Goal: Task Accomplishment & Management: Manage account settings

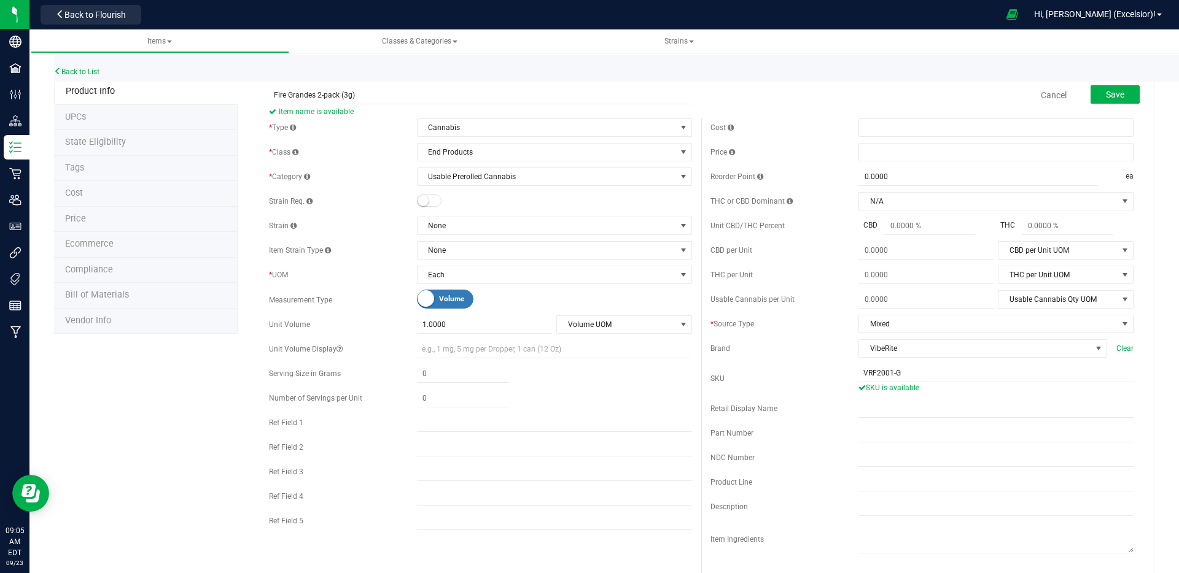
click at [435, 301] on span "Weight Volume" at bounding box center [444, 299] width 55 height 18
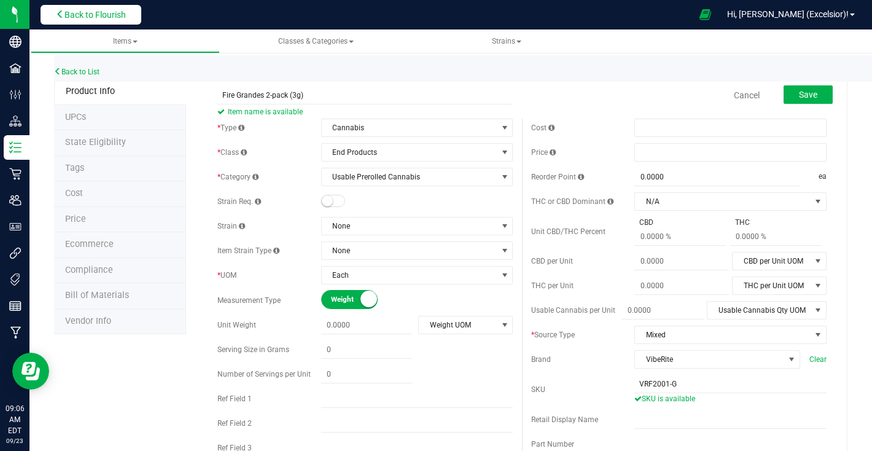
click at [98, 14] on span "Back to Flourish" at bounding box center [94, 15] width 61 height 10
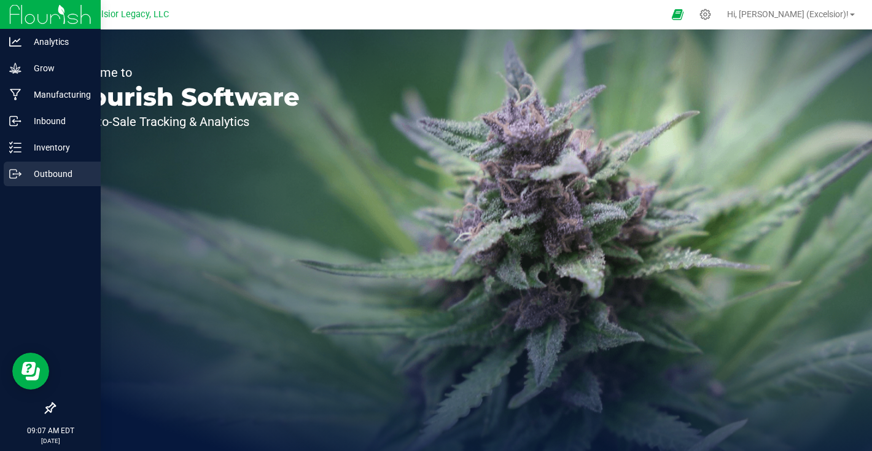
click at [18, 171] on icon at bounding box center [15, 174] width 12 height 12
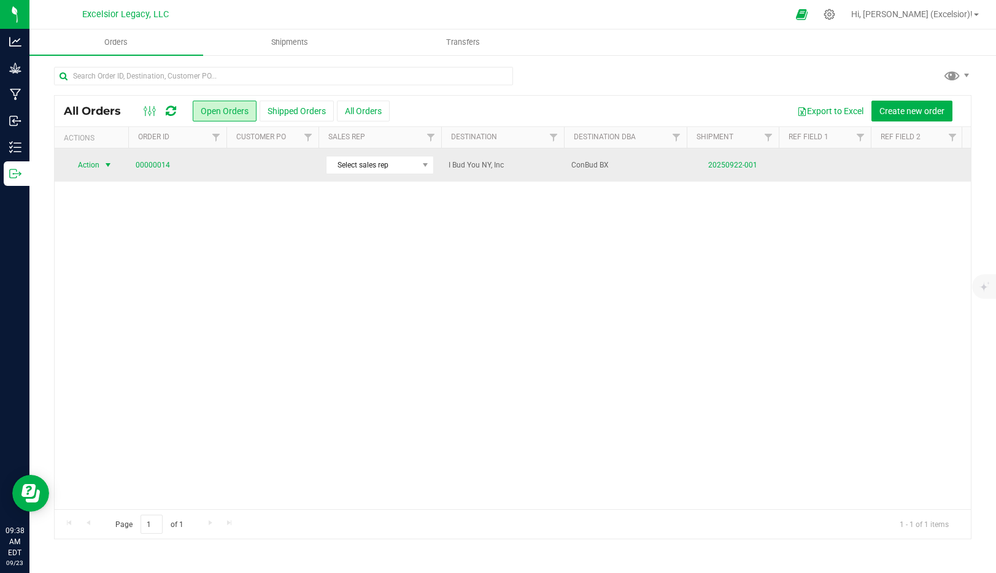
click at [96, 163] on span "Action" at bounding box center [83, 165] width 33 height 17
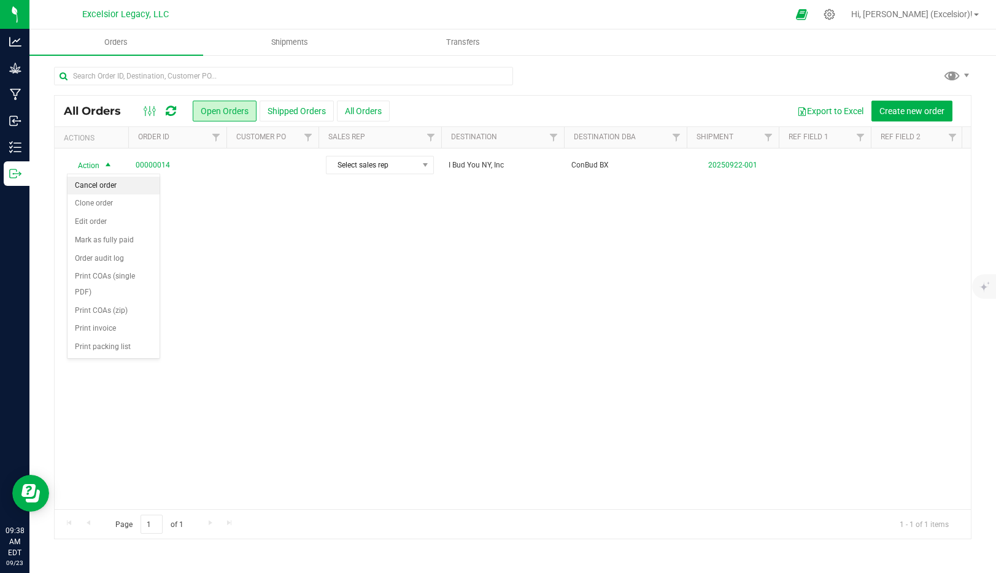
click at [93, 182] on li "Cancel order" at bounding box center [114, 186] width 92 height 18
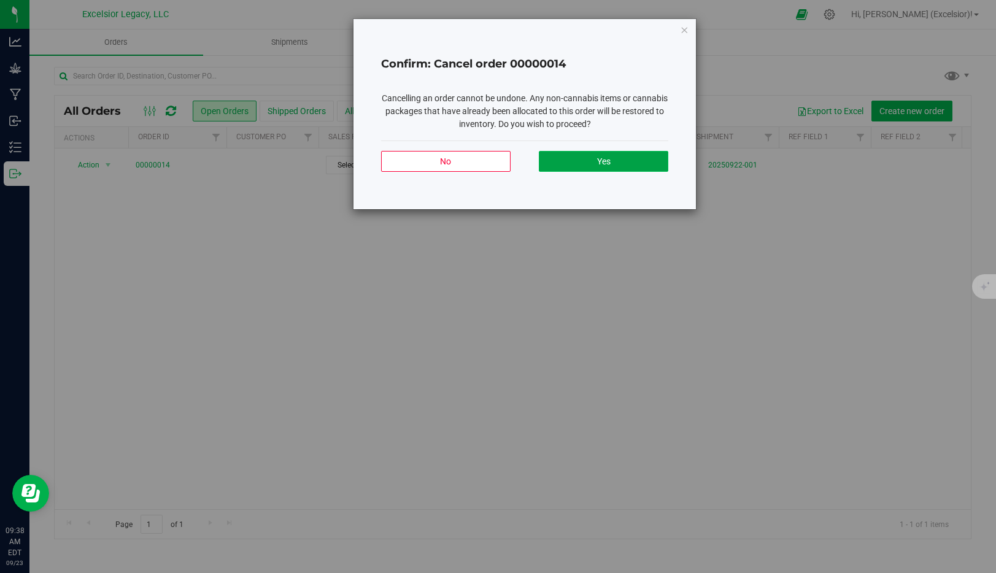
click at [611, 165] on button "Yes" at bounding box center [604, 161] width 130 height 21
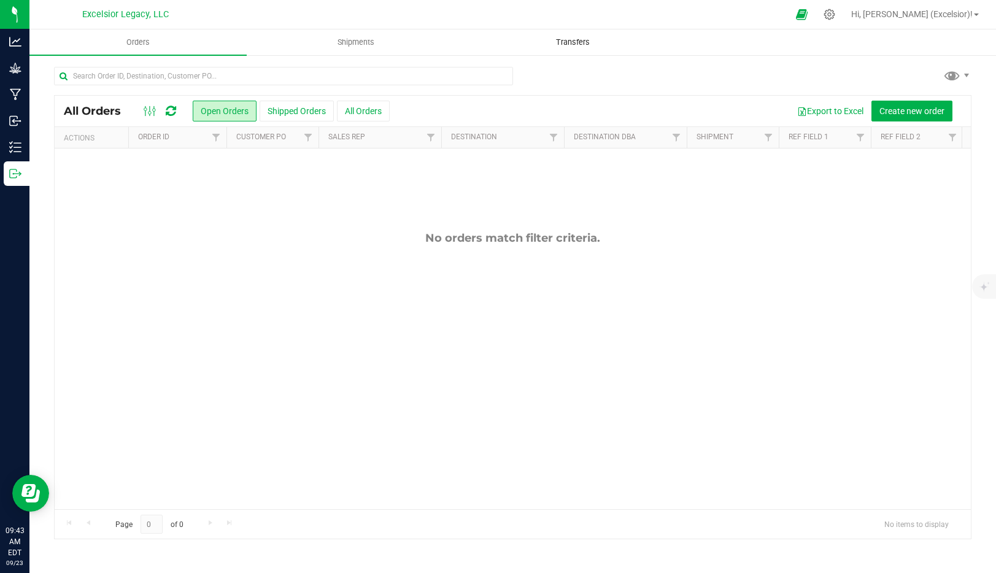
click at [582, 43] on span "Transfers" at bounding box center [573, 42] width 67 height 11
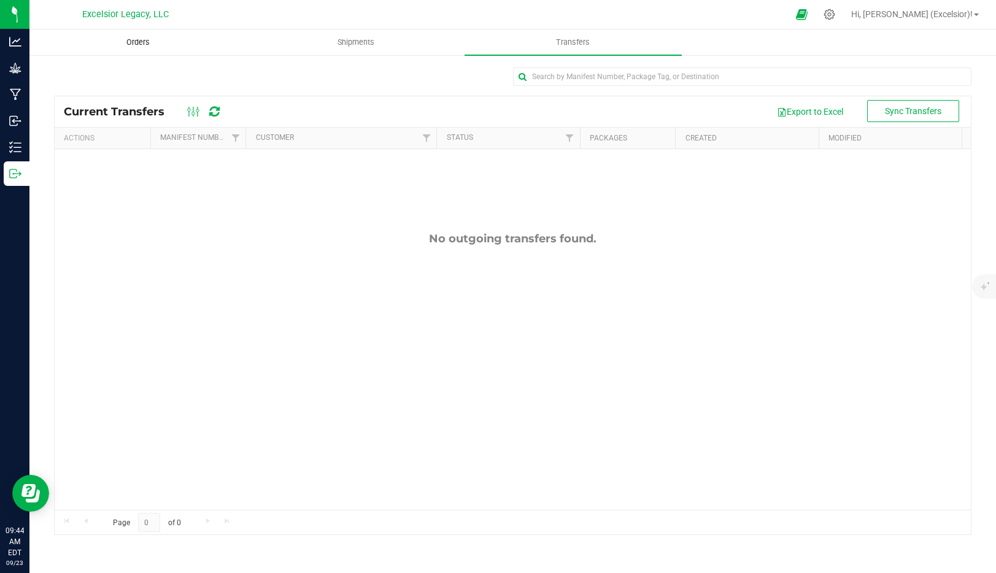
click at [142, 39] on span "Orders" at bounding box center [138, 42] width 56 height 11
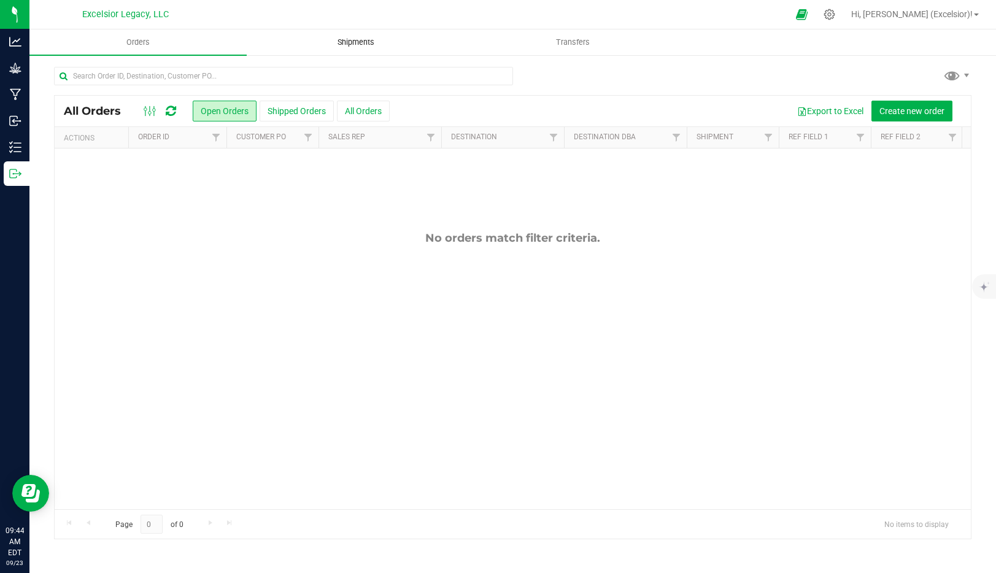
click at [353, 45] on span "Shipments" at bounding box center [356, 42] width 70 height 11
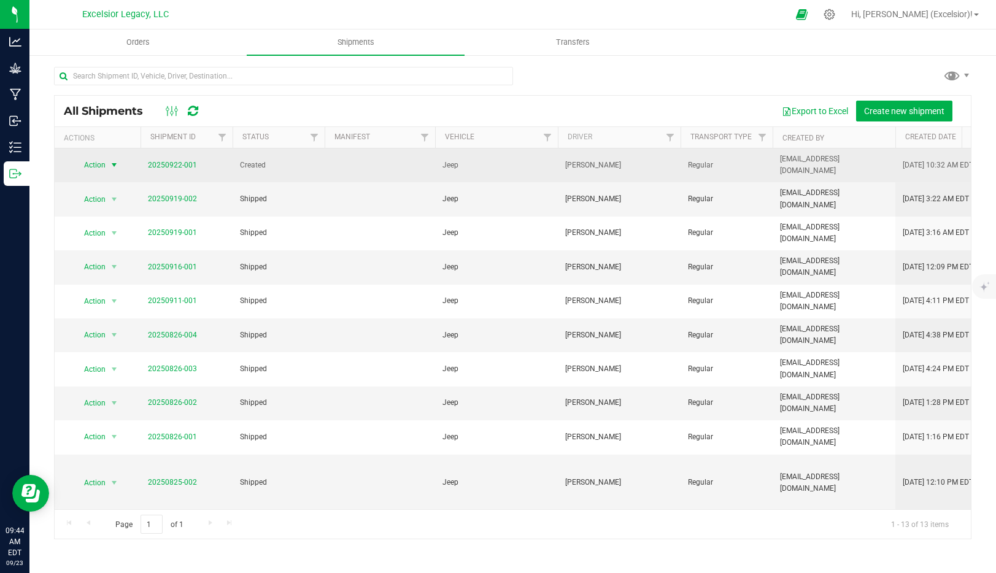
click at [106, 167] on span "Action" at bounding box center [89, 165] width 33 height 17
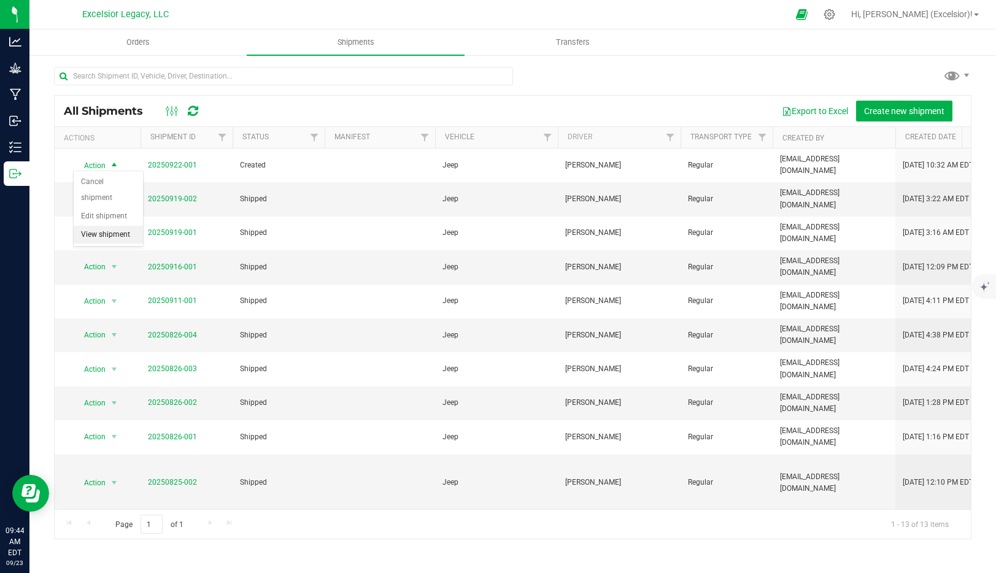
click at [100, 233] on li "View shipment" at bounding box center [108, 235] width 69 height 18
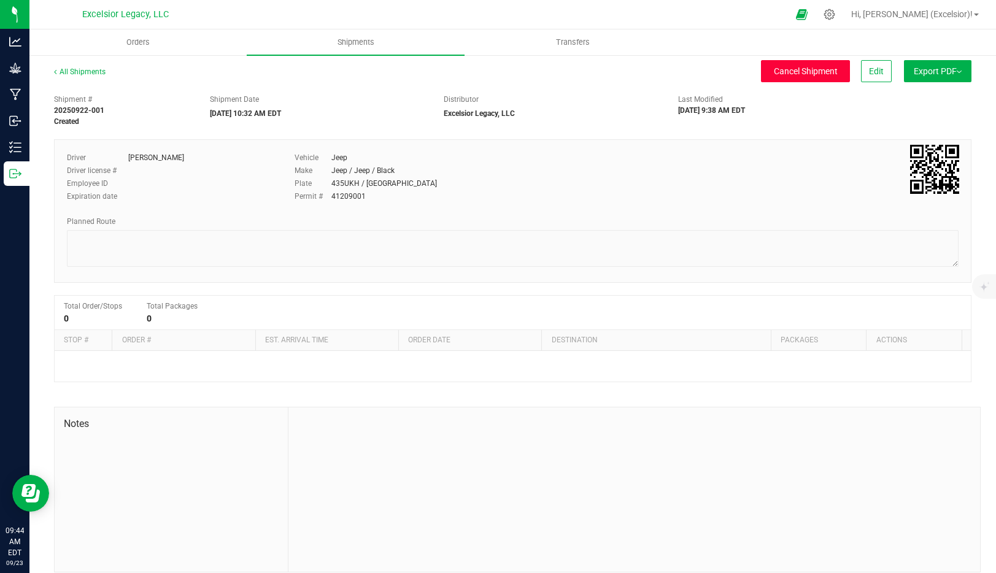
click at [821, 71] on span "Cancel Shipment" at bounding box center [806, 71] width 64 height 10
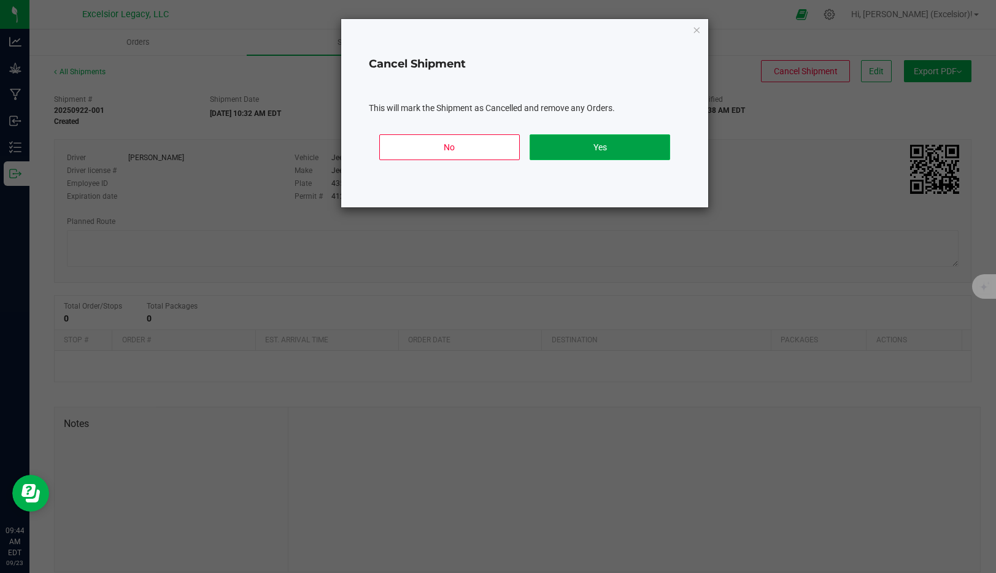
click at [608, 153] on button "Yes" at bounding box center [600, 147] width 141 height 26
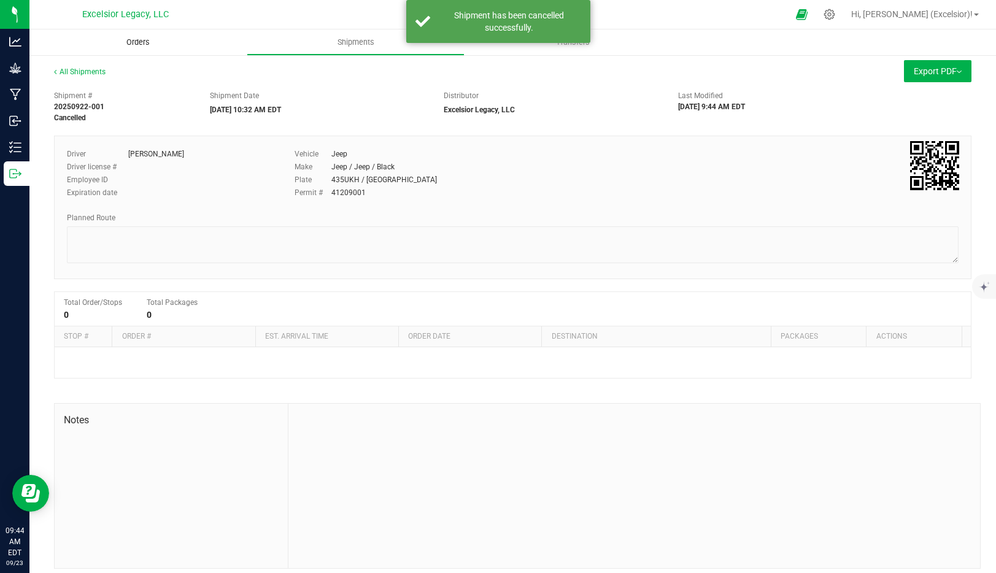
click at [139, 41] on span "Orders" at bounding box center [138, 42] width 56 height 11
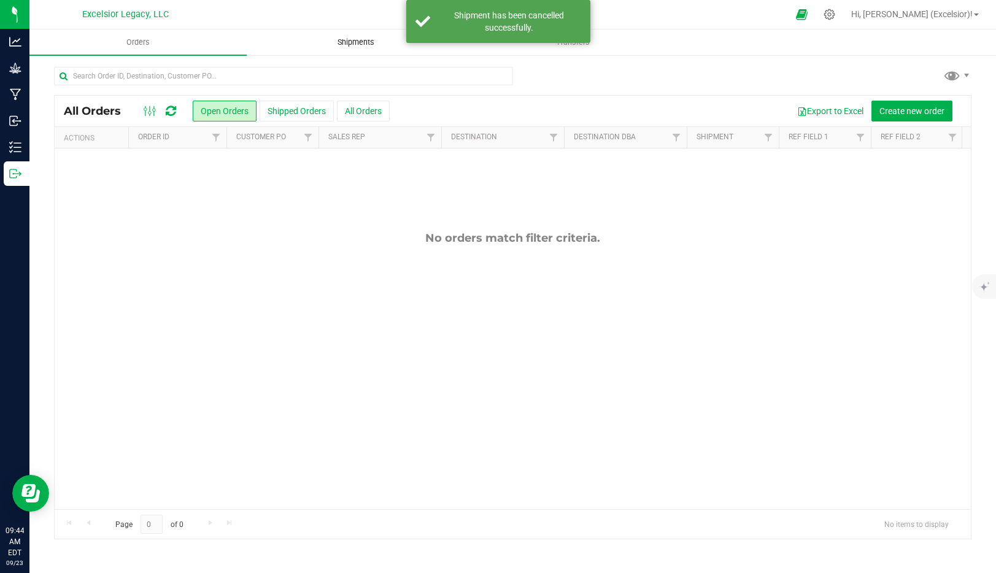
click at [335, 48] on uib-tab-heading "Shipments" at bounding box center [355, 42] width 216 height 25
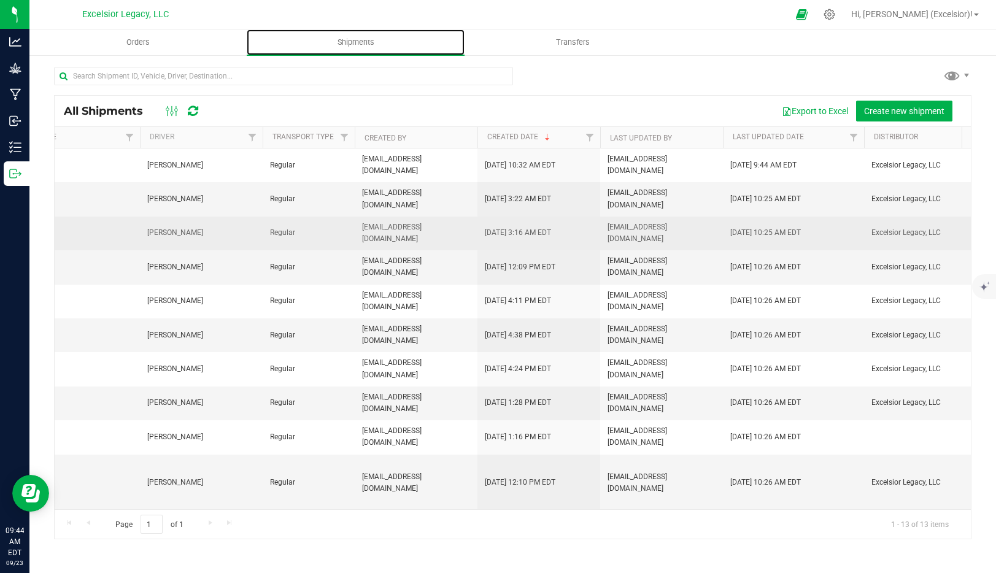
scroll to position [0, 471]
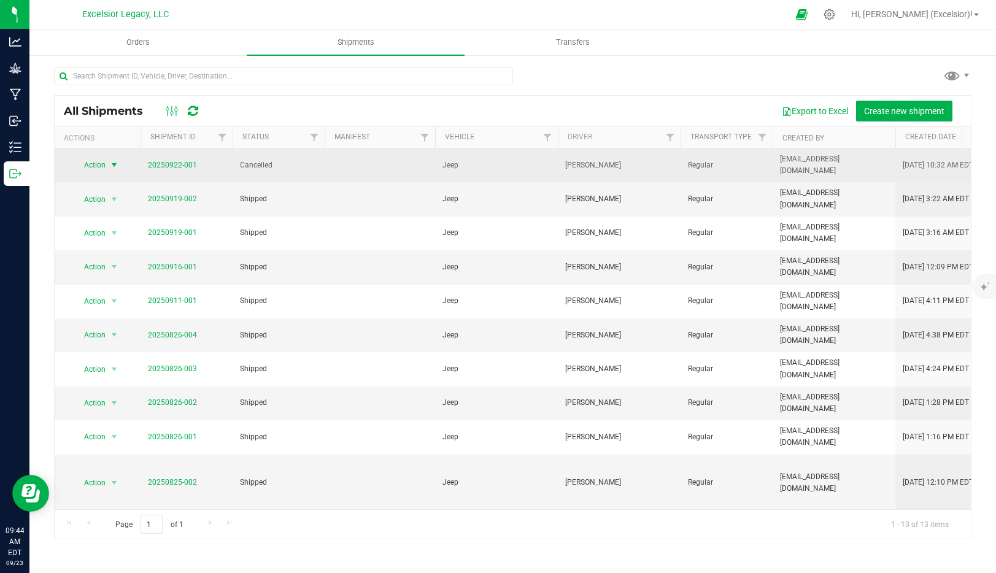
click at [103, 157] on span "Action" at bounding box center [89, 165] width 33 height 17
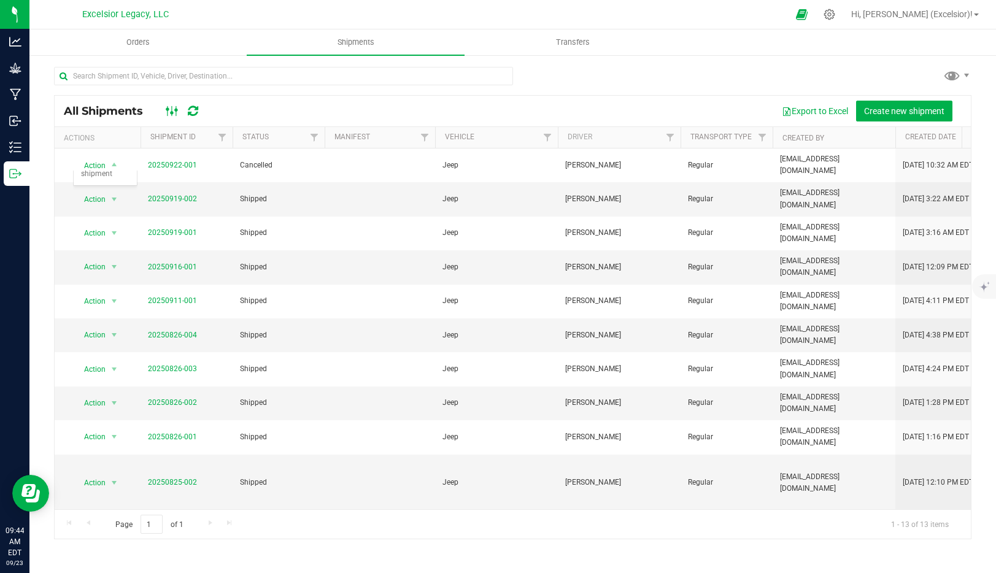
click at [169, 109] on ellipse at bounding box center [167, 109] width 3 height 3
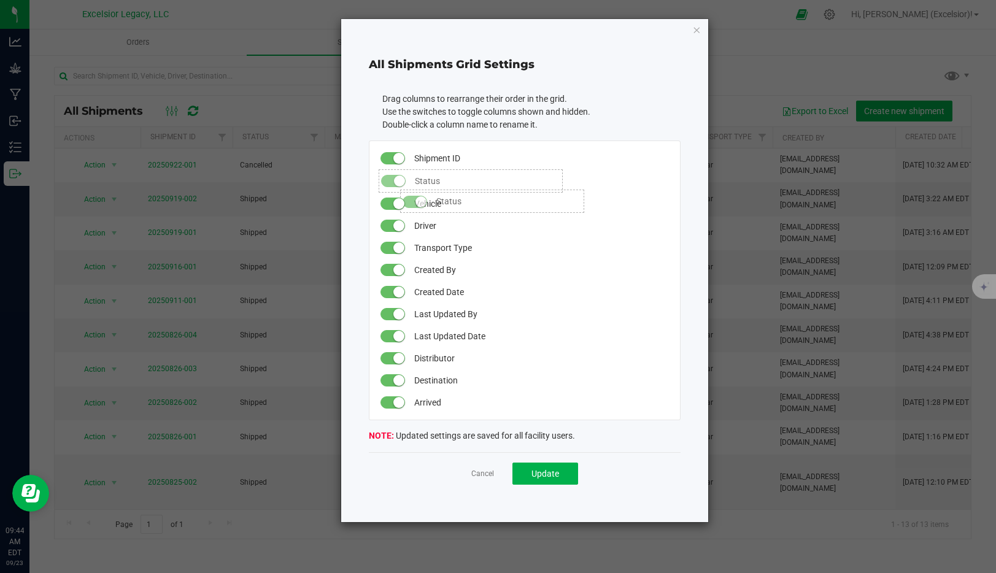
click at [394, 184] on span at bounding box center [393, 181] width 25 height 12
click at [394, 184] on span at bounding box center [393, 180] width 25 height 12
click at [484, 474] on link "Cancel" at bounding box center [482, 473] width 23 height 10
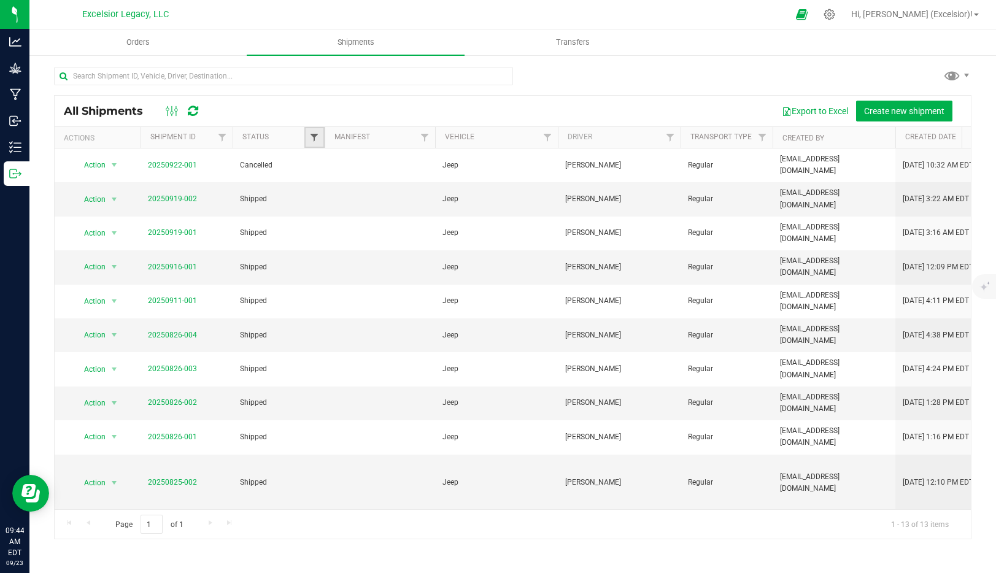
click at [315, 139] on span "Filter" at bounding box center [314, 138] width 10 height 10
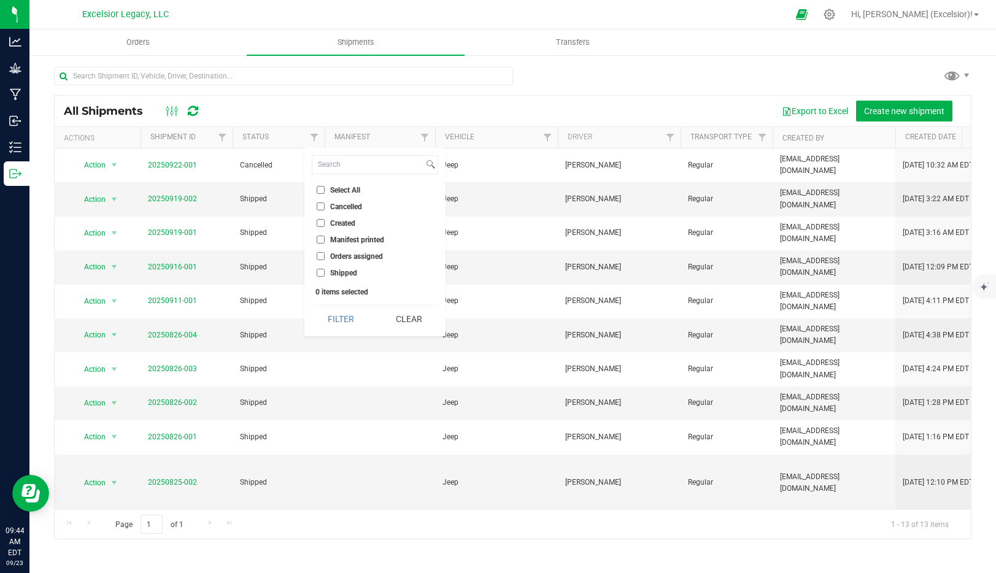
click at [318, 190] on input "Select All" at bounding box center [321, 190] width 8 height 8
checkbox input "true"
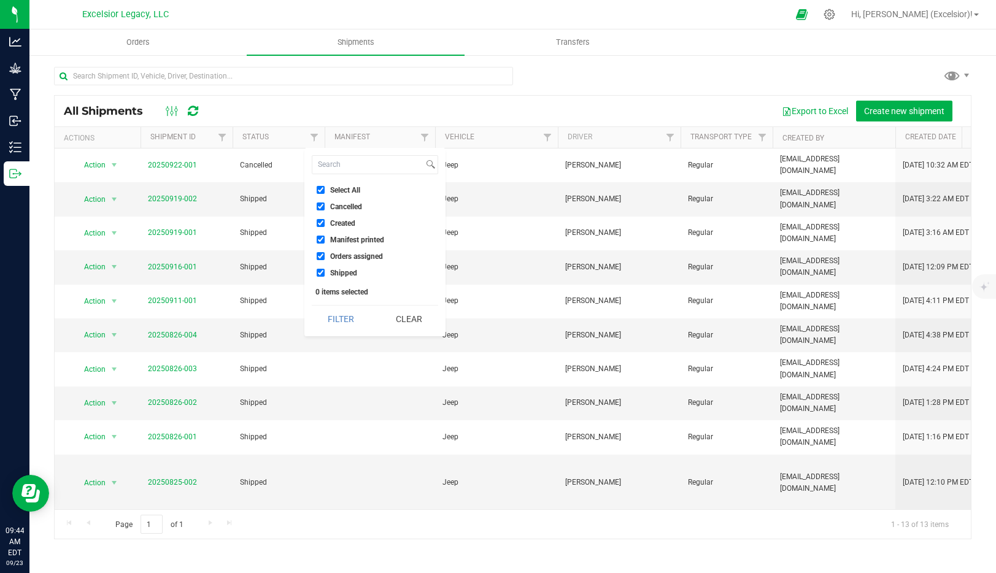
checkbox input "true"
click at [320, 206] on input "Cancelled" at bounding box center [321, 207] width 8 height 8
checkbox input "false"
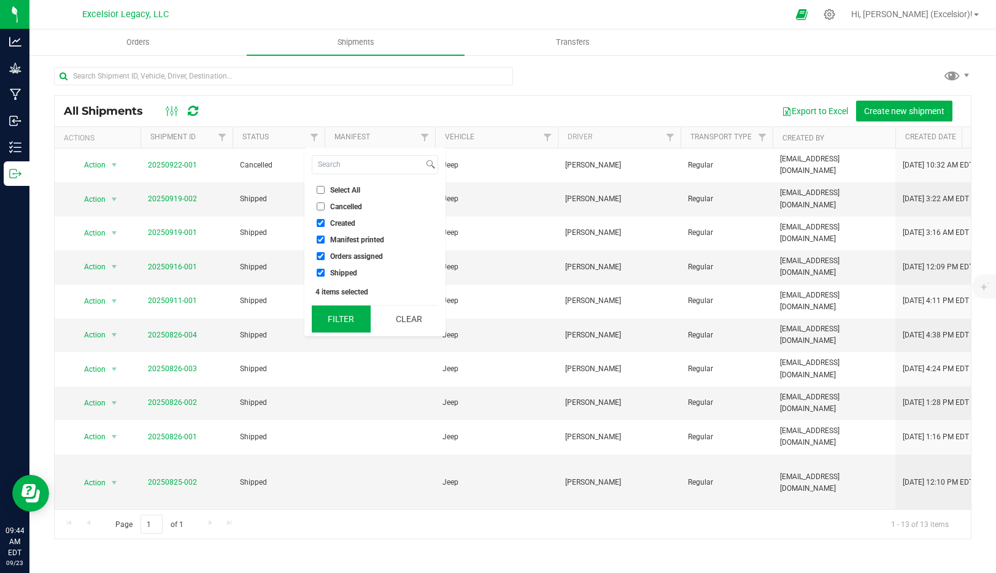
click at [355, 320] on button "Filter" at bounding box center [341, 319] width 59 height 27
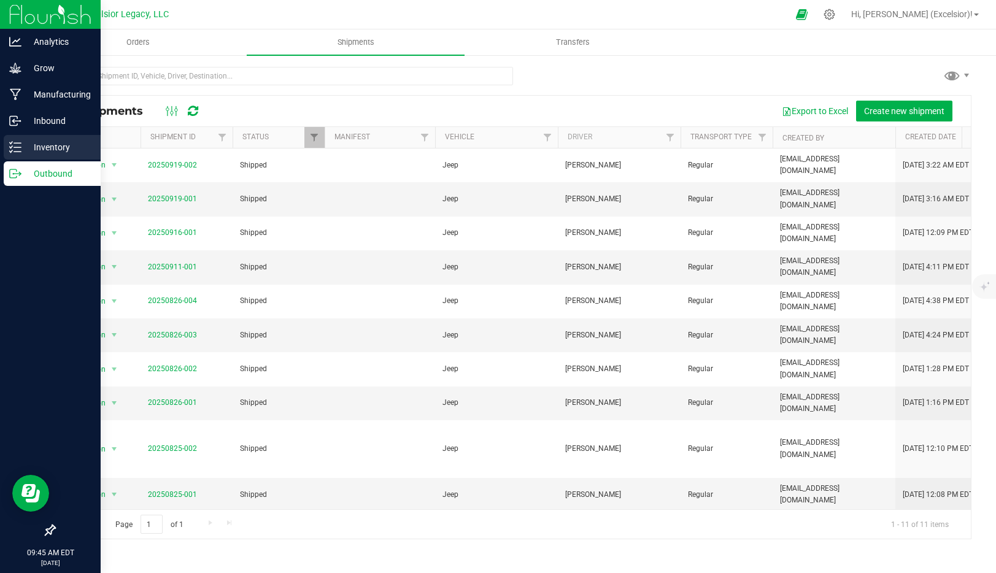
click at [45, 148] on p "Inventory" at bounding box center [58, 147] width 74 height 15
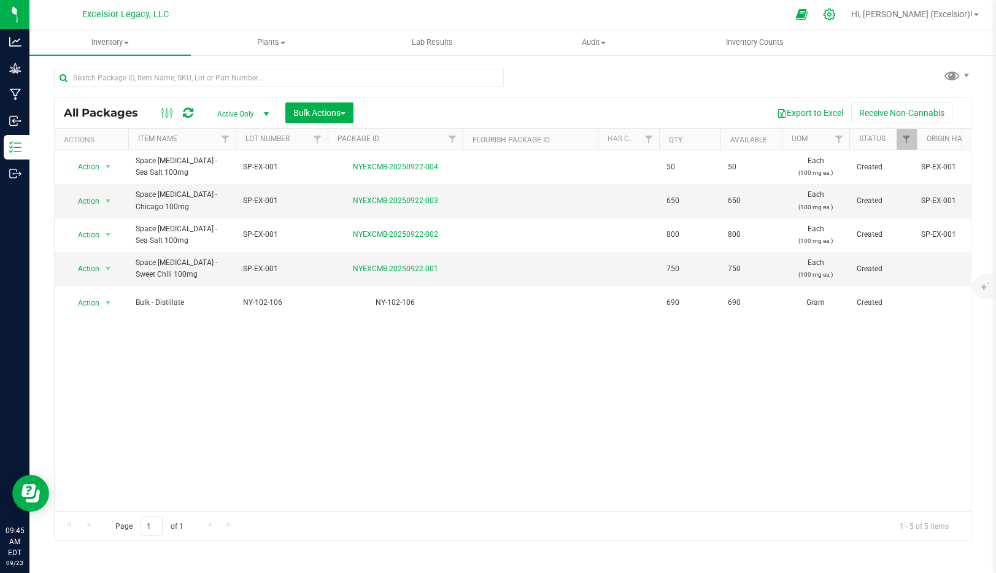
click at [836, 12] on icon at bounding box center [829, 14] width 13 height 13
click at [836, 17] on icon at bounding box center [830, 15] width 12 height 12
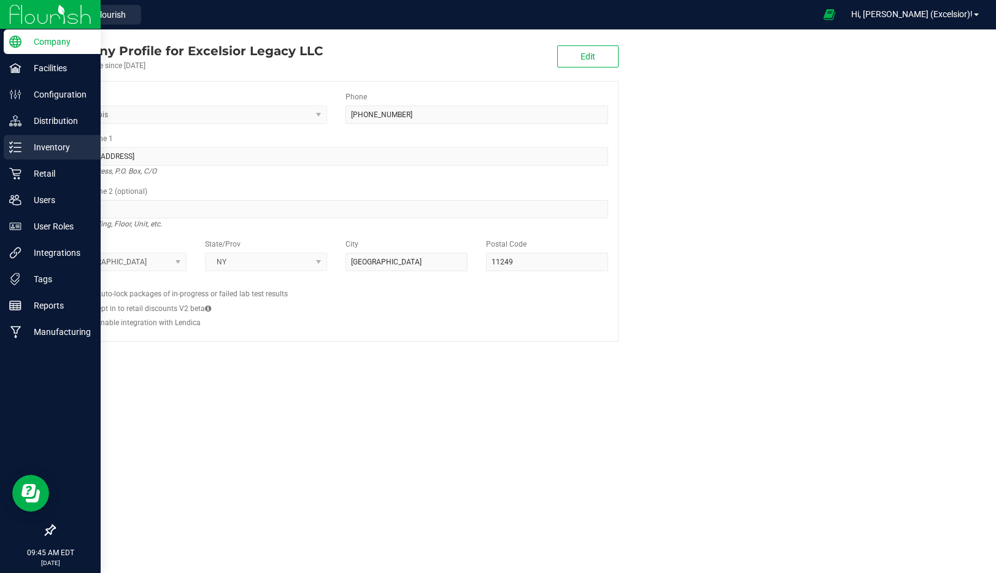
click at [45, 143] on p "Inventory" at bounding box center [58, 147] width 74 height 15
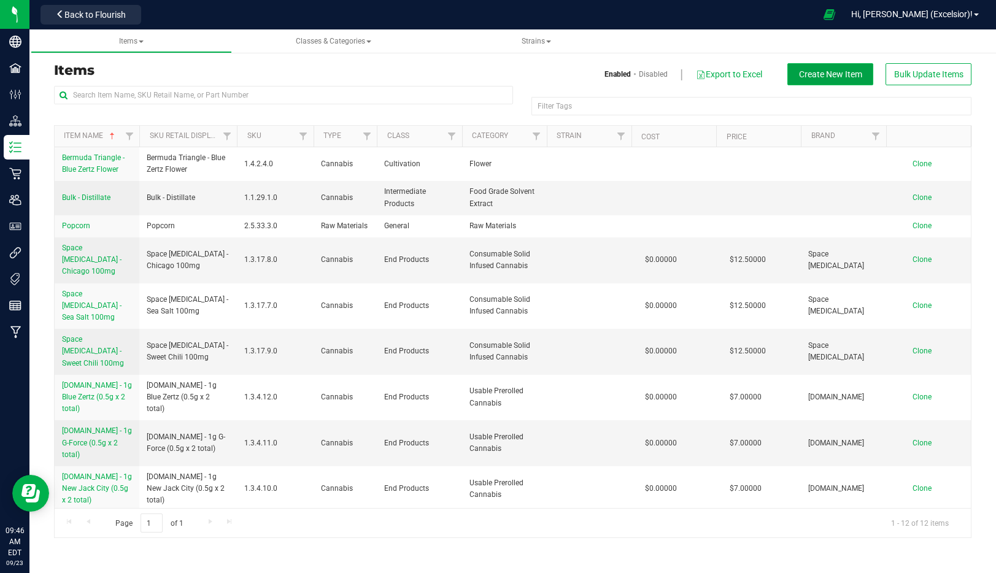
click at [844, 73] on span "Create New Item" at bounding box center [830, 74] width 63 height 10
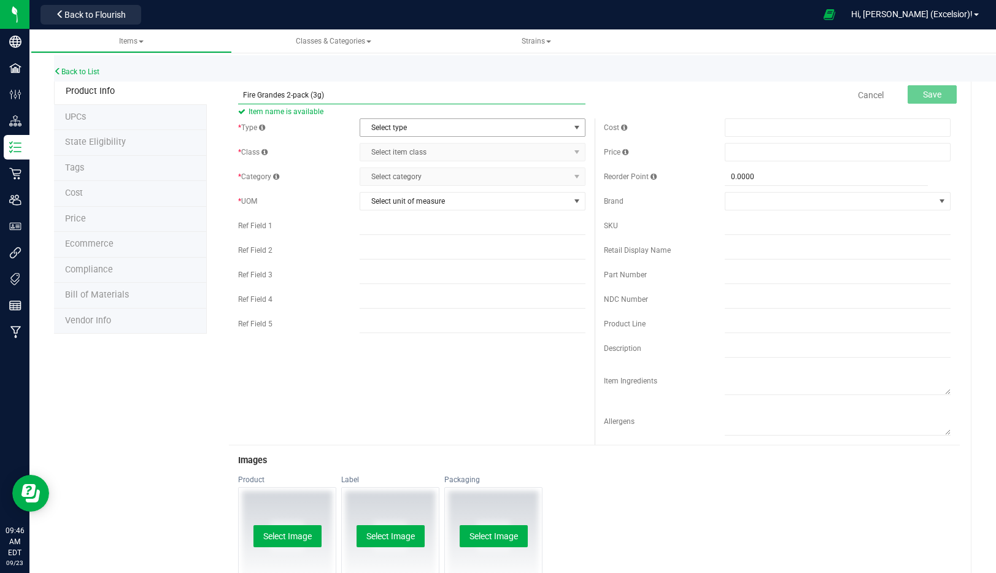
type input "Fire Grandes 2-pack (3g)"
click at [424, 125] on span "Select type" at bounding box center [464, 127] width 209 height 17
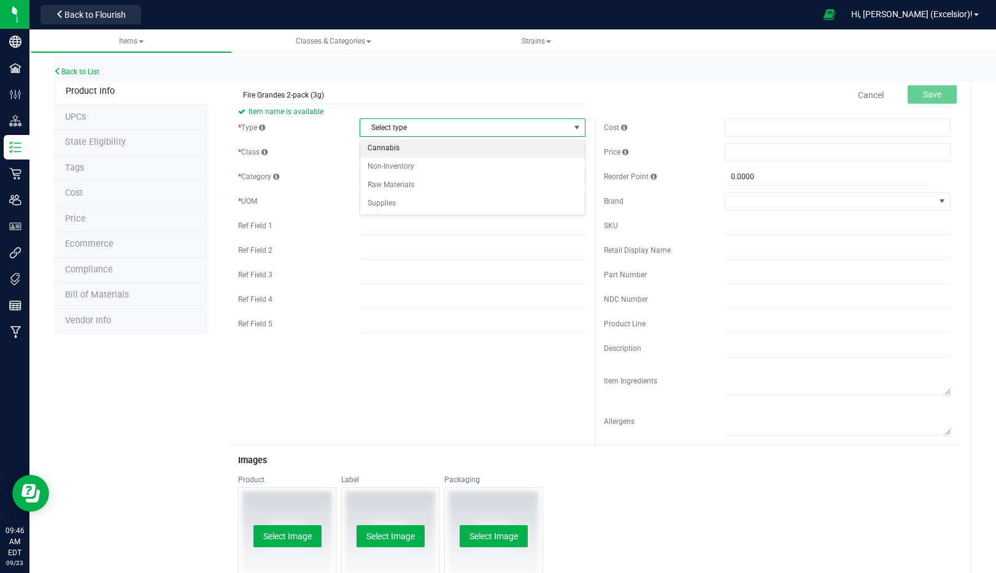
click at [414, 144] on li "Cannabis" at bounding box center [472, 148] width 225 height 18
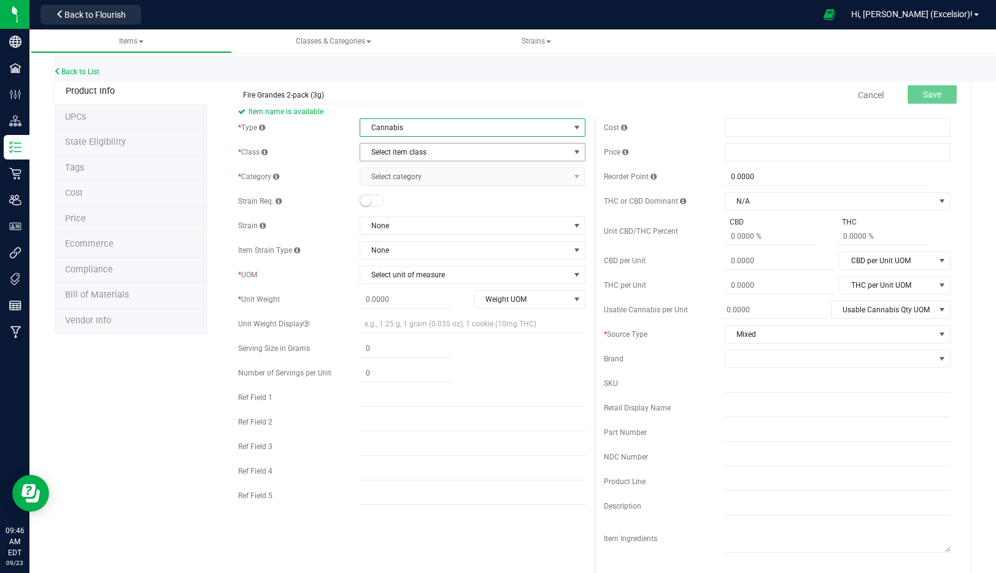
click at [410, 154] on span "Select item class" at bounding box center [464, 152] width 209 height 17
click at [405, 188] on li "End Products" at bounding box center [472, 191] width 225 height 18
click at [411, 180] on span "Select category" at bounding box center [464, 176] width 209 height 17
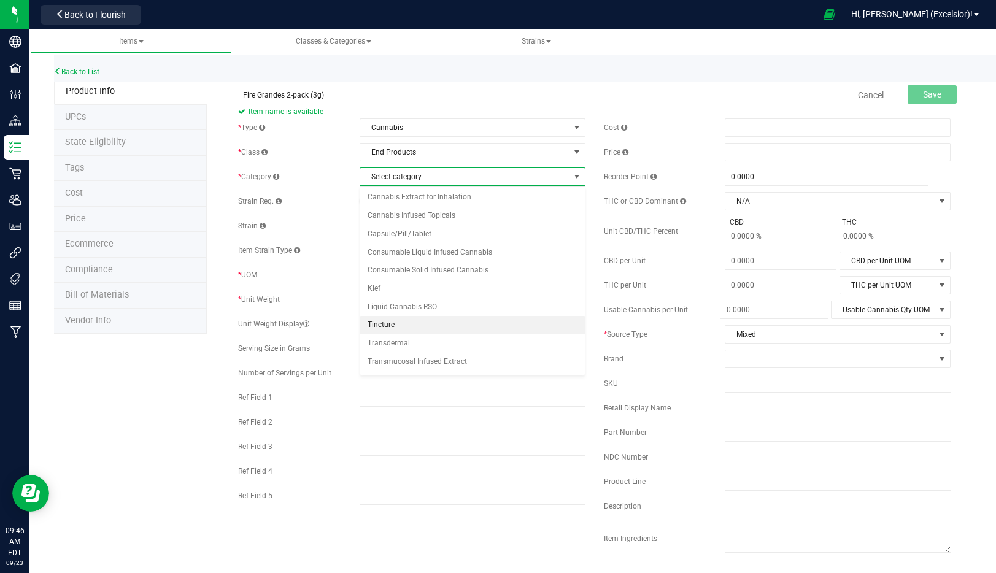
scroll to position [71, 0]
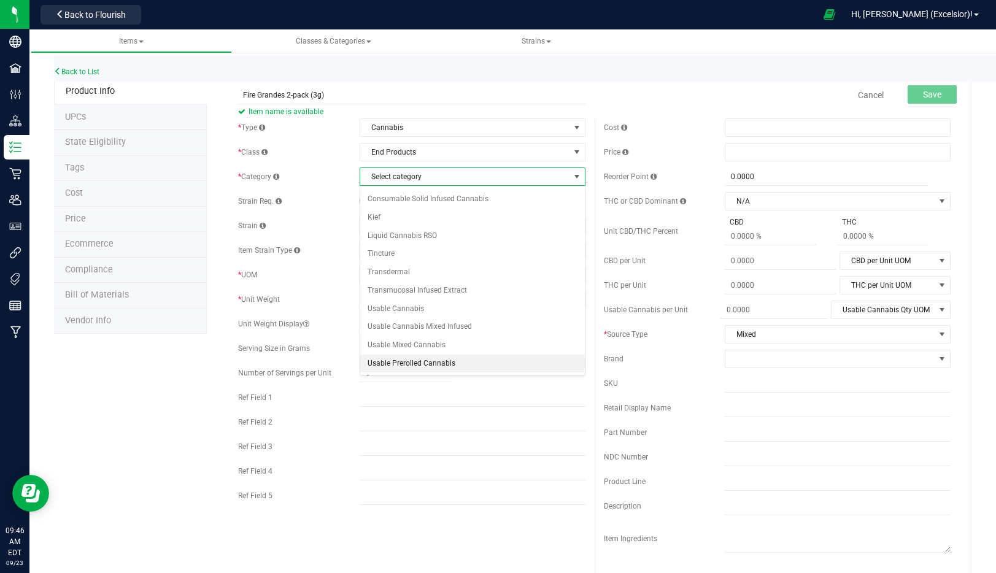
click at [390, 364] on li "Usable Prerolled Cannabis" at bounding box center [472, 364] width 225 height 18
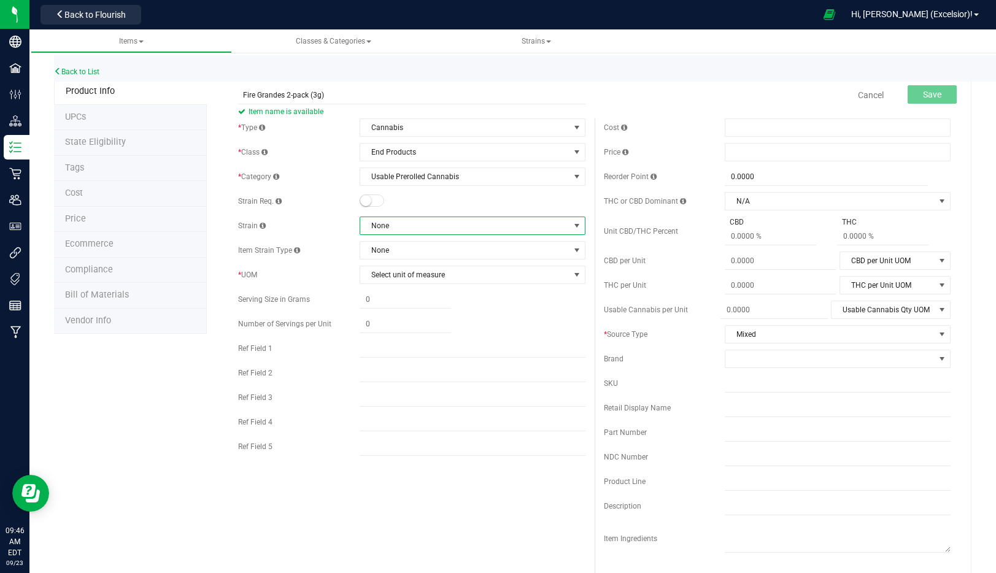
click at [415, 225] on span "None" at bounding box center [464, 225] width 209 height 17
click at [406, 255] on span "None" at bounding box center [464, 250] width 209 height 17
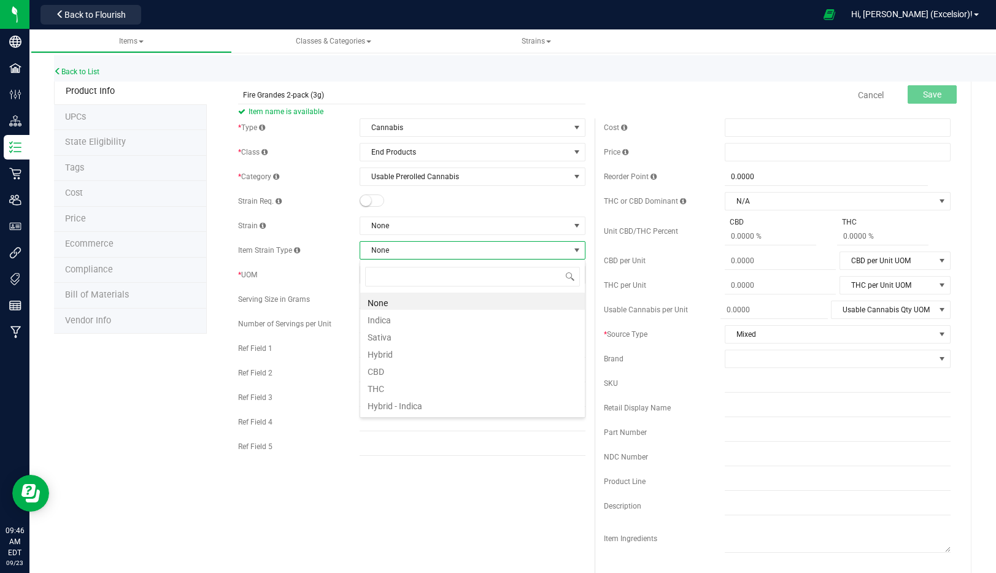
click at [406, 254] on span "None" at bounding box center [464, 250] width 209 height 17
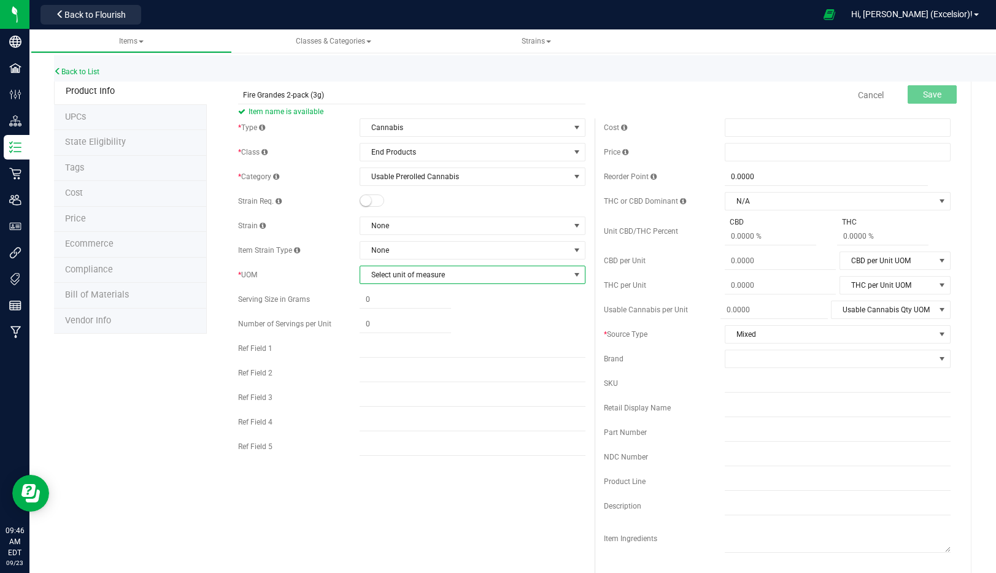
click at [403, 277] on span "Select unit of measure" at bounding box center [464, 274] width 209 height 17
click at [384, 312] on li "Gram" at bounding box center [472, 314] width 225 height 18
click at [387, 299] on span at bounding box center [405, 300] width 91 height 18
click at [387, 299] on input "text" at bounding box center [405, 299] width 91 height 17
type input "3"
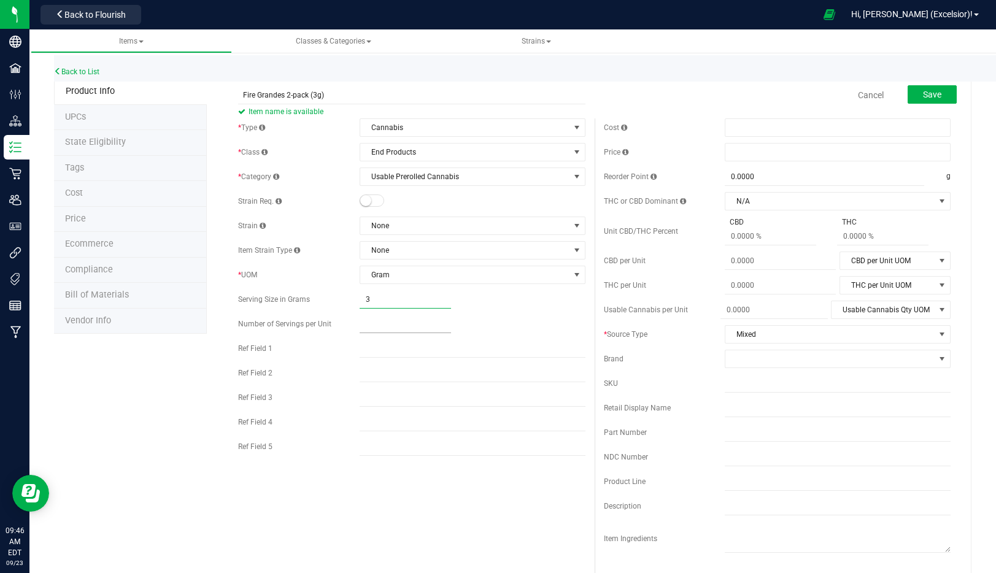
type input "3.0000"
click at [382, 325] on span at bounding box center [405, 325] width 91 height 18
click at [0, 0] on input "text" at bounding box center [0, 0] width 0 height 0
type input "2"
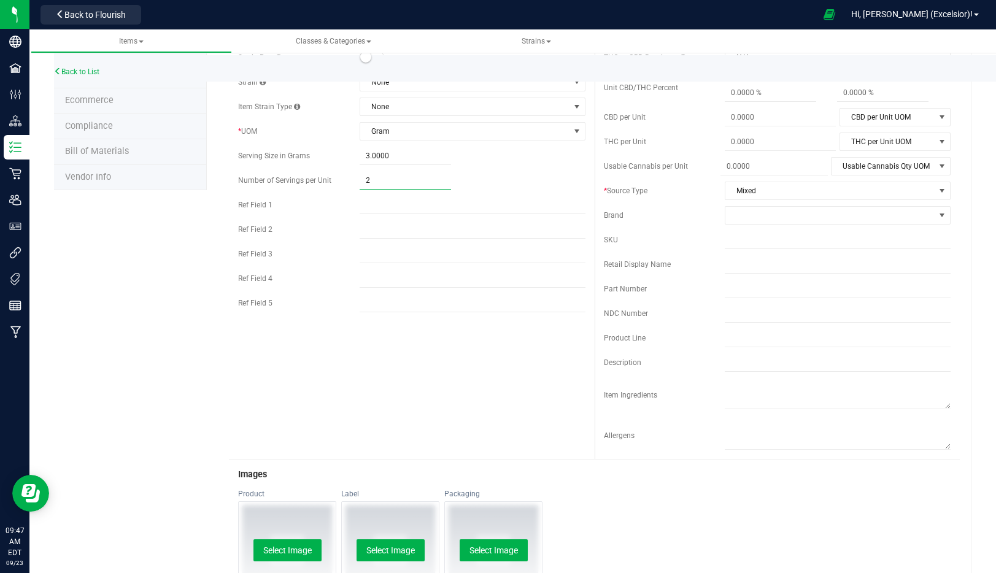
scroll to position [0, 0]
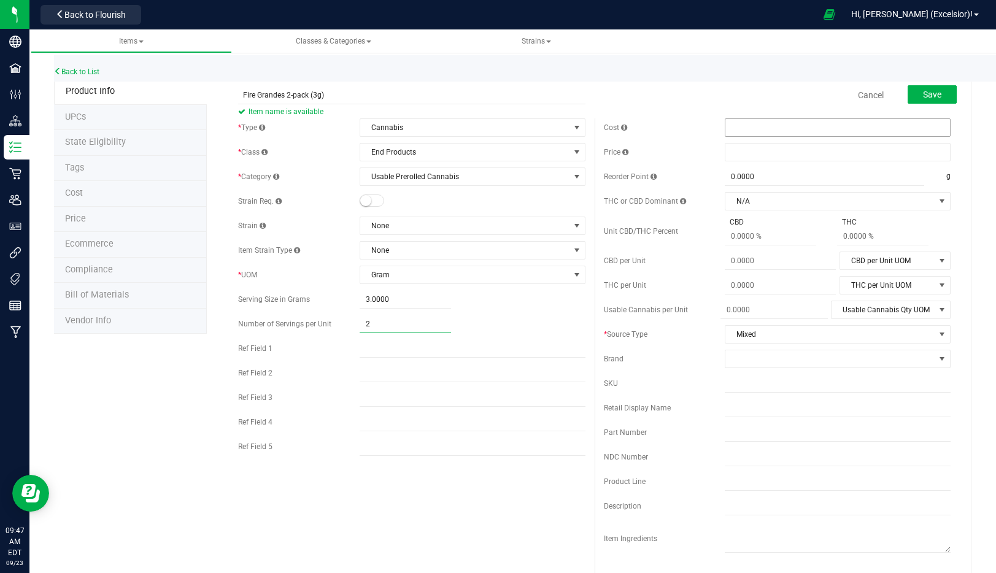
type input "2.00"
click at [756, 123] on span at bounding box center [838, 127] width 226 height 18
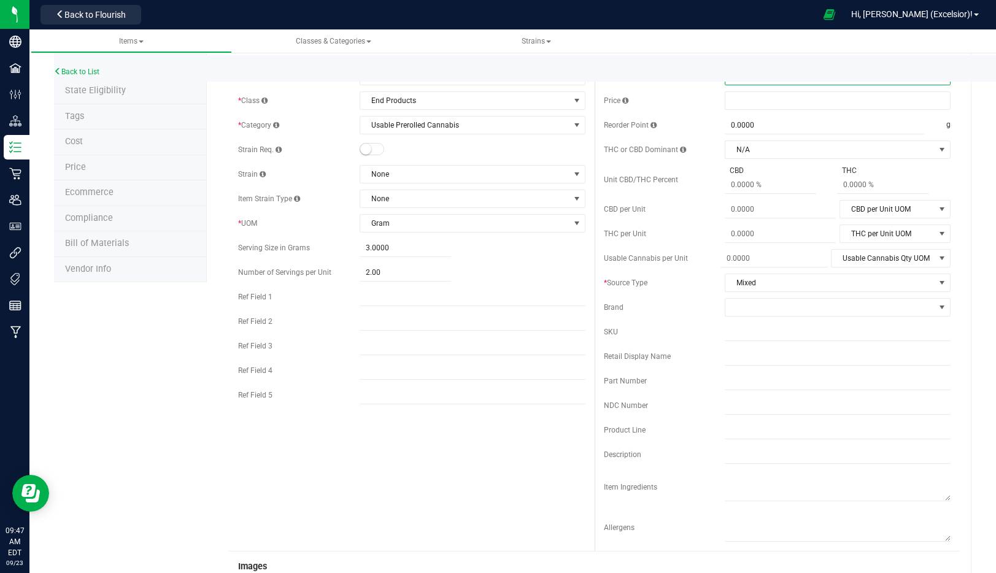
scroll to position [71, 0]
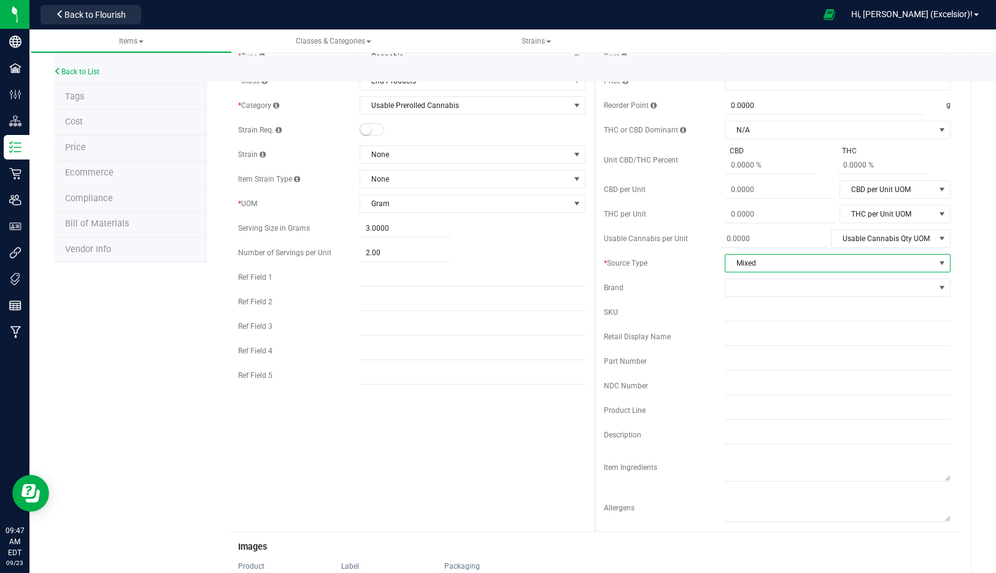
click at [767, 254] on span "Mixed" at bounding box center [838, 263] width 226 height 18
click at [745, 356] on li "Mixed" at bounding box center [838, 357] width 225 height 18
click at [769, 296] on span at bounding box center [830, 287] width 209 height 17
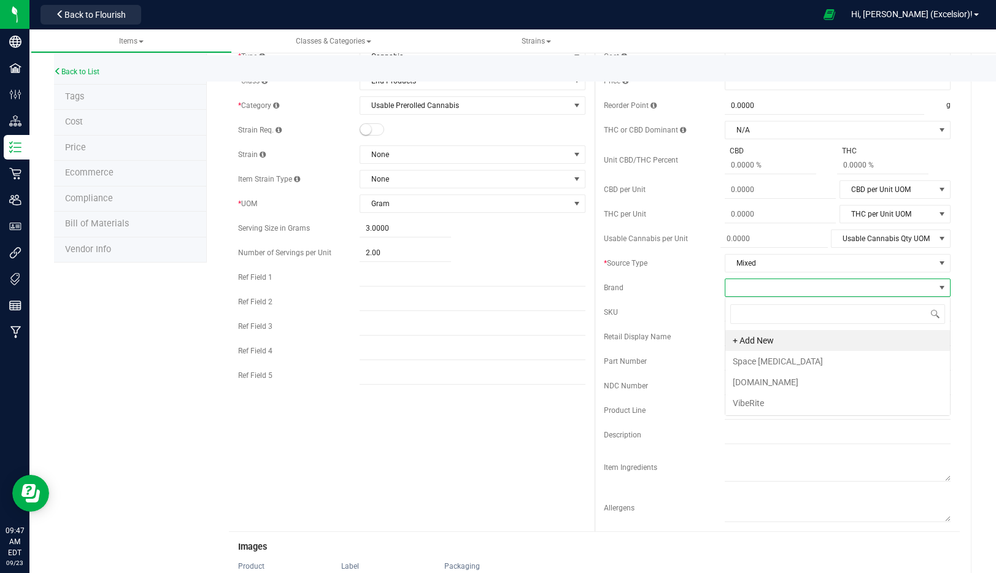
scroll to position [18, 225]
click at [752, 404] on li "VibeRite" at bounding box center [838, 403] width 225 height 21
click at [733, 320] on input "text" at bounding box center [838, 312] width 226 height 18
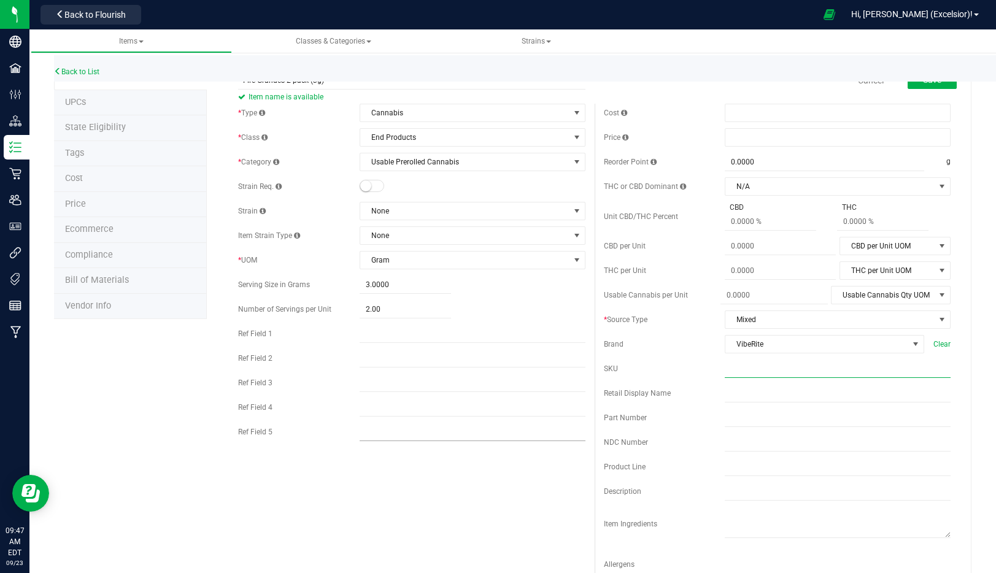
scroll to position [0, 0]
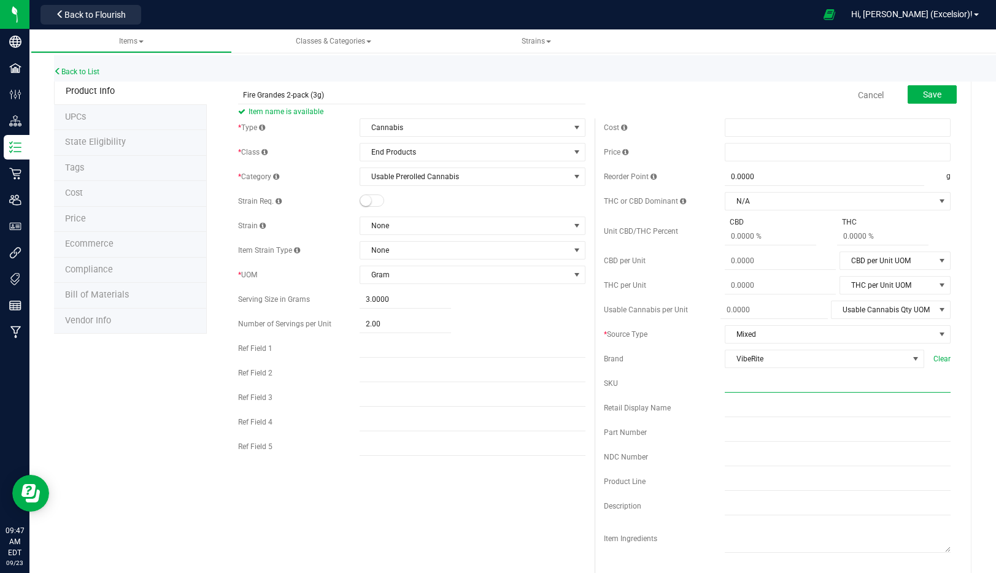
click at [761, 382] on input "text" at bounding box center [838, 383] width 226 height 18
type input "VRF2001-G"
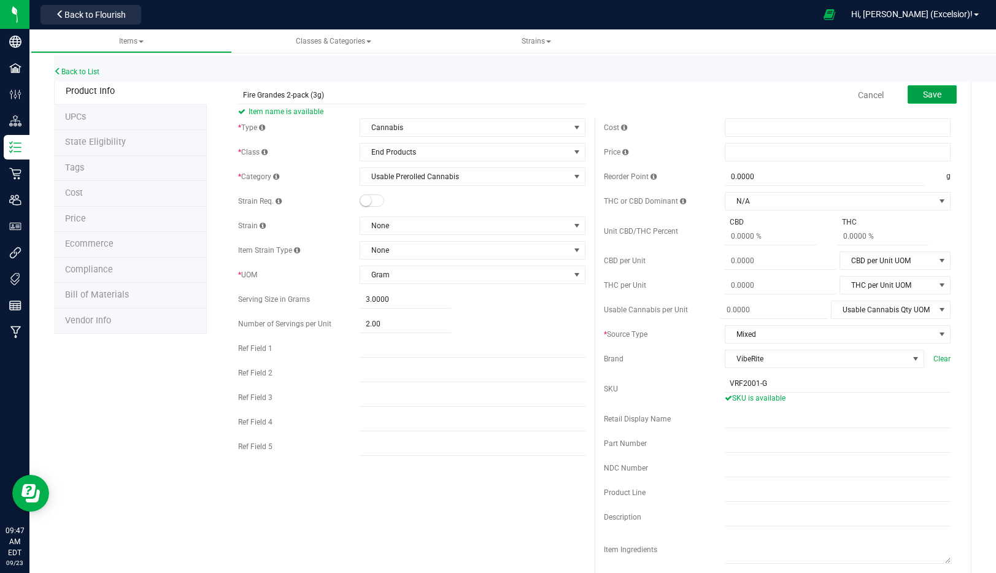
click at [929, 98] on span "Save" at bounding box center [932, 95] width 18 height 10
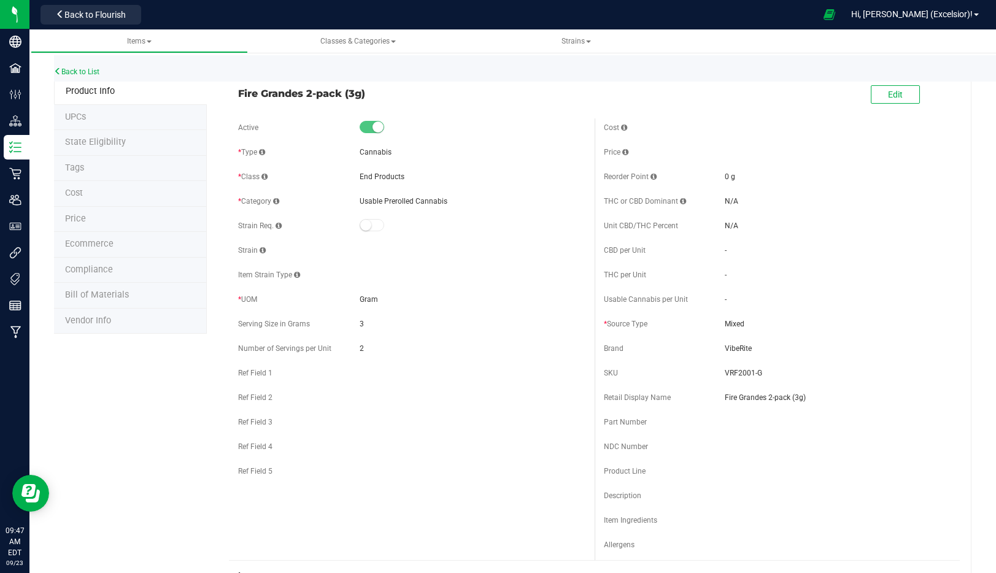
click at [115, 297] on span "Bill of Materials" at bounding box center [97, 295] width 64 height 10
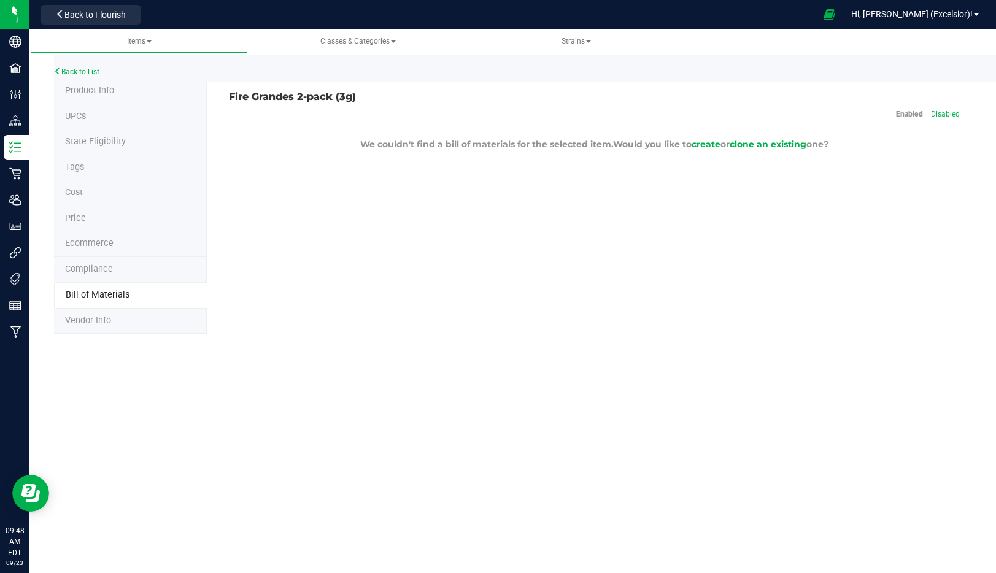
click at [100, 266] on span "Compliance" at bounding box center [89, 269] width 48 height 10
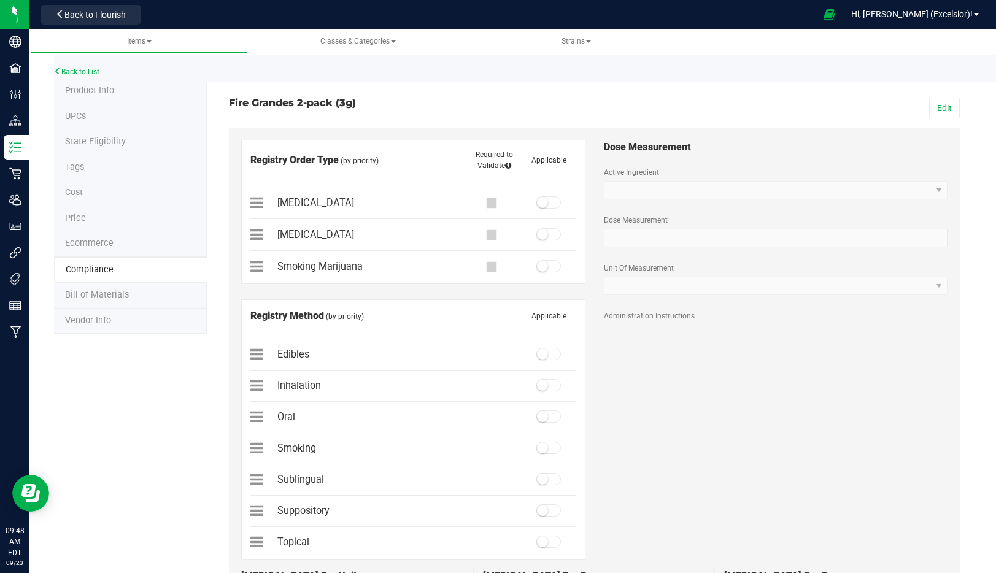
click at [99, 246] on span "Ecommerce" at bounding box center [89, 243] width 49 height 10
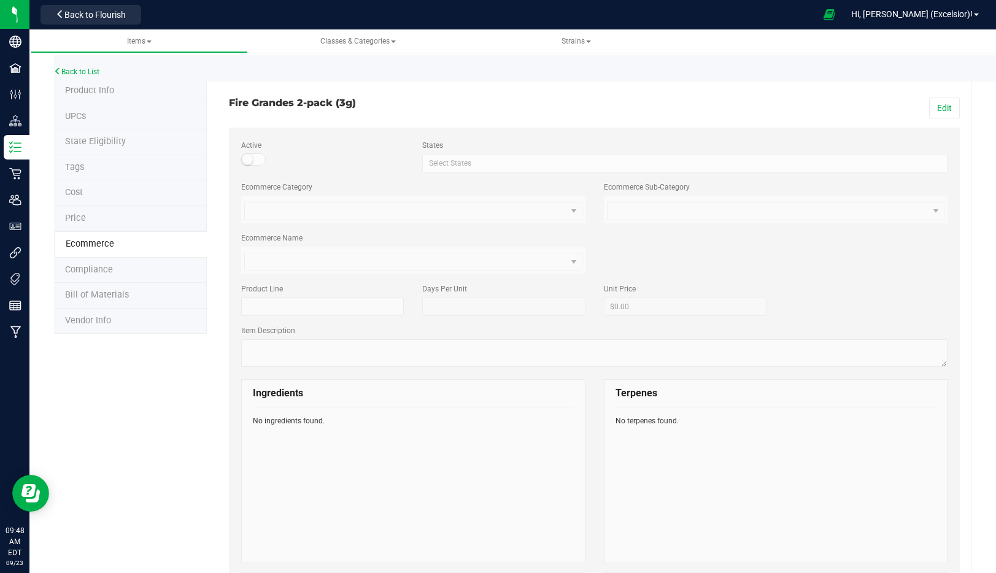
click at [80, 217] on span "Price" at bounding box center [75, 218] width 21 height 10
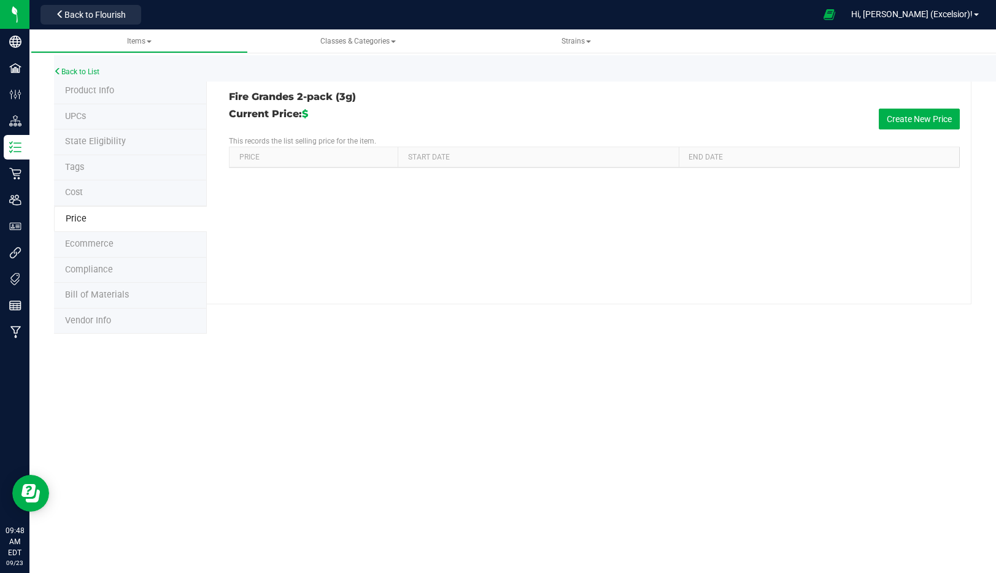
click at [77, 190] on span "Cost" at bounding box center [74, 192] width 18 height 10
click at [80, 158] on li "Tags" at bounding box center [130, 168] width 153 height 26
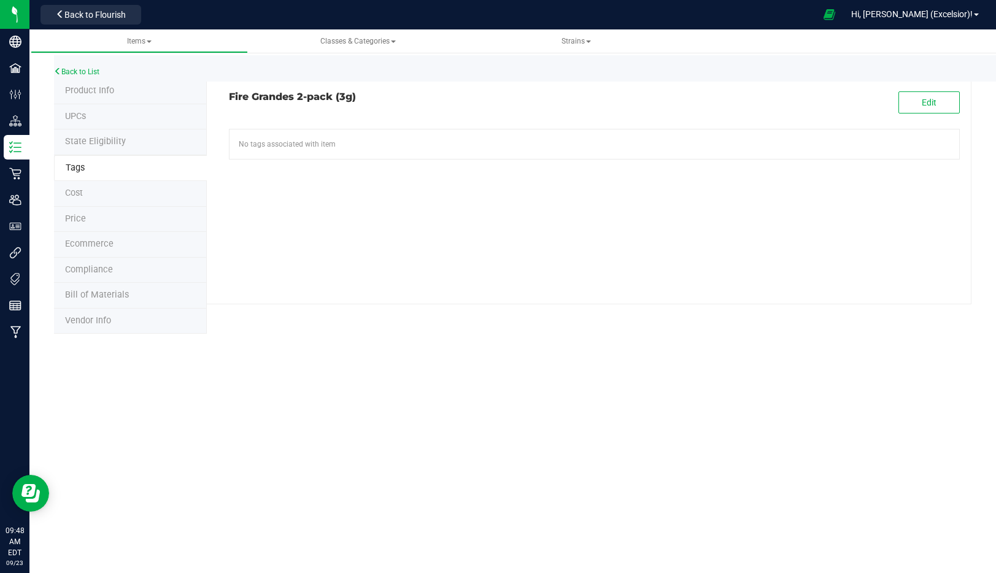
click at [86, 140] on span "State Eligibility" at bounding box center [95, 141] width 61 height 10
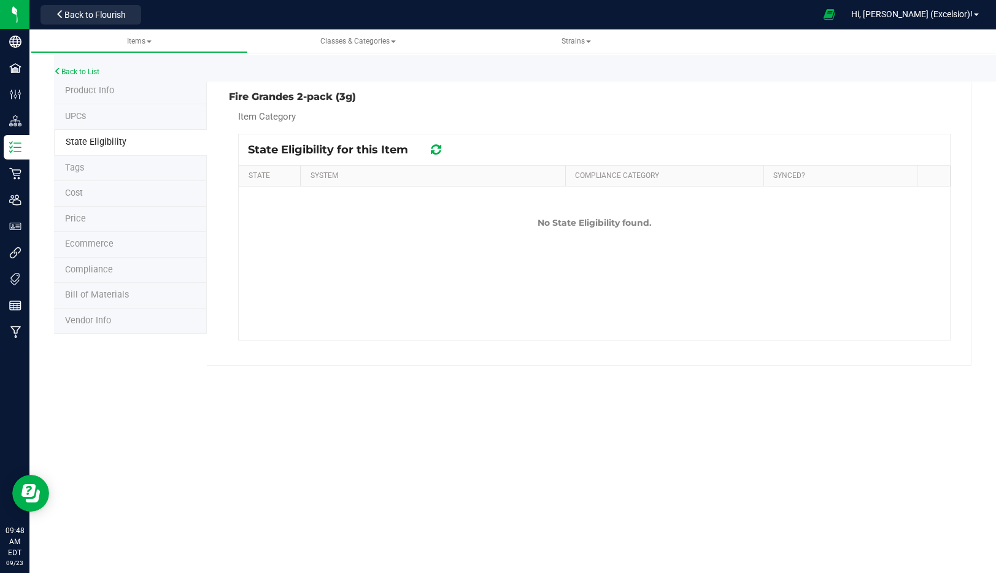
click at [81, 112] on span "UPCs" at bounding box center [75, 116] width 21 height 10
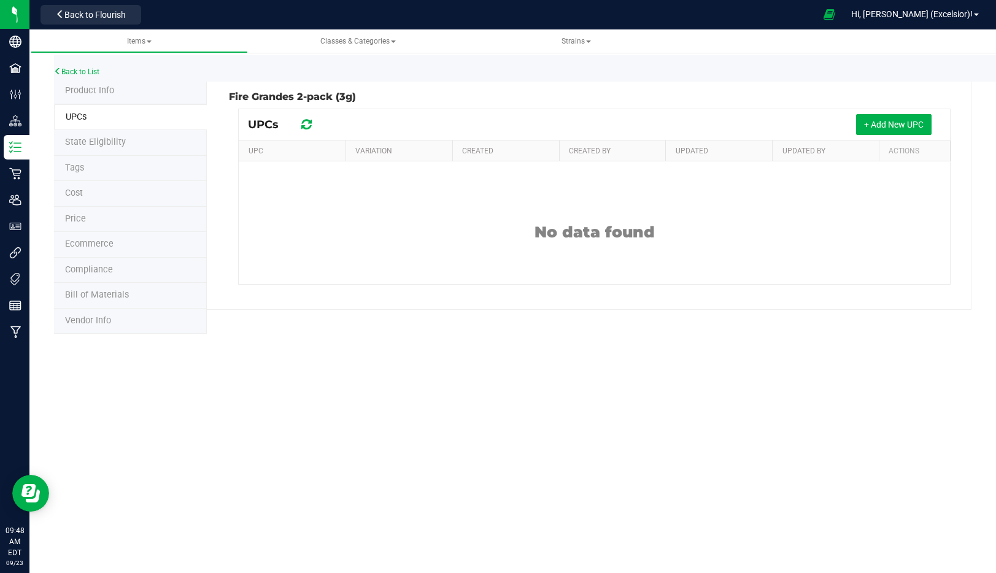
click at [97, 86] on span "Product Info" at bounding box center [89, 90] width 49 height 10
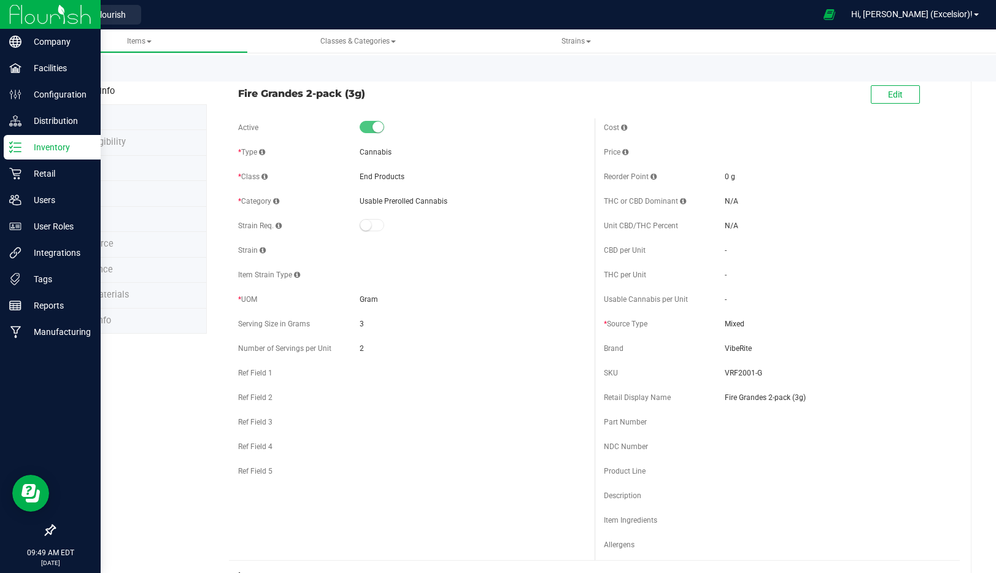
click at [45, 147] on p "Inventory" at bounding box center [58, 147] width 74 height 15
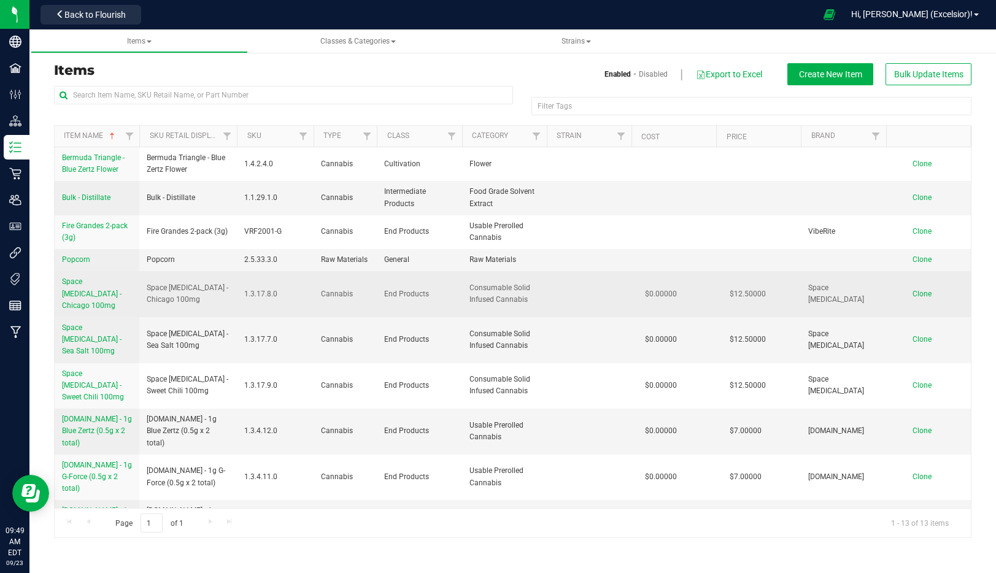
click at [89, 289] on span "Space [MEDICAL_DATA] - Chicago 100mg" at bounding box center [92, 293] width 60 height 32
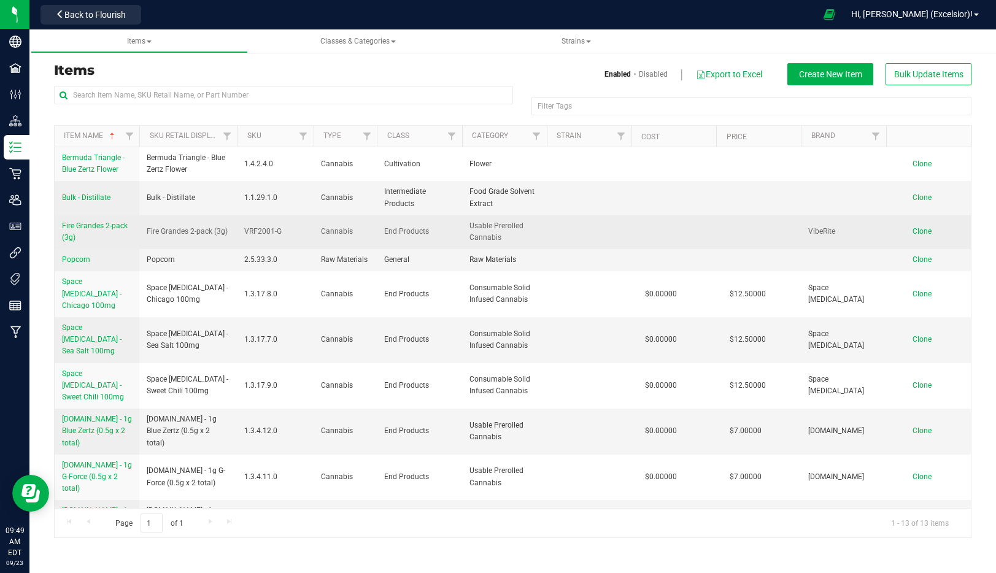
click at [104, 228] on span "Fire Grandes 2-pack (3g)" at bounding box center [95, 232] width 66 height 20
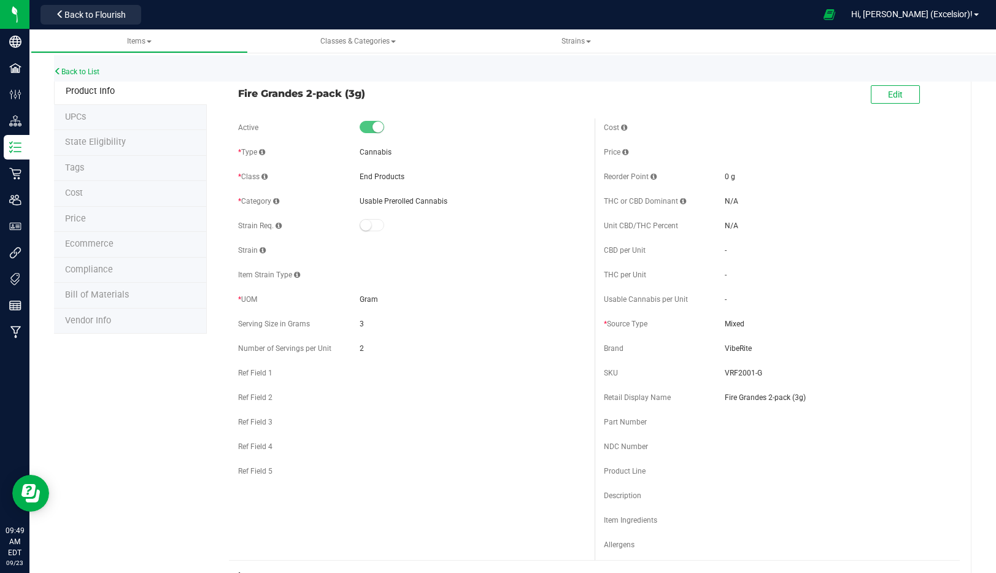
click at [887, 83] on div "Edit" at bounding box center [895, 95] width 49 height 25
click at [887, 90] on button "Edit" at bounding box center [895, 94] width 49 height 18
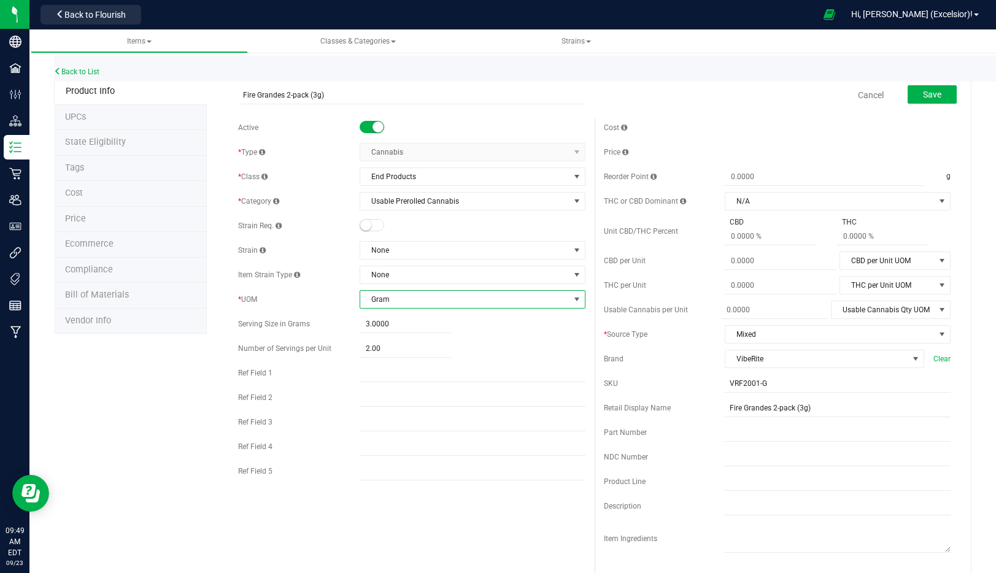
click at [432, 300] on span "Gram" at bounding box center [464, 299] width 209 height 17
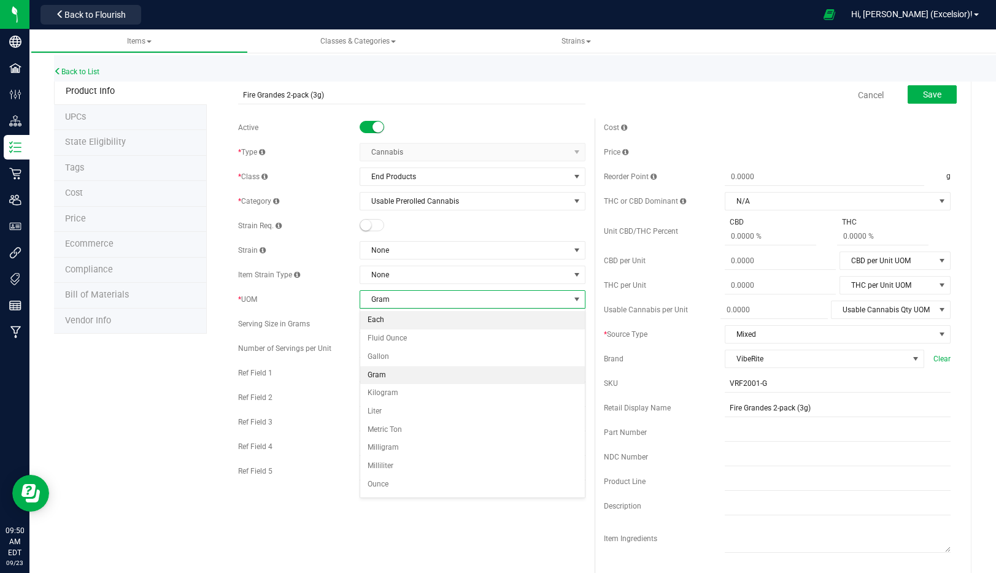
click at [421, 320] on li "Each" at bounding box center [472, 320] width 225 height 18
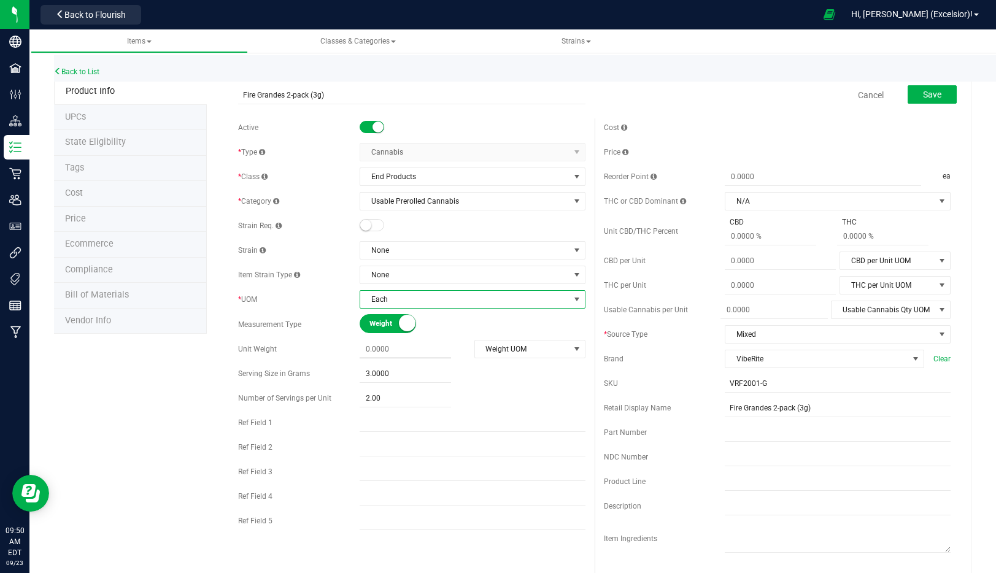
click at [408, 345] on span at bounding box center [405, 350] width 91 height 18
type input "0.0000"
type input "0"
click at [523, 353] on span "Weight UOM" at bounding box center [522, 349] width 95 height 17
click at [515, 366] on li "Gram" at bounding box center [530, 370] width 110 height 18
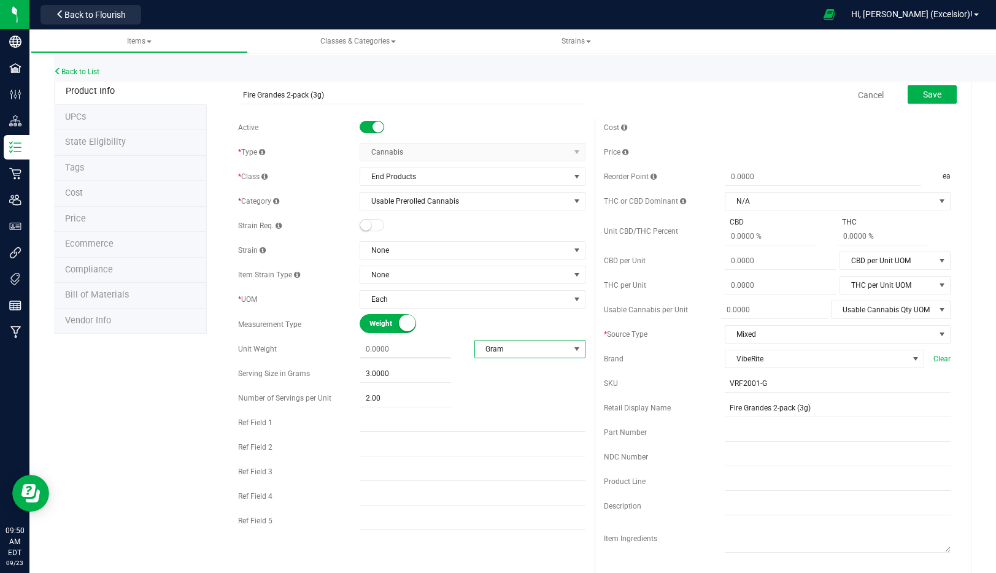
click at [372, 347] on span at bounding box center [405, 350] width 91 height 18
type input "0.0000"
click at [518, 341] on span "Gram" at bounding box center [522, 349] width 95 height 17
click at [409, 350] on span at bounding box center [405, 350] width 91 height 18
type input "2"
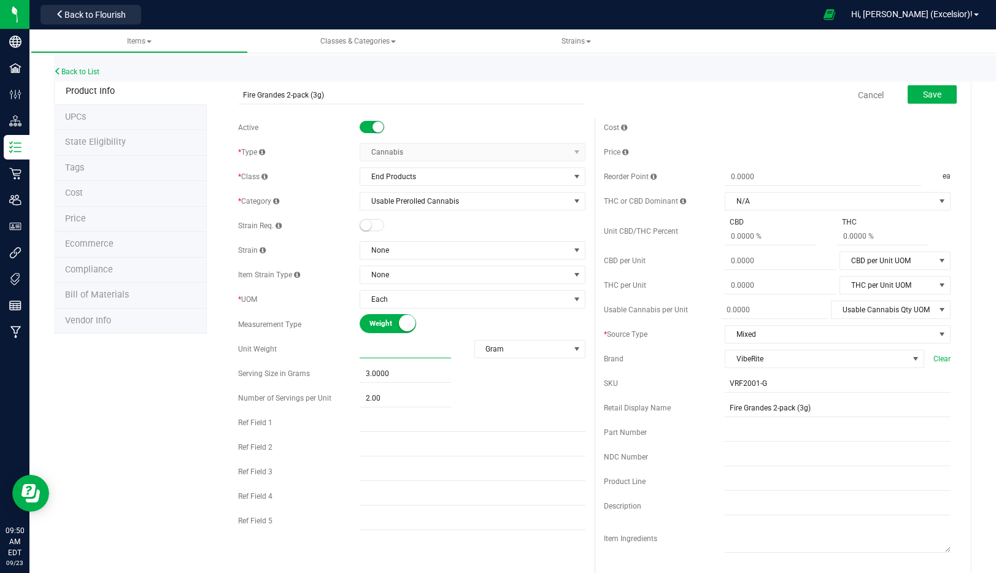
type input "3"
type input "3.0000"
click at [541, 403] on div "Active * Type Cannabis Select type Cannabis Non-Inventory Raw Materials Supplie…" at bounding box center [411, 339] width 365 height 443
click at [387, 378] on input "text" at bounding box center [473, 374] width 226 height 18
type input "g"
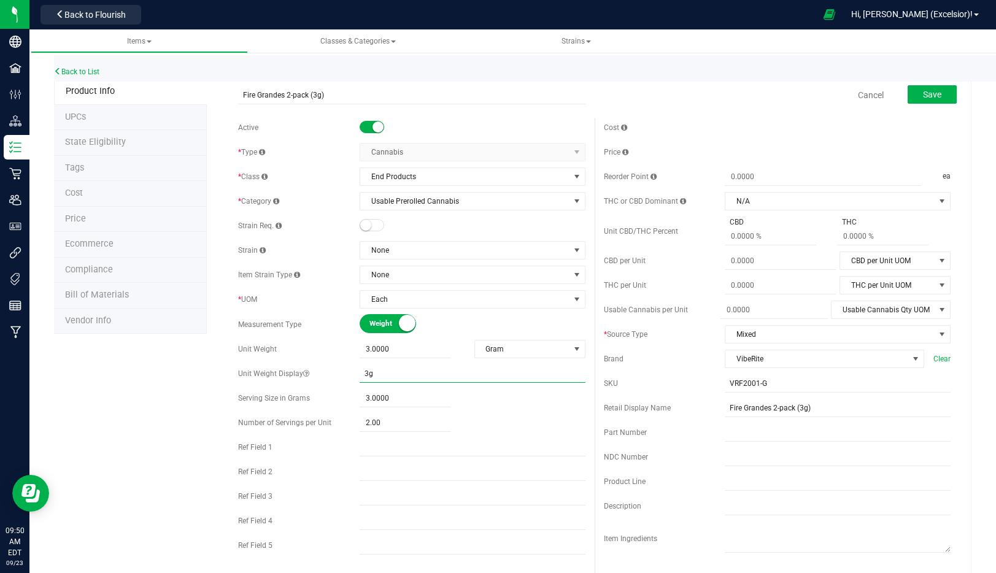
type input "3g"
click at [950, 109] on div "Cancel Save" at bounding box center [777, 95] width 365 height 31
click at [943, 96] on button "Save" at bounding box center [932, 94] width 49 height 18
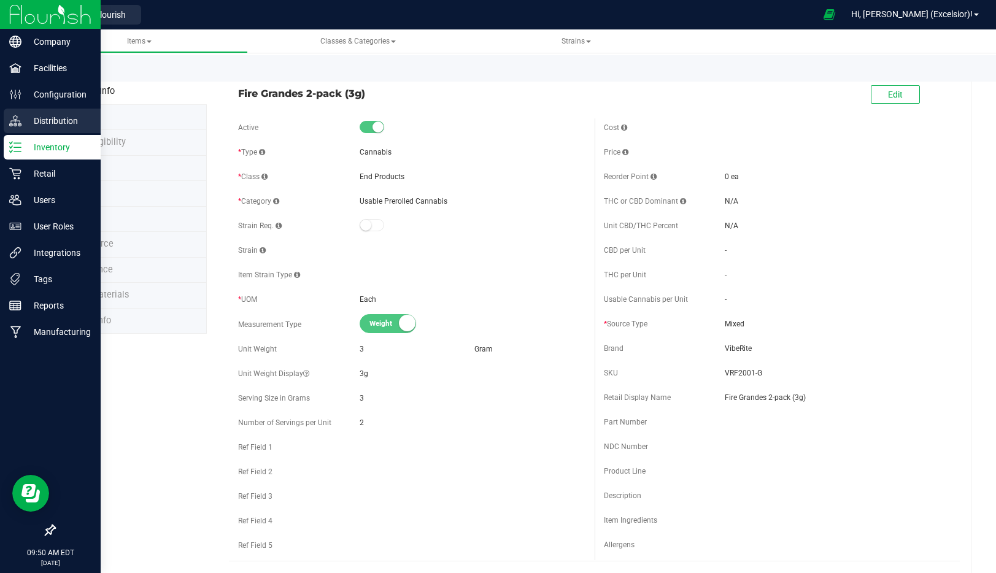
click at [55, 122] on p "Distribution" at bounding box center [58, 121] width 74 height 15
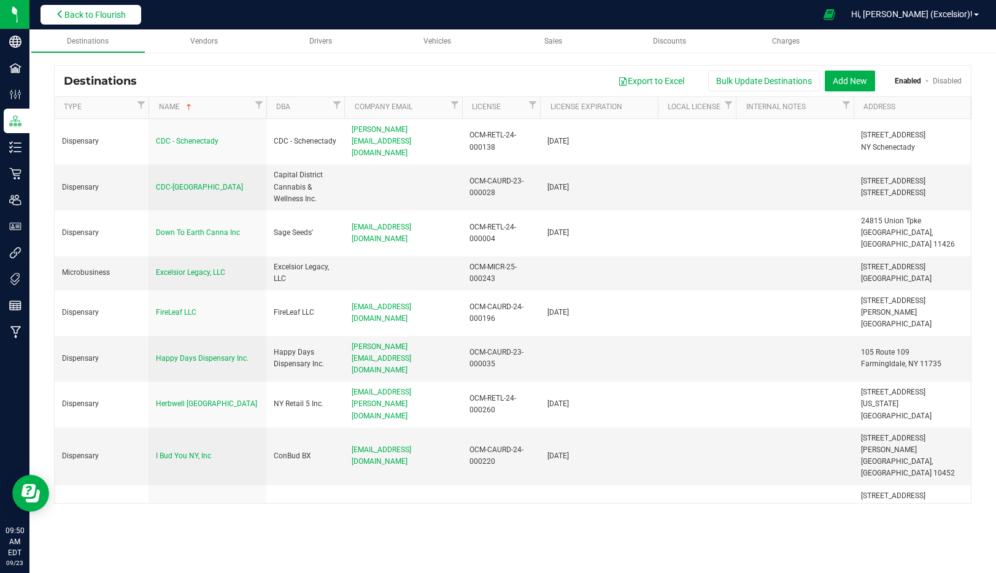
click at [106, 18] on span "Back to Flourish" at bounding box center [94, 15] width 61 height 10
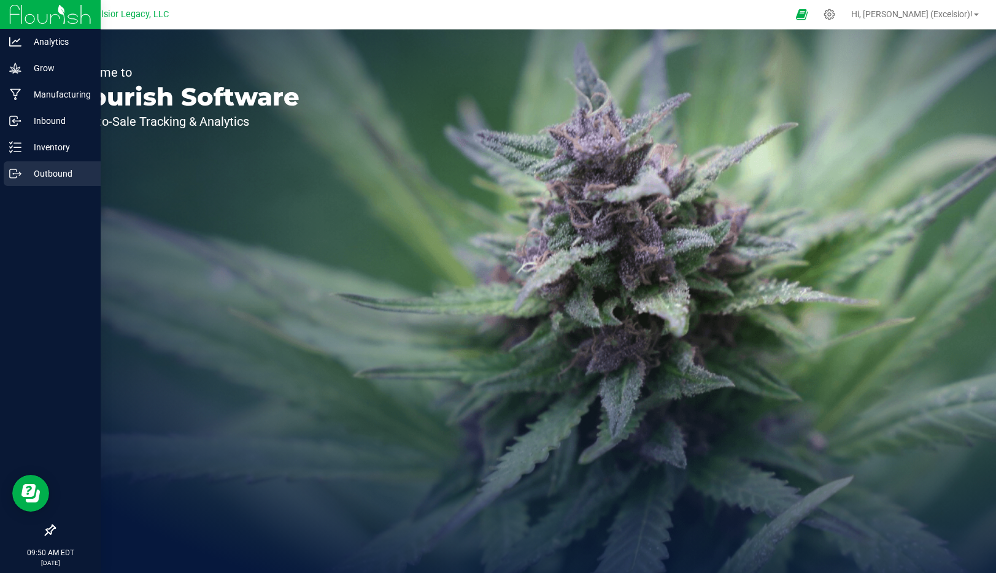
click at [14, 174] on line at bounding box center [17, 174] width 7 height 0
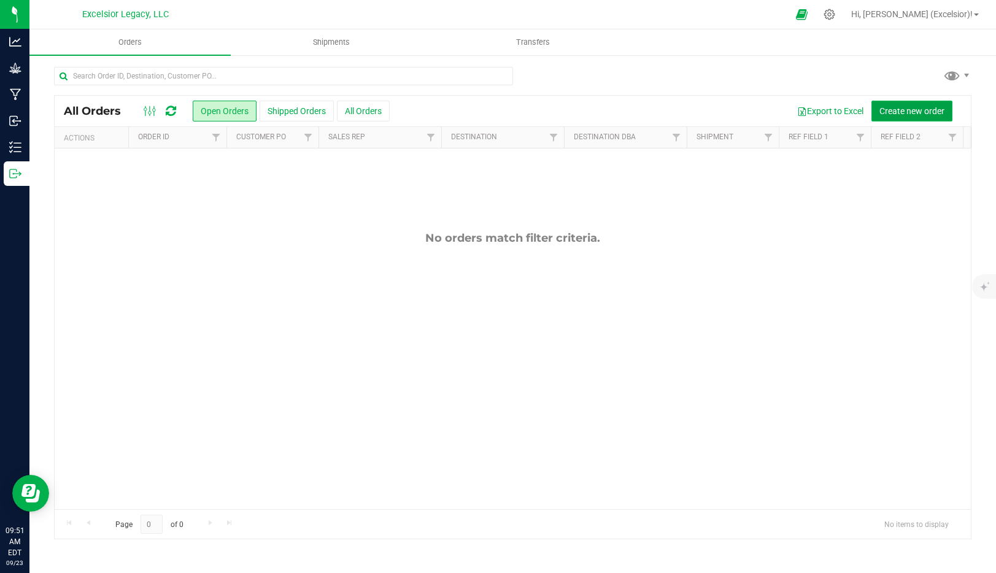
click at [896, 114] on span "Create new order" at bounding box center [912, 111] width 65 height 10
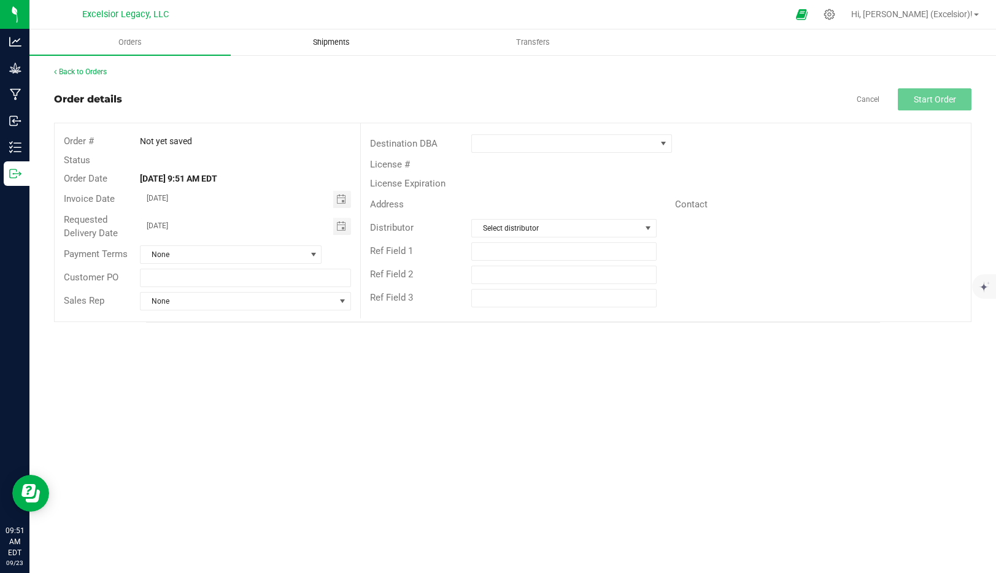
click at [330, 41] on span "Shipments" at bounding box center [332, 42] width 70 height 11
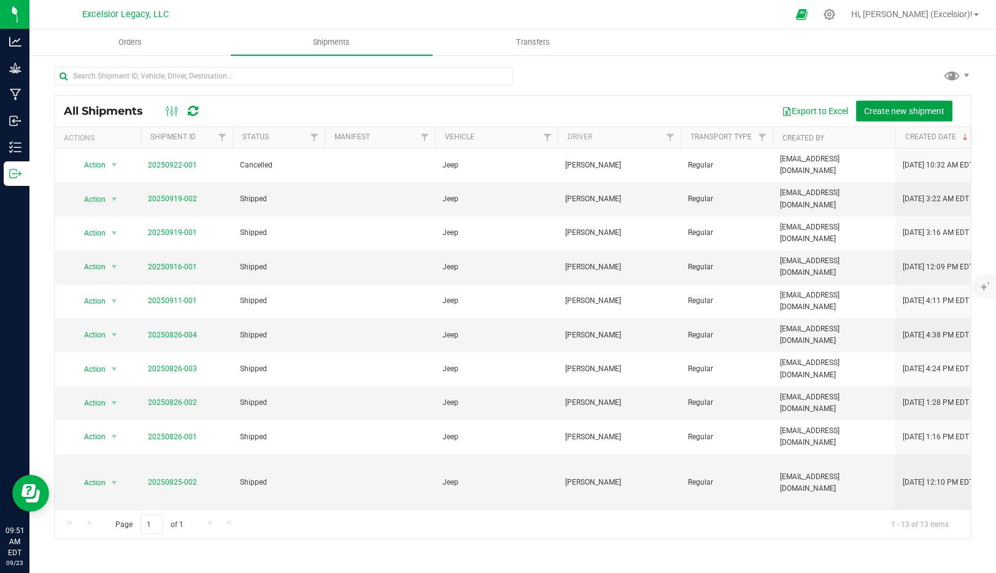
click at [910, 112] on span "Create new shipment" at bounding box center [904, 111] width 80 height 10
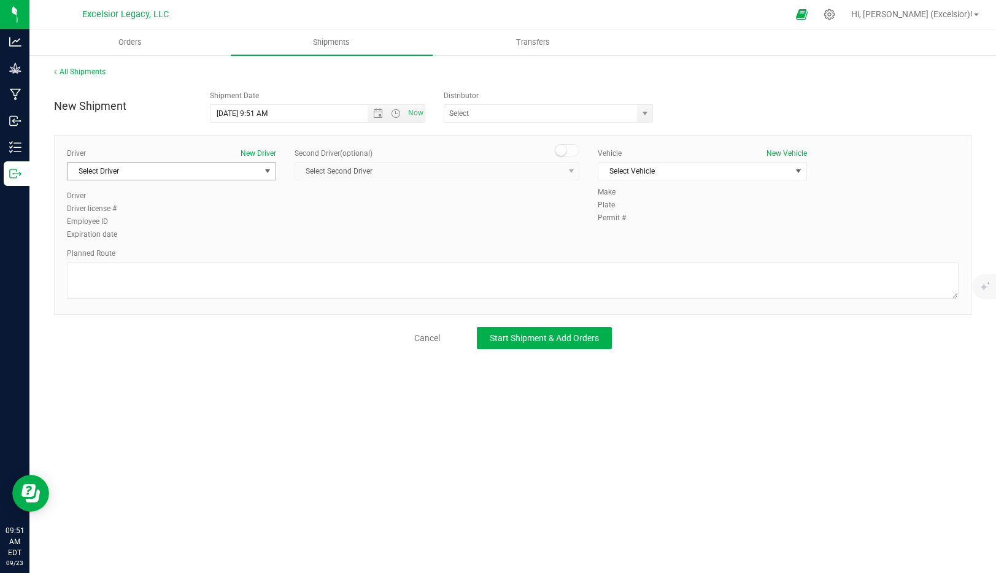
click at [217, 165] on span "Select Driver" at bounding box center [164, 171] width 193 height 17
click at [118, 223] on li "Johnny Etter" at bounding box center [172, 223] width 208 height 18
click at [687, 173] on span "Select Vehicle" at bounding box center [695, 171] width 193 height 17
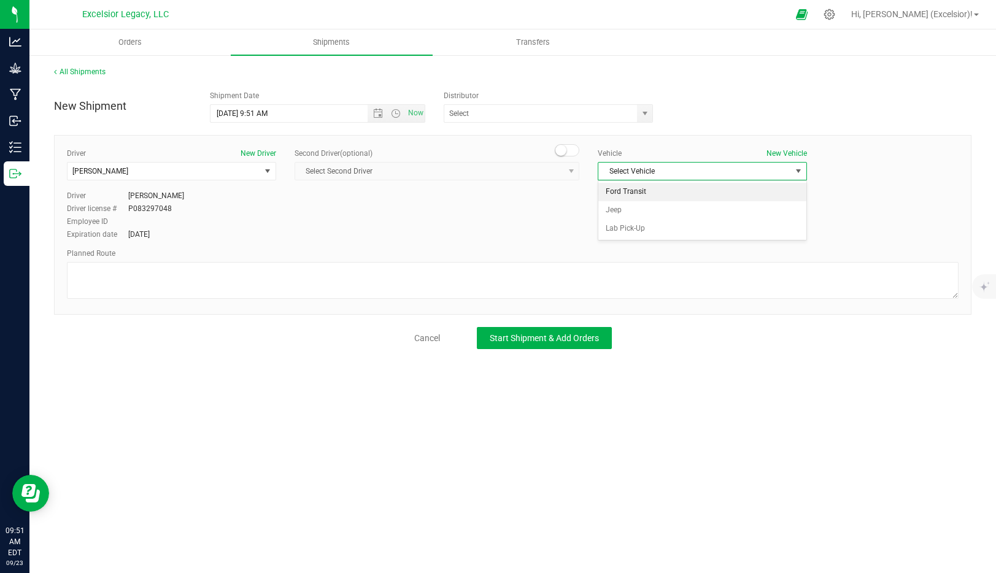
click at [638, 193] on li "Ford Transit" at bounding box center [703, 192] width 208 height 18
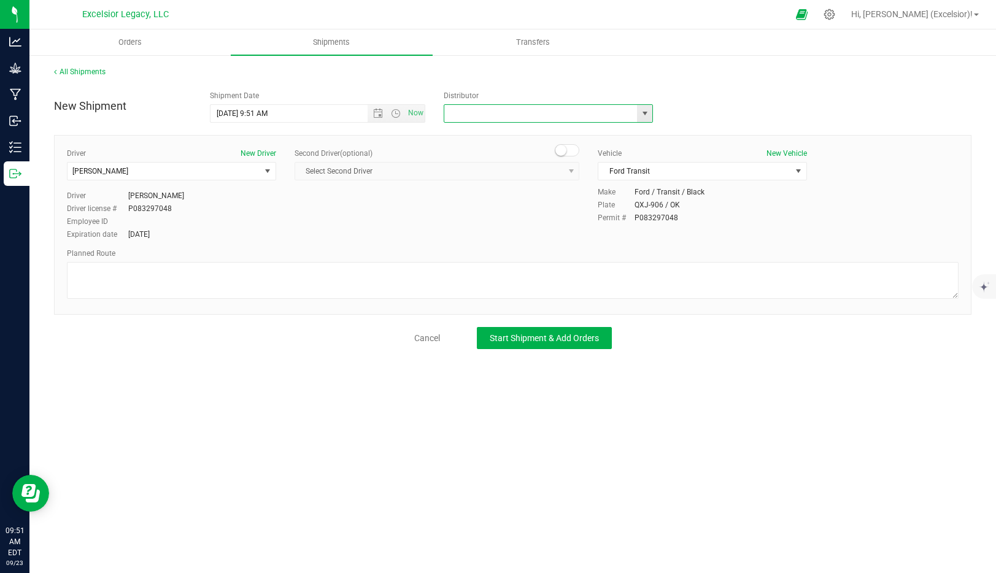
click at [547, 117] on input "text" at bounding box center [537, 113] width 187 height 17
click at [645, 118] on span "select" at bounding box center [645, 114] width 10 height 10
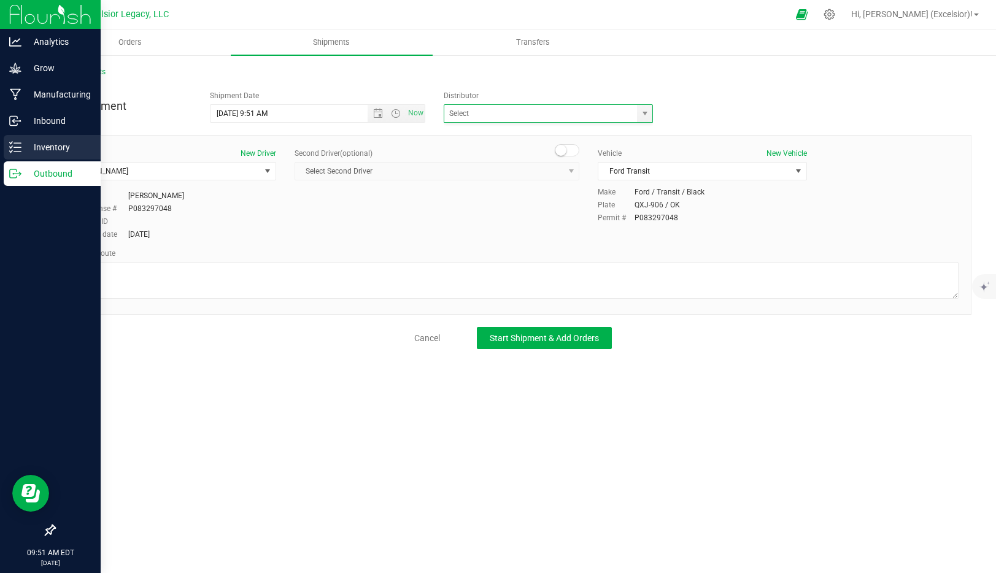
click at [12, 137] on div "Inventory" at bounding box center [52, 147] width 97 height 25
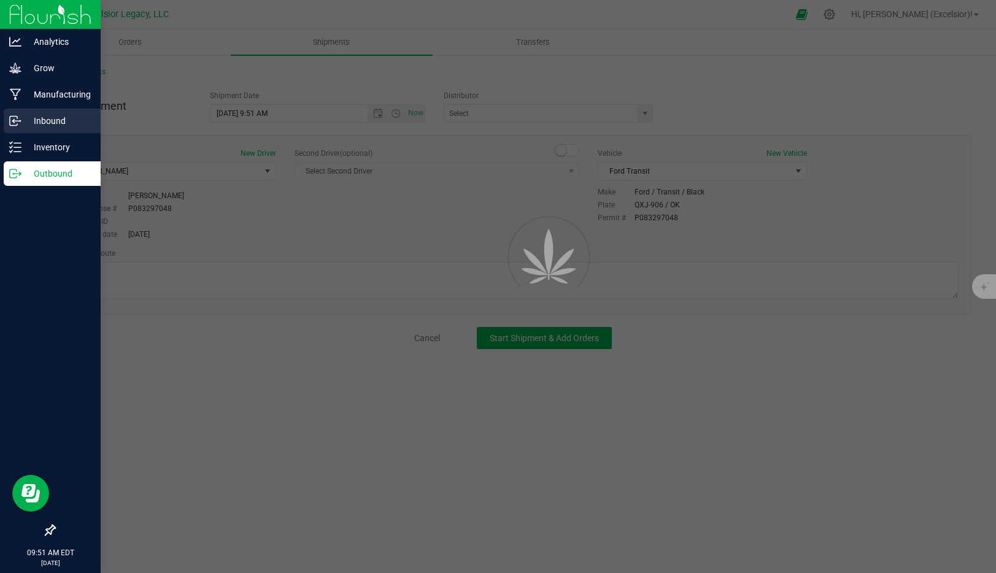
click at [15, 125] on icon at bounding box center [15, 121] width 12 height 12
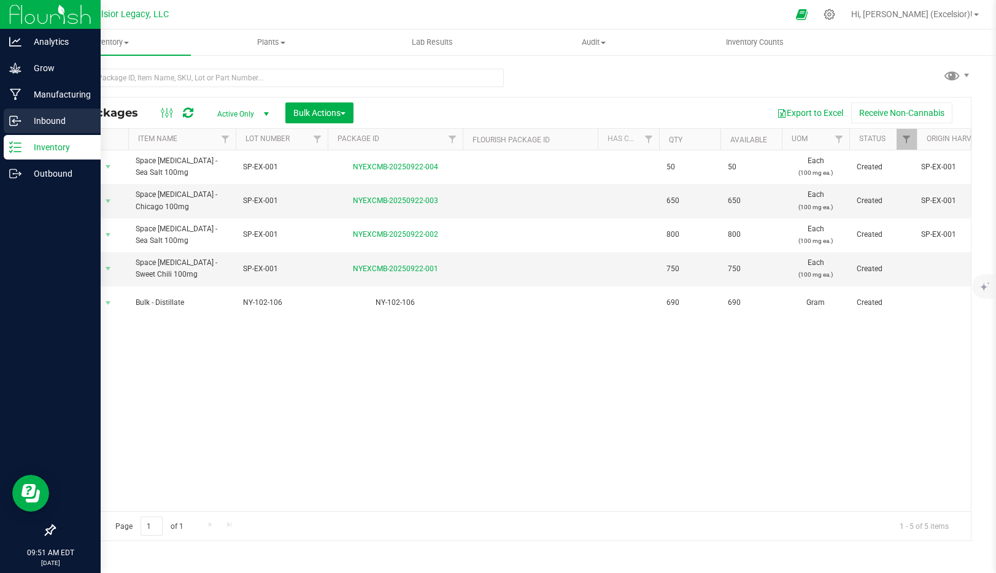
click at [24, 119] on p "Inbound" at bounding box center [58, 121] width 74 height 15
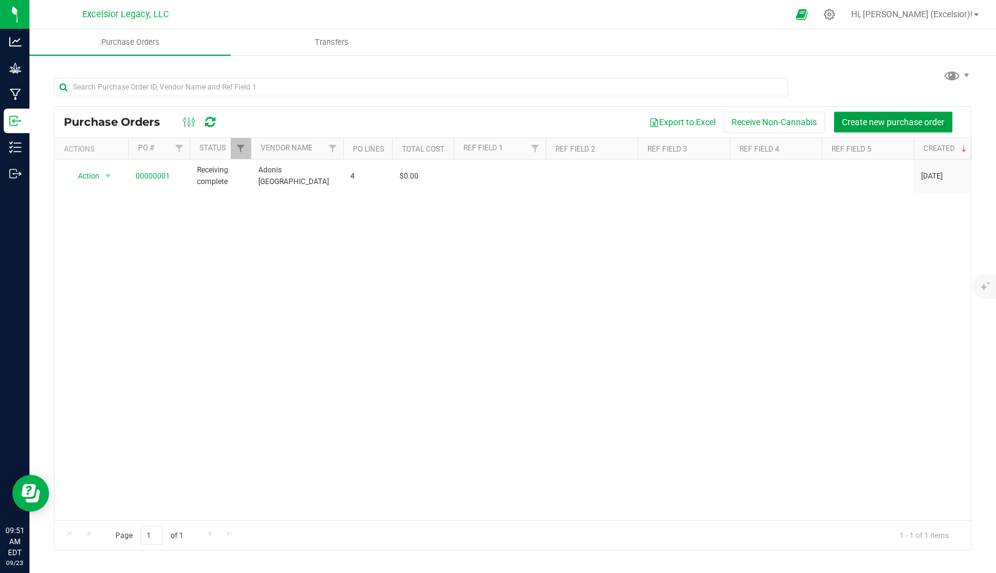
click at [884, 125] on span "Create new purchase order" at bounding box center [893, 122] width 103 height 10
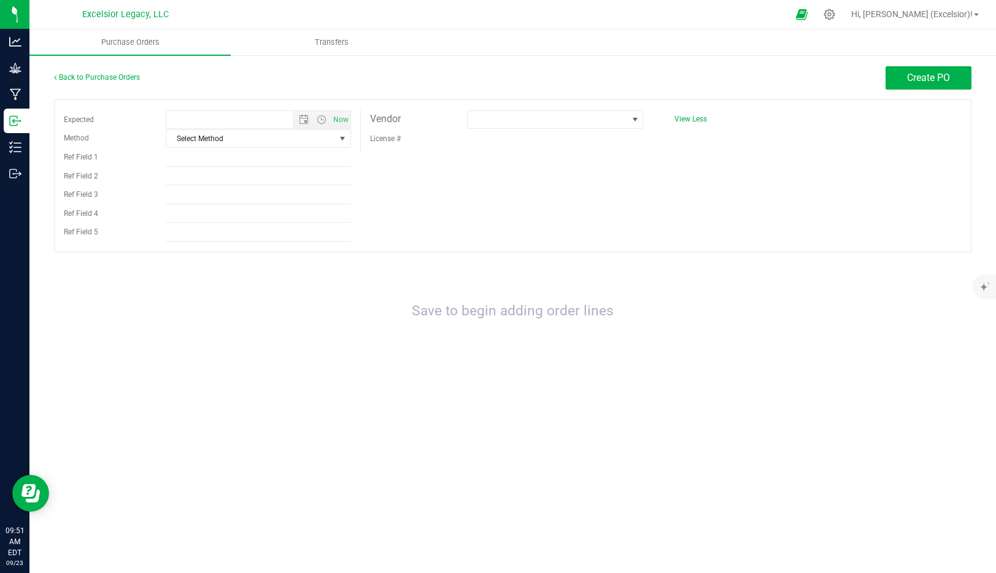
type input "9/23/2025 9:51 AM"
click at [238, 142] on span "Select Method" at bounding box center [250, 138] width 169 height 17
click at [202, 233] on li "Local Delivery" at bounding box center [258, 232] width 184 height 18
click at [587, 115] on span at bounding box center [548, 119] width 160 height 17
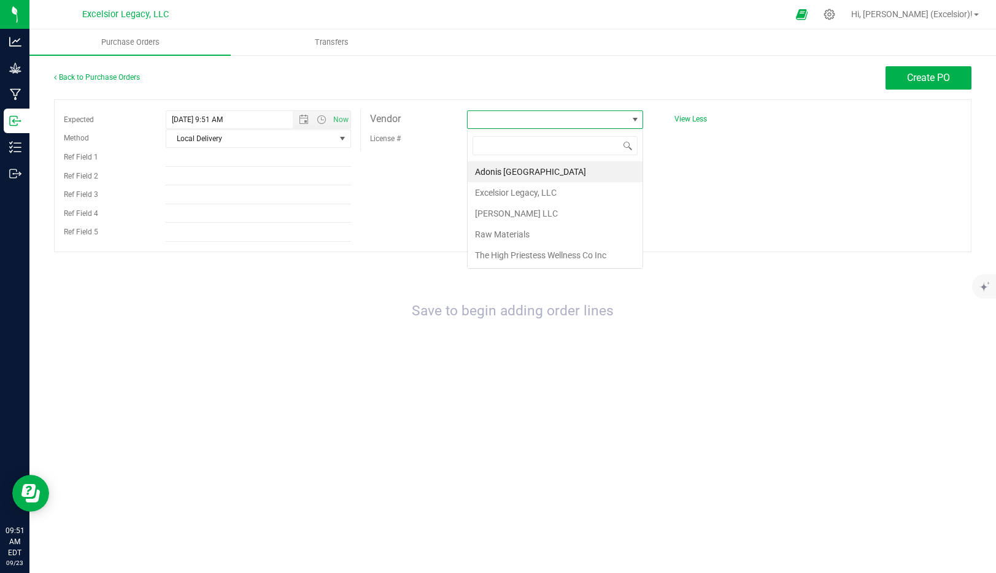
scroll to position [18, 176]
click at [513, 118] on span at bounding box center [548, 119] width 160 height 17
click at [501, 215] on li "Pierre McClain LLC" at bounding box center [555, 213] width 175 height 21
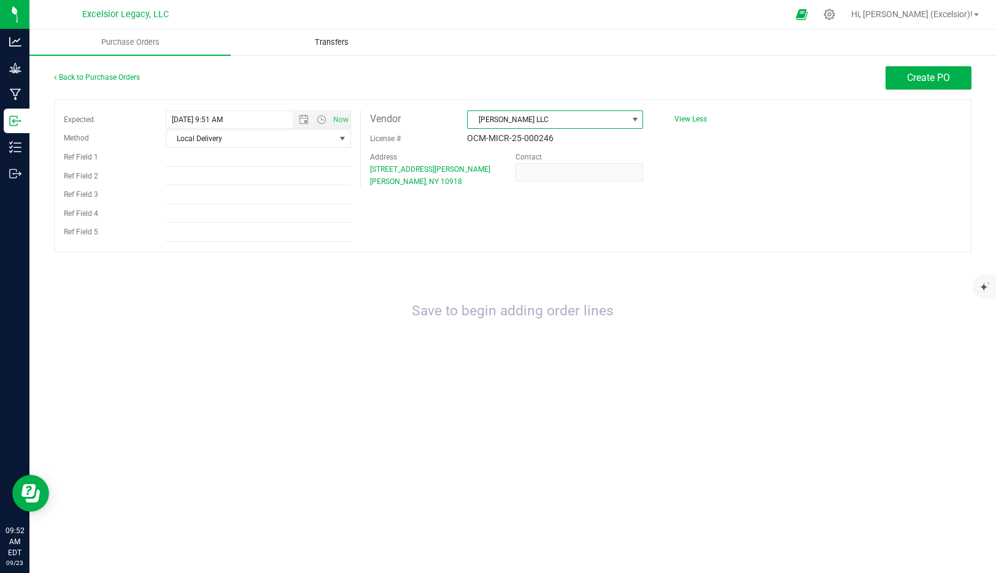
click at [338, 33] on uib-tab-heading "Transfers" at bounding box center [331, 42] width 200 height 25
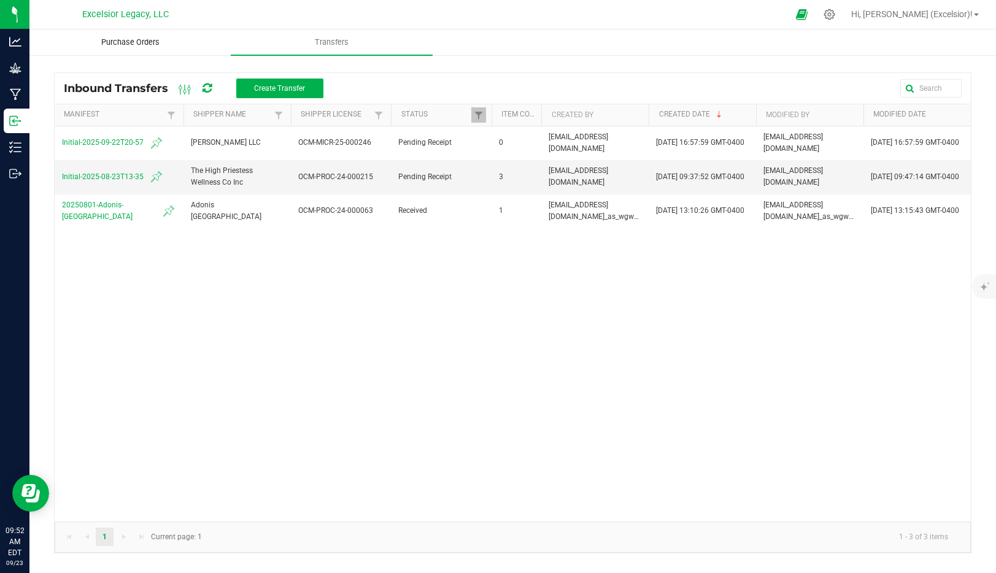
click at [136, 39] on span "Purchase Orders" at bounding box center [130, 42] width 91 height 11
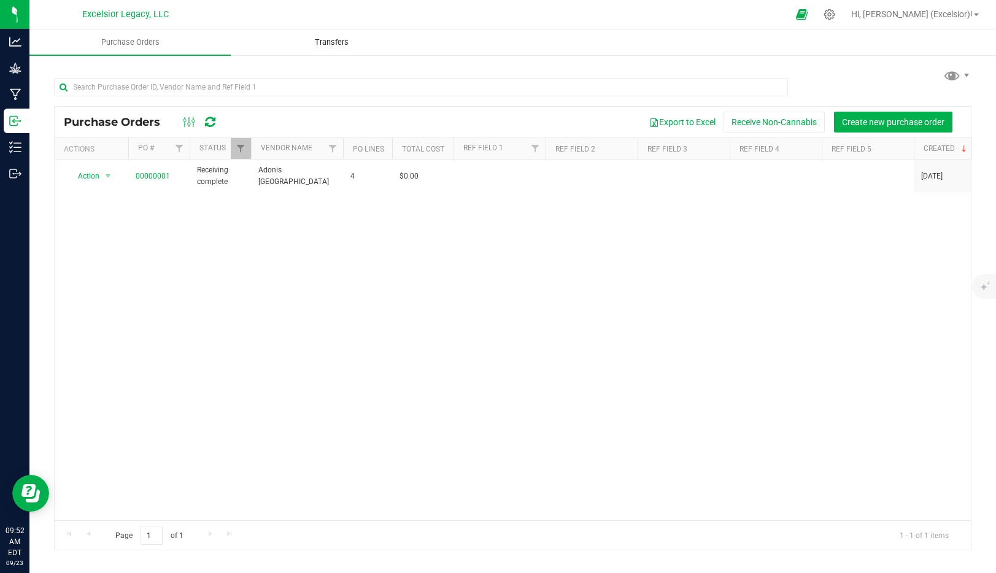
click at [348, 41] on span "Transfers" at bounding box center [331, 42] width 67 height 11
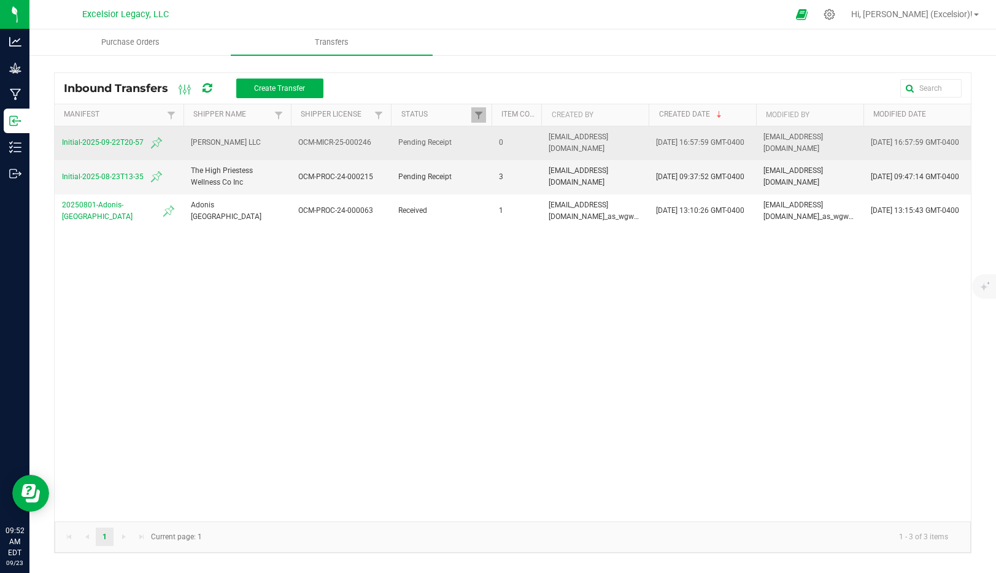
click at [119, 146] on span "Initial-2025-09-22T20-57" at bounding box center [119, 143] width 114 height 15
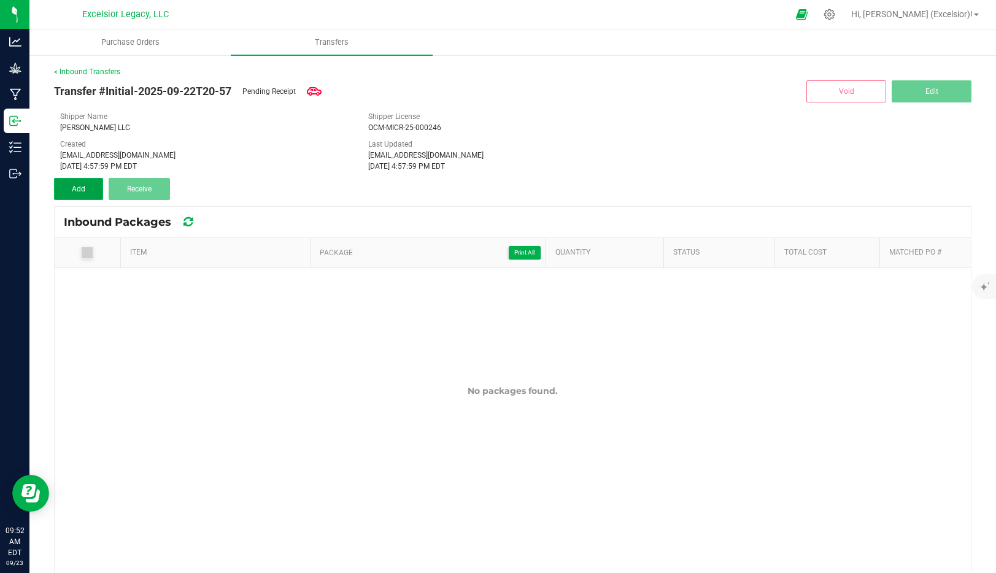
click at [85, 192] on button "Add" at bounding box center [78, 189] width 49 height 22
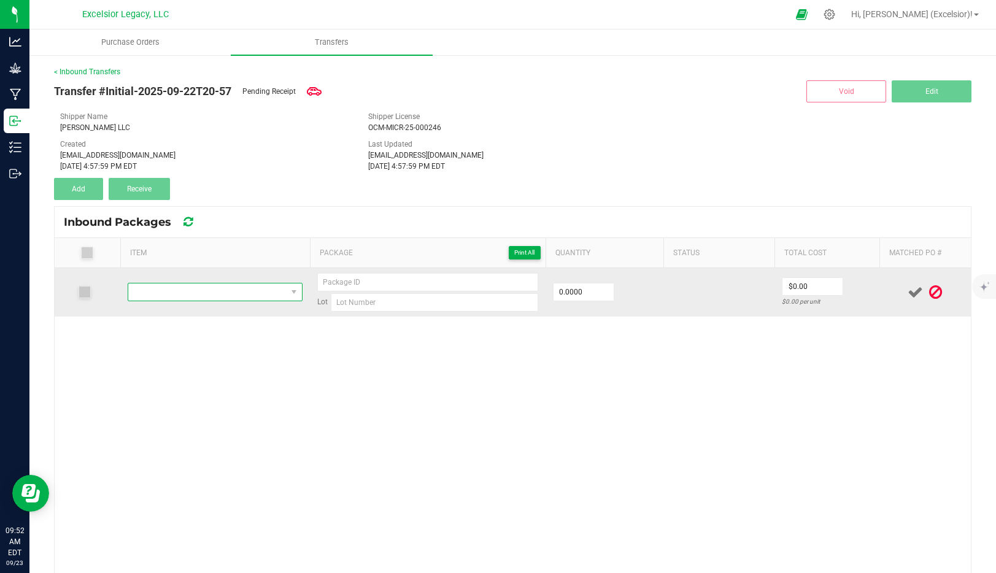
click at [218, 293] on span "NO DATA FOUND" at bounding box center [207, 292] width 158 height 17
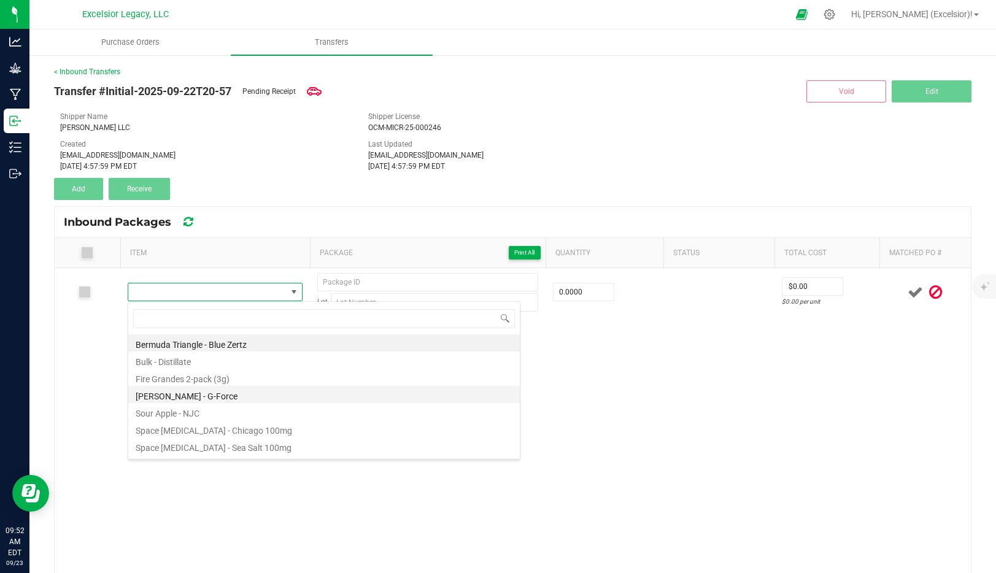
scroll to position [1, 0]
click at [219, 380] on li "Fire Grandes 2-pack (3g)" at bounding box center [324, 376] width 392 height 17
type input "0 ea"
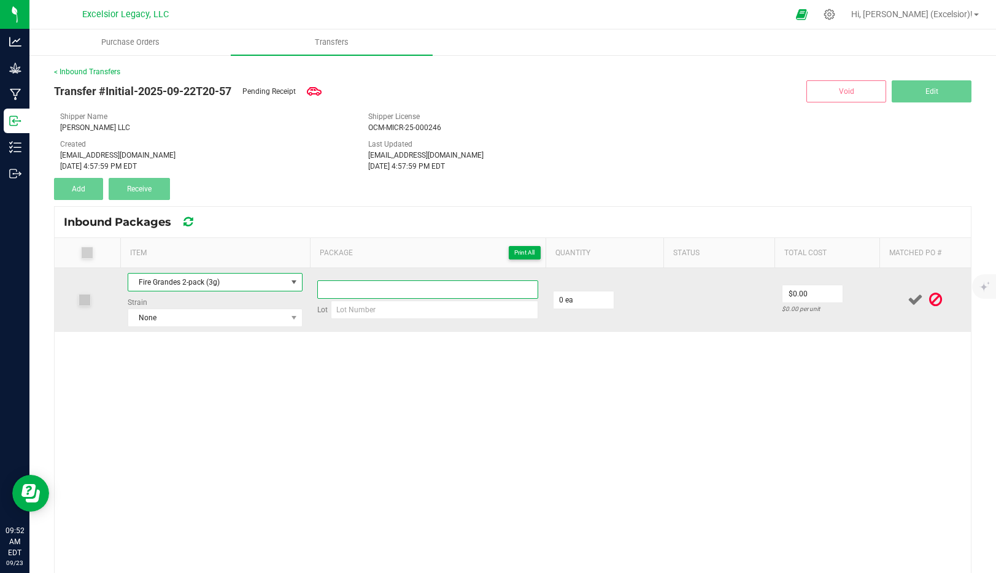
click at [392, 281] on input at bounding box center [427, 290] width 221 height 18
type input "VRF2001-G"
type input "38 ea"
click at [916, 297] on icon at bounding box center [915, 299] width 15 height 15
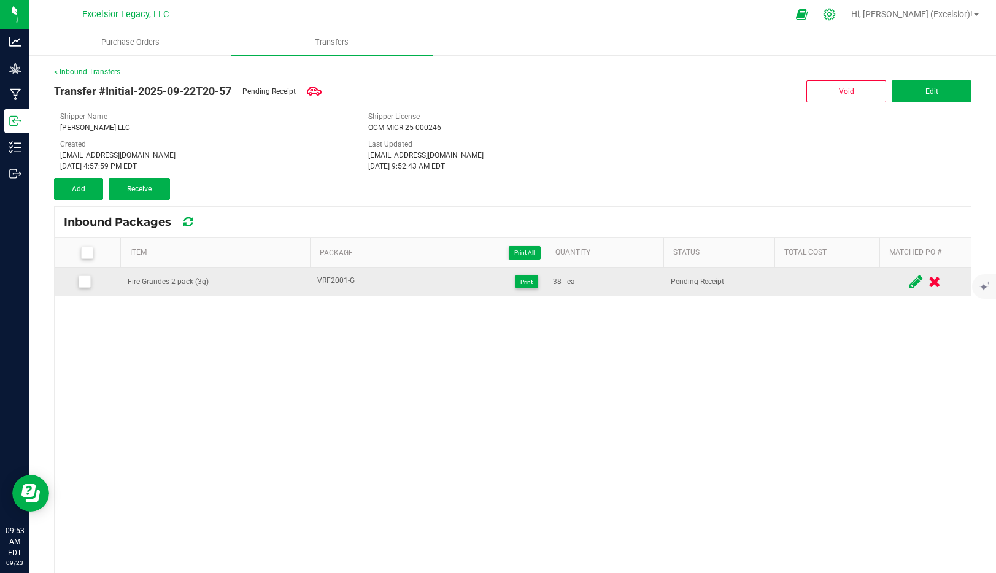
click at [836, 15] on icon at bounding box center [830, 15] width 12 height 12
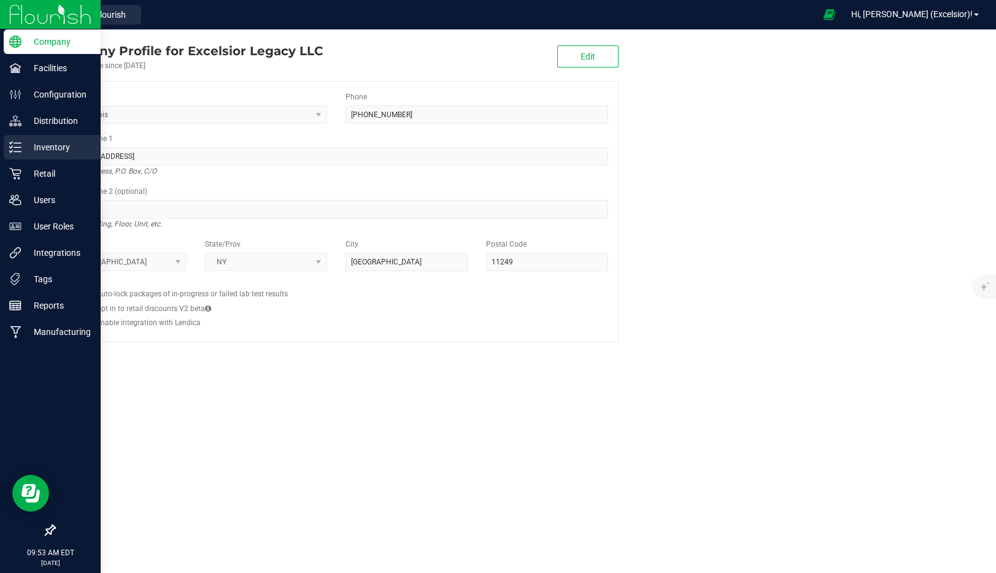
click at [46, 149] on p "Inventory" at bounding box center [58, 147] width 74 height 15
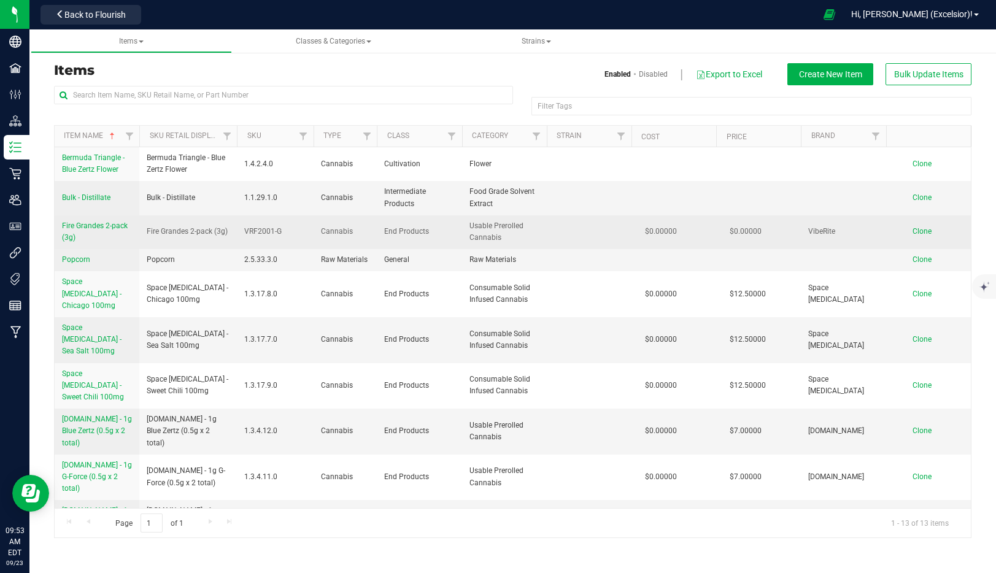
click at [925, 230] on span "Clone" at bounding box center [922, 231] width 19 height 9
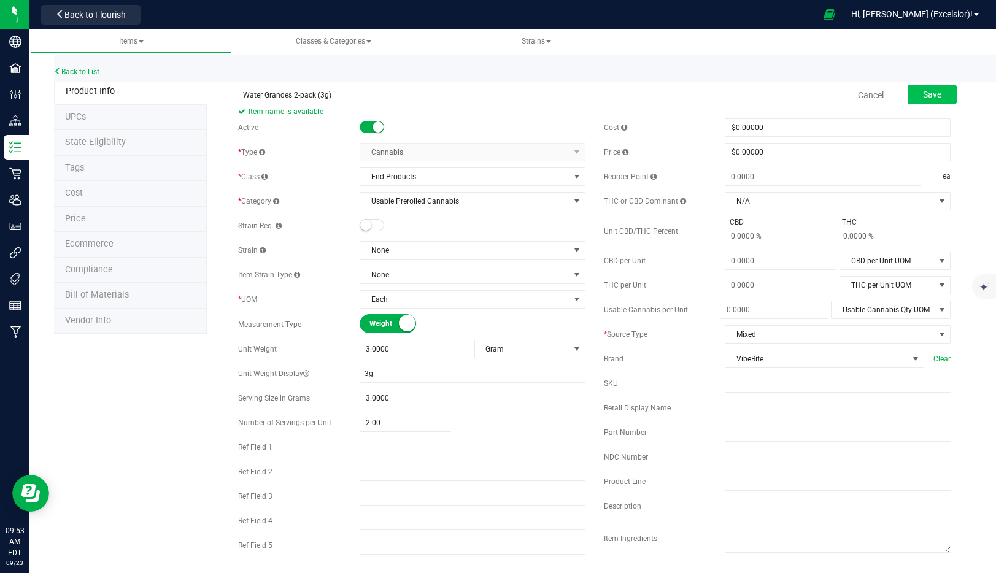
type input "Water Grandes 2-pack (3g)"
click at [933, 99] on span "Save" at bounding box center [932, 95] width 18 height 10
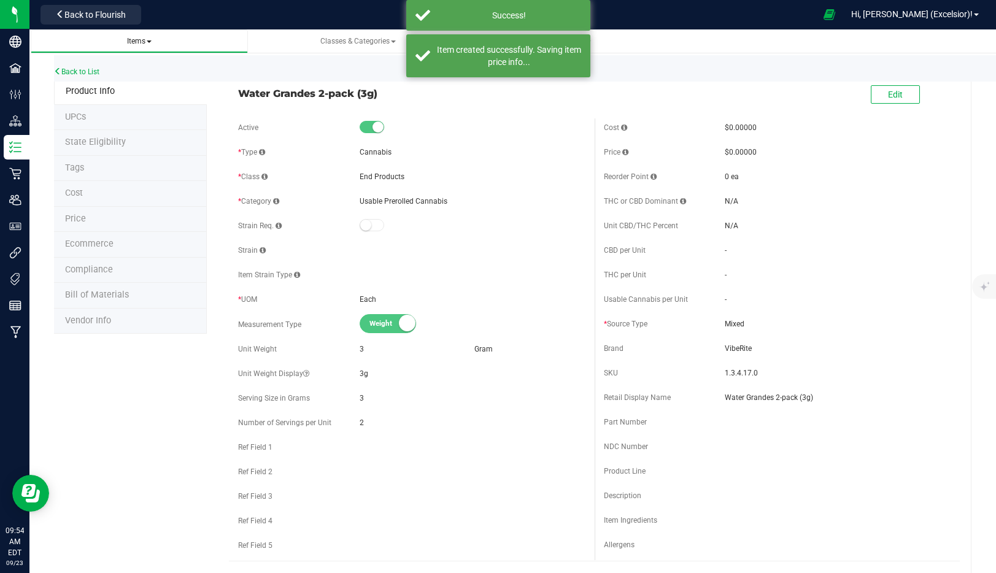
click at [138, 42] on span "Items" at bounding box center [139, 41] width 25 height 9
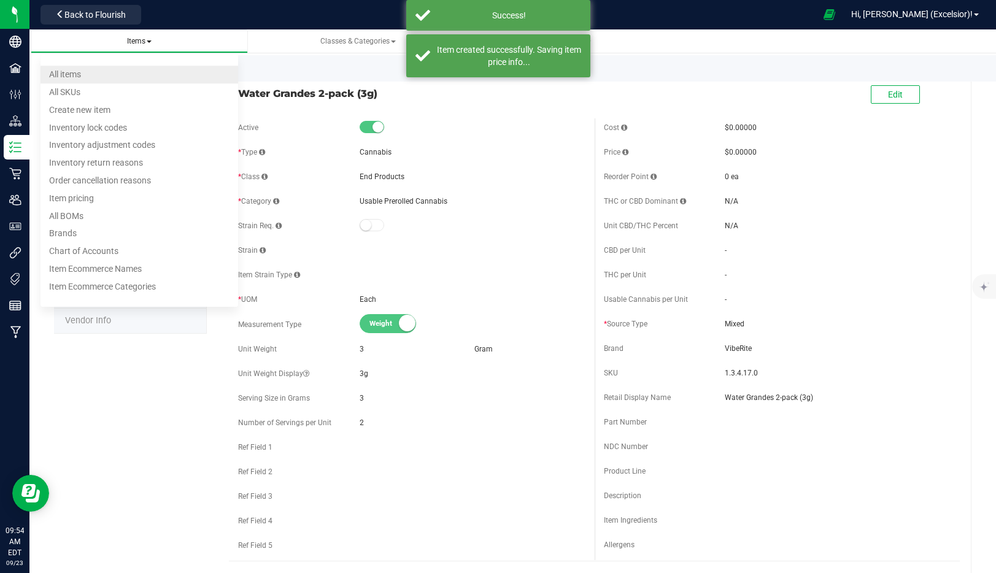
click at [85, 72] on li "All items" at bounding box center [140, 75] width 198 height 18
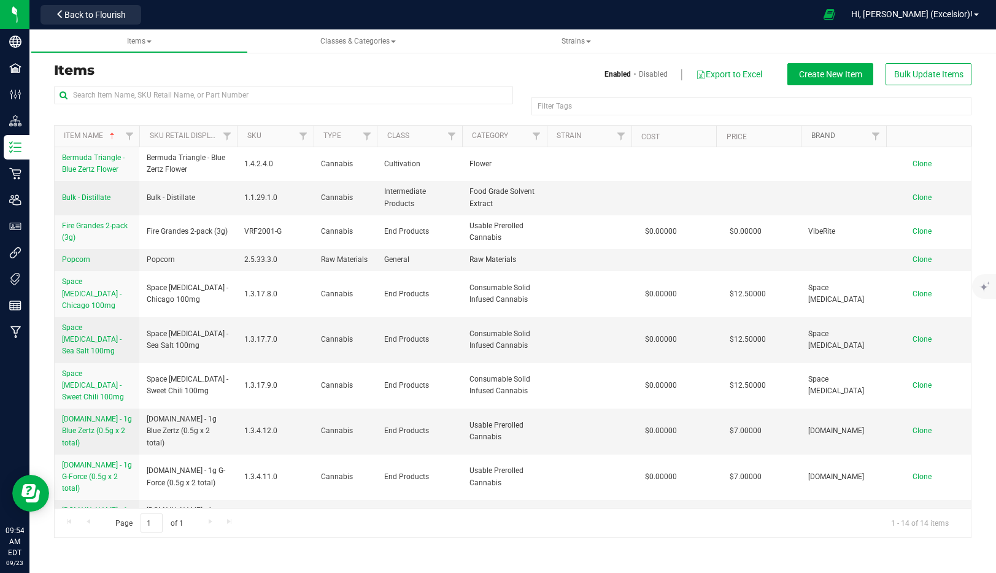
click at [826, 136] on link "Brand" at bounding box center [824, 135] width 24 height 9
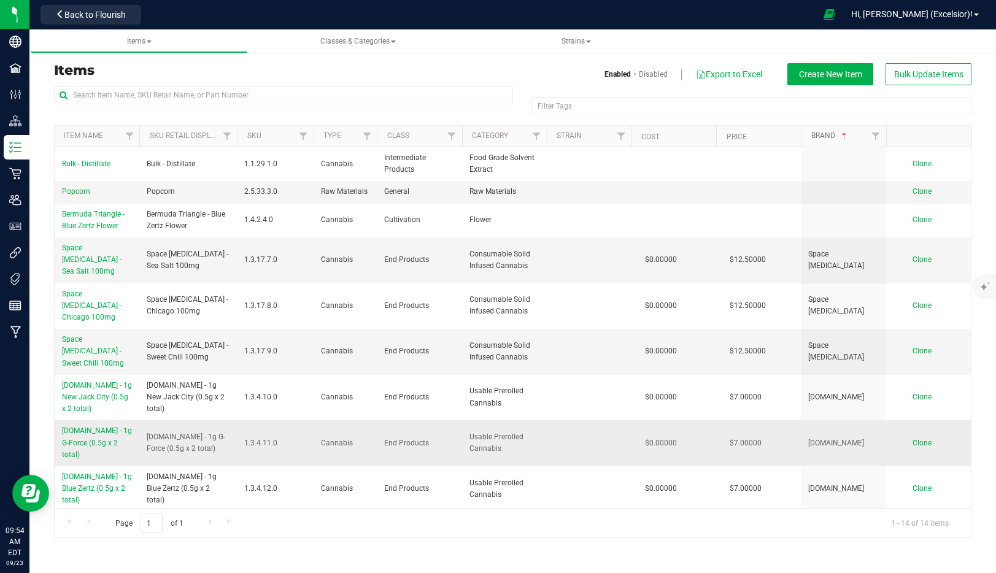
scroll to position [150, 0]
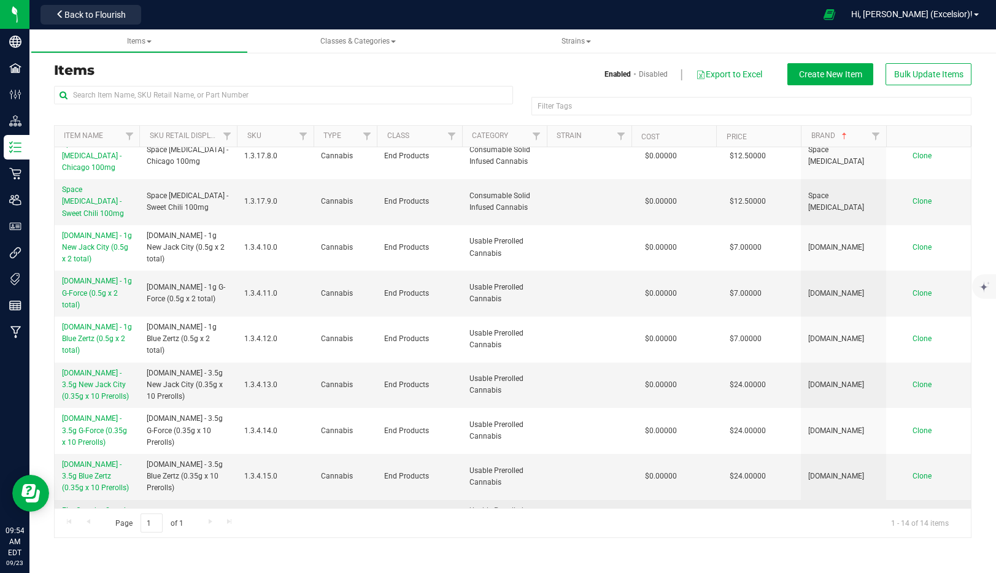
click at [921, 512] on span "Clone" at bounding box center [922, 516] width 19 height 9
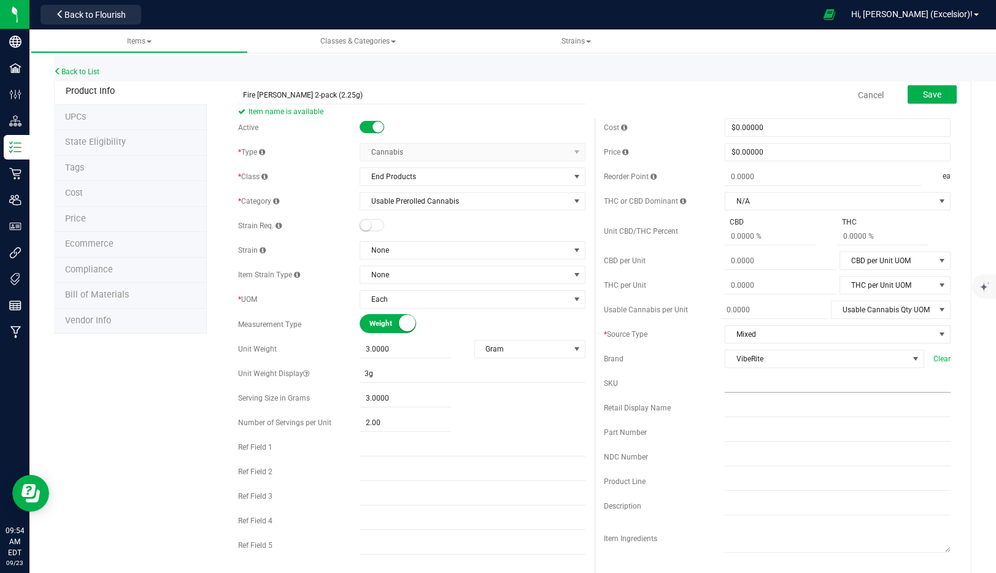
type input "Fire Littles 2-pack (2.25g)"
click at [742, 386] on input "text" at bounding box center [838, 383] width 226 height 18
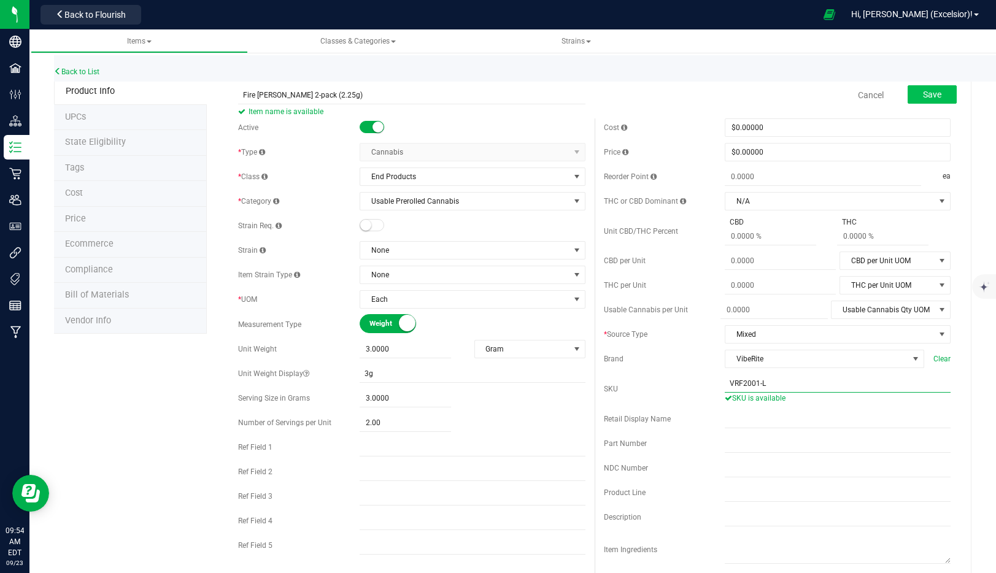
type input "VRF2001-L"
click at [934, 99] on button "Save" at bounding box center [932, 94] width 49 height 18
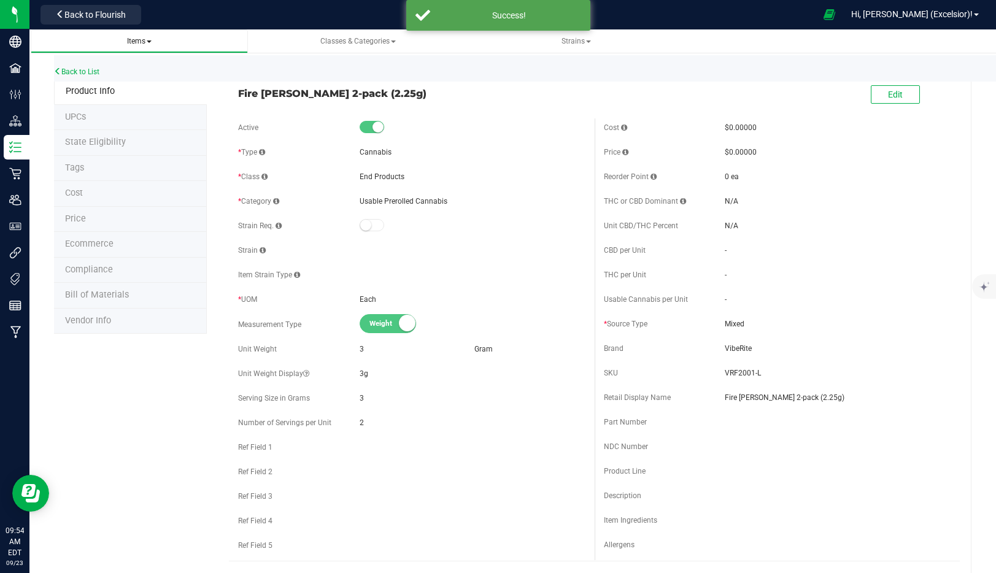
click at [138, 43] on span "Items" at bounding box center [139, 41] width 25 height 9
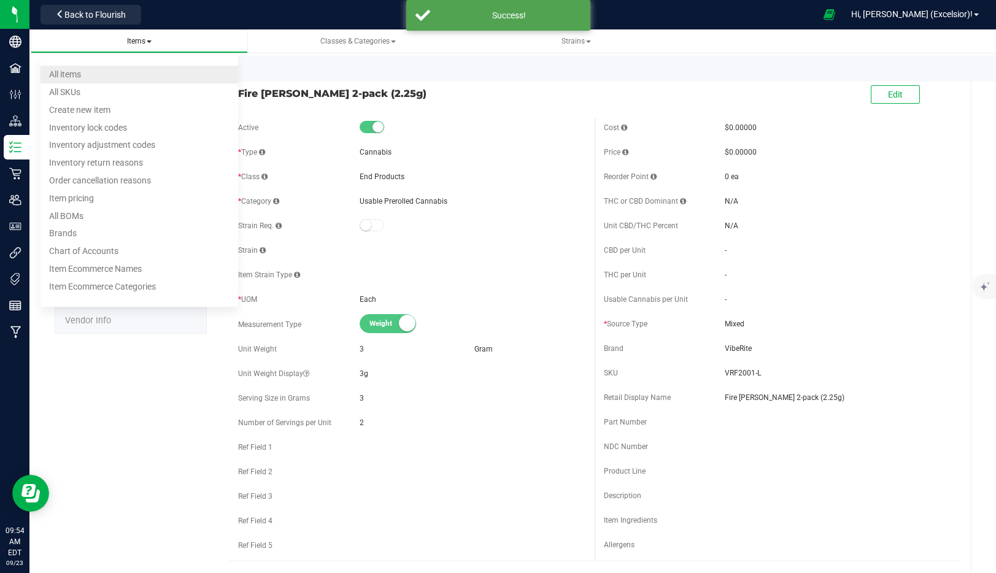
click at [130, 73] on li "All items" at bounding box center [140, 75] width 198 height 18
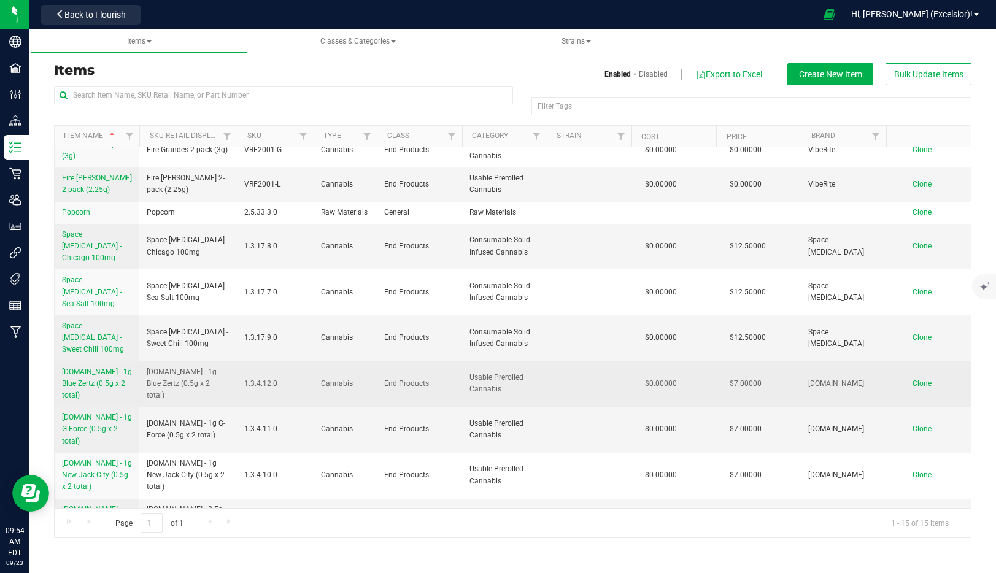
scroll to position [184, 0]
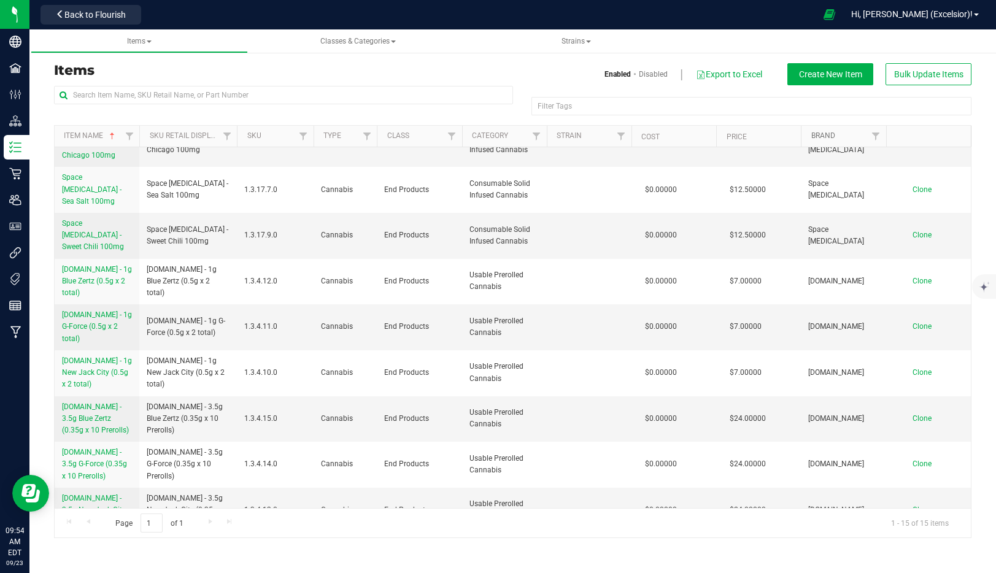
click at [830, 136] on link "Brand" at bounding box center [824, 135] width 24 height 9
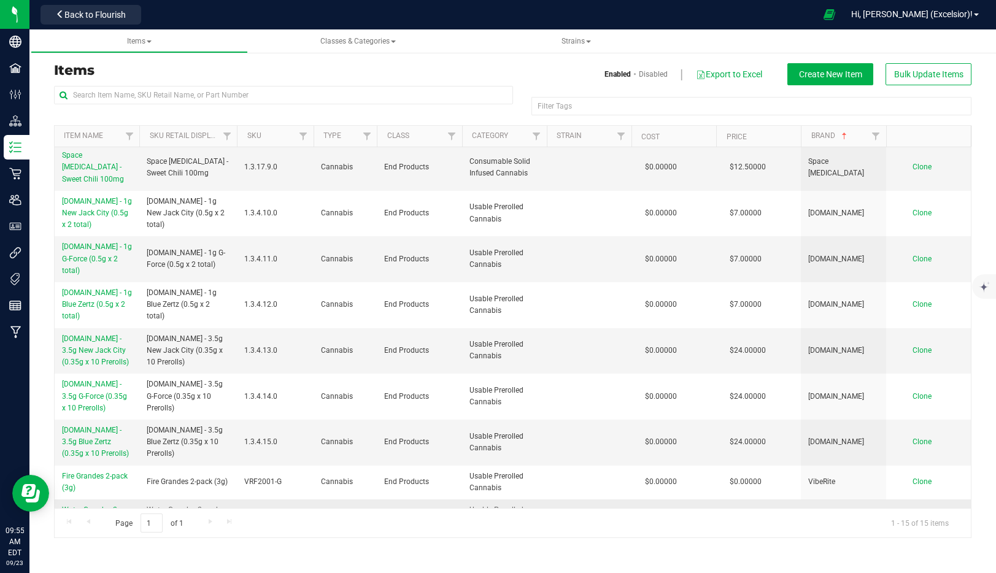
click at [93, 506] on span "Water Grandes 2-pack (3g)" at bounding box center [90, 516] width 57 height 20
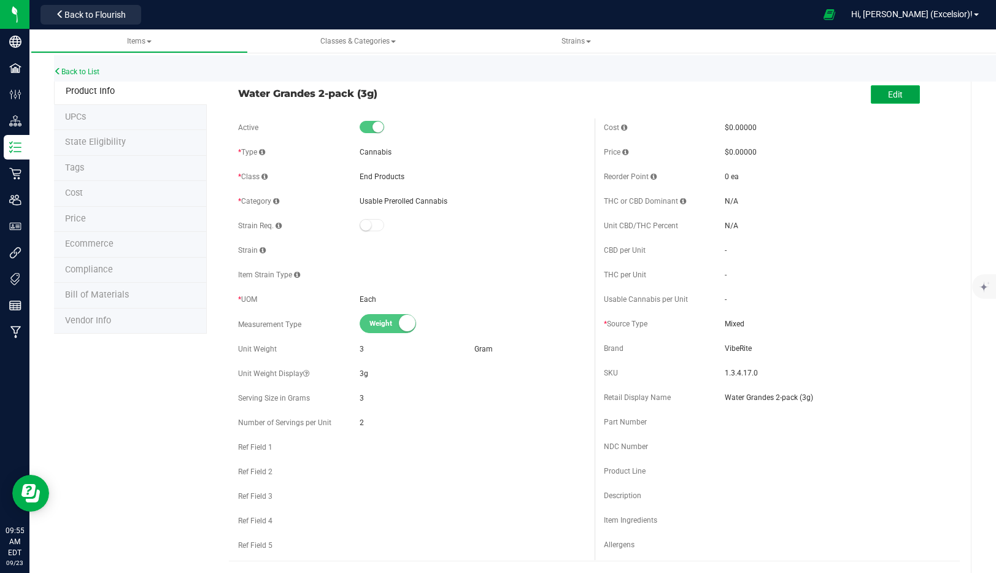
click at [892, 101] on button "Edit" at bounding box center [895, 94] width 49 height 18
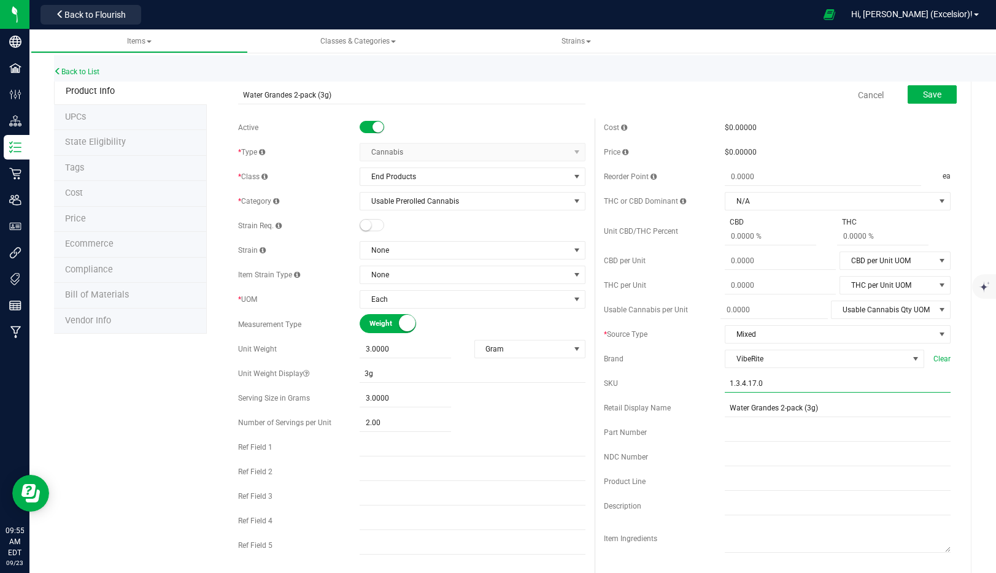
click at [751, 382] on input "1.3.4.17.0" at bounding box center [838, 383] width 226 height 18
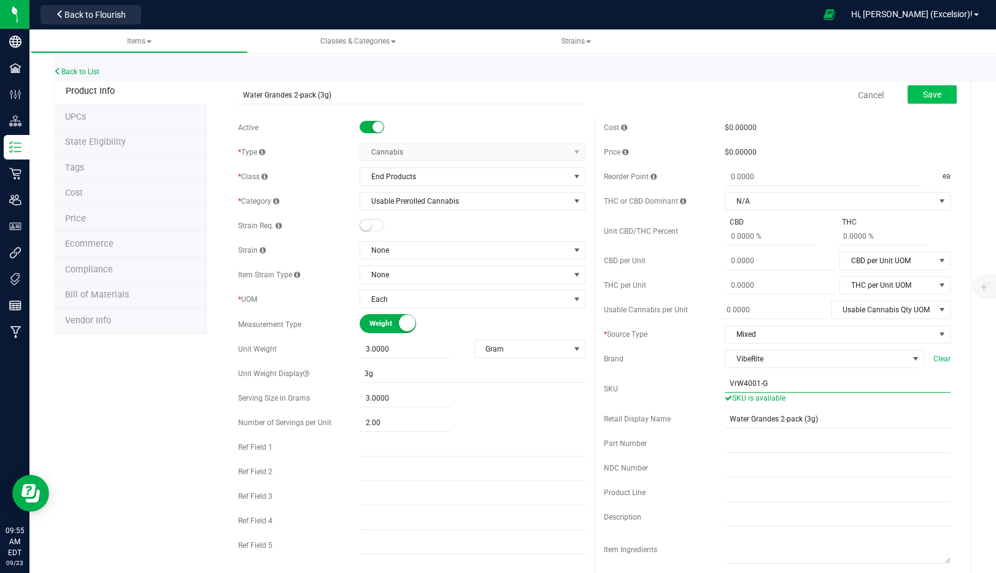
type input "VrW4001-G"
click at [931, 98] on span "Save" at bounding box center [932, 95] width 18 height 10
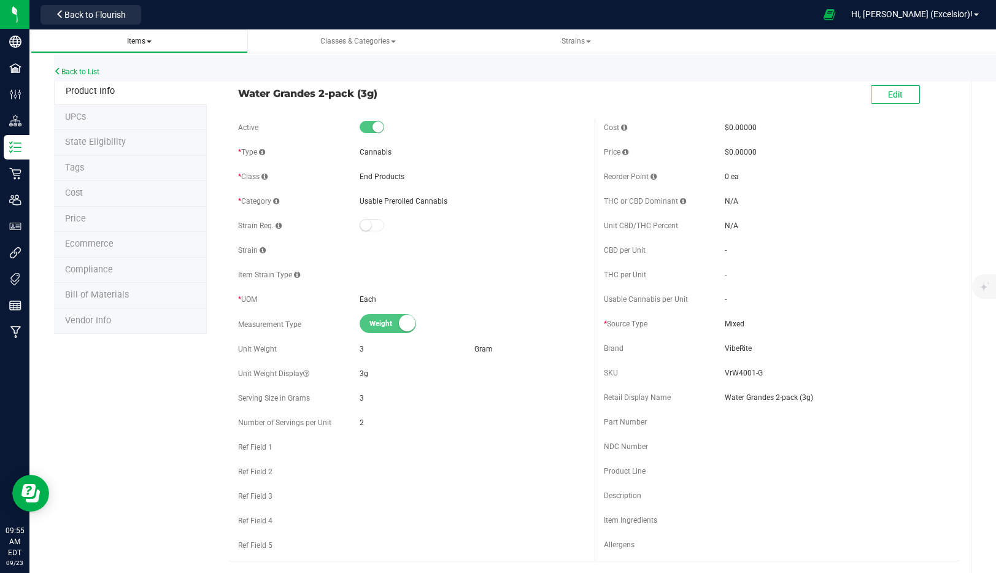
click at [142, 49] on link "Items All items All SKUs Create new item Inventory lock codes Inventory adjustm…" at bounding box center [139, 41] width 217 height 24
click at [144, 36] on span "Items All items All SKUs Create new item Inventory lock codes Inventory adjustm…" at bounding box center [140, 41] width 198 height 10
click at [138, 45] on span "Items" at bounding box center [139, 41] width 25 height 9
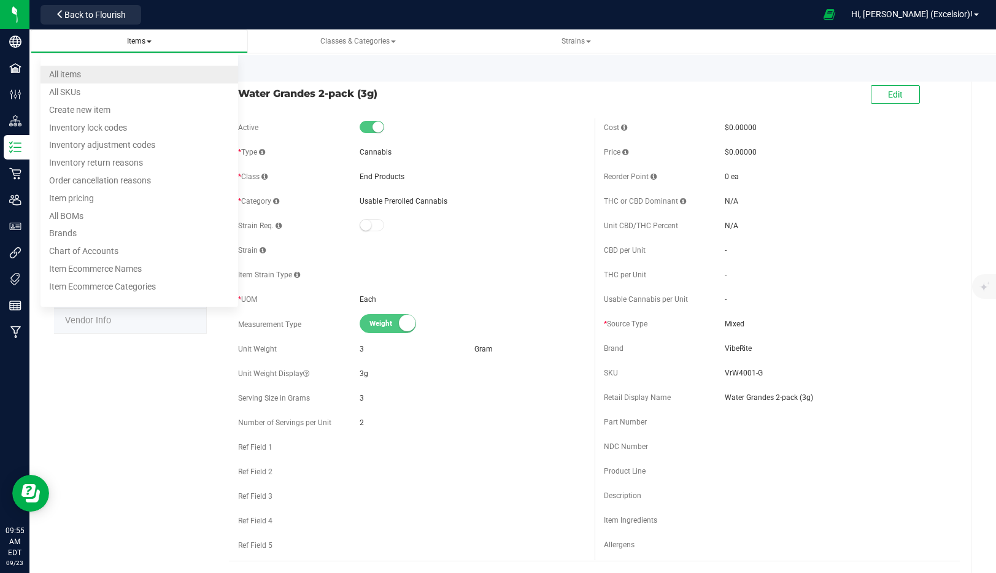
click at [106, 72] on li "All items" at bounding box center [140, 75] width 198 height 18
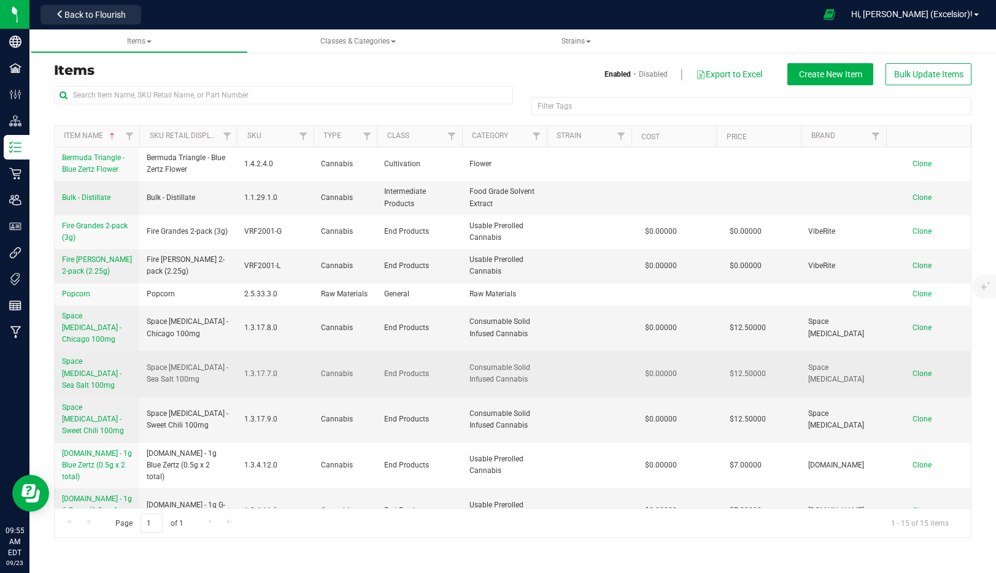
scroll to position [184, 0]
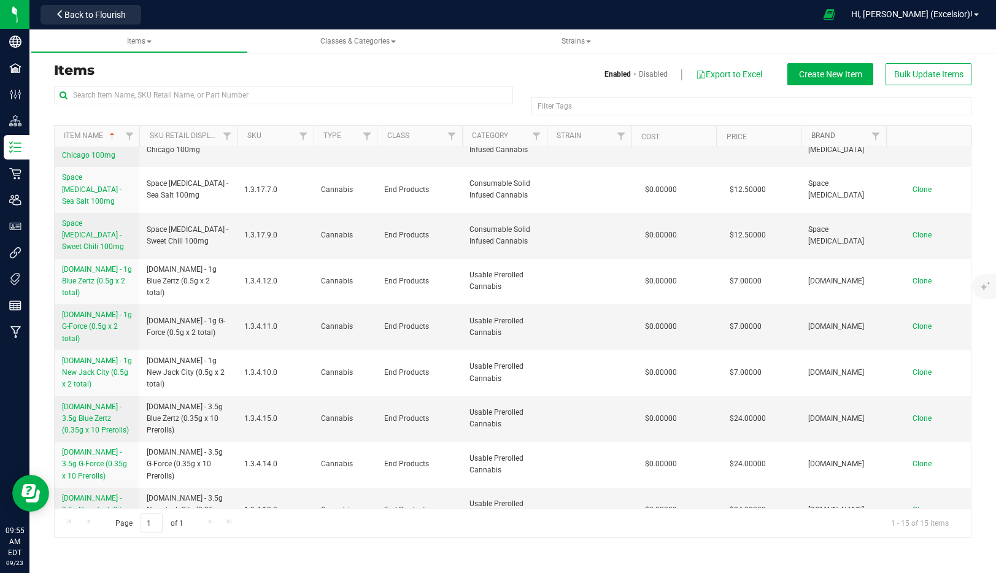
click at [821, 132] on link "Brand" at bounding box center [824, 135] width 24 height 9
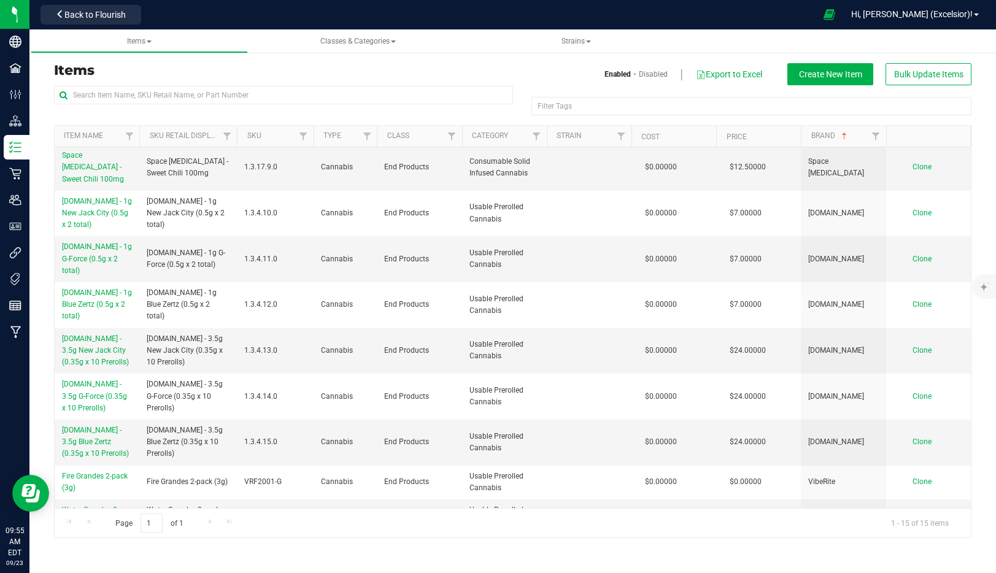
click at [920, 546] on span "Clone" at bounding box center [922, 550] width 19 height 9
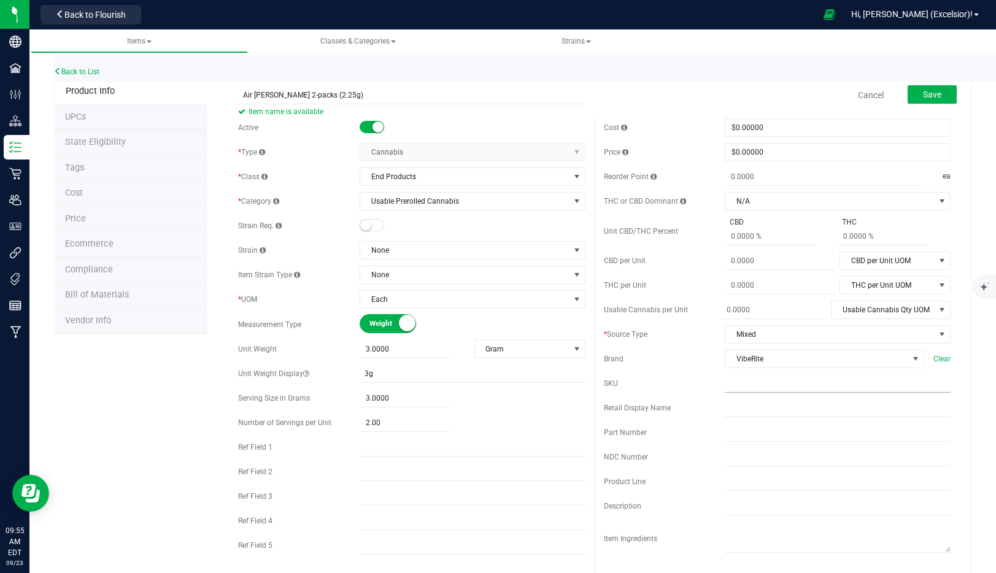
type input "Air Littles 2-packs (2.25g)"
click at [728, 382] on input "text" at bounding box center [838, 383] width 226 height 18
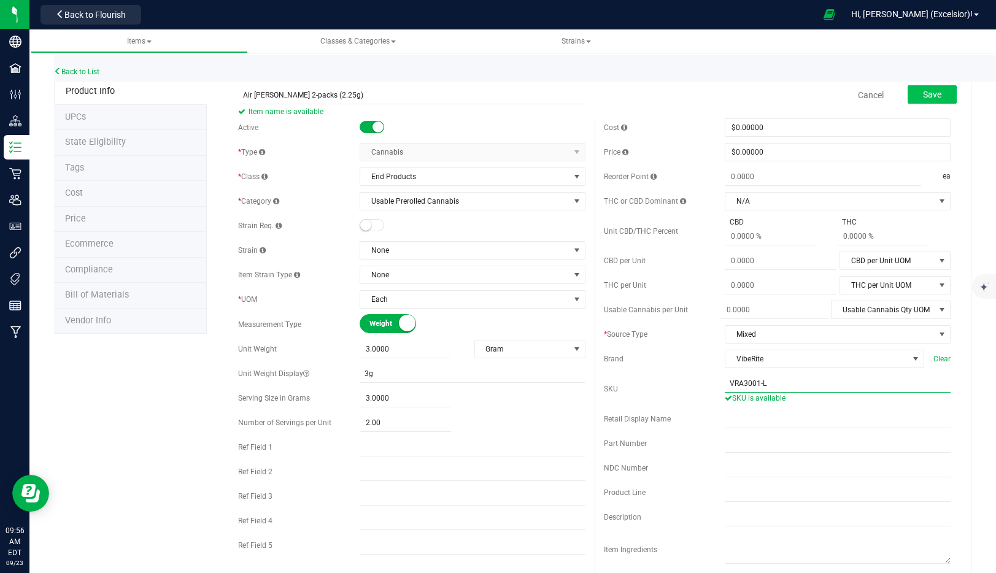
type input "VRA3001-L"
click at [933, 102] on button "Save" at bounding box center [932, 94] width 49 height 18
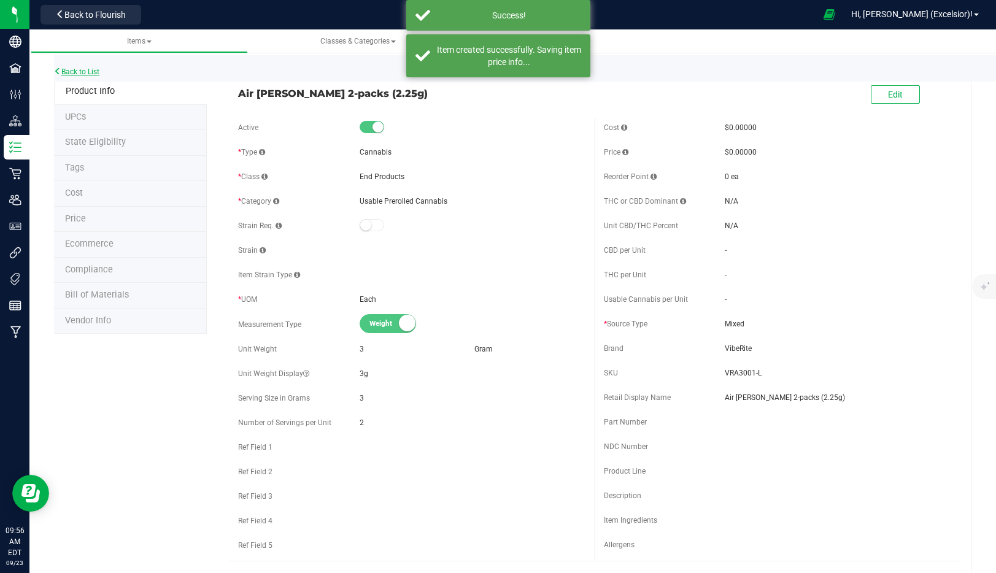
click at [94, 71] on link "Back to List" at bounding box center [76, 72] width 45 height 9
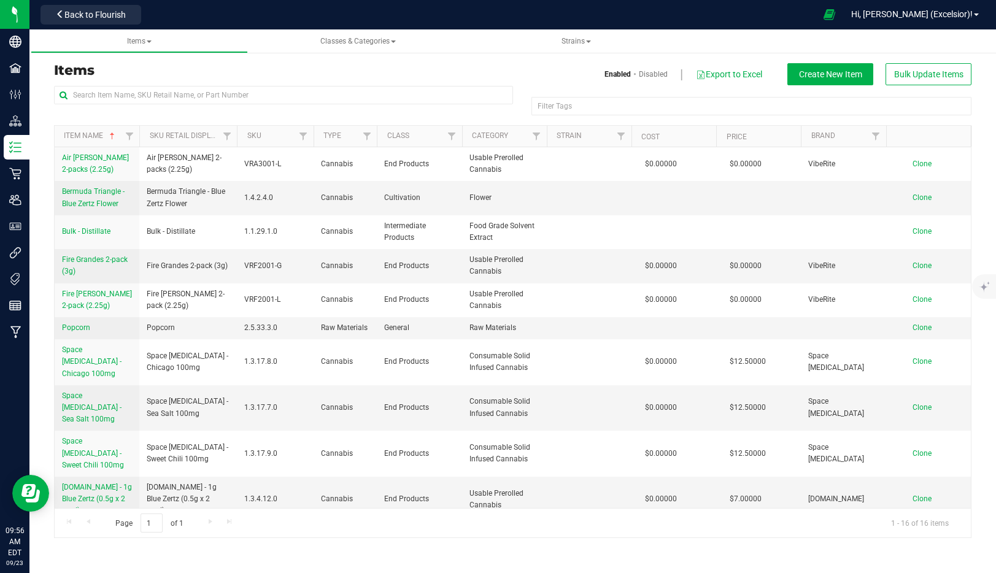
click at [815, 128] on th "Brand" at bounding box center [843, 136] width 85 height 21
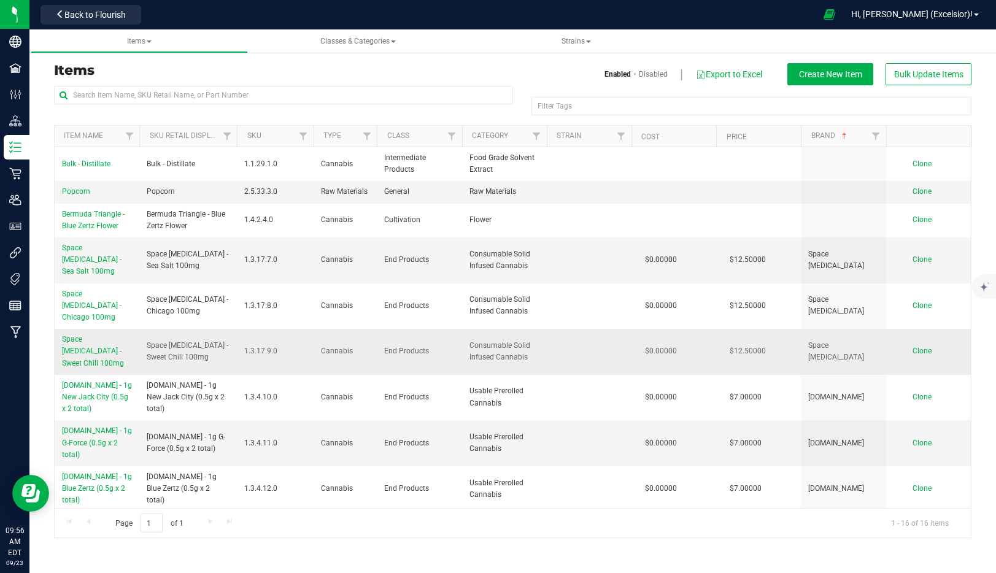
scroll to position [218, 0]
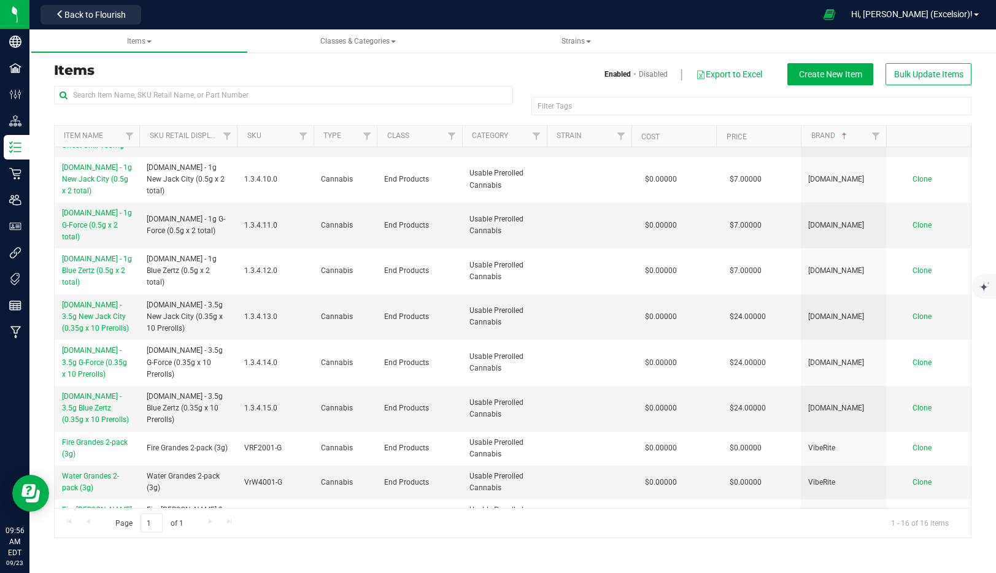
click at [922, 546] on span "Clone" at bounding box center [922, 550] width 19 height 9
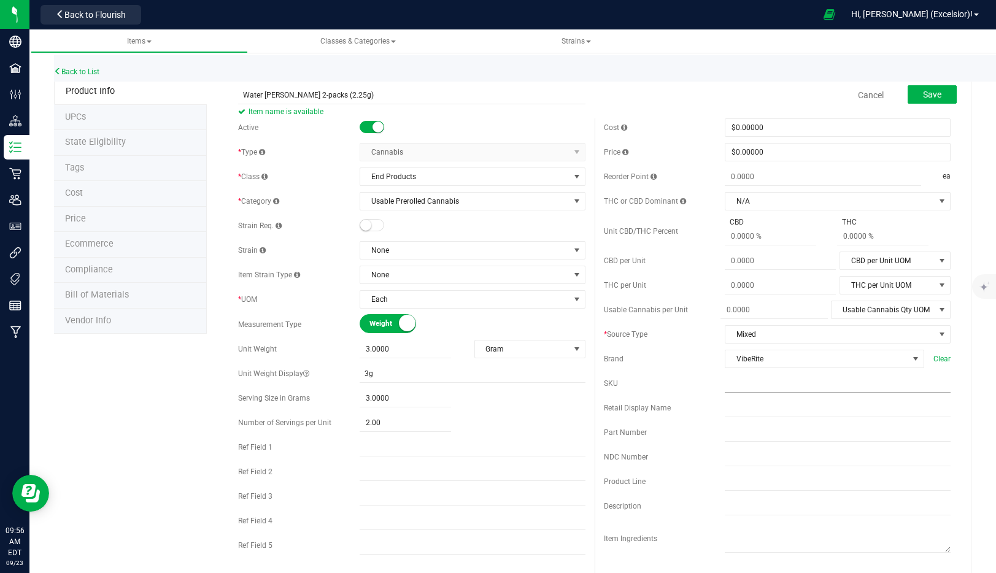
type input "Water Littles 2-packs (2.25g)"
click at [735, 392] on input "text" at bounding box center [838, 383] width 226 height 18
click at [737, 389] on input "text" at bounding box center [838, 383] width 226 height 18
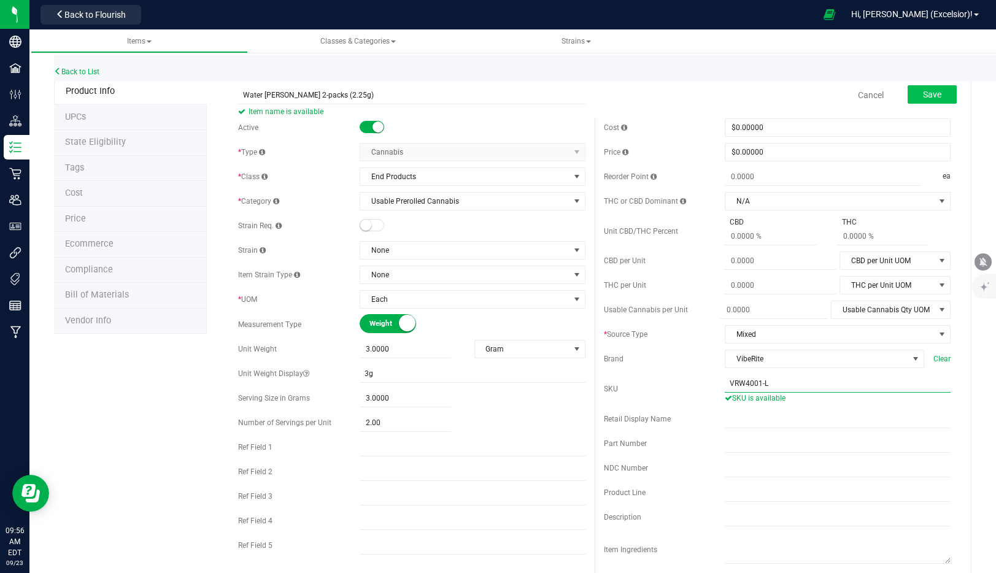
type input "VRW4001-L"
click at [927, 95] on span "Save" at bounding box center [932, 95] width 18 height 10
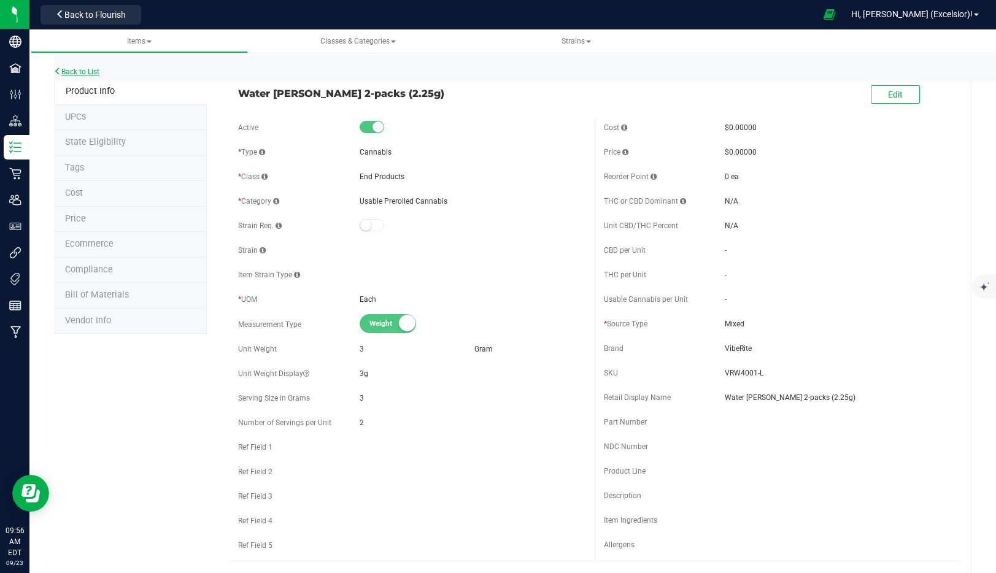
click at [91, 70] on link "Back to List" at bounding box center [76, 72] width 45 height 9
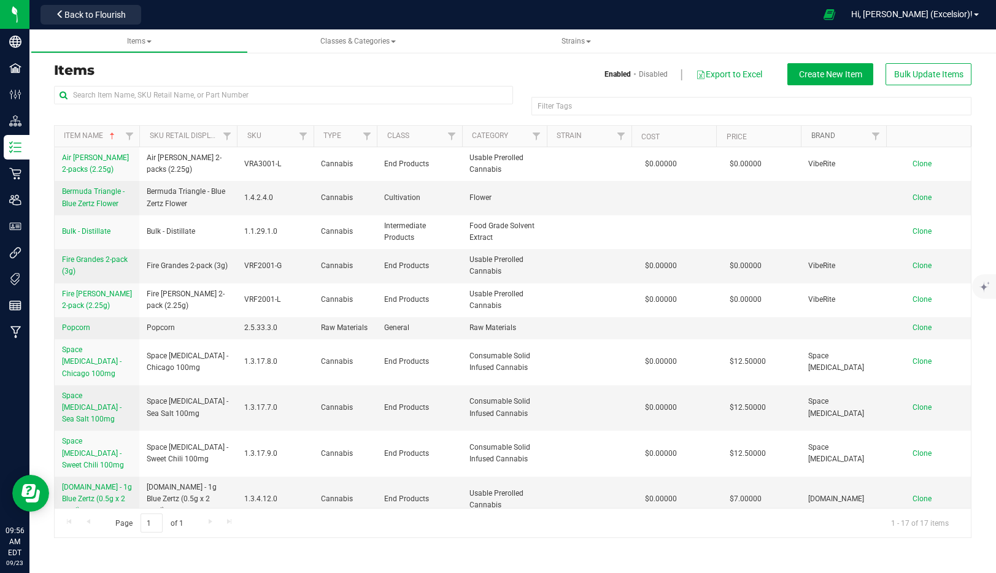
click at [821, 135] on link "Brand" at bounding box center [824, 135] width 24 height 9
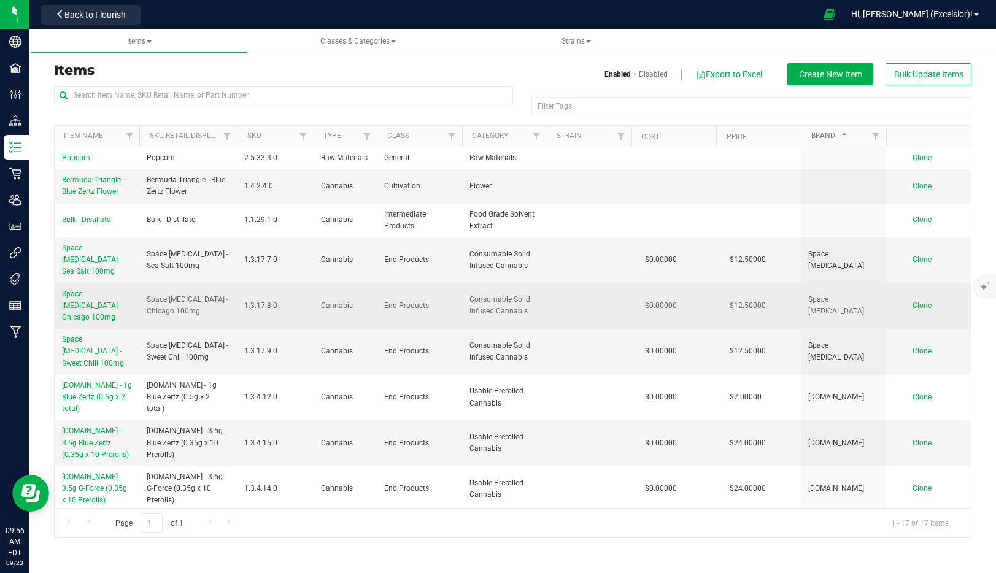
scroll to position [252, 0]
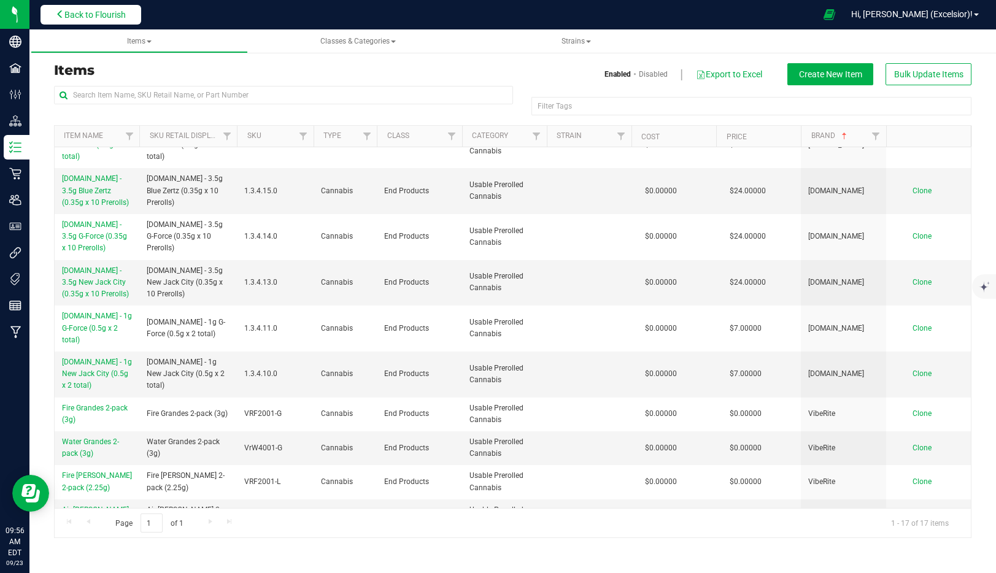
click at [79, 14] on span "Back to Flourish" at bounding box center [94, 15] width 61 height 10
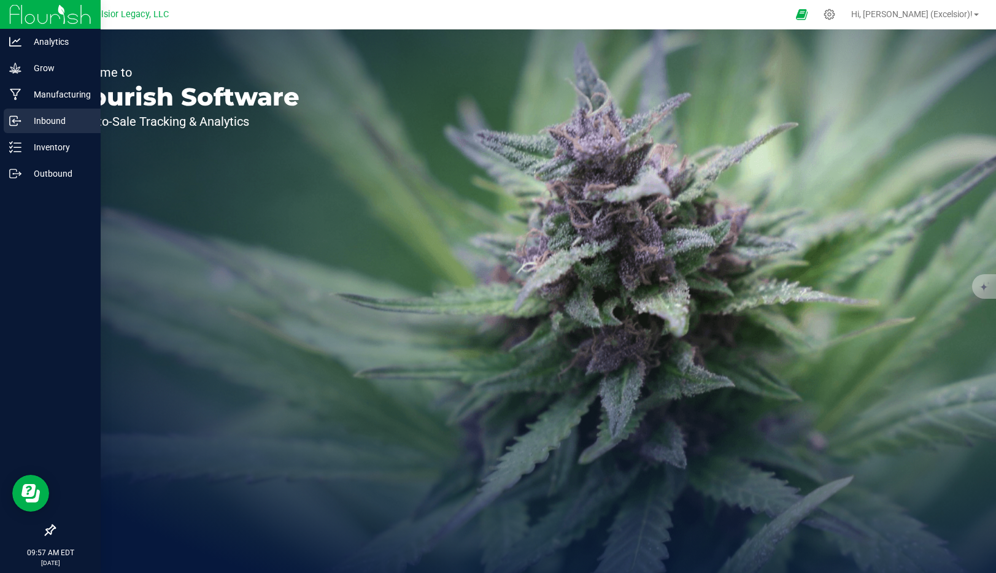
click at [26, 120] on p "Inbound" at bounding box center [58, 121] width 74 height 15
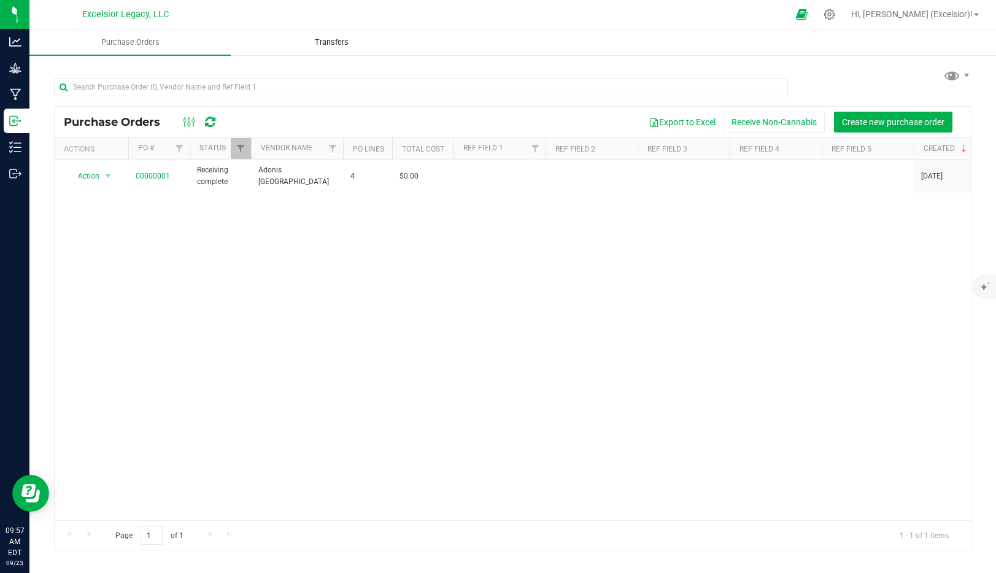
click at [335, 45] on span "Transfers" at bounding box center [331, 42] width 67 height 11
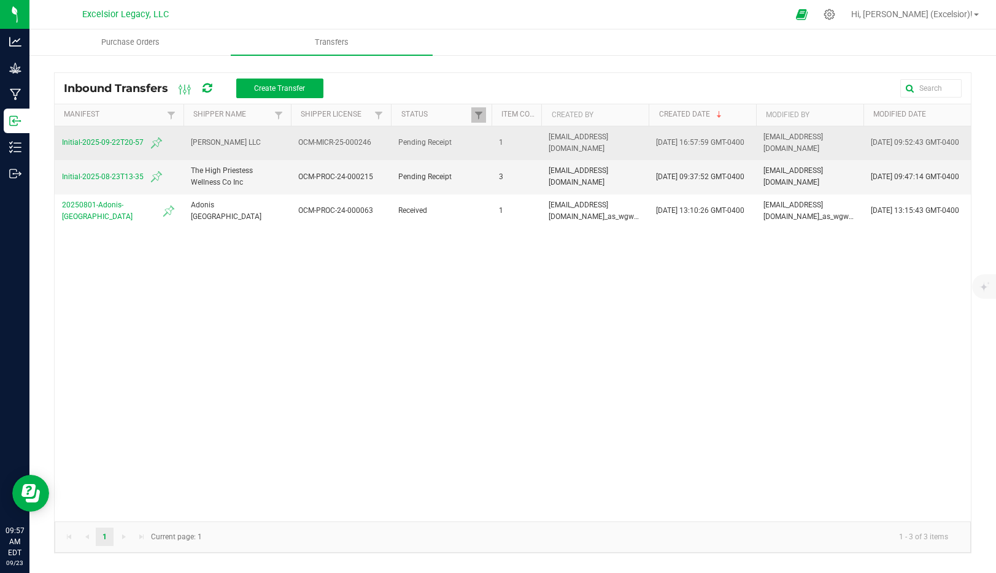
click at [111, 144] on span "Initial-2025-09-22T20-57" at bounding box center [119, 143] width 114 height 15
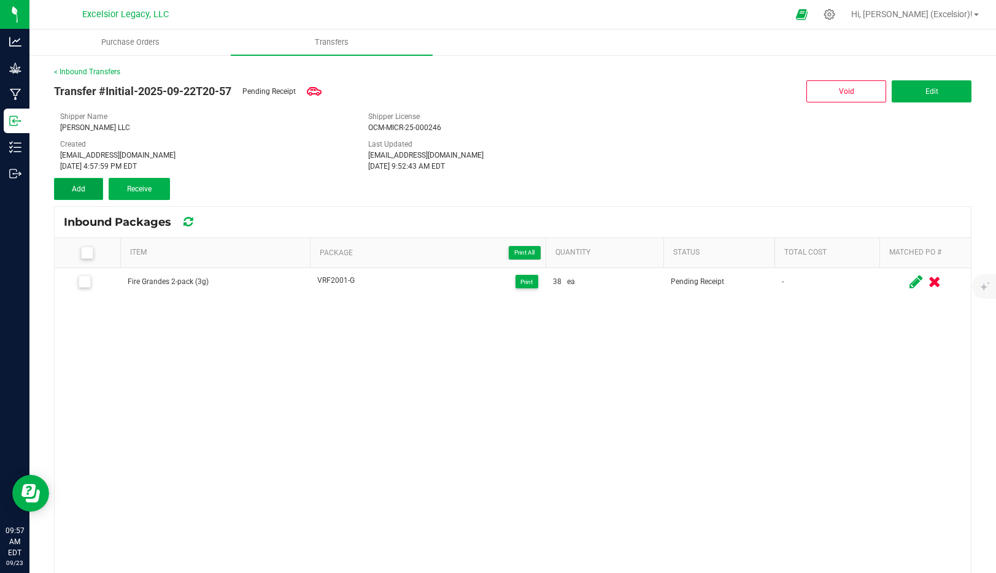
click at [83, 185] on span "Add" at bounding box center [79, 189] width 14 height 9
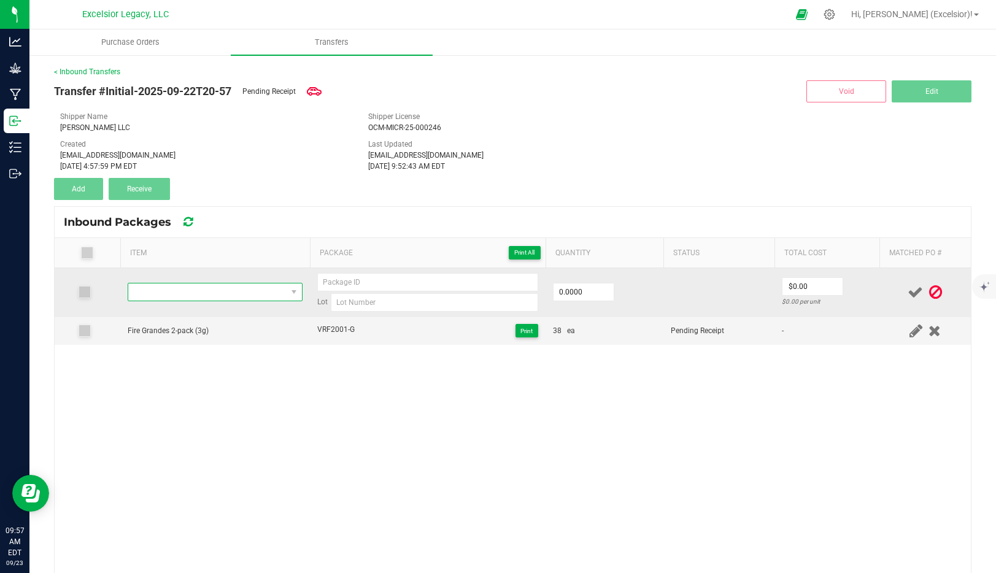
click at [246, 292] on span "NO DATA FOUND" at bounding box center [207, 292] width 158 height 17
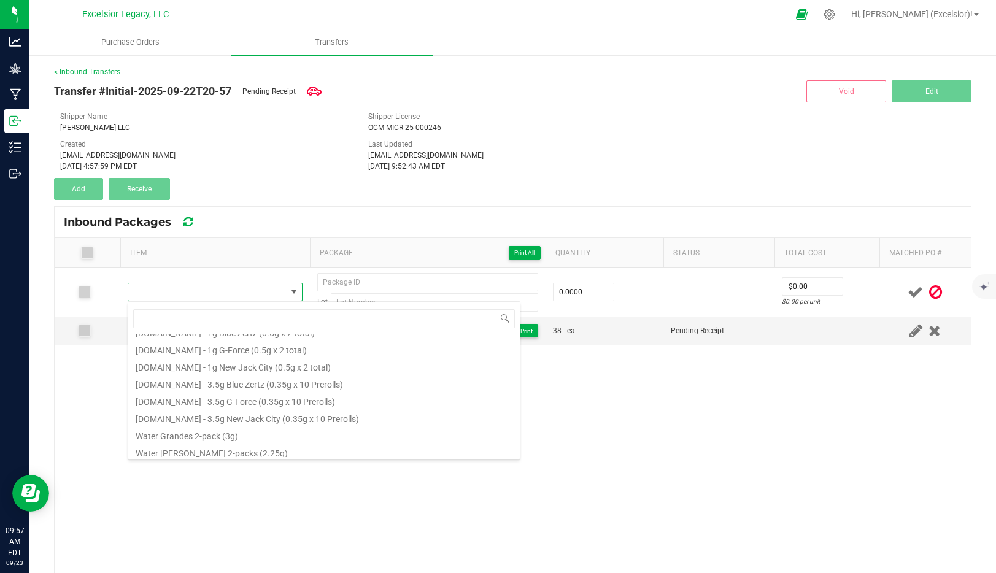
scroll to position [187, 0]
type input "water"
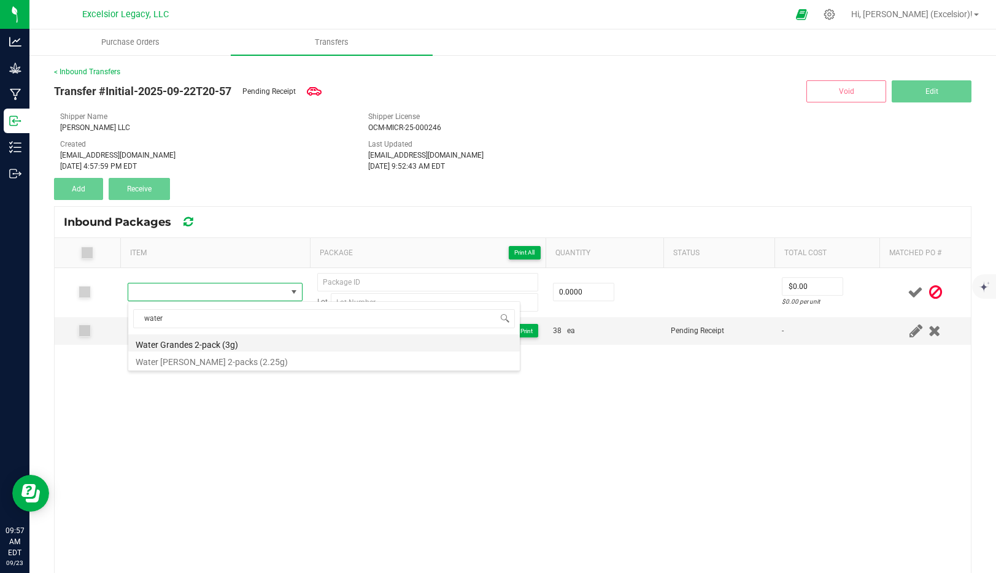
click at [195, 342] on li "Water Grandes 2-pack (3g)" at bounding box center [324, 343] width 392 height 17
type input "0 ea"
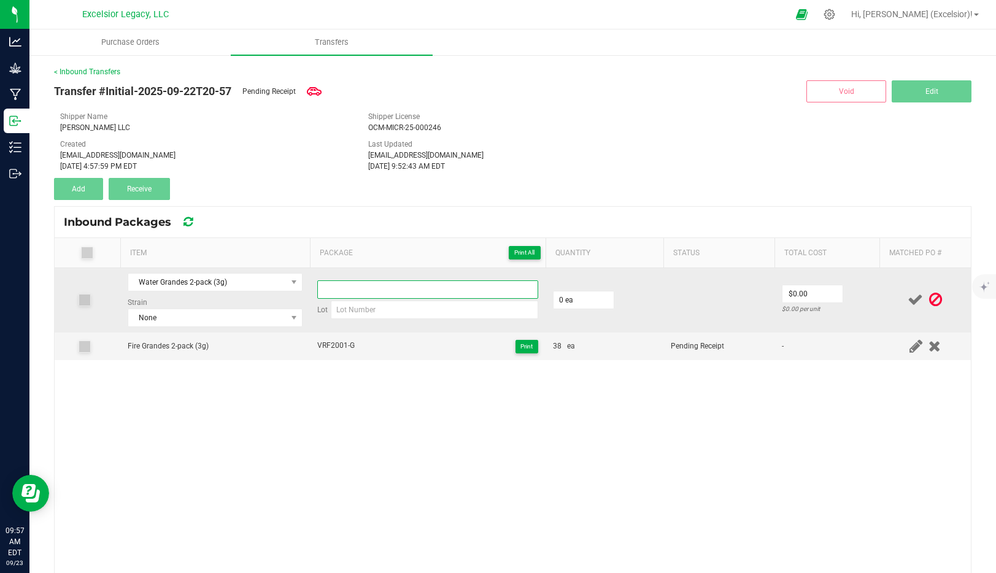
click at [378, 291] on input at bounding box center [427, 290] width 221 height 18
type input "VRW4001-G"
click at [564, 305] on input "0" at bounding box center [584, 300] width 60 height 17
type input "37 ea"
click at [914, 298] on icon at bounding box center [915, 299] width 15 height 15
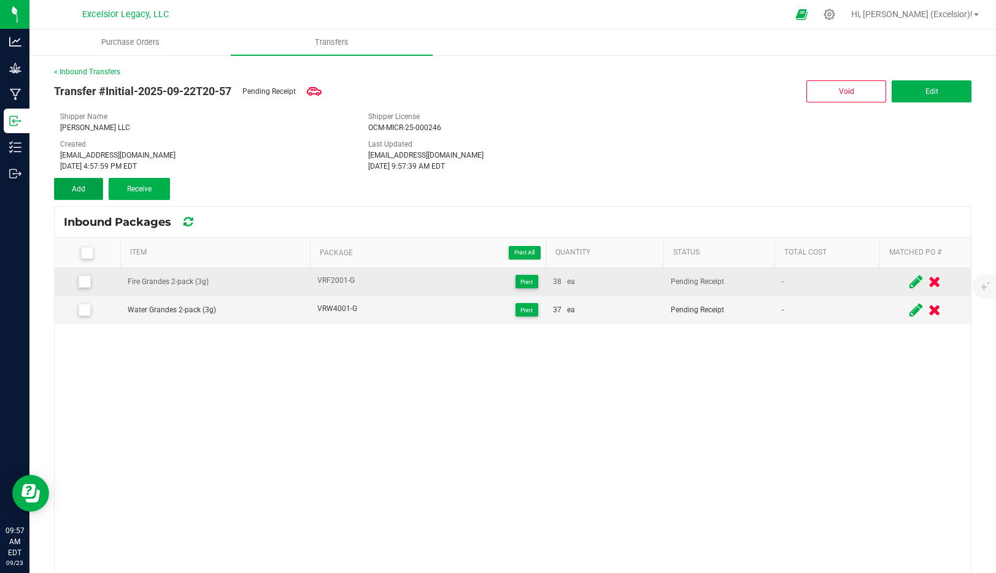
click at [87, 181] on button "Add" at bounding box center [78, 189] width 49 height 22
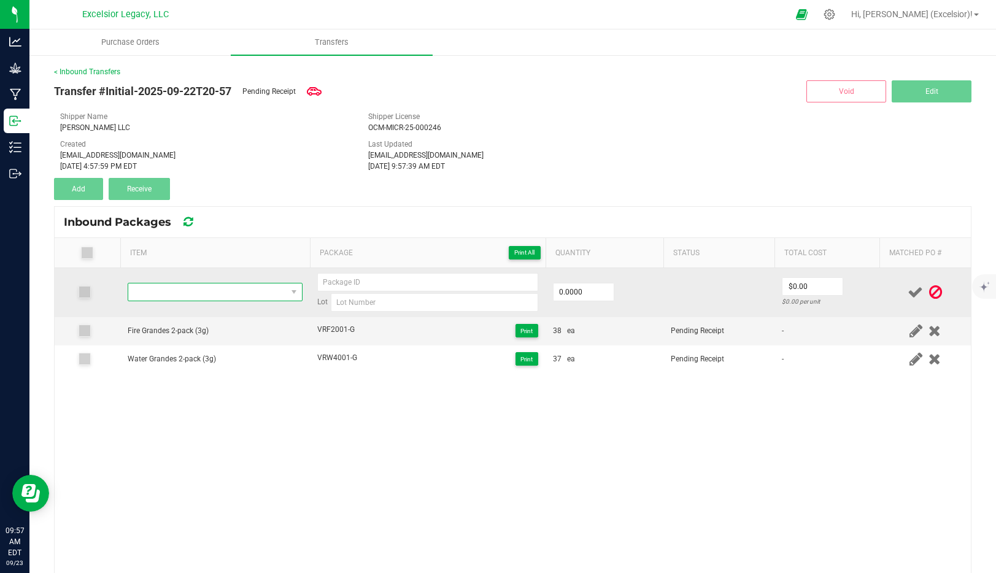
click at [151, 288] on span "NO DATA FOUND" at bounding box center [207, 292] width 158 height 17
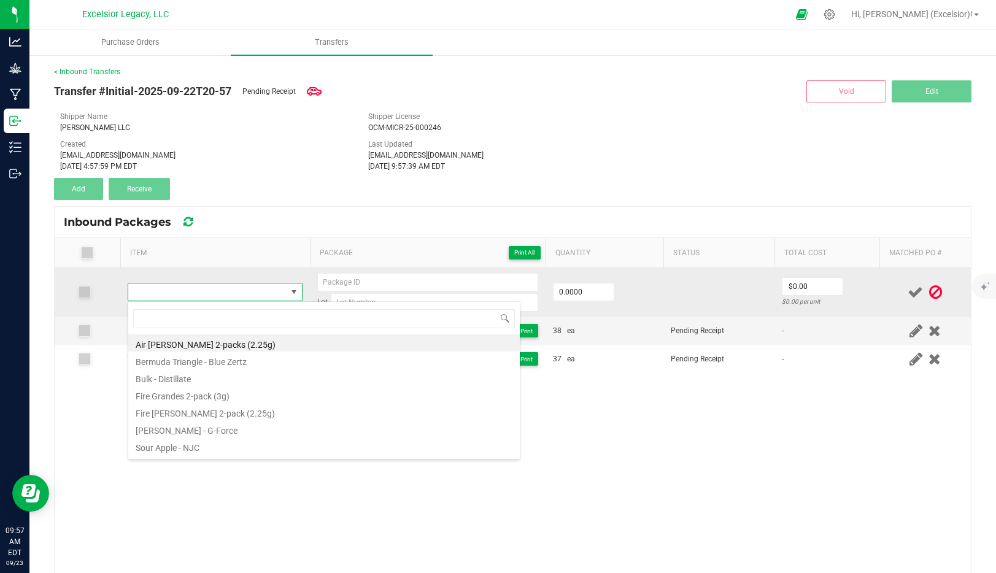
scroll to position [18, 176]
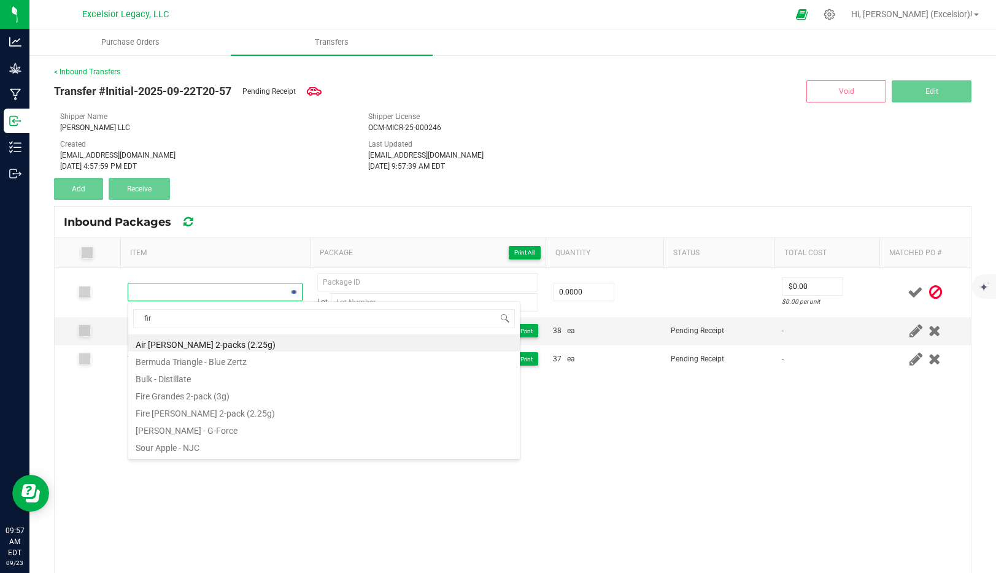
type input "fire"
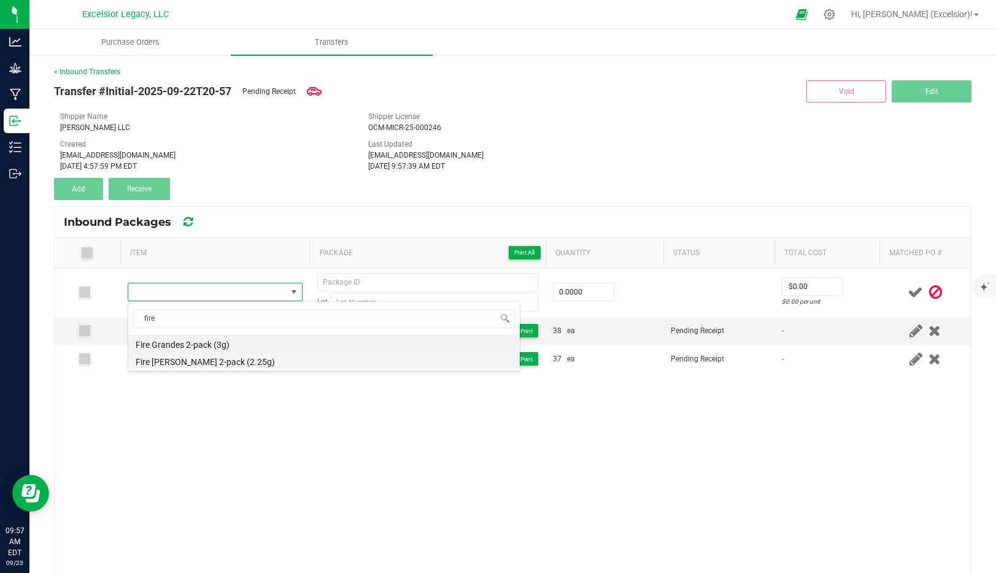
click at [195, 363] on li "Fire Littles 2-pack (2.25g)" at bounding box center [324, 360] width 392 height 17
type input "0 ea"
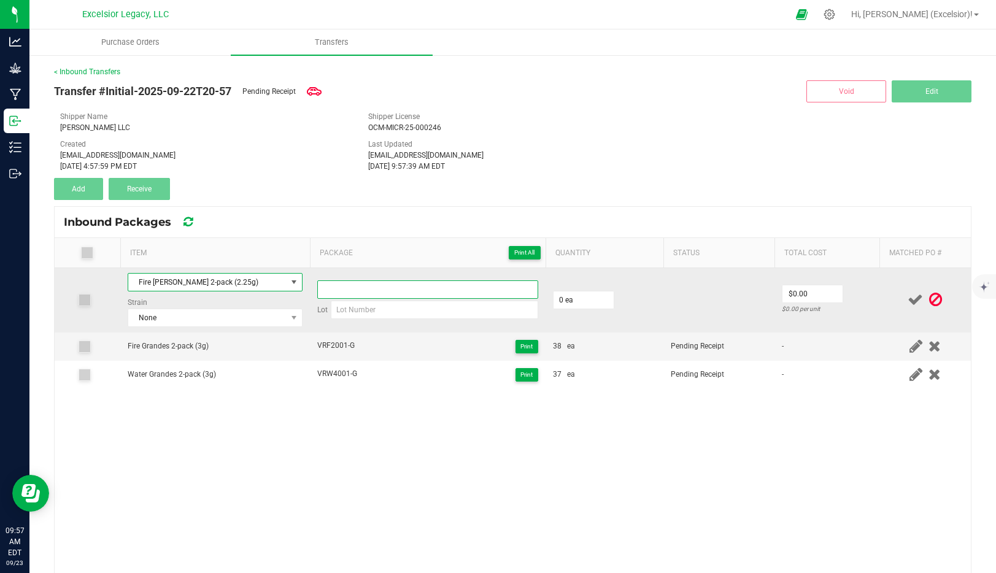
click at [354, 291] on input at bounding box center [427, 290] width 221 height 18
type input "VRF2001-L"
click at [562, 299] on input "0" at bounding box center [584, 300] width 60 height 17
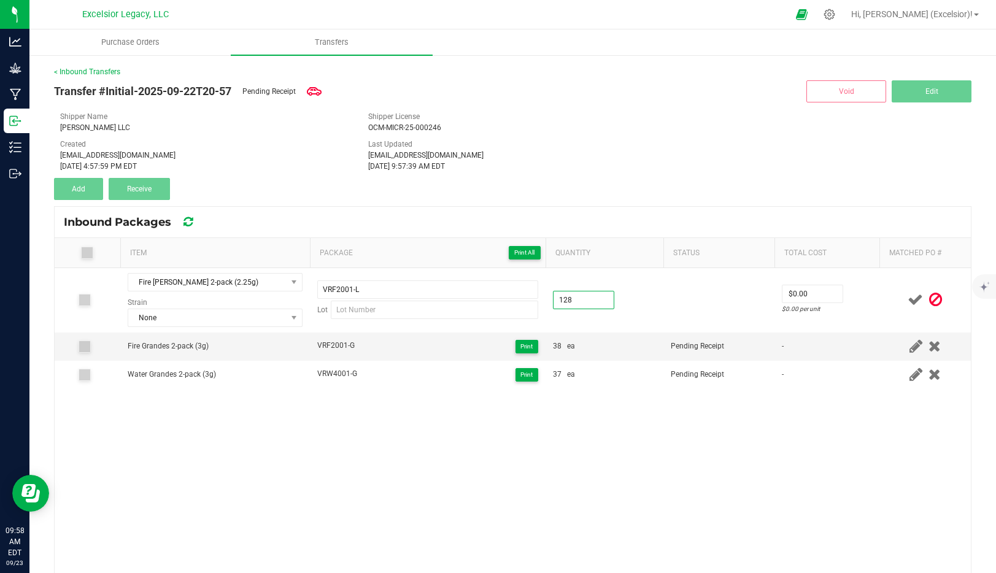
type input "128 ea"
click at [912, 300] on icon at bounding box center [915, 299] width 15 height 15
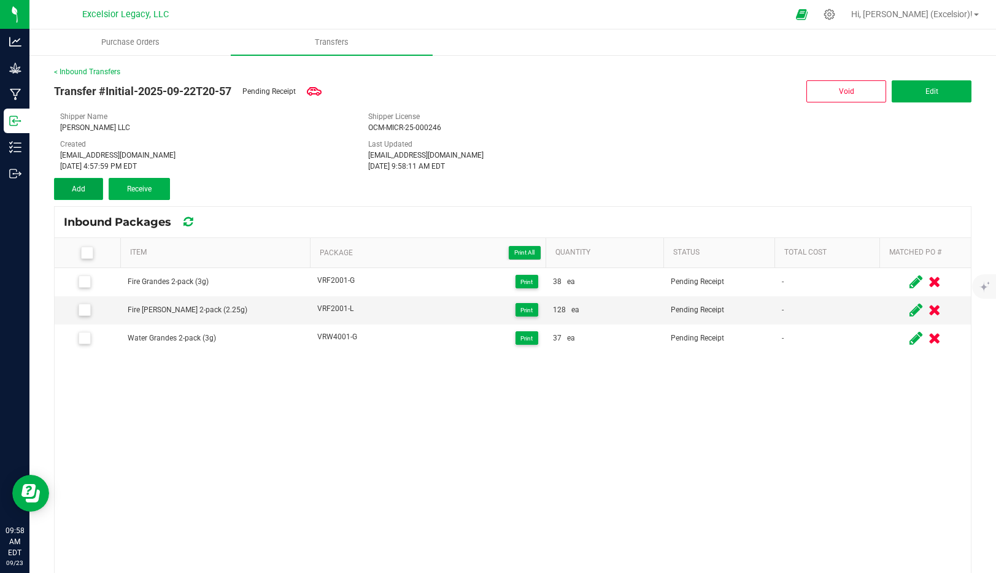
click at [72, 187] on span "Add" at bounding box center [79, 189] width 14 height 9
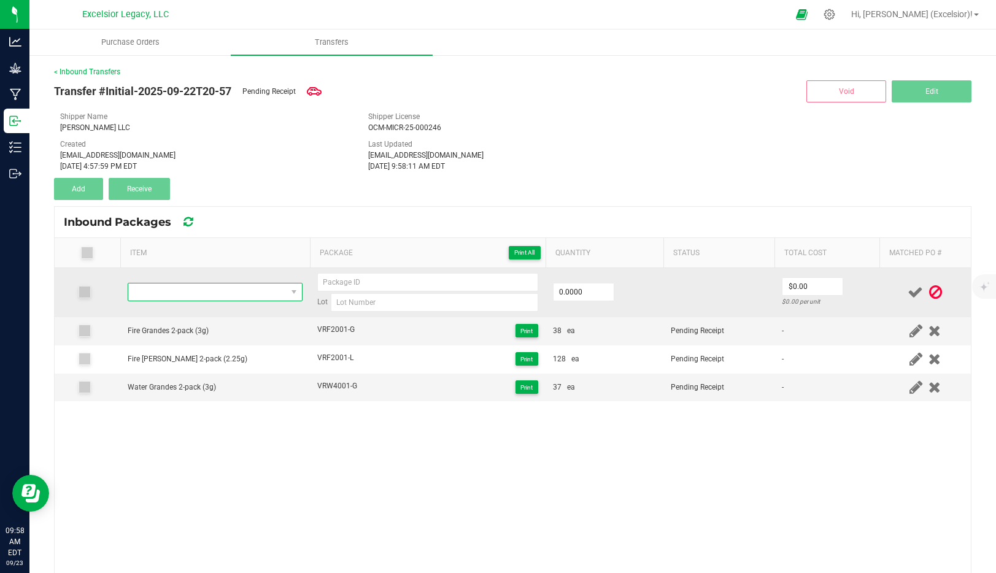
click at [223, 292] on span "NO DATA FOUND" at bounding box center [207, 292] width 158 height 17
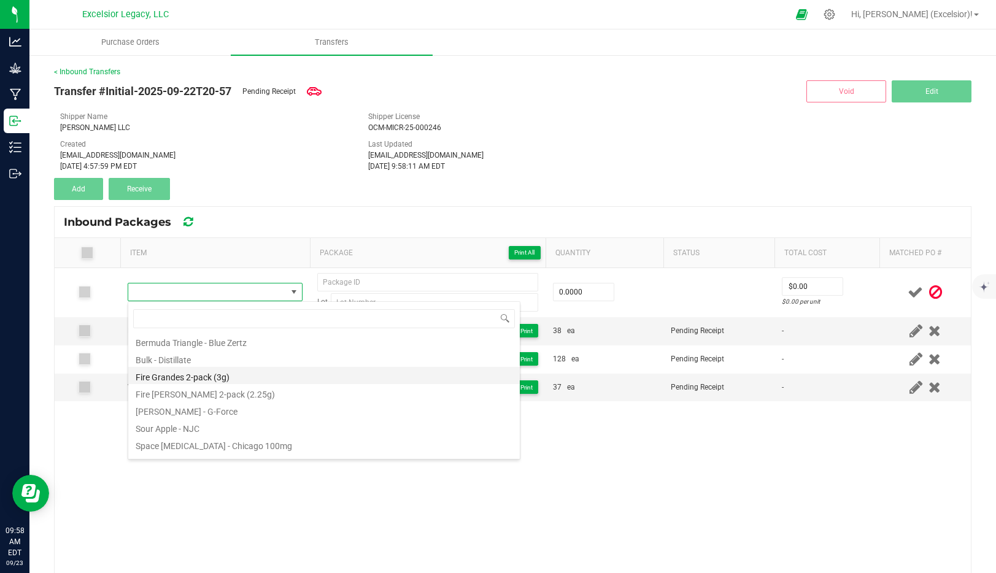
scroll to position [20, 0]
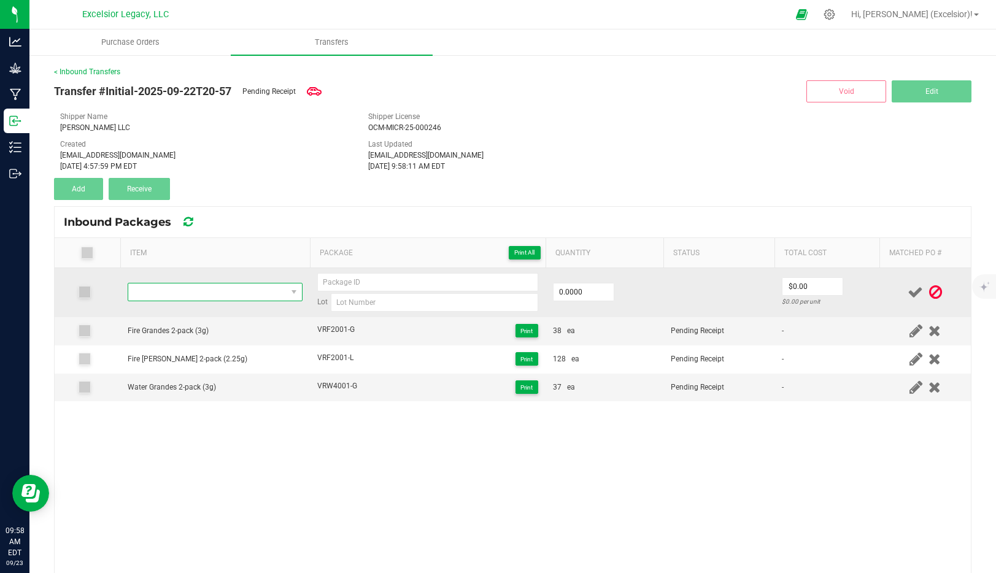
click at [184, 292] on span "NO DATA FOUND" at bounding box center [207, 292] width 158 height 17
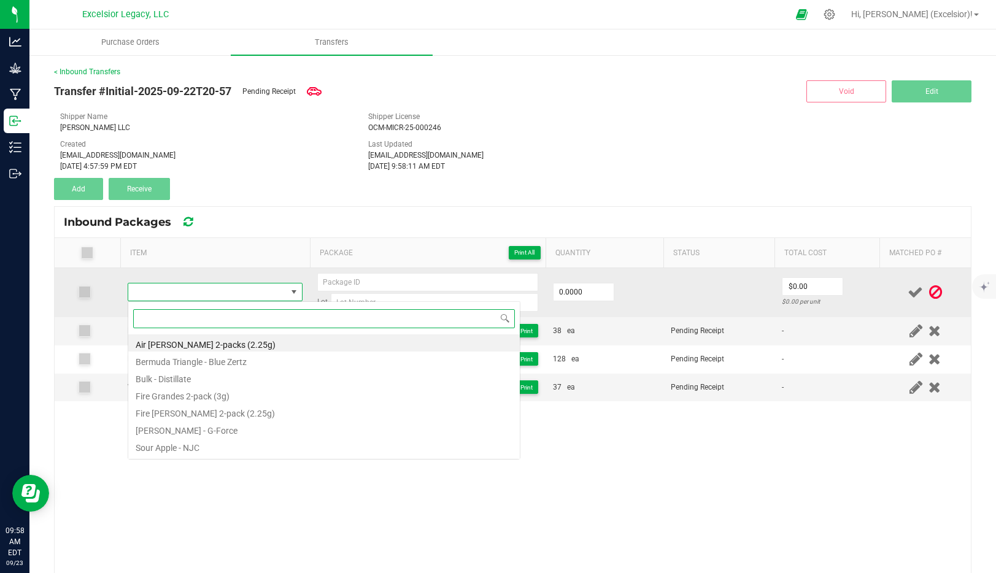
scroll to position [18, 176]
type input "air"
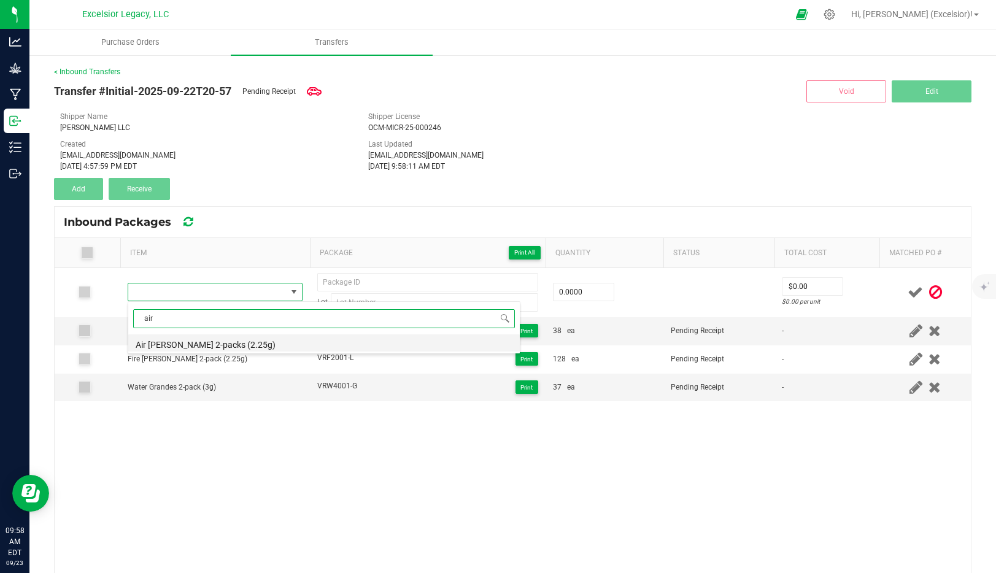
click at [177, 341] on li "Air Littles 2-packs (2.25g)" at bounding box center [324, 343] width 392 height 17
type input "0 ea"
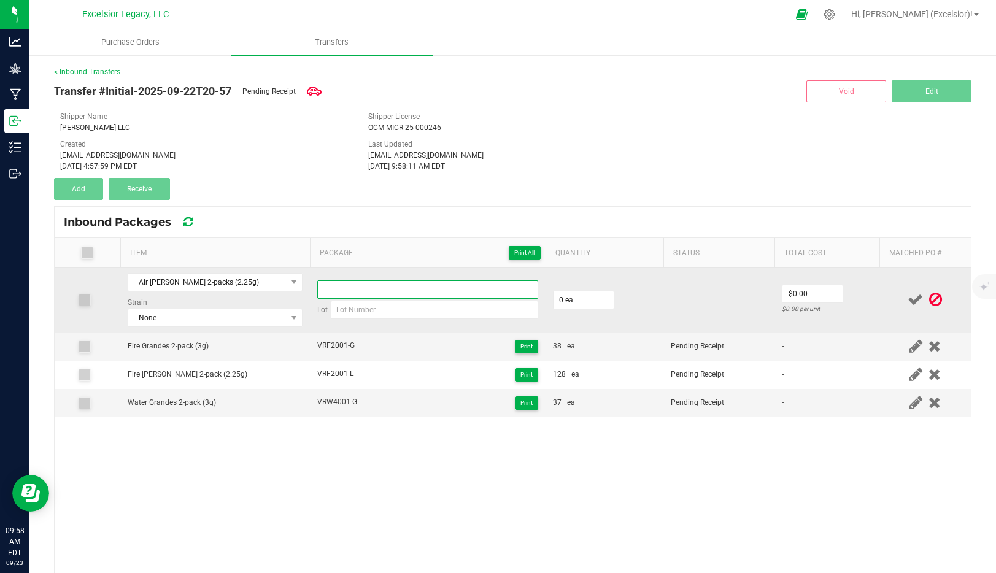
click at [381, 292] on input at bounding box center [427, 290] width 221 height 18
type input "VRA3001-L"
click at [564, 301] on input "0" at bounding box center [584, 300] width 60 height 17
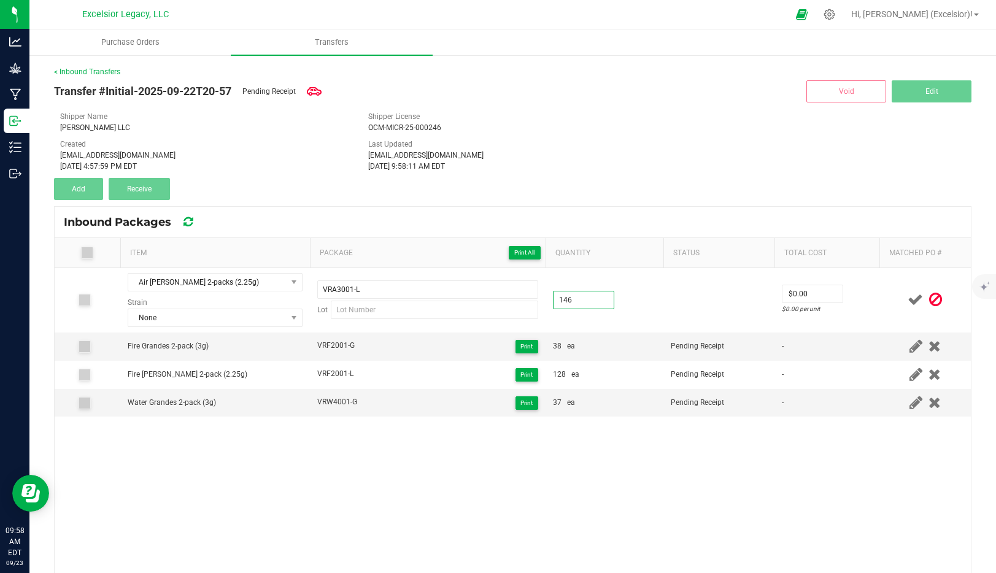
type input "146 ea"
click at [907, 299] on span at bounding box center [915, 300] width 21 height 24
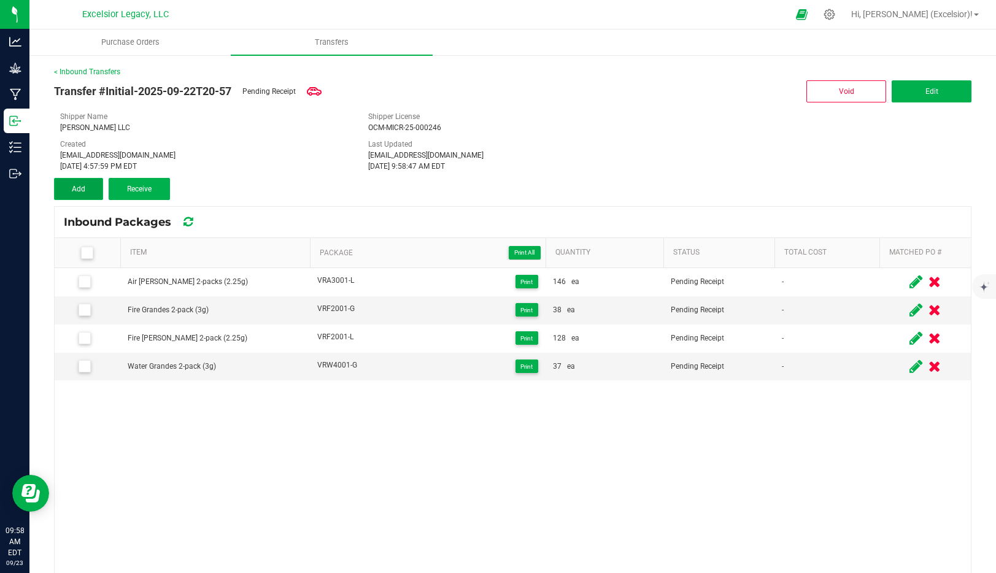
click at [88, 189] on button "Add" at bounding box center [78, 189] width 49 height 22
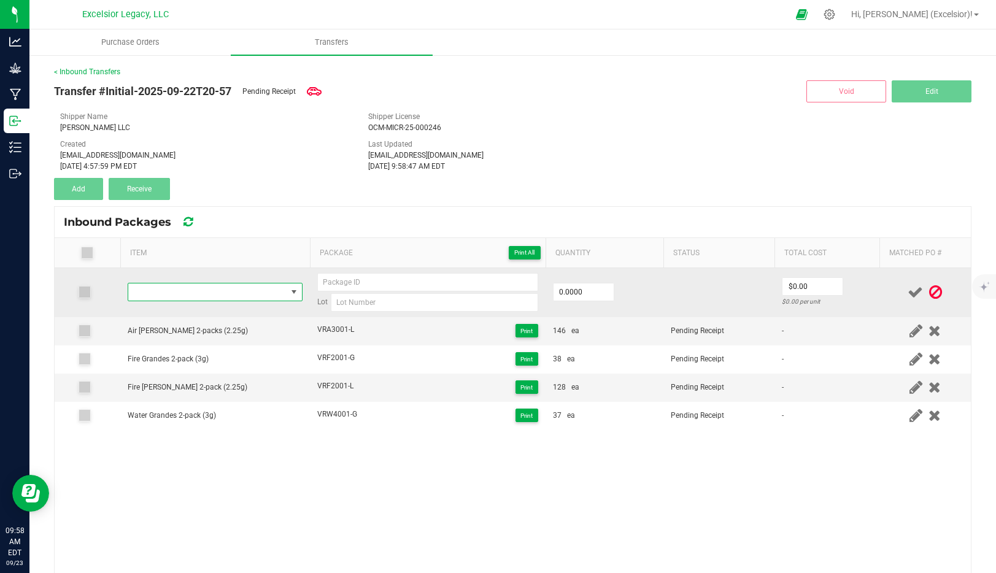
click at [195, 292] on span "NO DATA FOUND" at bounding box center [207, 292] width 158 height 17
click at [163, 287] on span "NO DATA FOUND" at bounding box center [207, 292] width 158 height 17
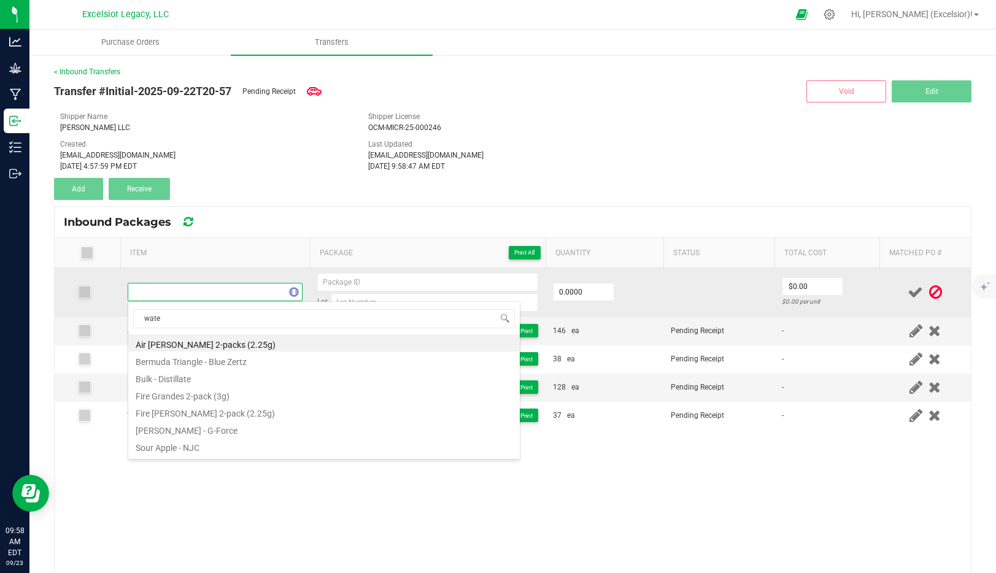
type input "water"
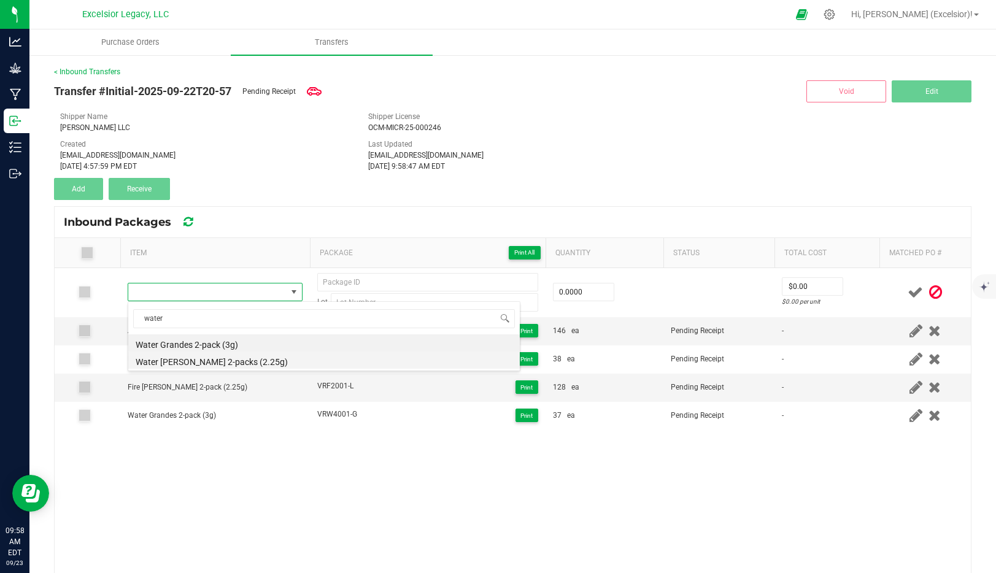
click at [159, 361] on li "Water Littles 2-packs (2.25g)" at bounding box center [324, 360] width 392 height 17
type input "0 ea"
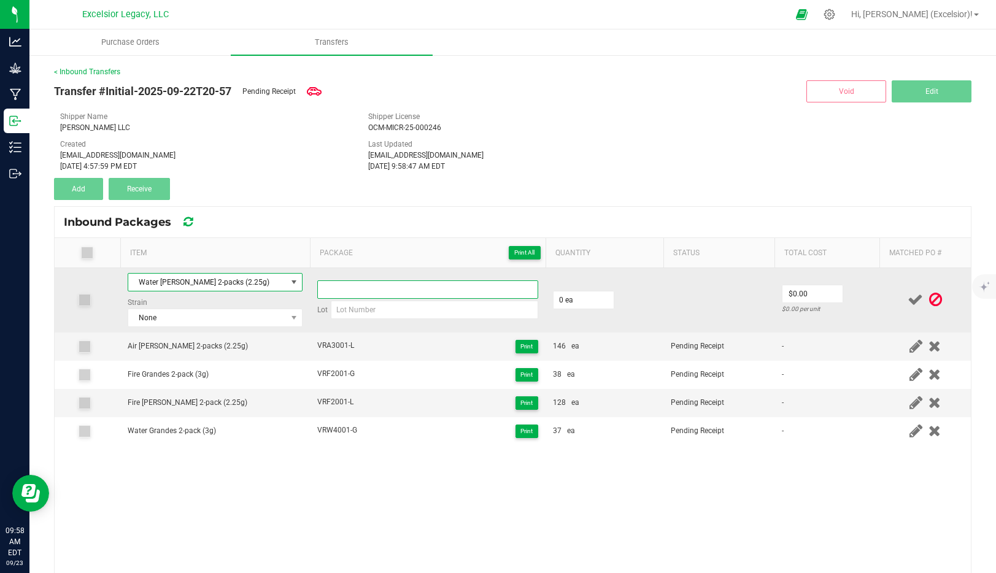
click at [435, 290] on input at bounding box center [427, 290] width 221 height 18
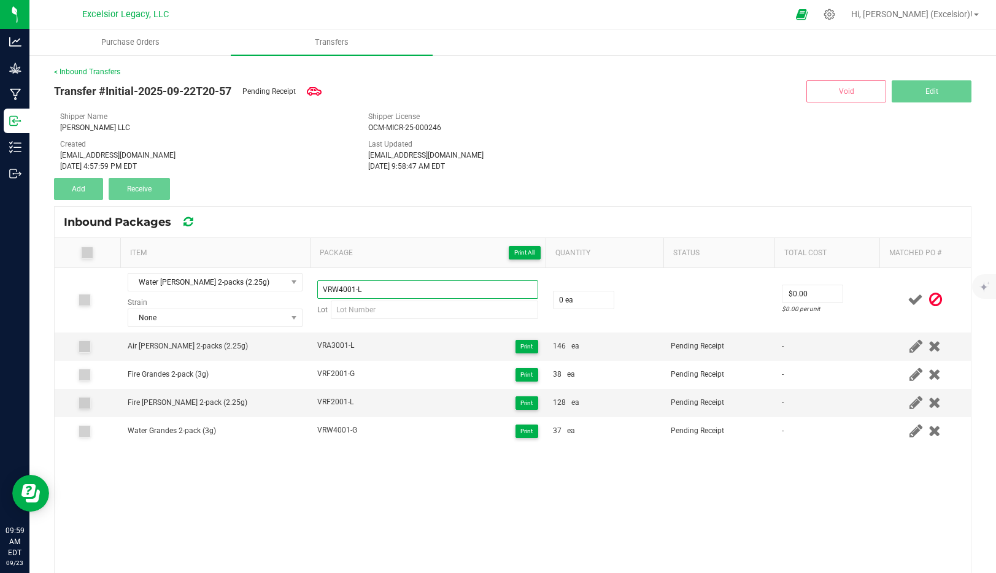
type input "VRW4001-L"
type input "75 ea"
click at [923, 299] on span at bounding box center [915, 300] width 21 height 24
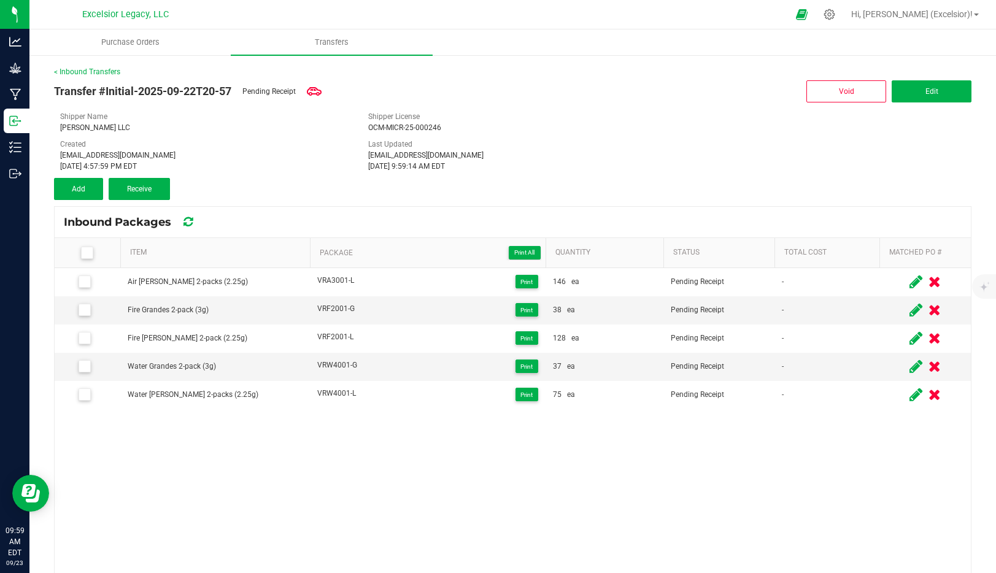
click at [90, 253] on icon at bounding box center [87, 253] width 8 height 0
click at [0, 0] on input "checkbox" at bounding box center [0, 0] width 0 height 0
click at [146, 191] on span "Receive (5)" at bounding box center [140, 189] width 36 height 9
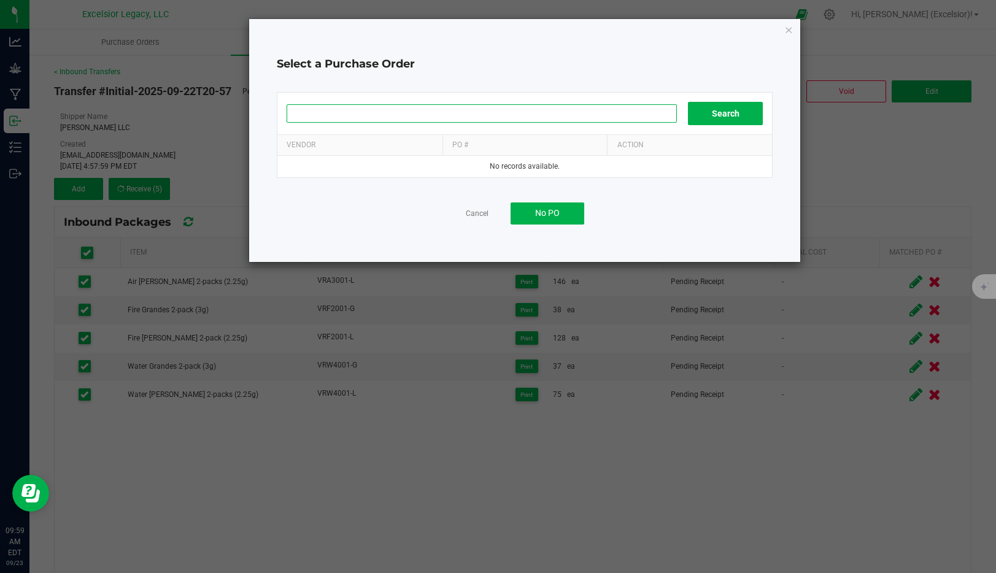
click at [544, 112] on input at bounding box center [482, 113] width 390 height 18
click at [543, 219] on button "No PO" at bounding box center [548, 214] width 74 height 22
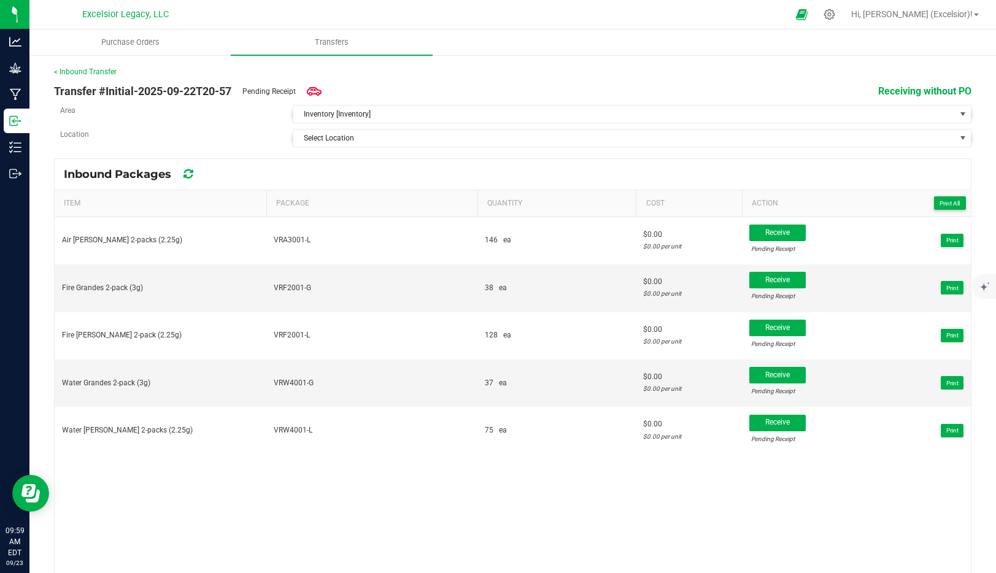
click at [919, 84] on span "Receiving without PO" at bounding box center [925, 91] width 93 height 15
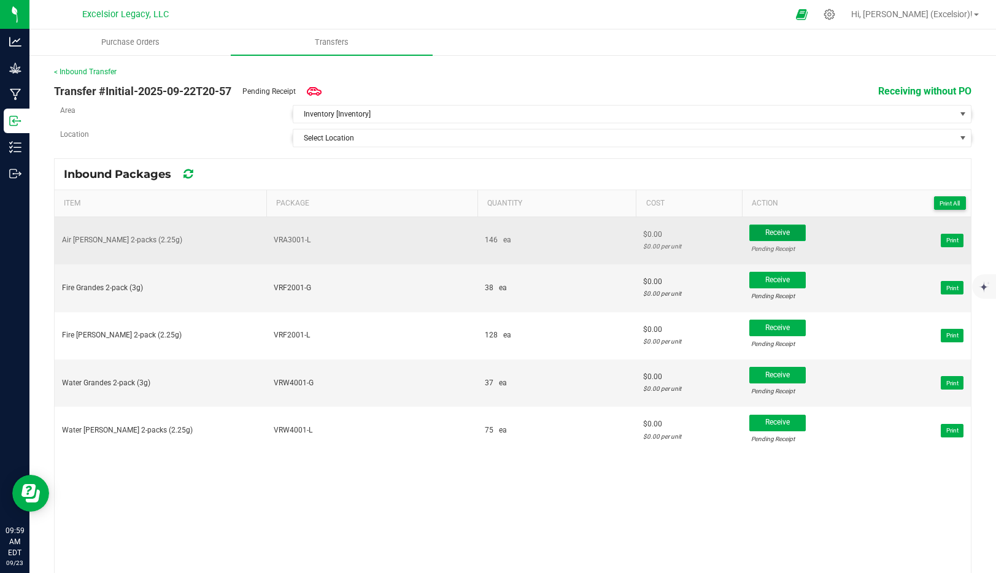
click at [783, 233] on span "Receive" at bounding box center [778, 232] width 25 height 9
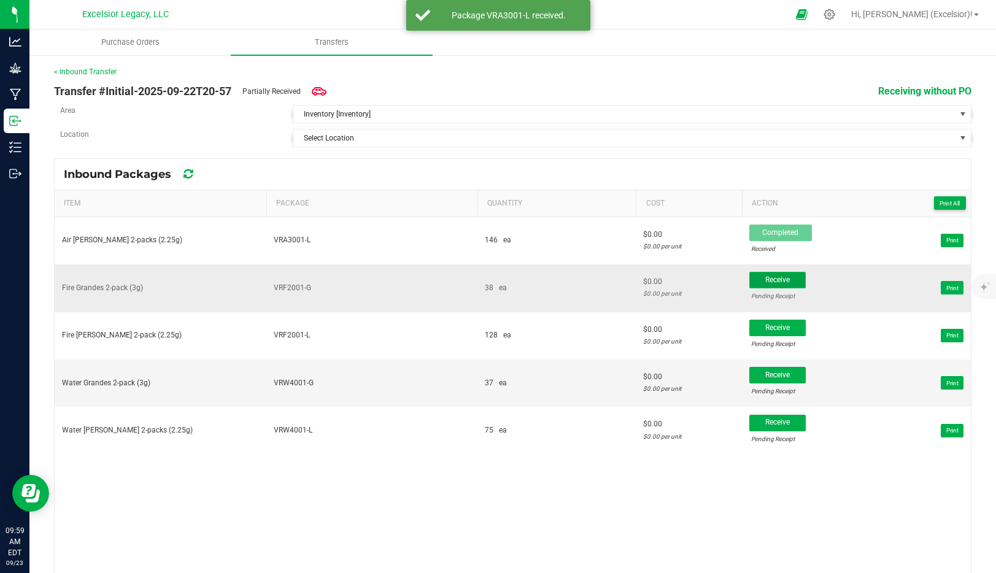
click at [766, 281] on span "Receive" at bounding box center [778, 280] width 25 height 9
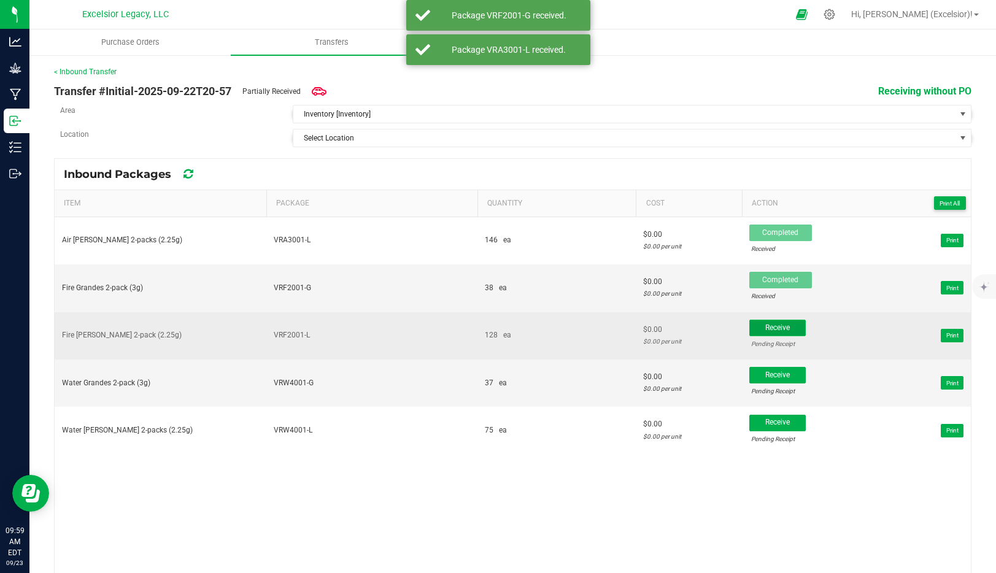
click at [770, 330] on span "Receive" at bounding box center [778, 328] width 25 height 9
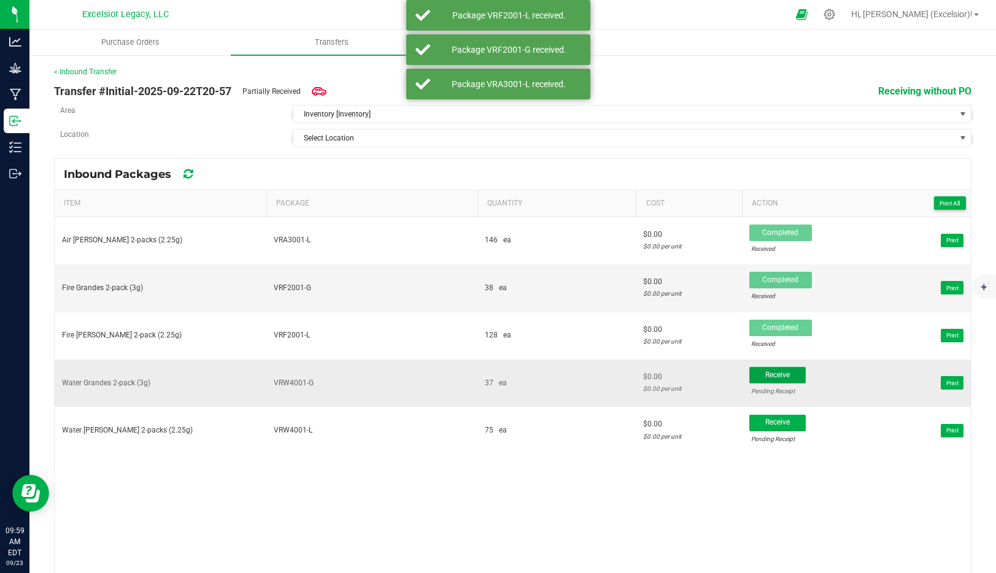
click at [769, 372] on span "Receive" at bounding box center [778, 375] width 25 height 9
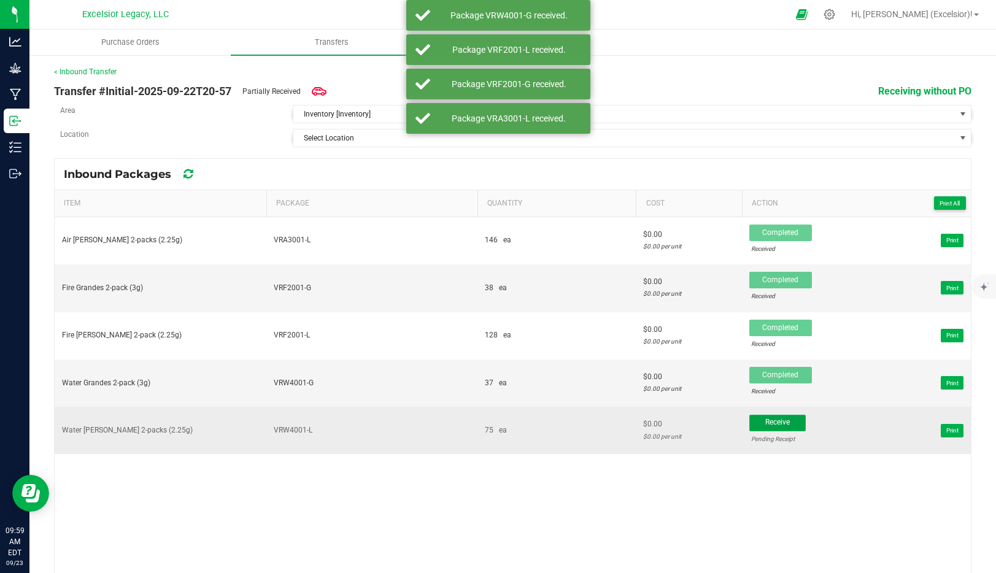
click at [767, 422] on span "Receive" at bounding box center [778, 422] width 25 height 9
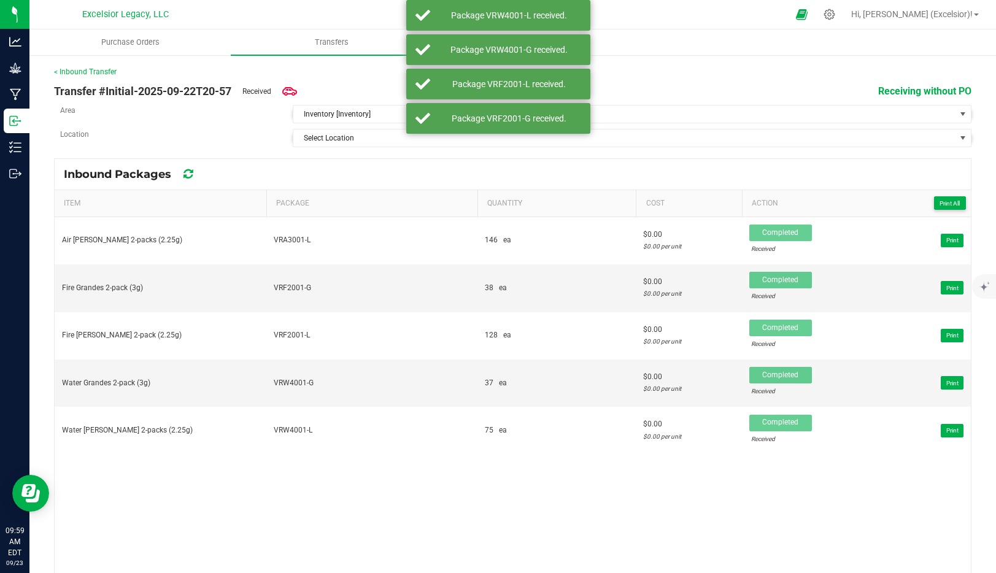
click at [702, 73] on div "< Inbound Transfer" at bounding box center [513, 71] width 918 height 11
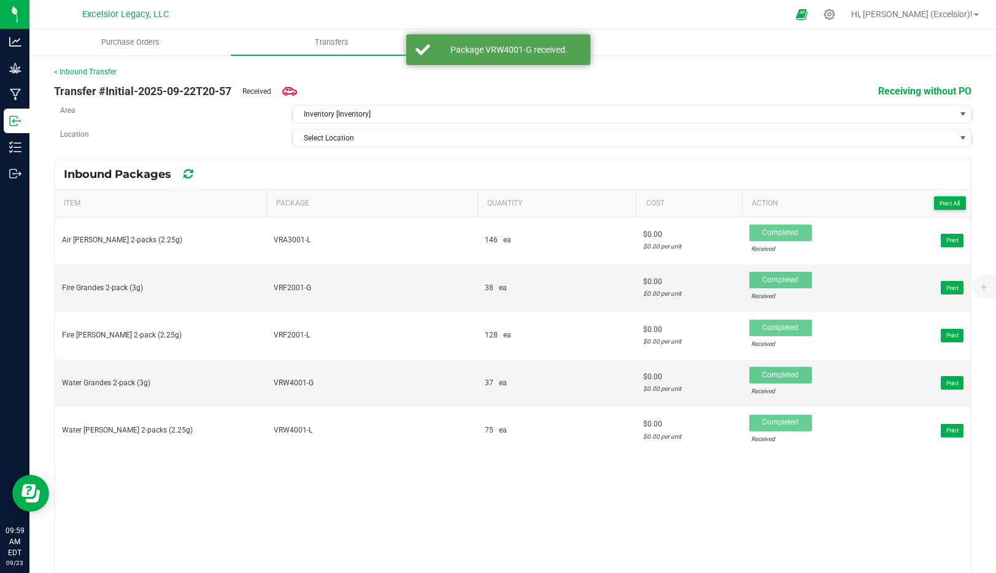
click at [89, 66] on div "< Inbound Transfer" at bounding box center [513, 71] width 918 height 11
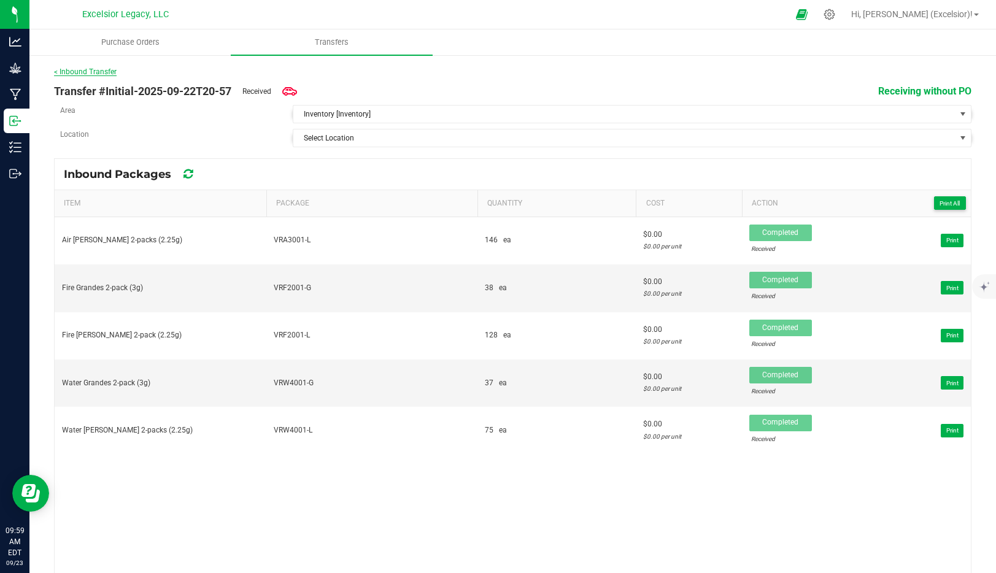
click at [88, 72] on link "< Inbound Transfer" at bounding box center [85, 72] width 63 height 9
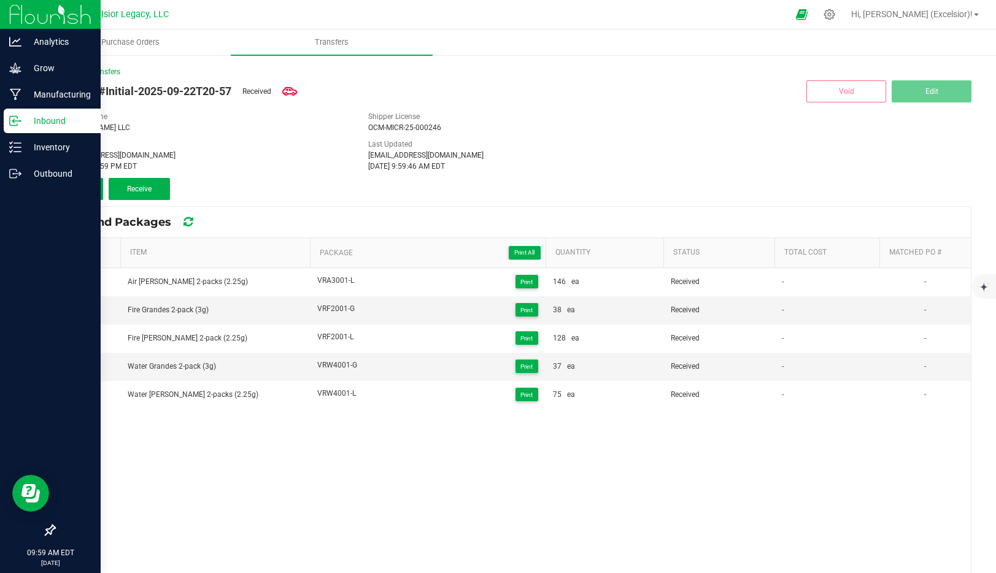
click at [23, 118] on p "Inbound" at bounding box center [58, 121] width 74 height 15
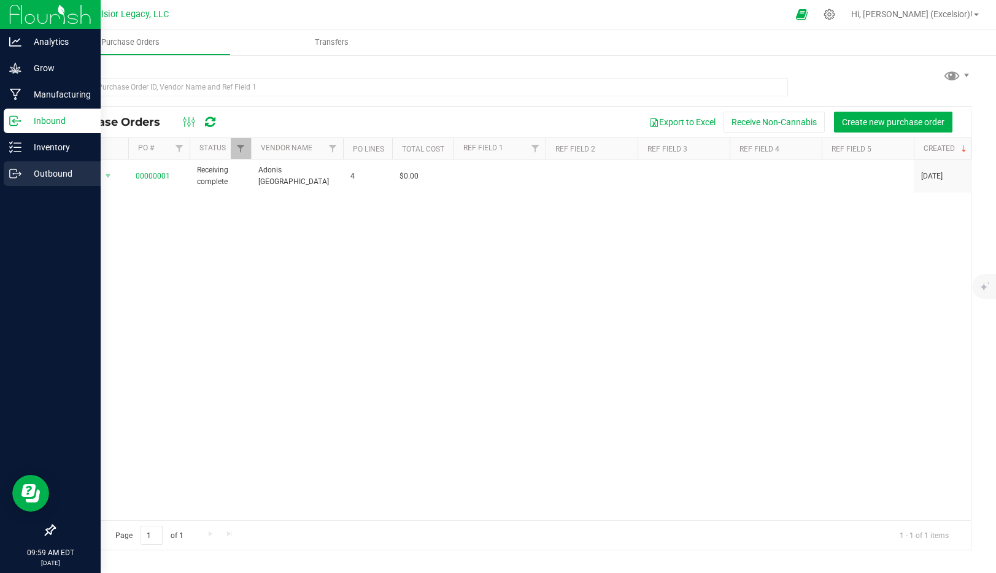
click at [29, 174] on p "Outbound" at bounding box center [58, 173] width 74 height 15
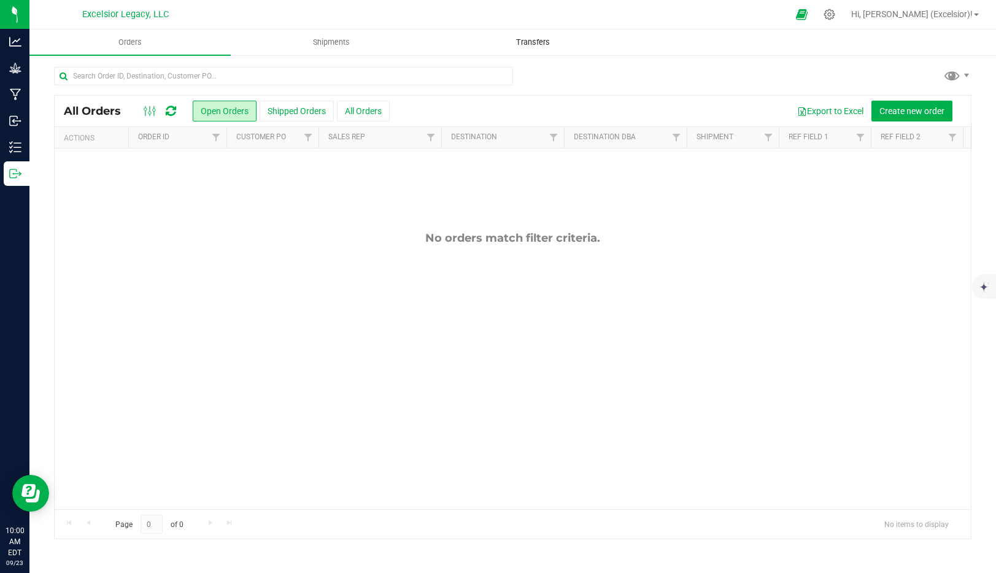
click at [527, 37] on span "Transfers" at bounding box center [533, 42] width 67 height 11
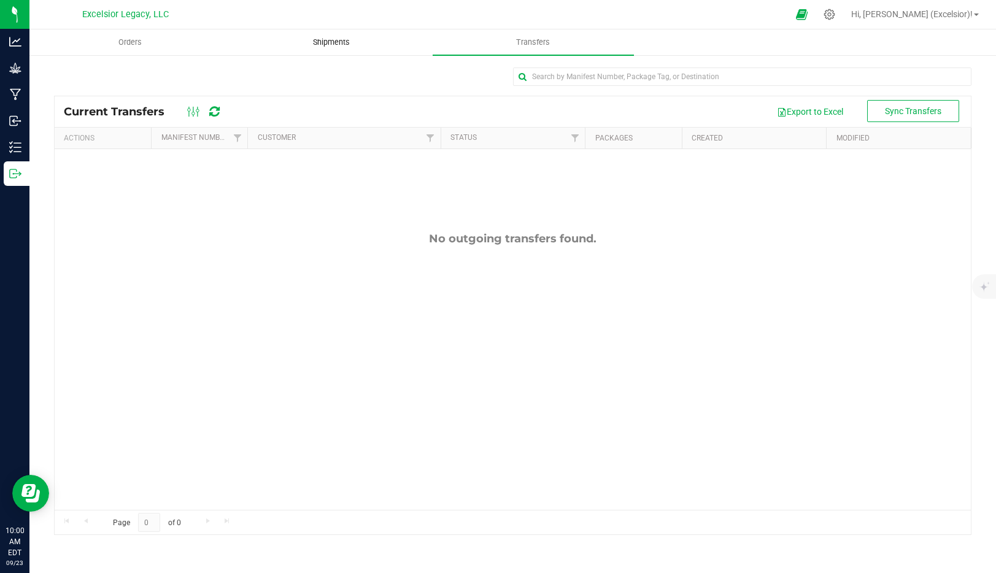
click at [321, 53] on uib-tab-heading "Shipments" at bounding box center [331, 42] width 200 height 25
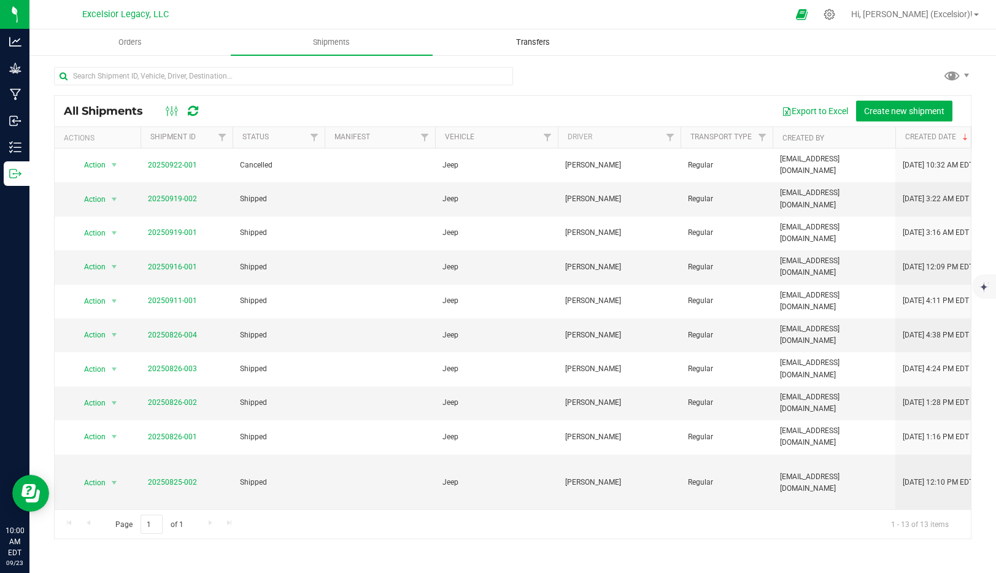
click at [522, 49] on uib-tab-heading "Transfers" at bounding box center [533, 42] width 200 height 25
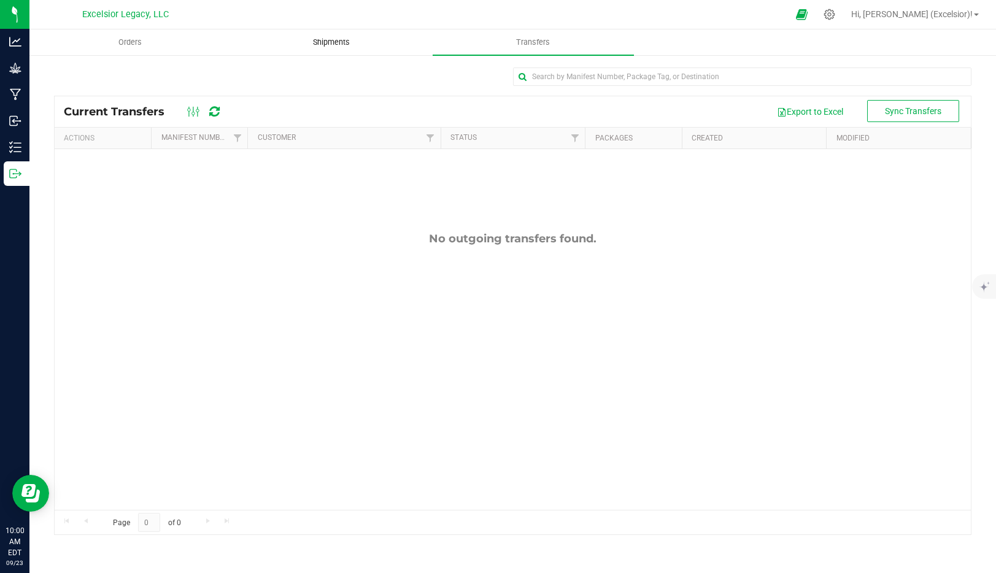
click at [342, 40] on span "Shipments" at bounding box center [332, 42] width 70 height 11
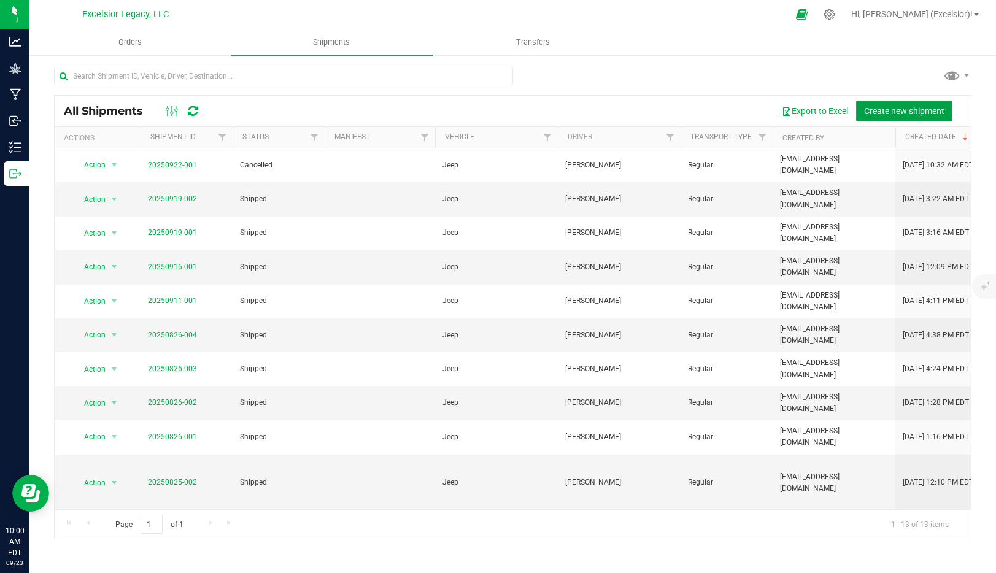
click at [906, 113] on span "Create new shipment" at bounding box center [904, 111] width 80 height 10
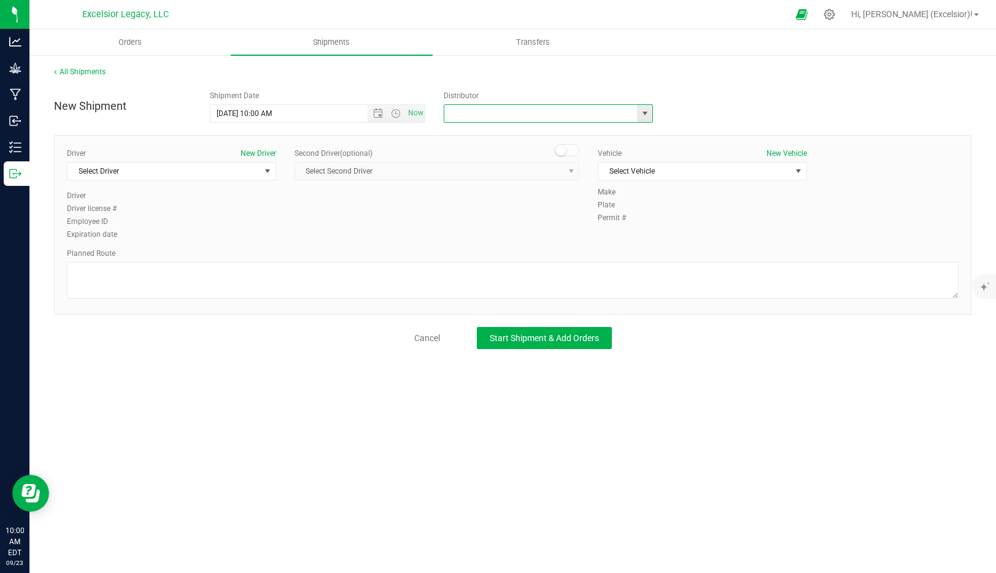
click at [453, 120] on input "text" at bounding box center [537, 113] width 187 height 17
click at [645, 115] on span "select" at bounding box center [645, 114] width 10 height 10
click at [506, 135] on li "Excelsior Legacy, LLC" at bounding box center [548, 134] width 208 height 18
type input "Excelsior Legacy, LLC"
click at [266, 168] on span "select" at bounding box center [268, 171] width 10 height 10
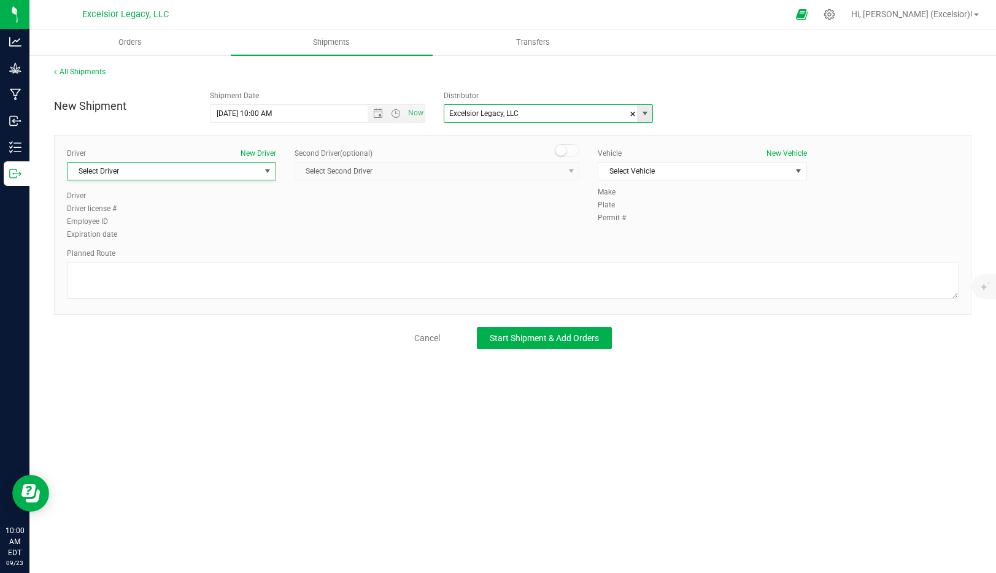
click at [507, 119] on input "Excelsior Legacy, LLC" at bounding box center [537, 113] width 187 height 17
click at [644, 111] on span "select" at bounding box center [645, 114] width 10 height 10
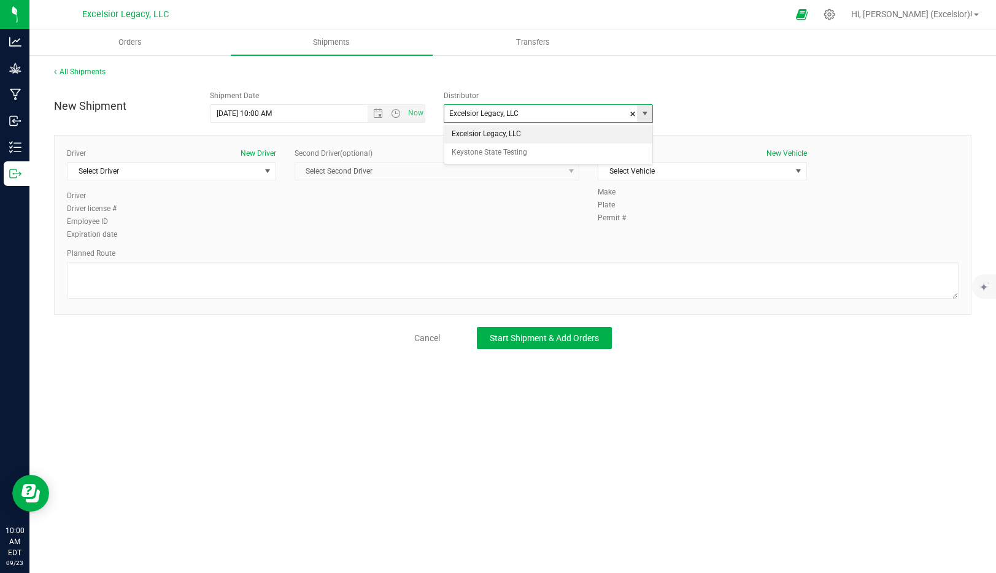
click at [644, 111] on span "select" at bounding box center [645, 114] width 10 height 10
click at [196, 175] on span "Select Driver" at bounding box center [164, 171] width 193 height 17
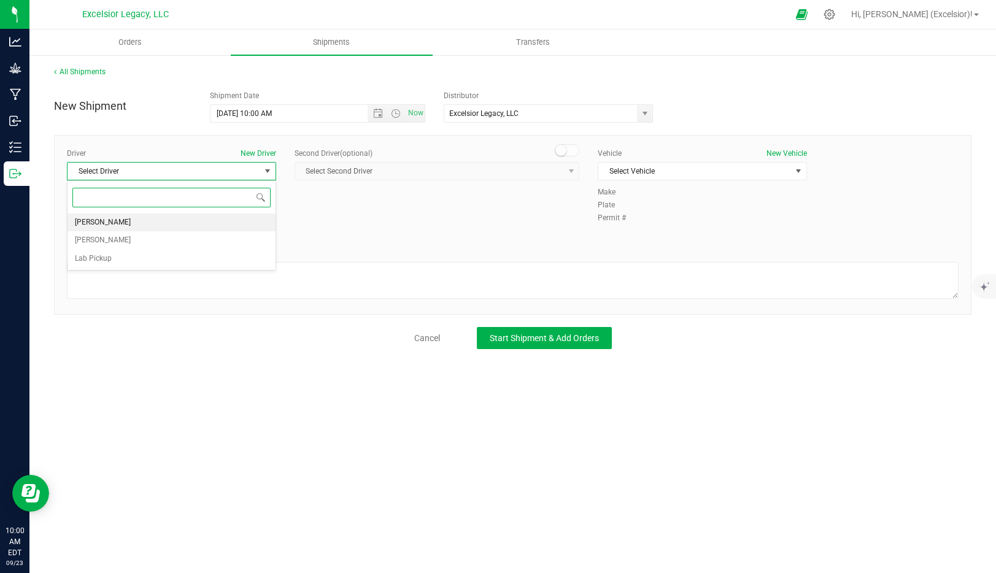
click at [106, 222] on span "Johnny Etter" at bounding box center [103, 223] width 56 height 16
click at [716, 171] on span "Select Vehicle" at bounding box center [695, 171] width 193 height 17
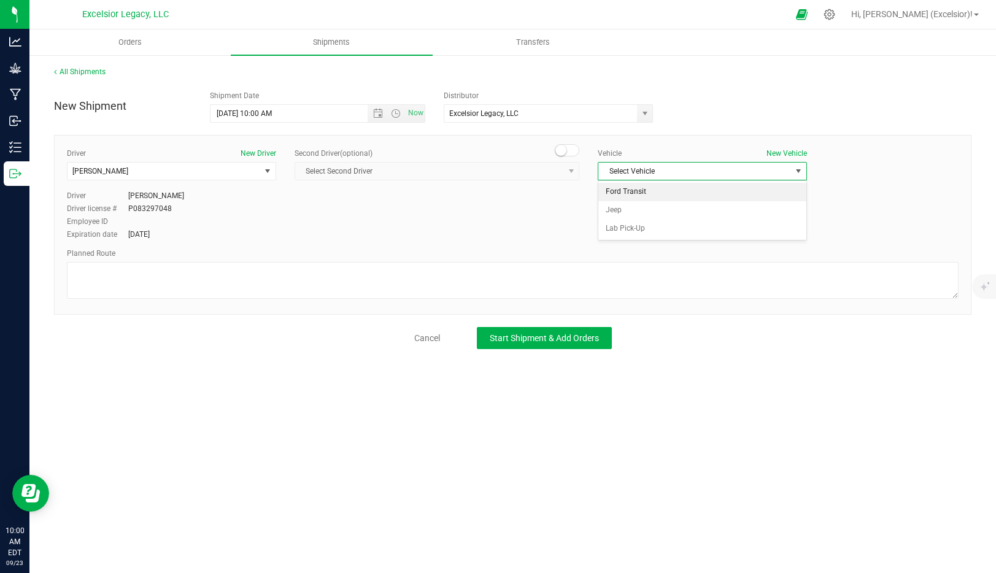
click at [640, 188] on li "Ford Transit" at bounding box center [703, 192] width 208 height 18
click at [378, 112] on span "Open the date view" at bounding box center [378, 114] width 10 height 10
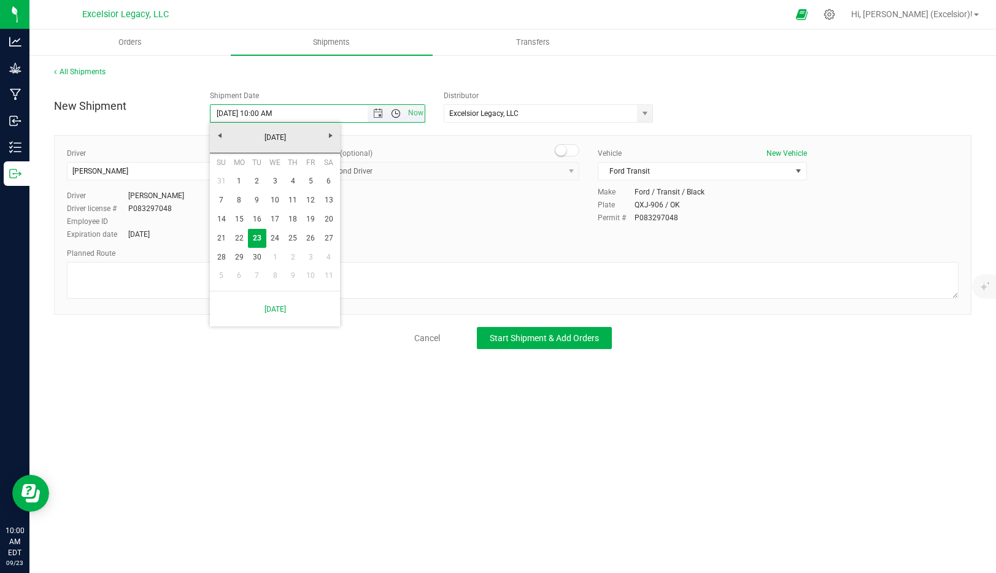
click at [394, 113] on span "Open the time view" at bounding box center [396, 114] width 10 height 10
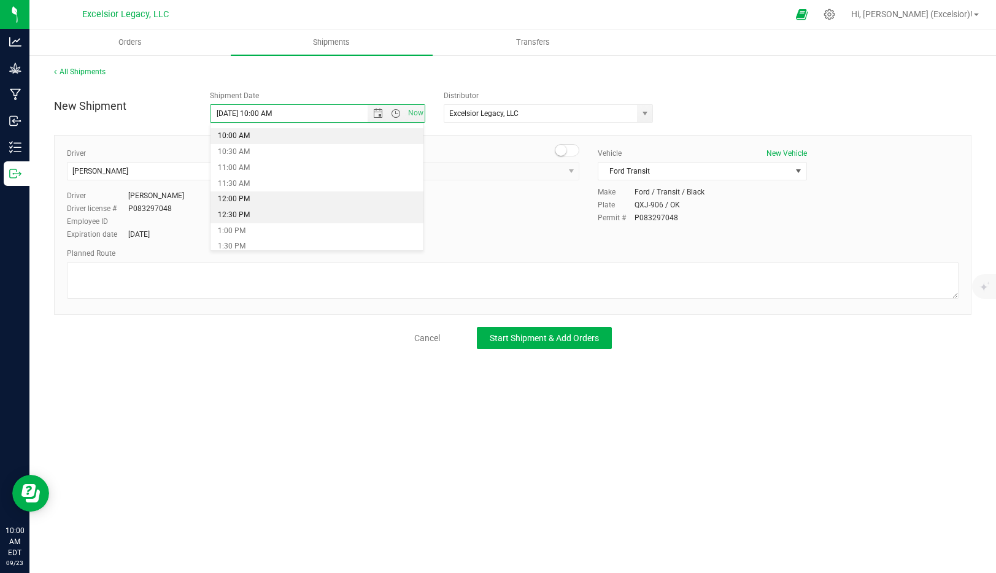
click at [247, 195] on li "12:00 PM" at bounding box center [317, 200] width 213 height 16
type input "9/23/2025 12:00 PM"
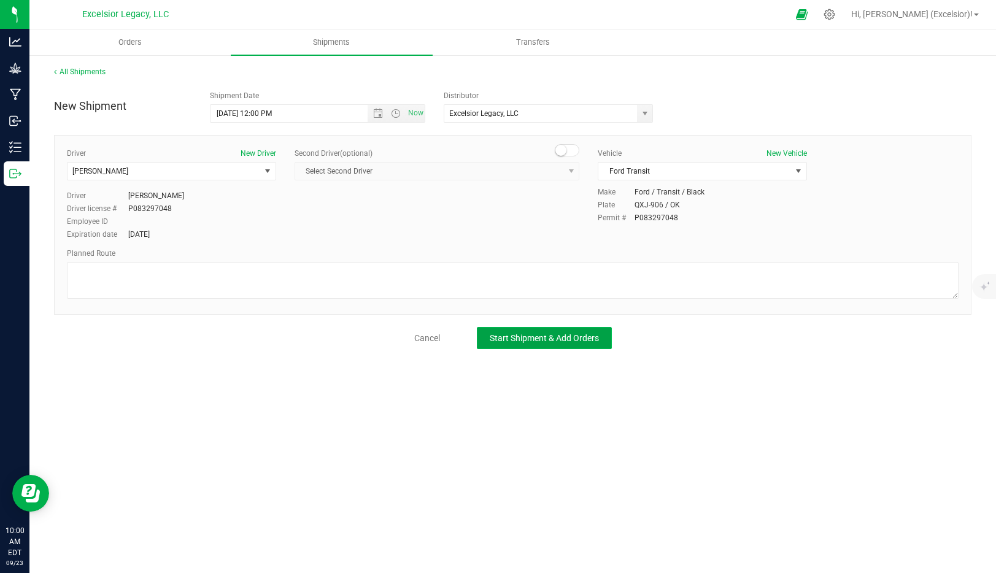
click at [537, 338] on span "Start Shipment & Add Orders" at bounding box center [544, 338] width 109 height 10
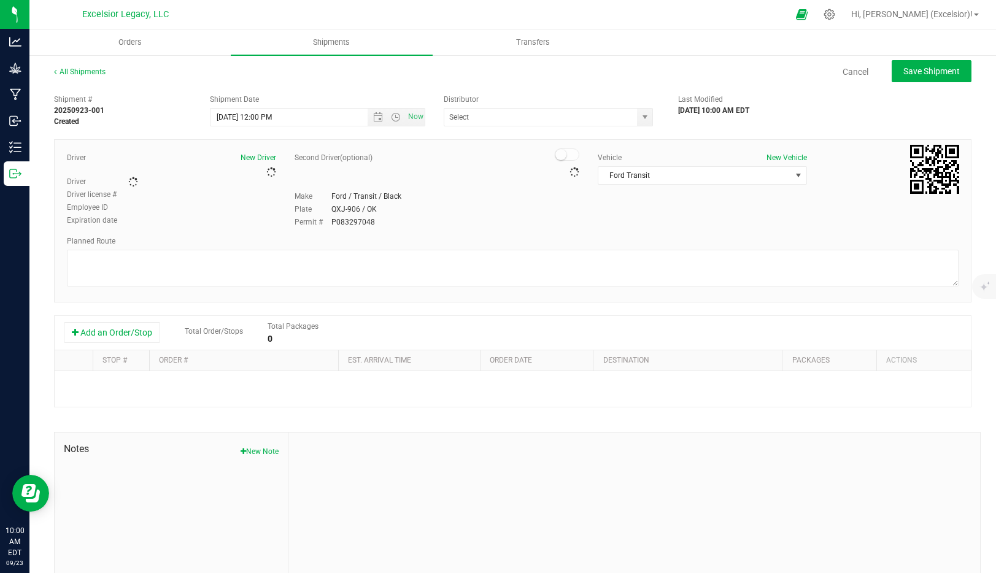
type input "Excelsior Legacy, LLC"
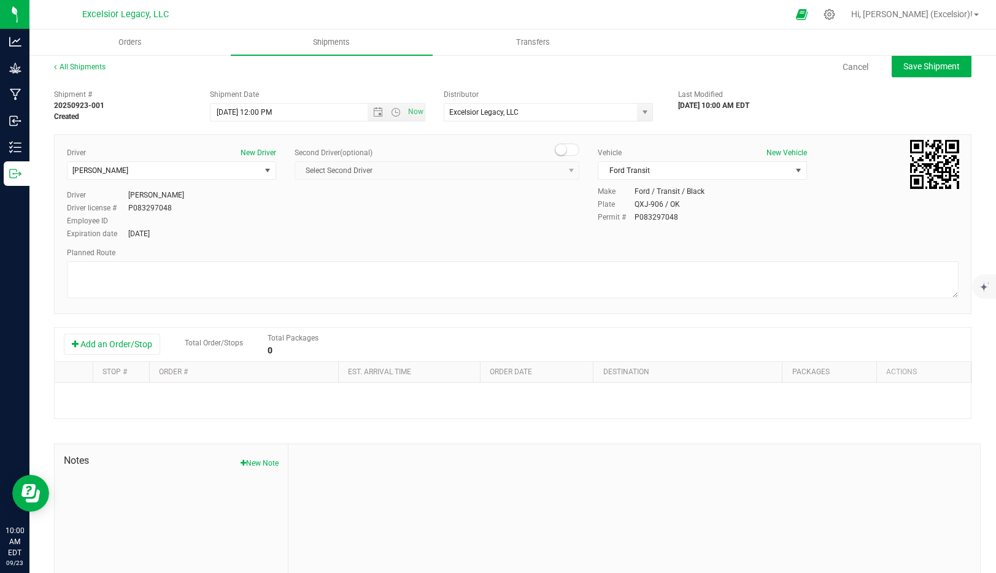
scroll to position [53, 0]
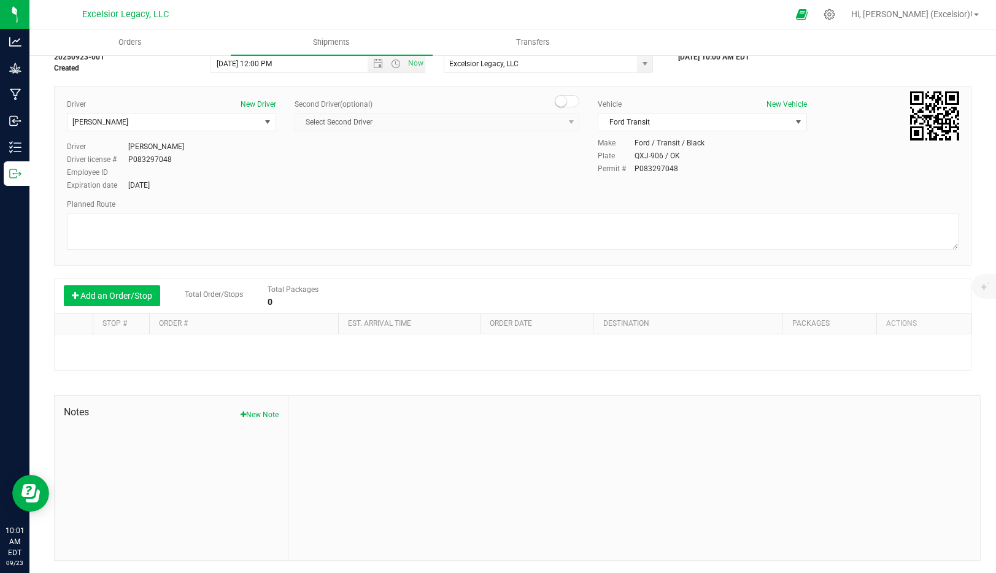
click at [133, 297] on button "Add an Order/Stop" at bounding box center [112, 295] width 96 height 21
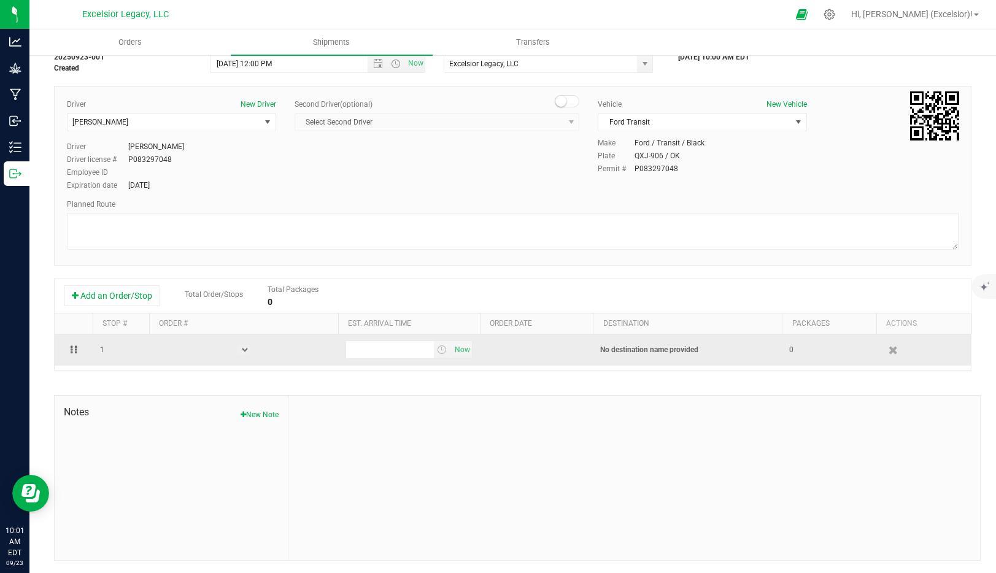
click at [180, 352] on td at bounding box center [243, 350] width 189 height 31
click at [247, 351] on select at bounding box center [244, 350] width 12 height 10
click at [161, 346] on td at bounding box center [243, 350] width 189 height 31
click at [110, 352] on td "1" at bounding box center [121, 350] width 56 height 31
click at [241, 351] on select at bounding box center [244, 350] width 12 height 10
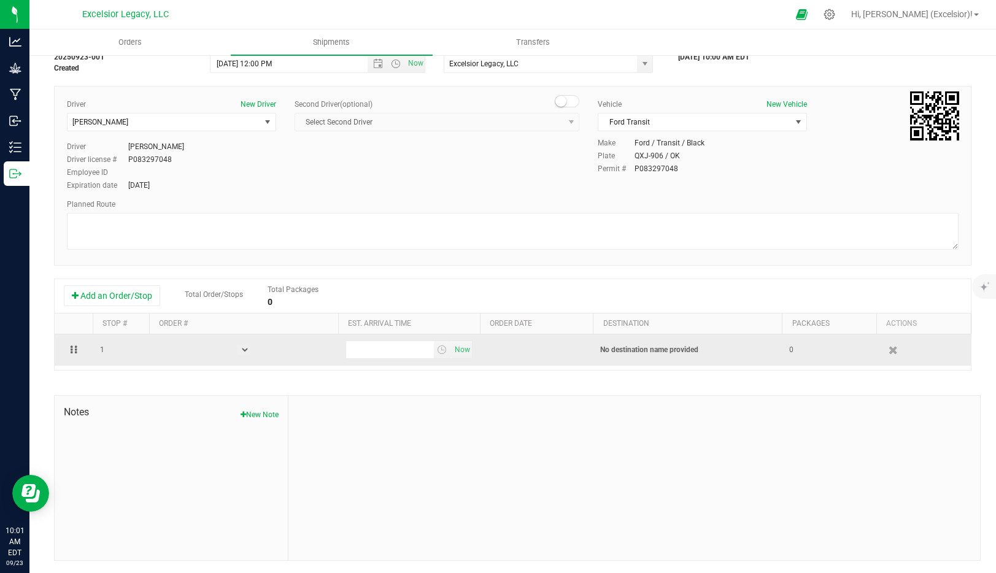
click at [239, 351] on select at bounding box center [244, 350] width 12 height 10
click at [893, 351] on icon "button" at bounding box center [893, 350] width 10 height 9
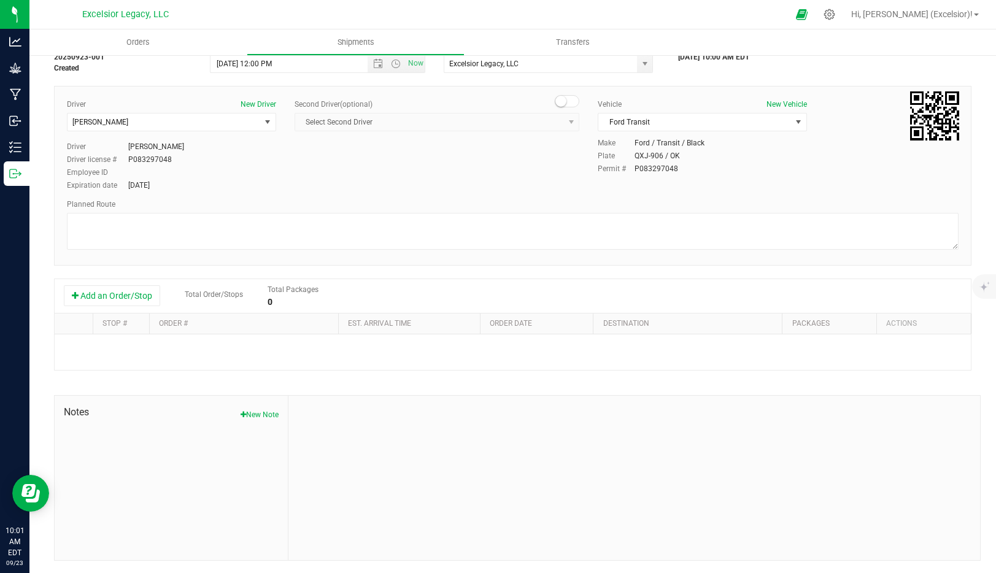
scroll to position [0, 0]
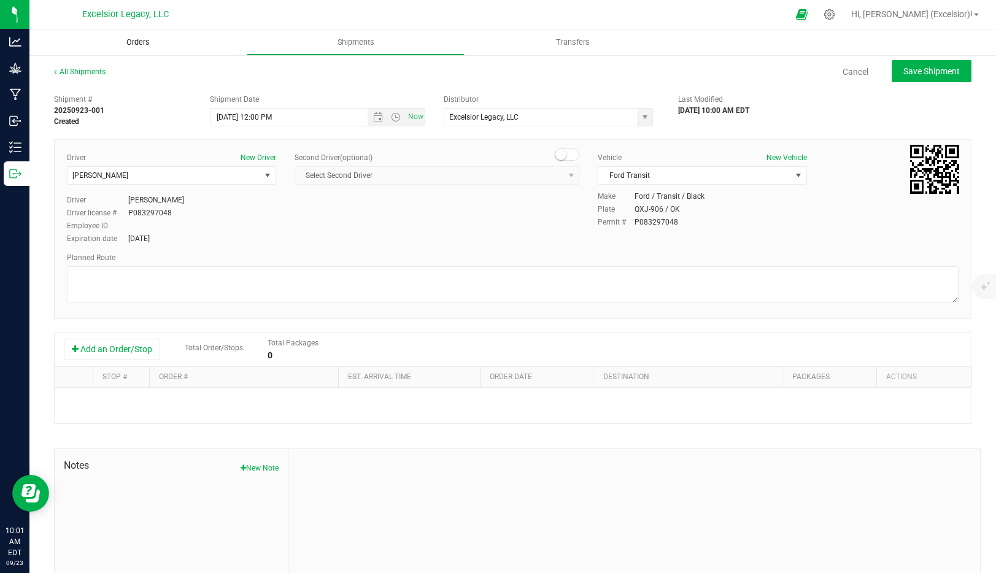
click at [138, 46] on span "Orders" at bounding box center [138, 42] width 56 height 11
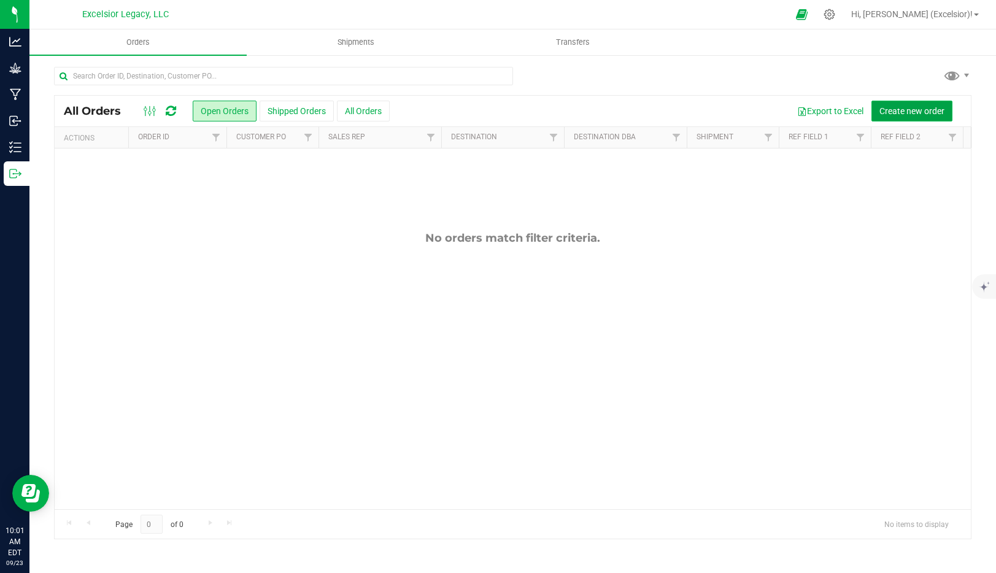
click at [917, 111] on span "Create new order" at bounding box center [912, 111] width 65 height 10
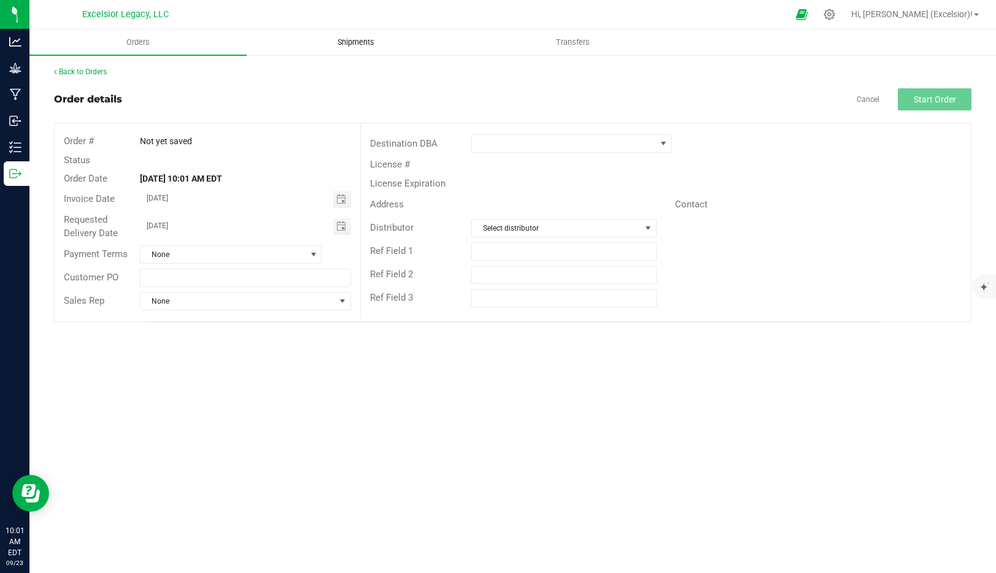
click at [366, 34] on uib-tab-heading "Shipments" at bounding box center [355, 42] width 216 height 25
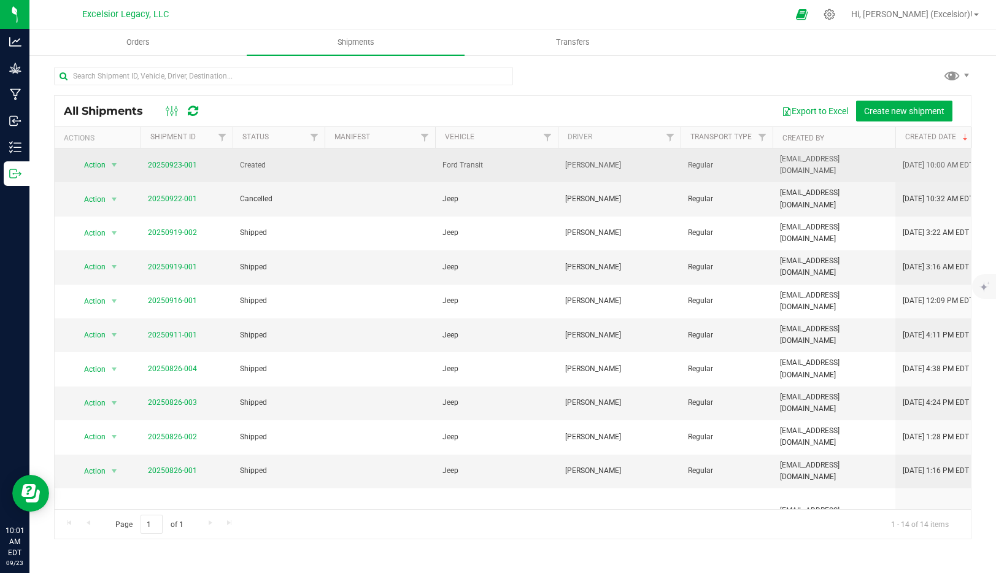
click at [91, 165] on span "Action" at bounding box center [89, 165] width 33 height 17
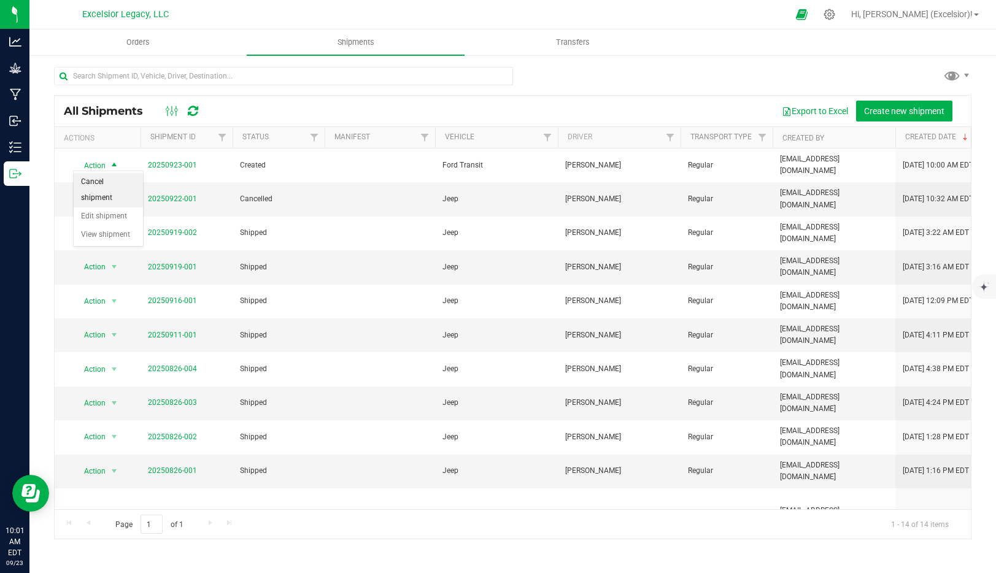
click at [106, 188] on li "Cancel shipment" at bounding box center [108, 190] width 69 height 34
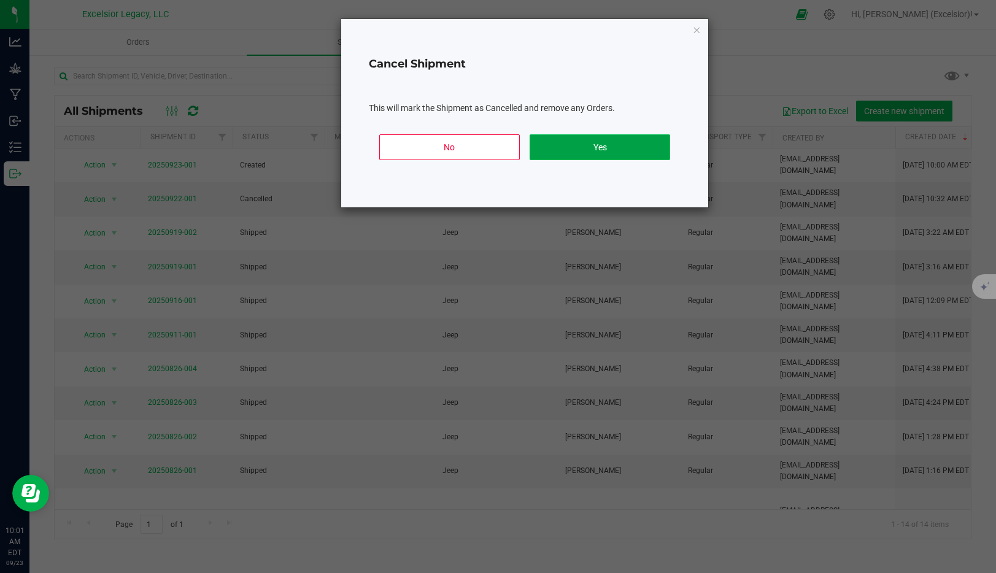
click at [616, 154] on button "Yes" at bounding box center [600, 147] width 141 height 26
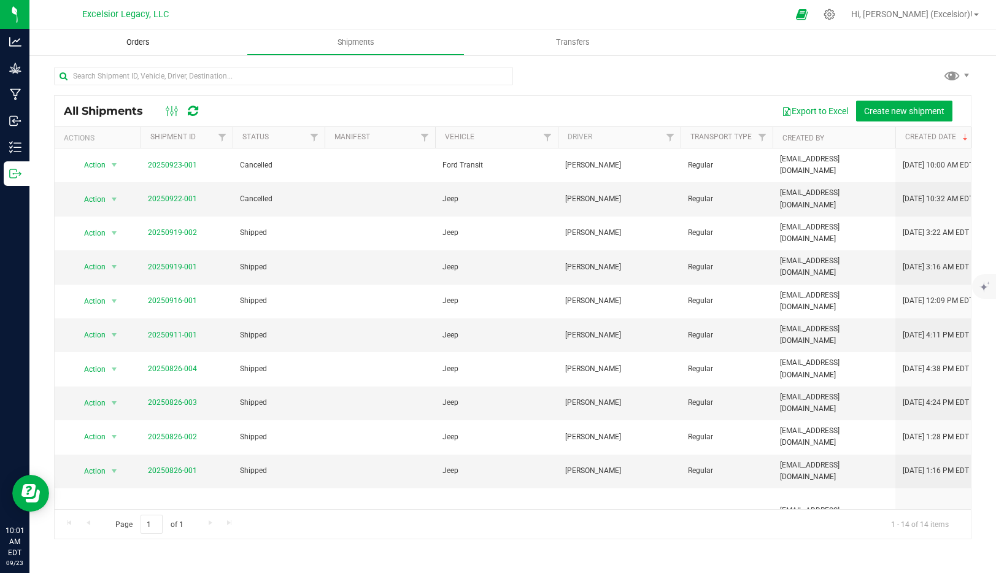
click at [138, 43] on span "Orders" at bounding box center [138, 42] width 56 height 11
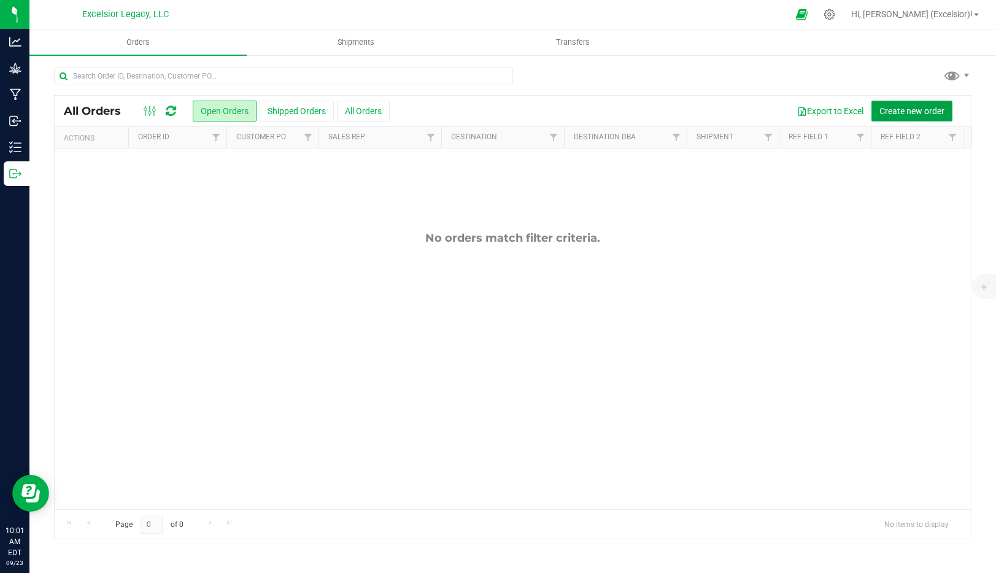
click at [925, 114] on span "Create new order" at bounding box center [912, 111] width 65 height 10
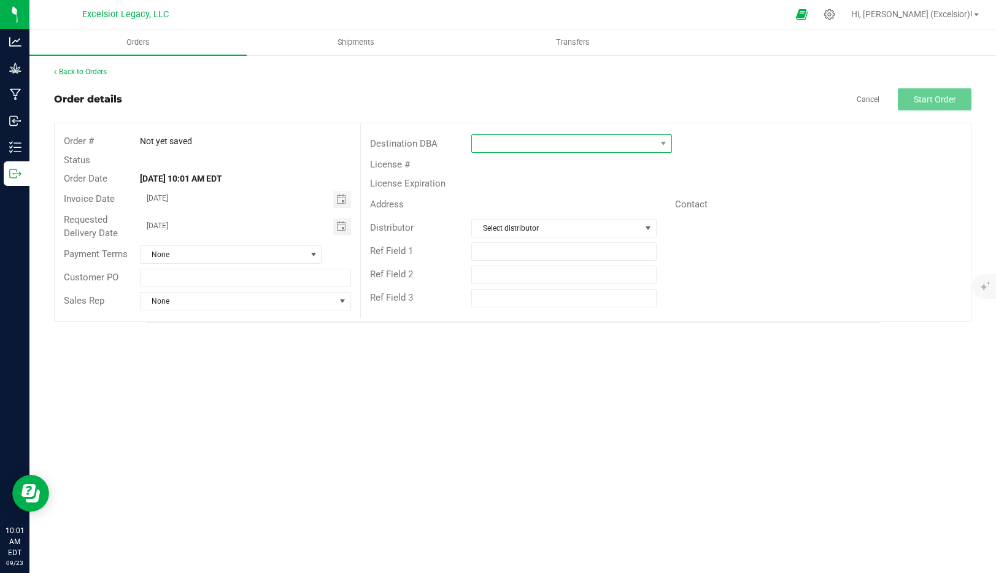
click at [519, 144] on span at bounding box center [564, 143] width 184 height 17
click at [494, 142] on span at bounding box center [564, 143] width 184 height 17
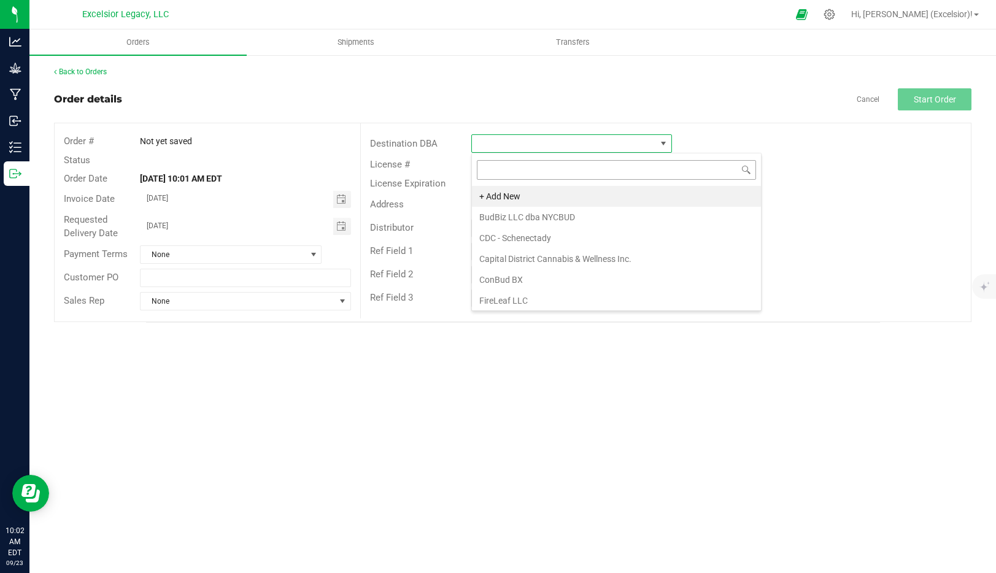
scroll to position [18, 200]
click at [502, 196] on li "+ Add New" at bounding box center [616, 196] width 289 height 21
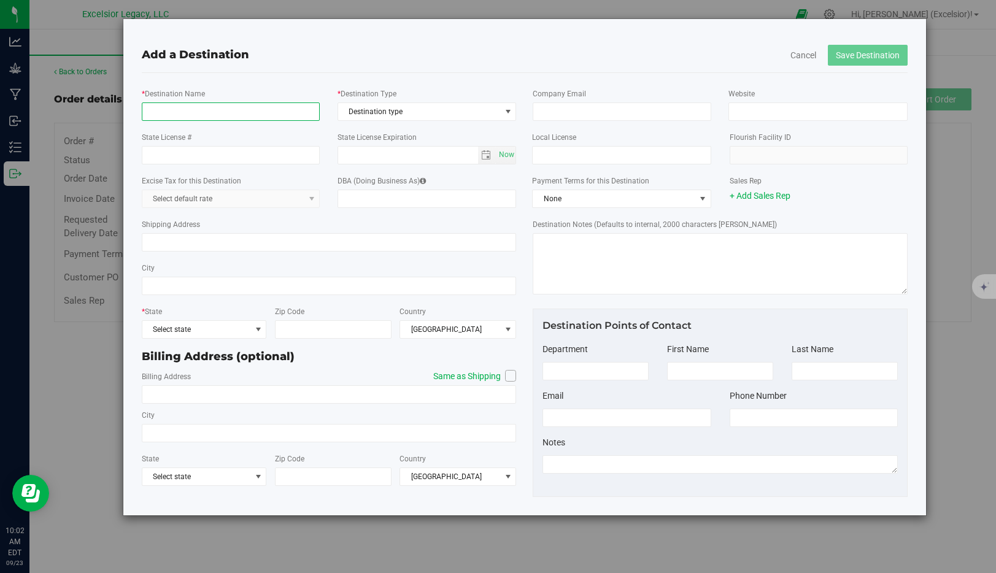
click at [230, 115] on input "* Destination Name" at bounding box center [231, 112] width 178 height 18
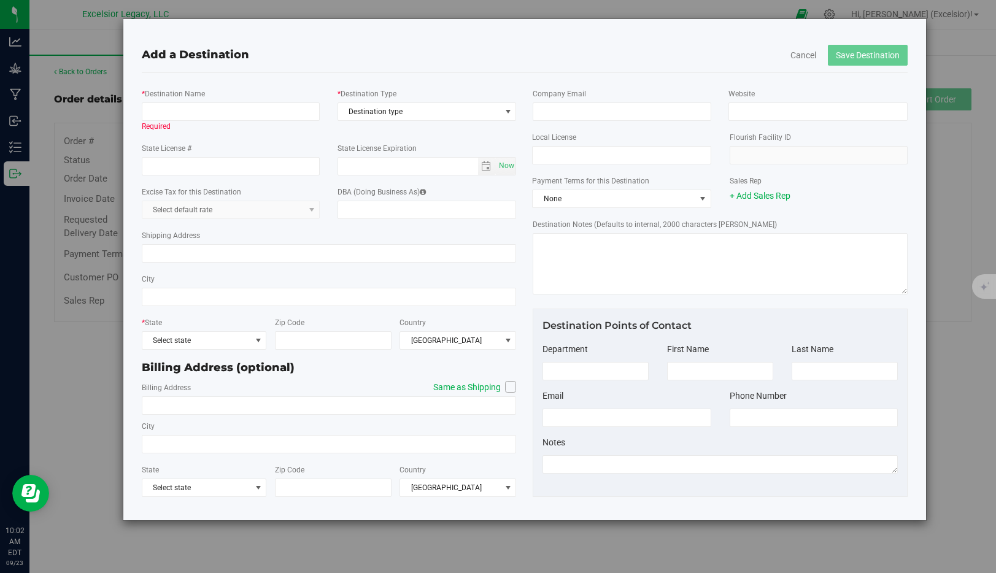
click at [417, 122] on div "* Destination Name Required * Destination Type Destination type Destination typ…" at bounding box center [330, 109] width 394 height 55
click at [417, 120] on span "Destination type" at bounding box center [427, 112] width 179 height 18
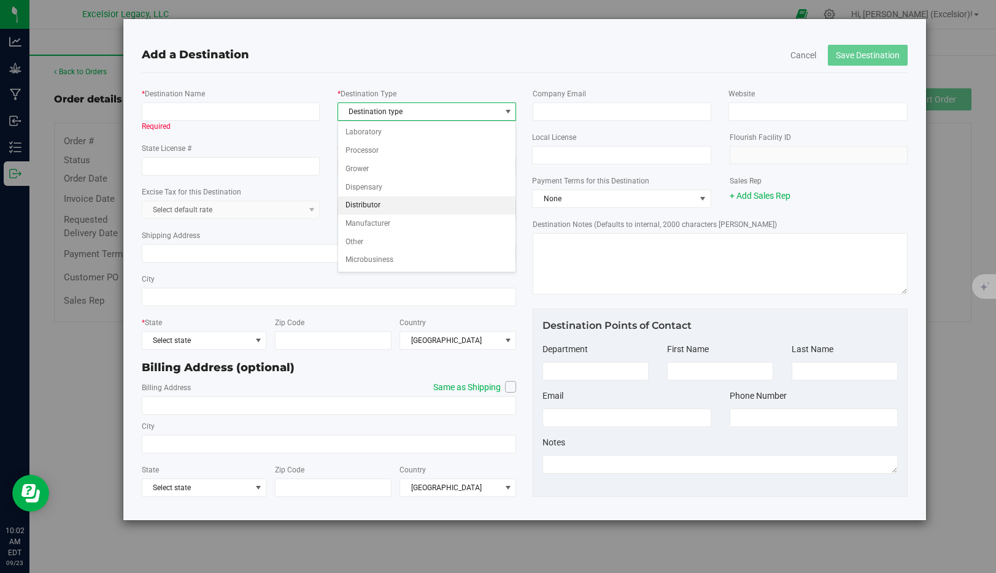
click at [370, 201] on li "Distributor" at bounding box center [427, 205] width 178 height 18
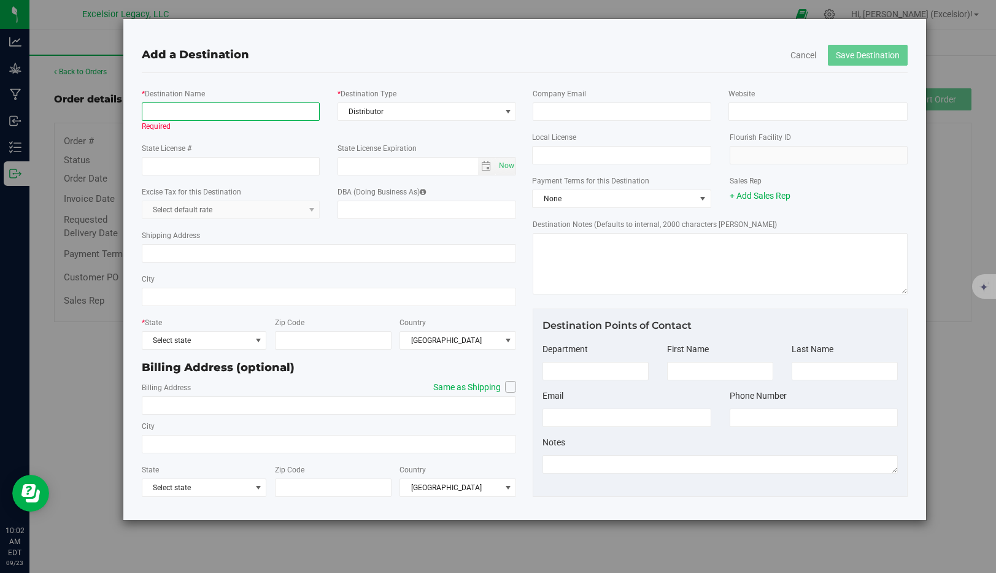
click at [262, 110] on input "* Destination Name" at bounding box center [231, 112] width 178 height 18
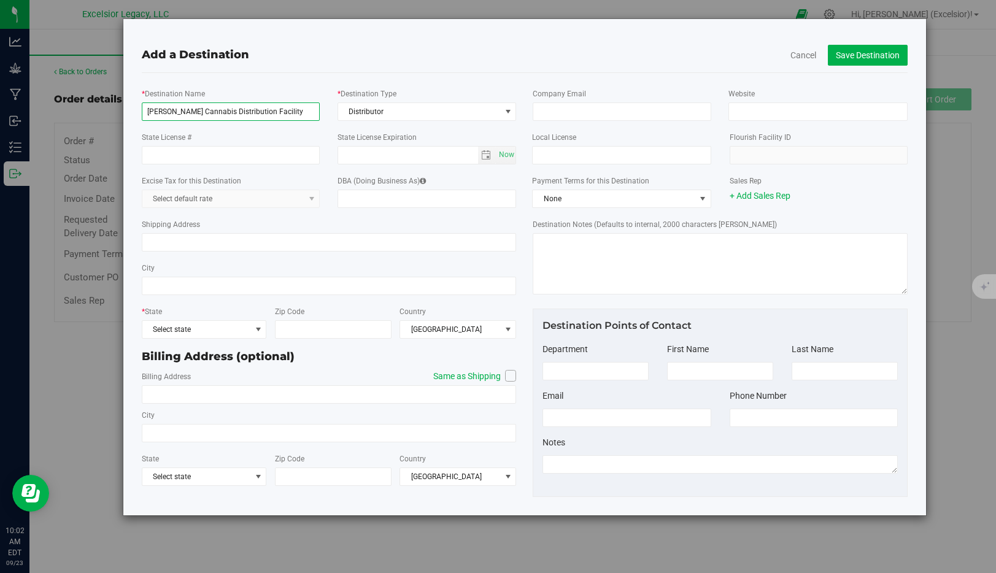
type input "Hudson Cannabis Distribution Facility"
paste input "OCM-DIST-24-000106"
type input "OCM-DIST-24-000106"
click at [230, 216] on div "Shipping Address" at bounding box center [329, 235] width 375 height 44
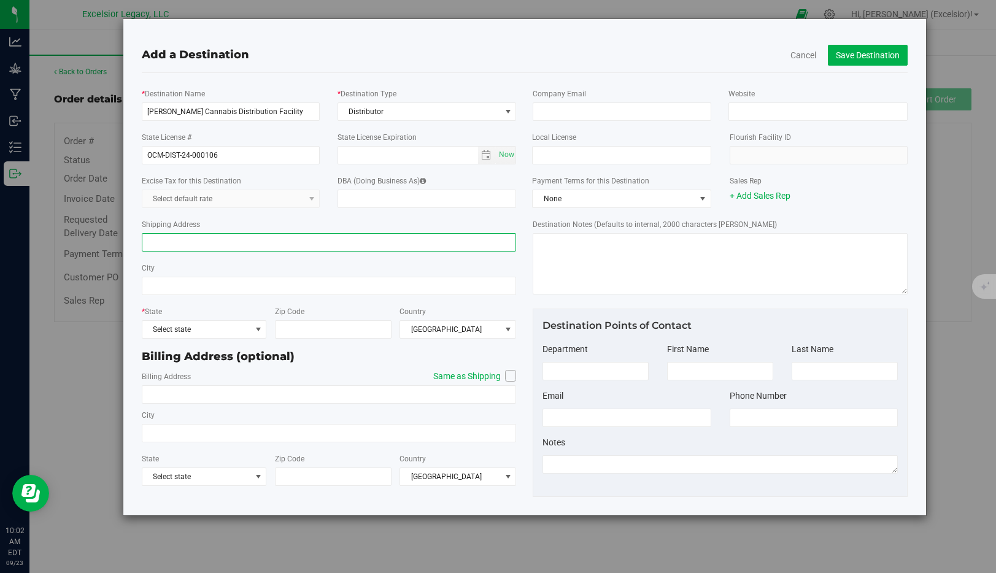
click at [277, 246] on input "Shipping Address" at bounding box center [329, 242] width 375 height 18
type input "67 Pinewood Rd"
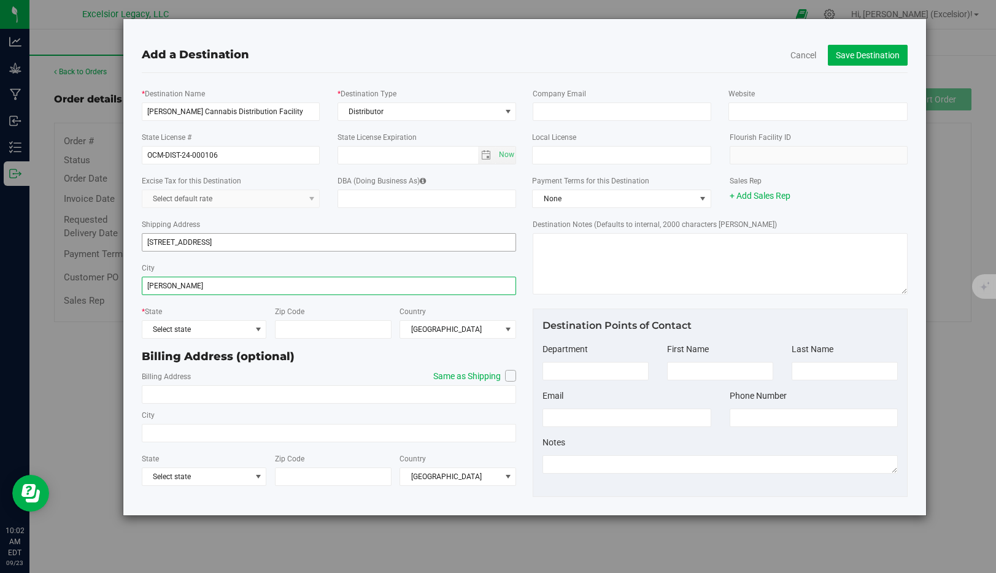
type input "Hudson"
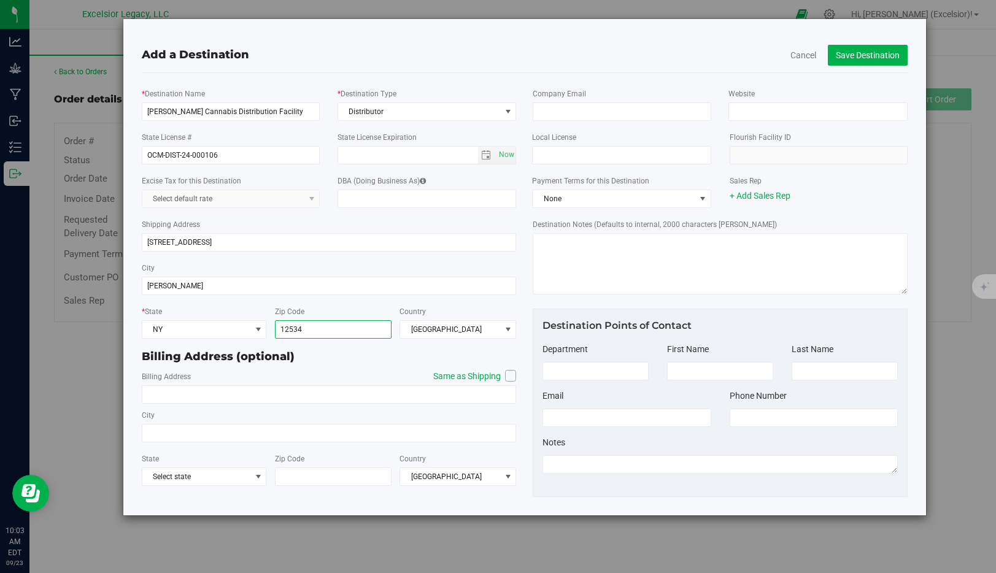
type input "12534"
click at [509, 376] on icon at bounding box center [510, 376] width 7 height 0
click at [0, 0] on input "Same as Shipping" at bounding box center [0, 0] width 0 height 0
type input "67 Pinewood Rd"
type input "Hudson"
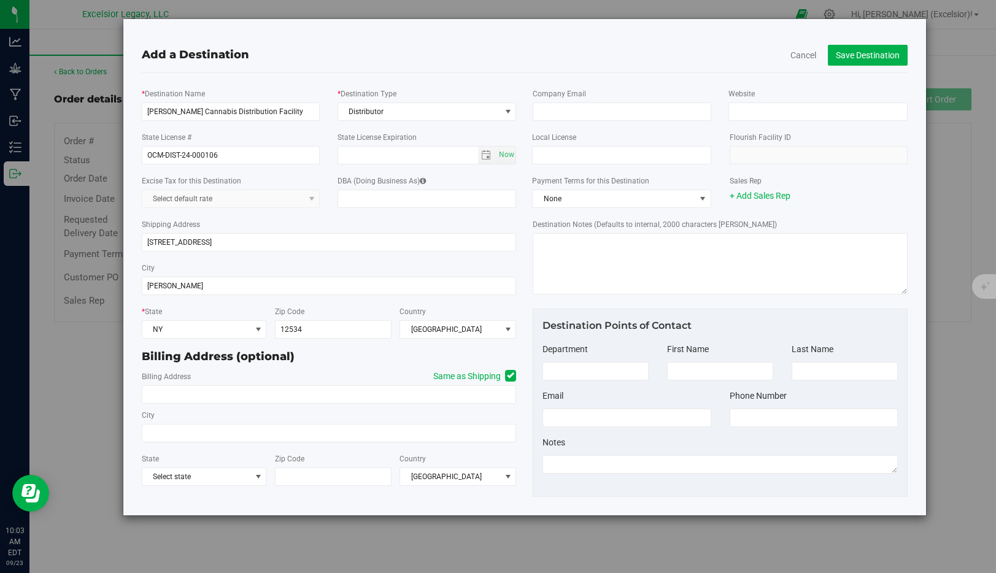
type input "12534"
click at [708, 376] on input at bounding box center [720, 371] width 106 height 18
paste input "Ezra Marcus"
click at [704, 374] on input "Ezra Marcus" at bounding box center [720, 371] width 106 height 18
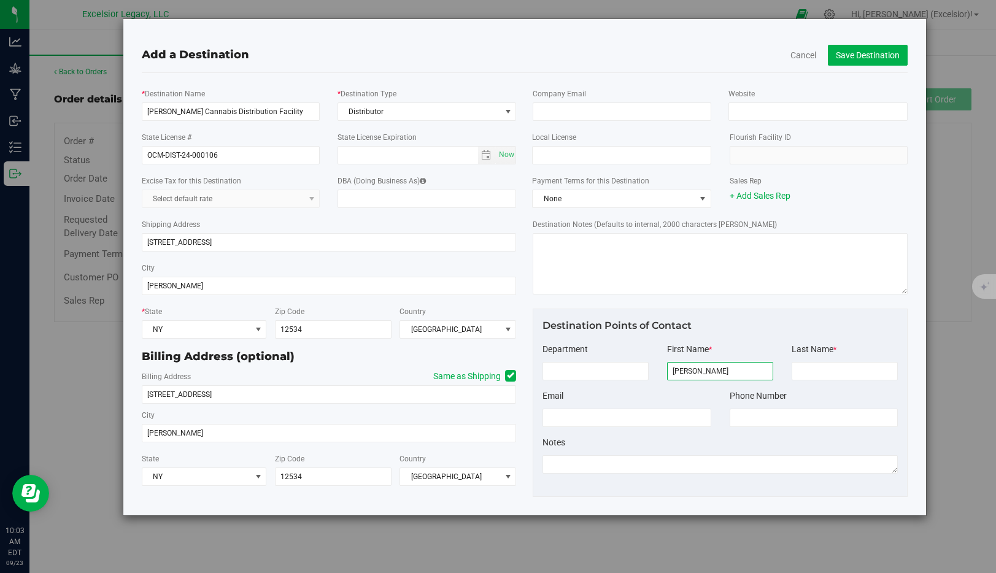
type input "Ezra"
paste input "Marcus"
type input "Marcus"
click at [758, 416] on input "tel" at bounding box center [814, 418] width 168 height 18
paste input "646) 527-0437"
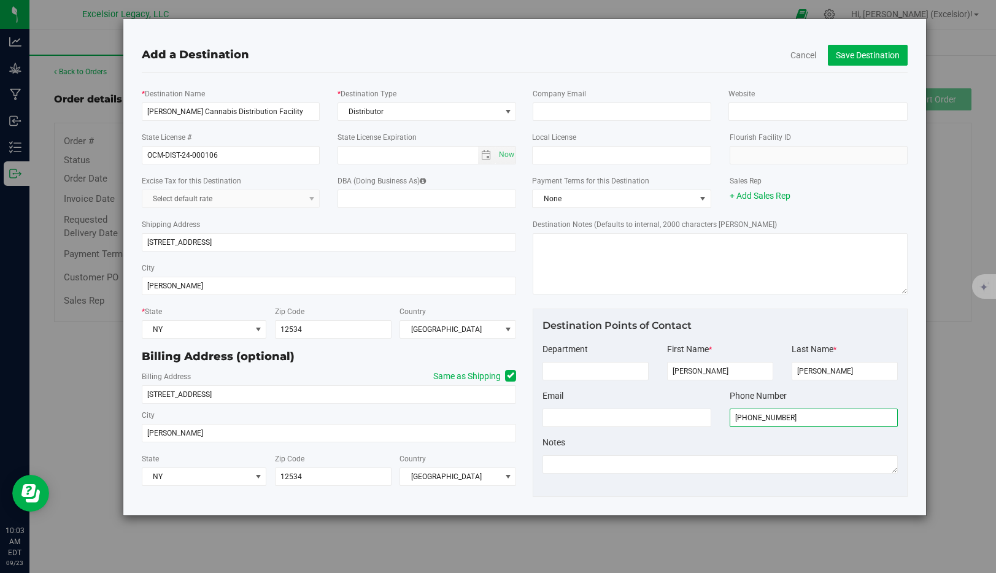
type input "(646) 527-0437"
click at [739, 446] on div "Notes" at bounding box center [720, 443] width 355 height 13
click at [864, 50] on button "Save Destination" at bounding box center [868, 55] width 80 height 21
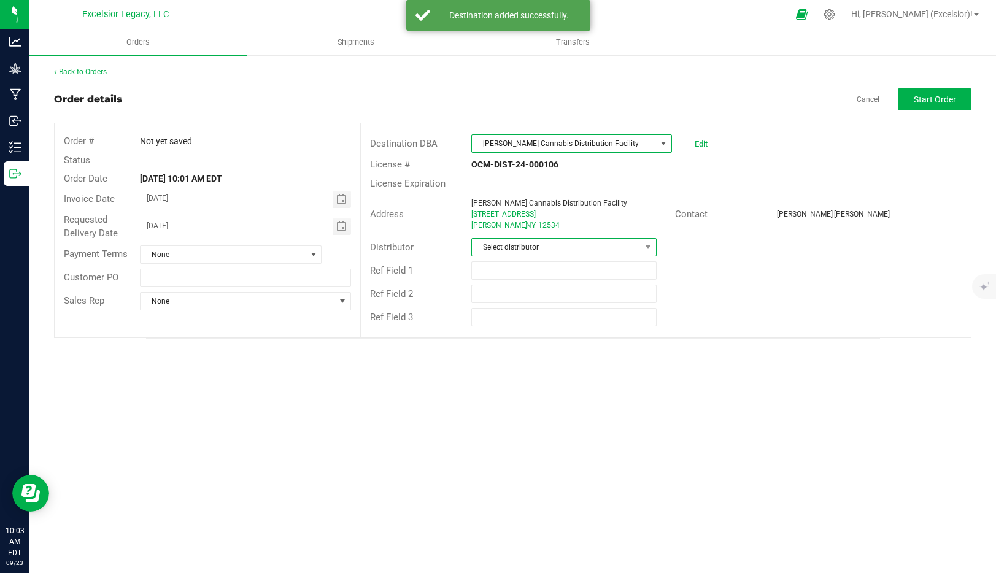
click at [537, 251] on span "Select distributor" at bounding box center [556, 247] width 168 height 17
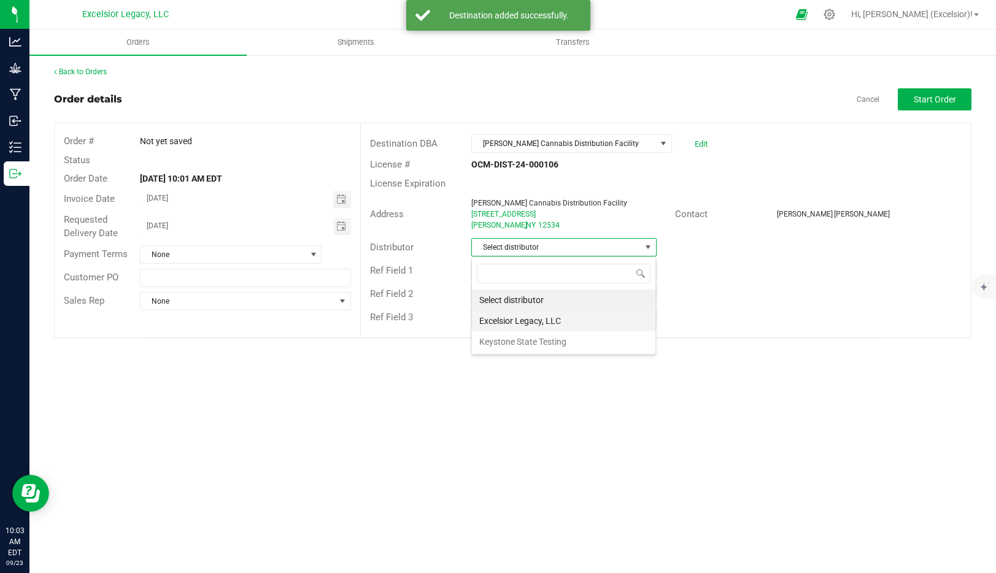
click at [516, 317] on li "Excelsior Legacy, LLC" at bounding box center [564, 321] width 184 height 21
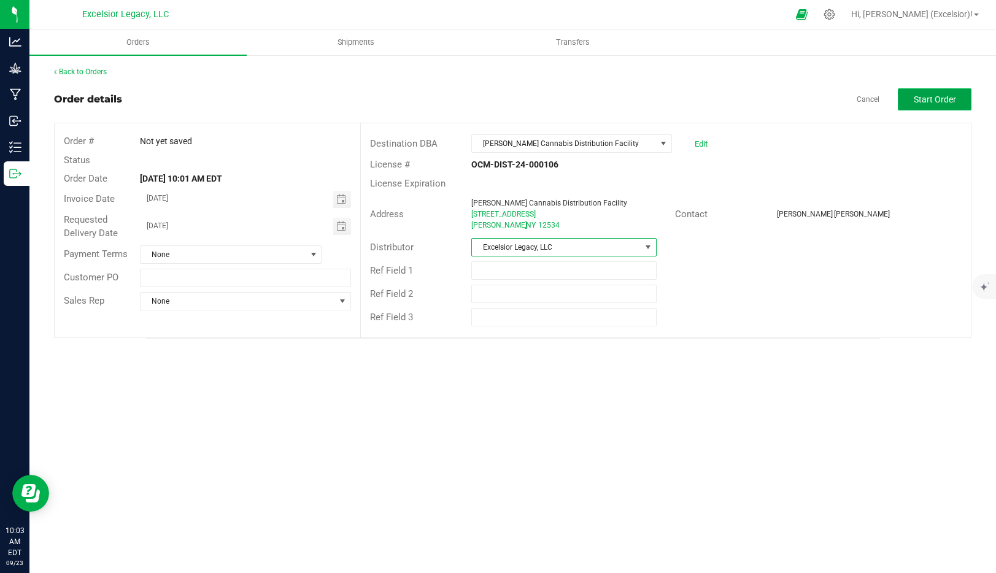
click at [920, 104] on button "Start Order" at bounding box center [935, 99] width 74 height 22
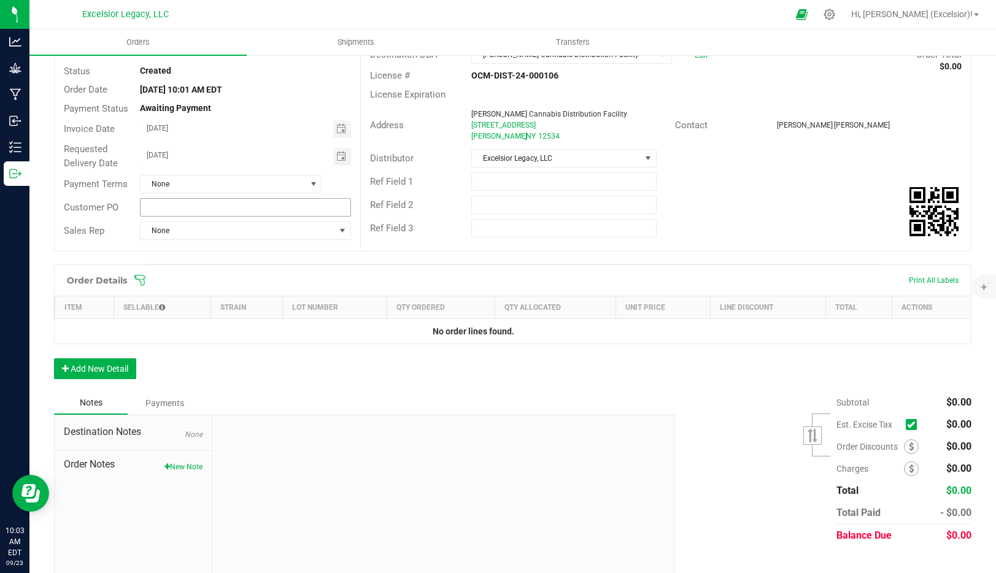
scroll to position [109, 0]
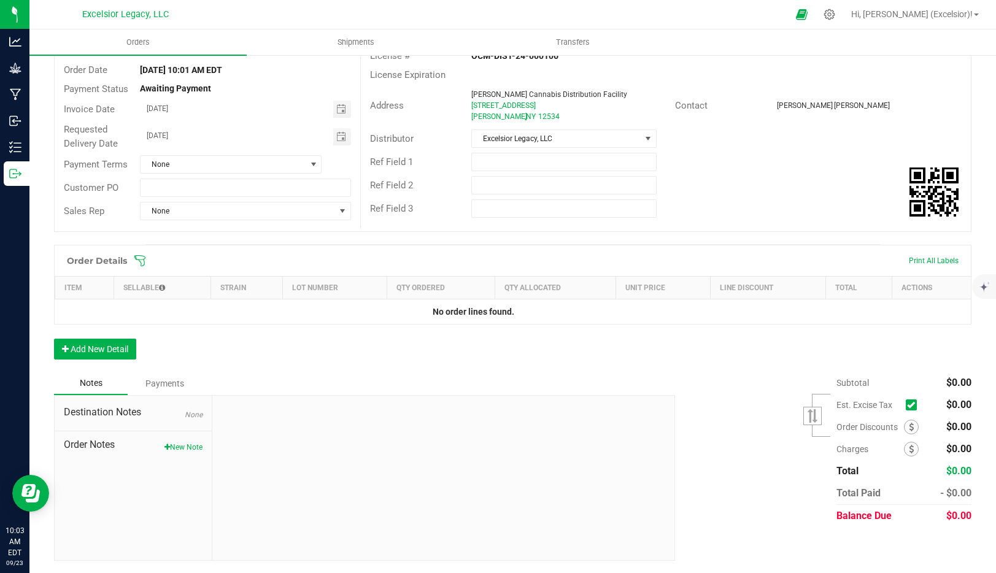
click at [149, 308] on p "No order lines found." at bounding box center [474, 312] width 818 height 10
click at [100, 346] on button "Add New Detail" at bounding box center [95, 349] width 82 height 21
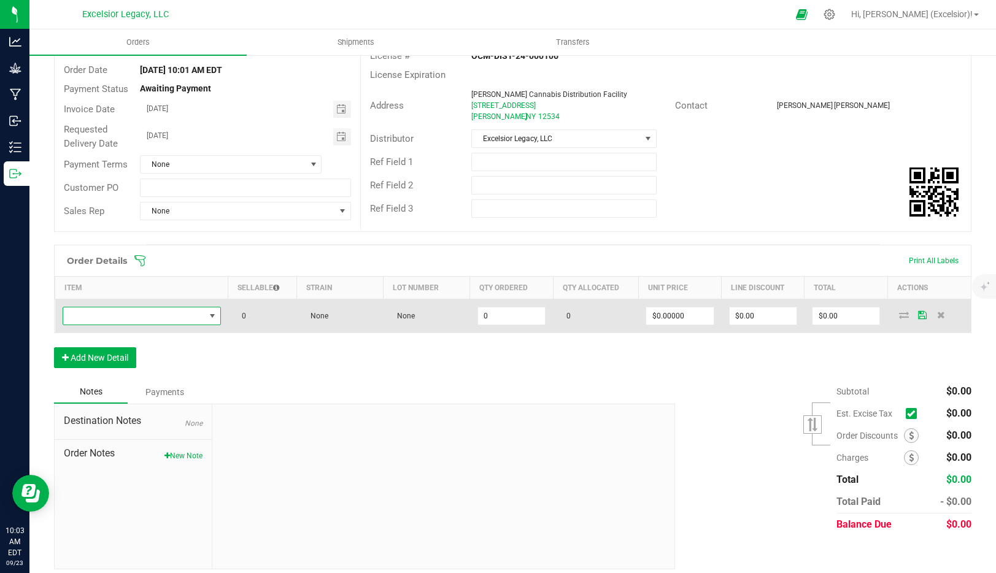
click at [162, 312] on span "NO DATA FOUND" at bounding box center [134, 316] width 142 height 17
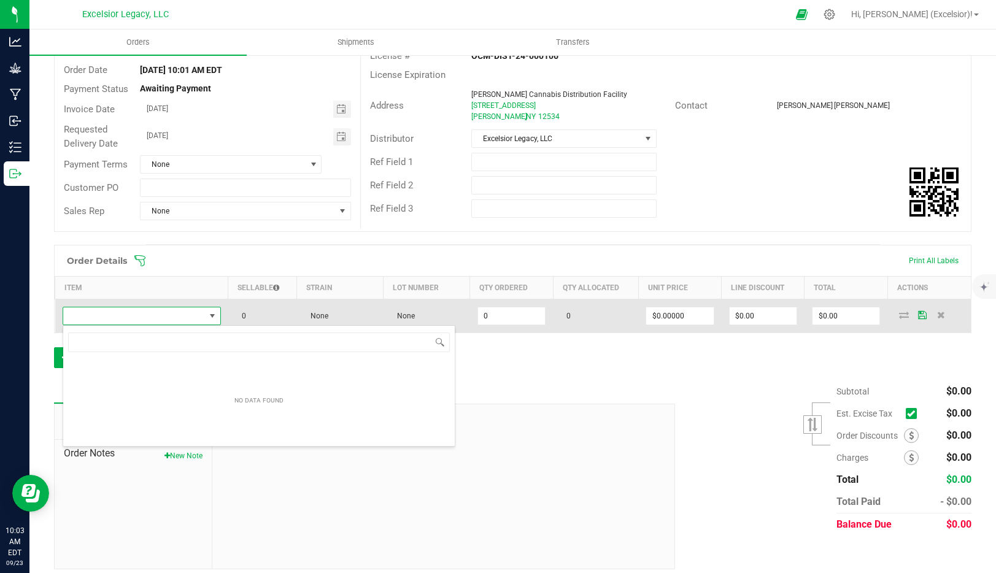
scroll to position [18, 158]
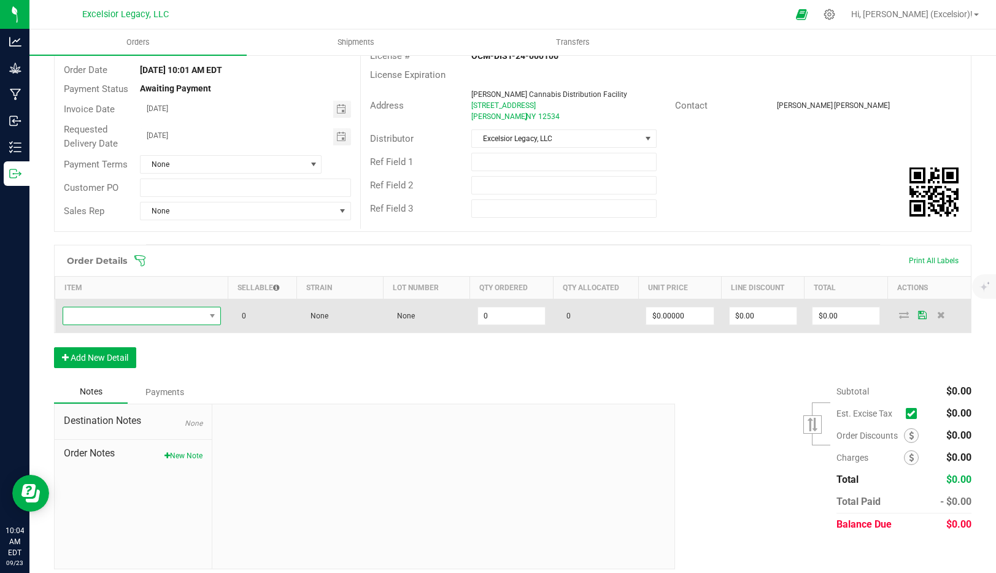
click at [148, 323] on span "NO DATA FOUND" at bounding box center [134, 316] width 142 height 17
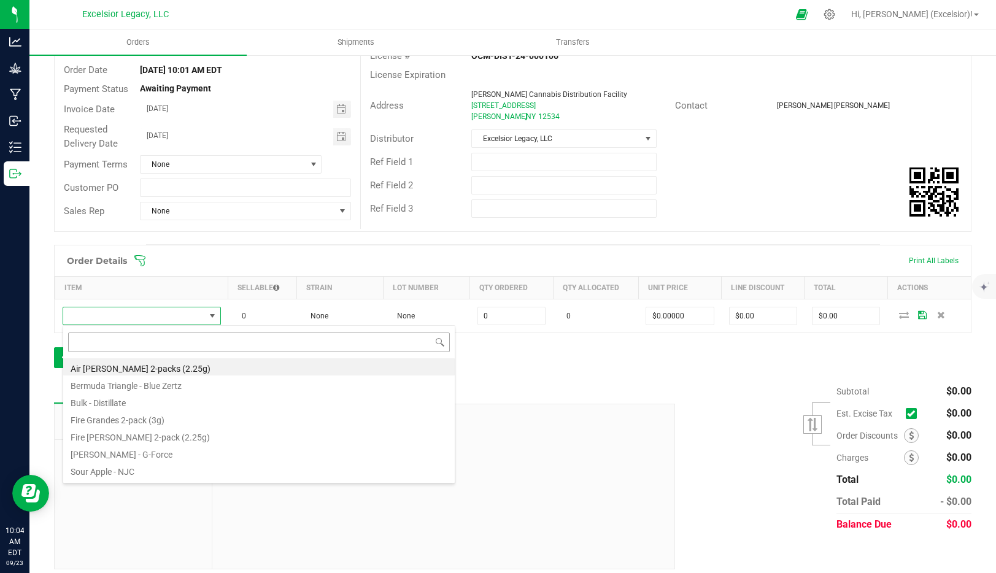
click at [143, 341] on input at bounding box center [259, 342] width 382 height 19
type input "fire"
click at [136, 371] on li "Fire Grandes 2-pack (3g)" at bounding box center [259, 367] width 392 height 17
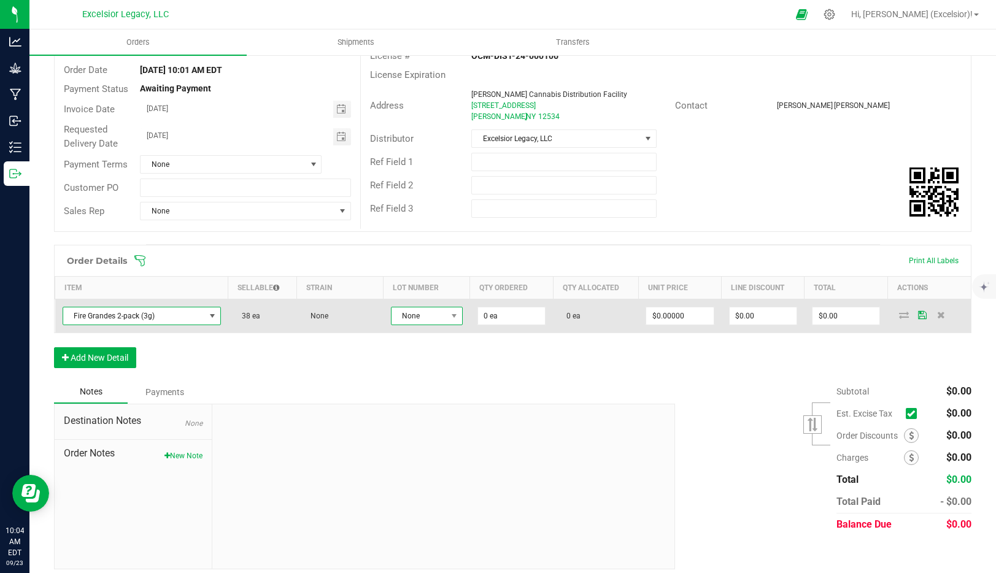
click at [443, 318] on span "None" at bounding box center [419, 316] width 55 height 17
click at [484, 318] on input "0" at bounding box center [511, 316] width 67 height 17
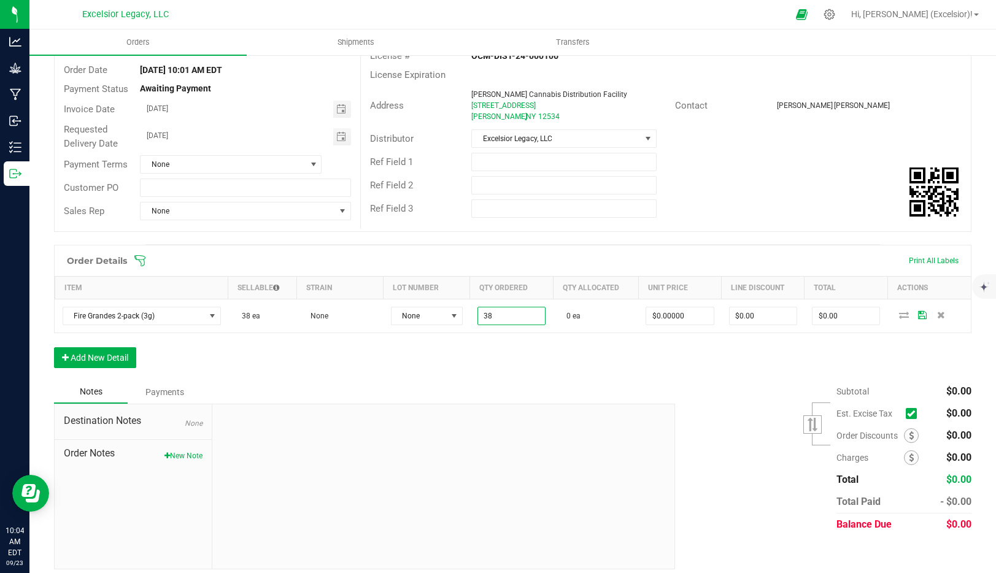
type input "38 ea"
click at [617, 355] on div "Order Details Print All Labels Item Sellable Strain Lot Number Qty Ordered Qty …" at bounding box center [513, 313] width 918 height 136
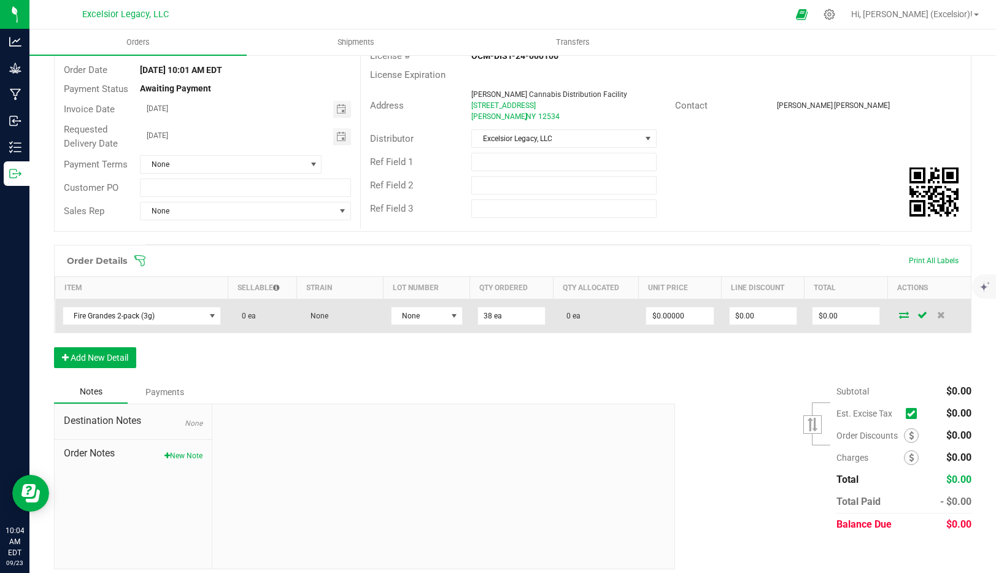
click at [906, 316] on icon at bounding box center [904, 314] width 10 height 7
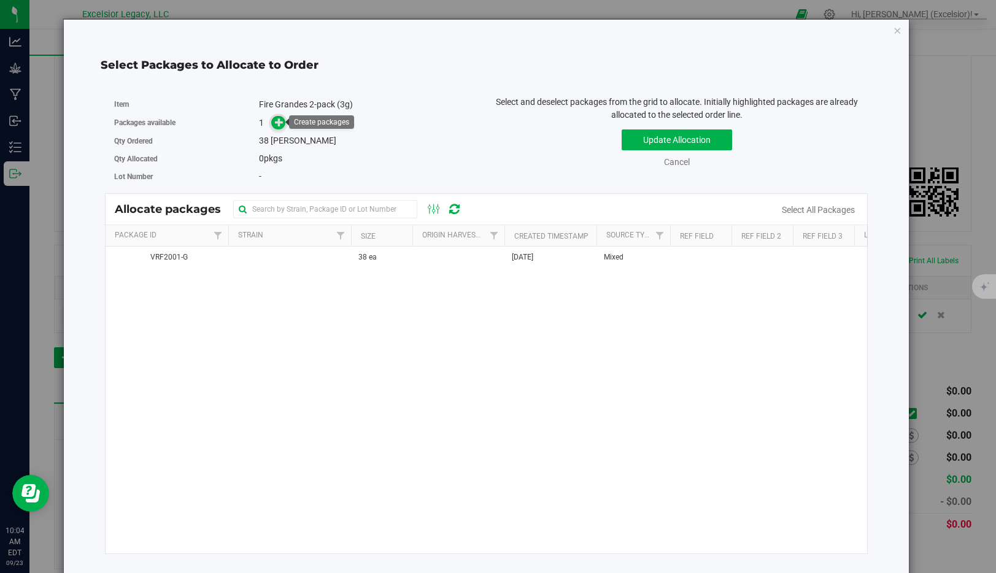
click at [285, 125] on span at bounding box center [278, 123] width 14 height 14
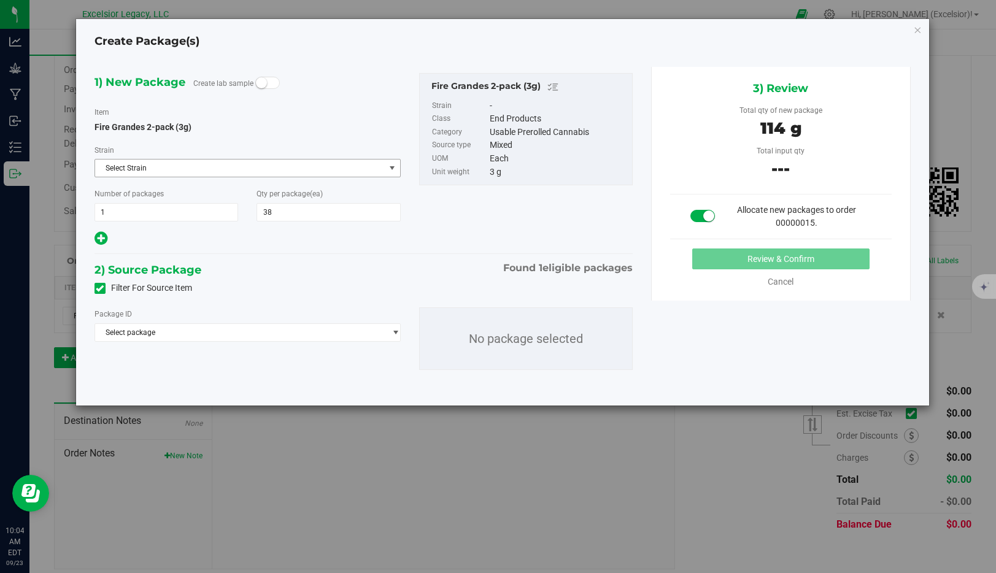
click at [153, 168] on span "Select Strain" at bounding box center [240, 168] width 290 height 17
click at [168, 338] on span "Select package" at bounding box center [240, 332] width 290 height 17
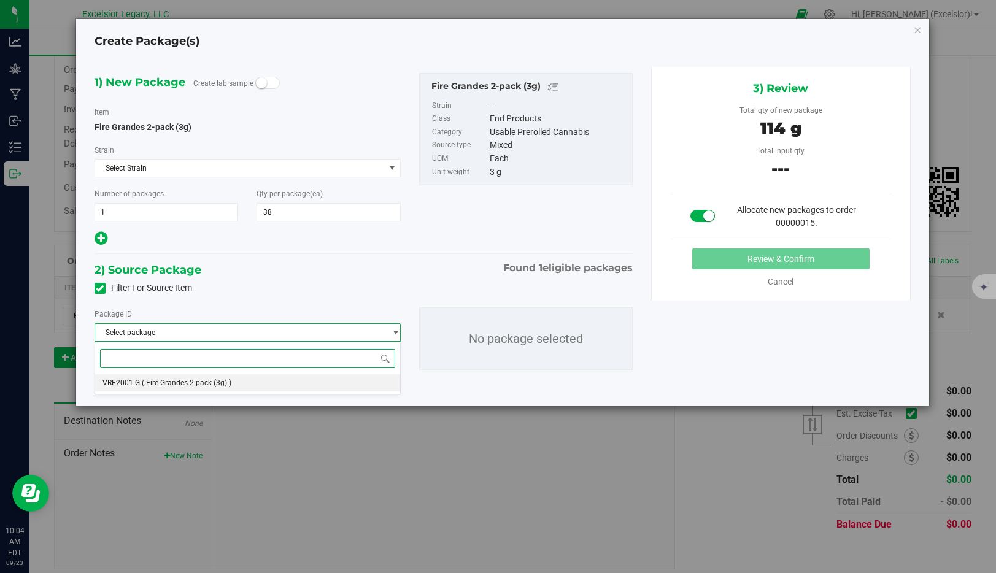
click at [157, 384] on span "( Fire Grandes 2-pack (3g) )" at bounding box center [187, 383] width 90 height 9
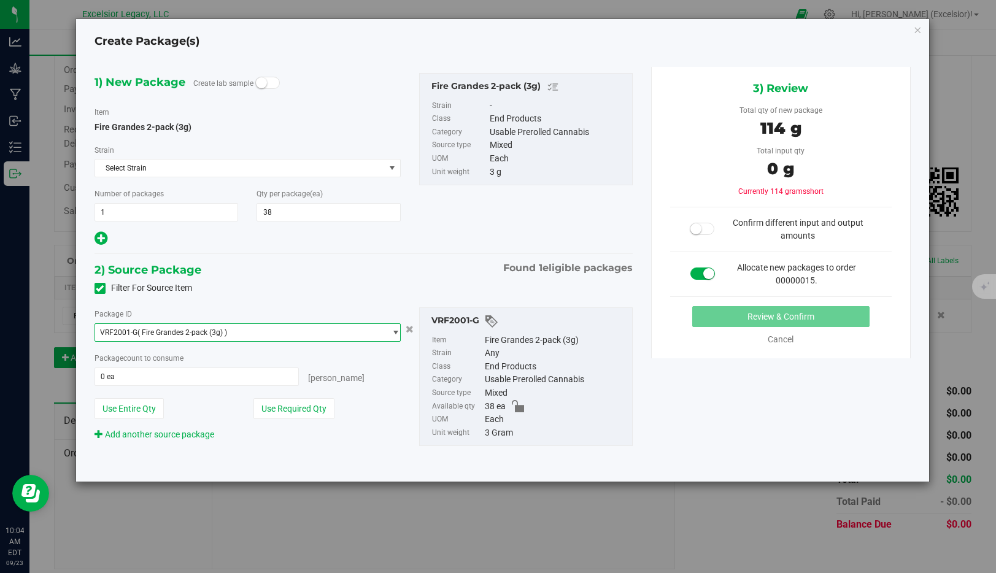
click at [705, 225] on span at bounding box center [702, 229] width 25 height 12
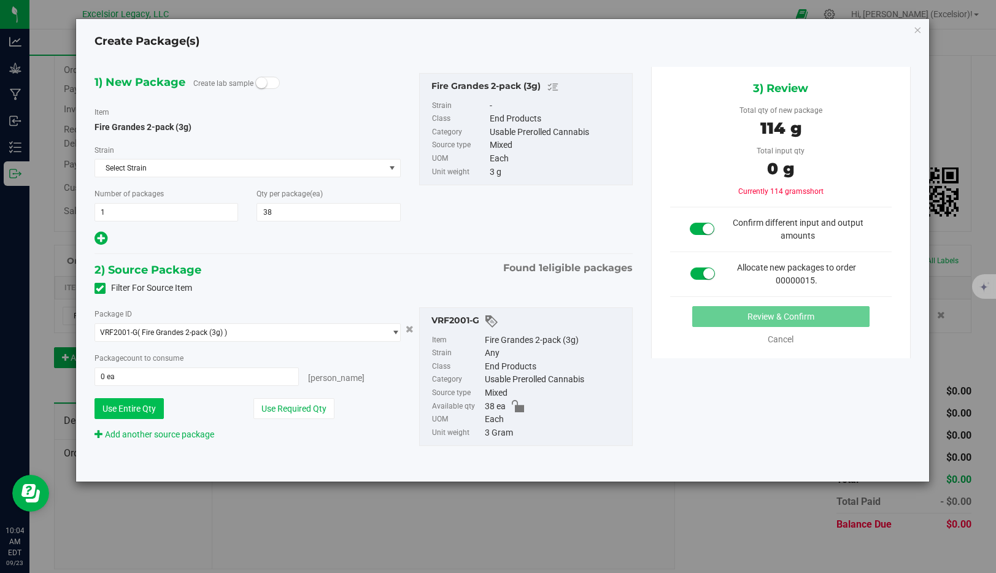
click at [119, 410] on button "Use Entire Qty" at bounding box center [129, 408] width 69 height 21
type input "38 ea"
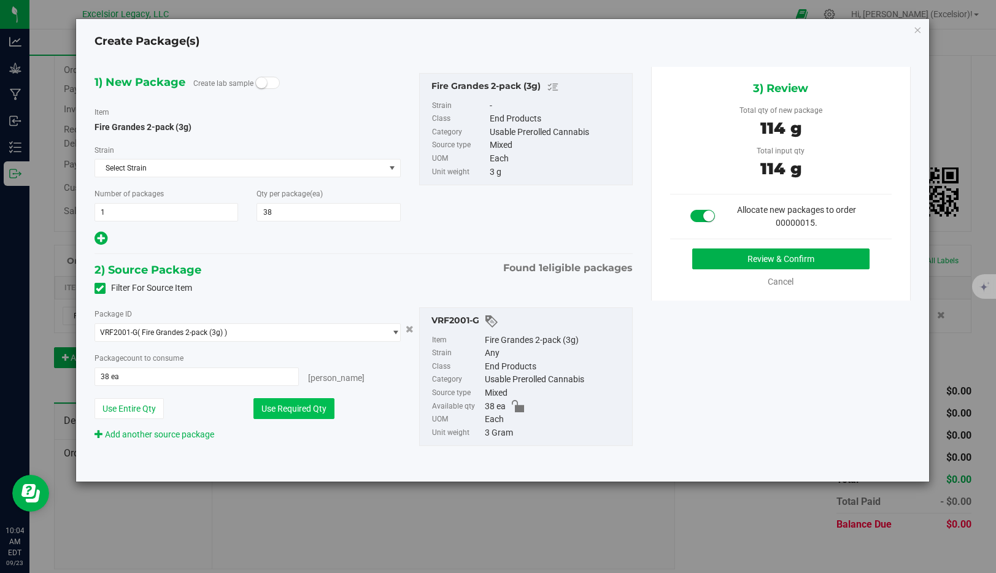
click at [308, 416] on button "Use Required Qty" at bounding box center [294, 408] width 81 height 21
click at [141, 411] on button "Use Entire Qty" at bounding box center [129, 408] width 69 height 21
click at [804, 262] on button "Review & Confirm" at bounding box center [781, 259] width 177 height 21
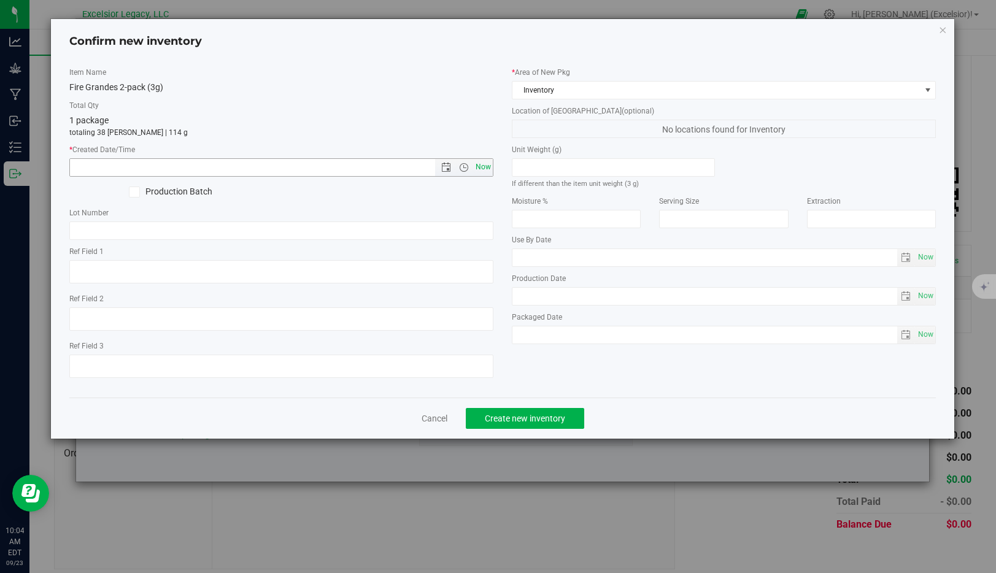
click at [489, 173] on span "Now" at bounding box center [483, 167] width 21 height 18
type input "9/23/2025 10:04 AM"
click at [502, 418] on span "Create new inventory" at bounding box center [525, 419] width 80 height 10
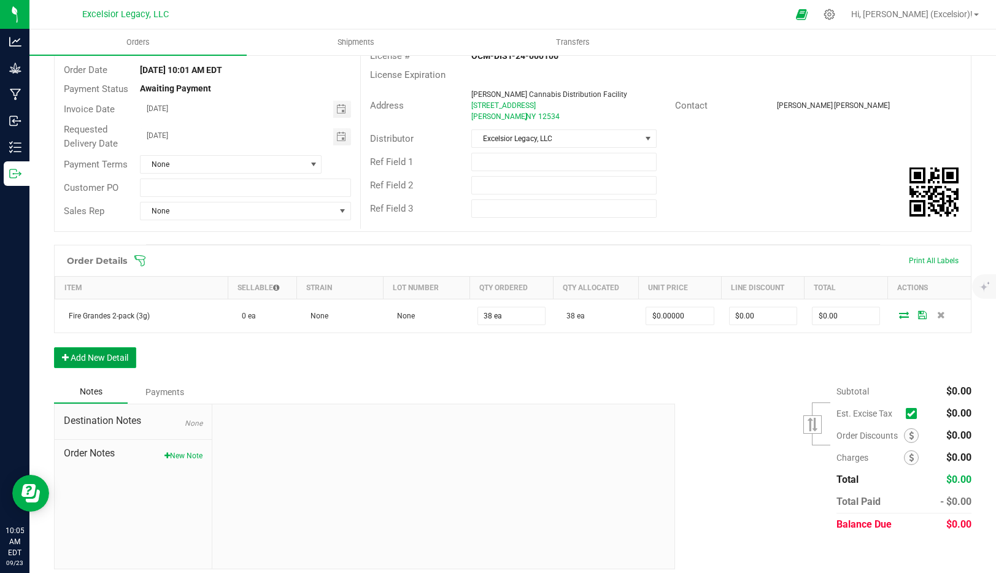
click at [95, 355] on button "Add New Detail" at bounding box center [95, 357] width 82 height 21
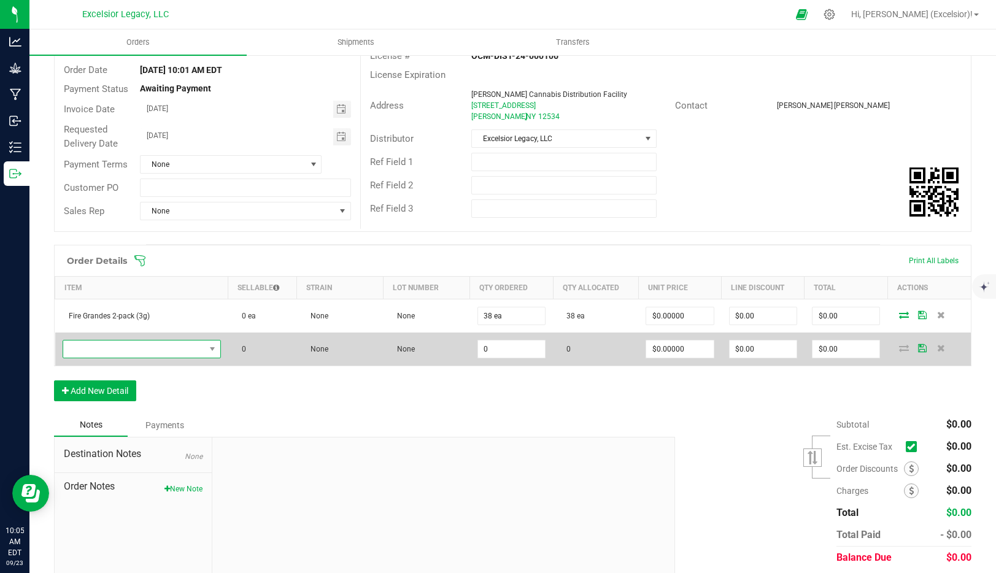
click at [166, 341] on span "NO DATA FOUND" at bounding box center [134, 349] width 142 height 17
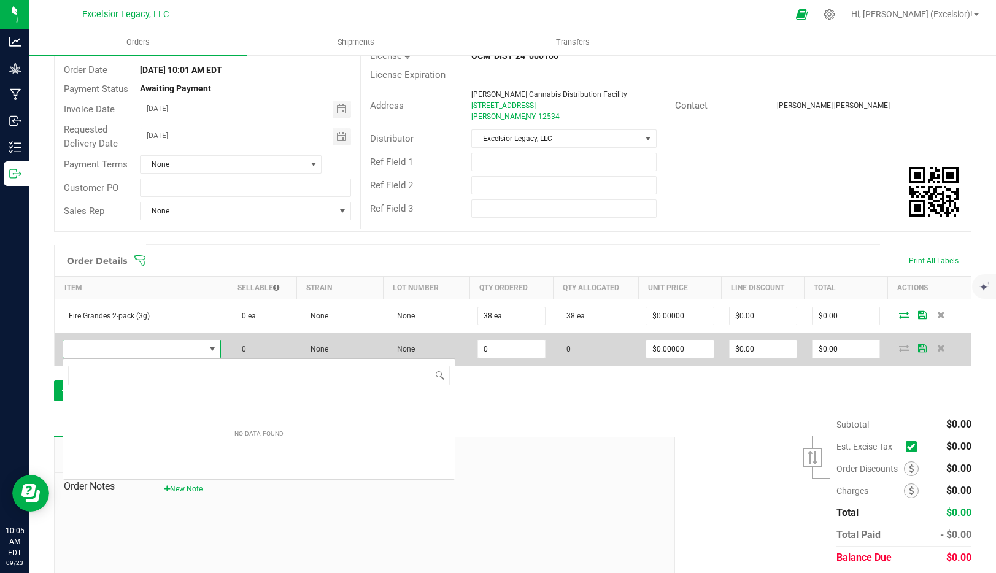
scroll to position [18, 158]
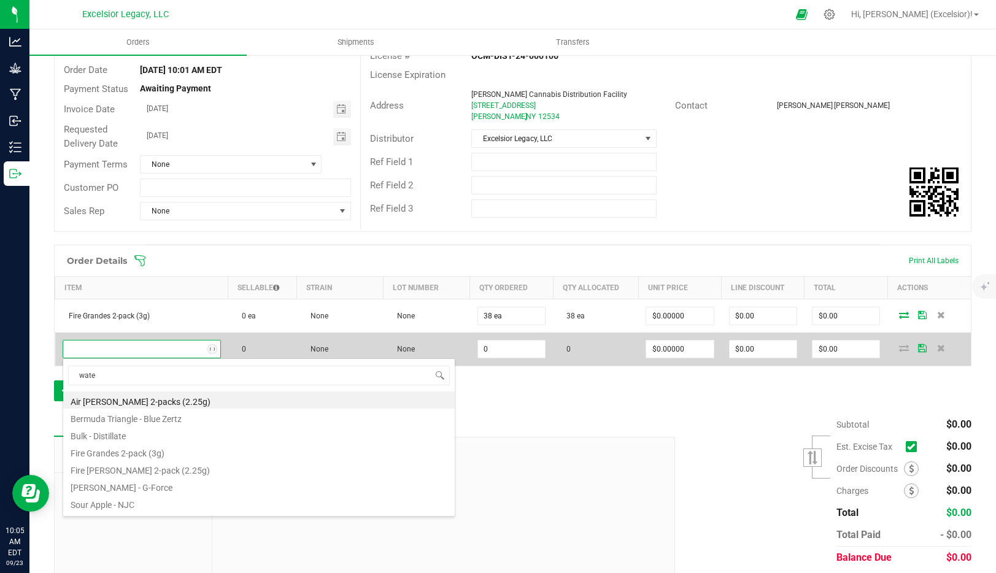
type input "water"
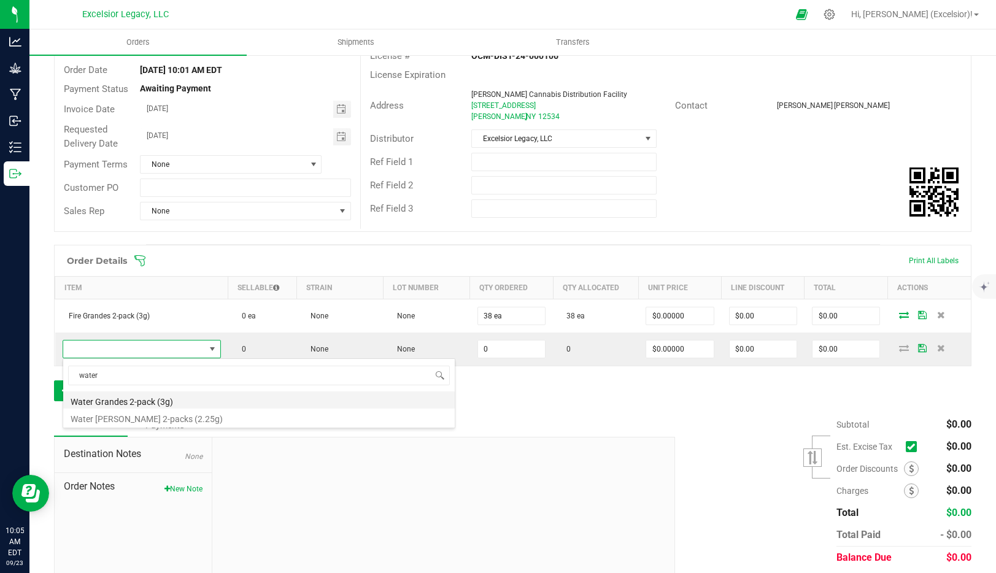
click at [138, 401] on li "Water Grandes 2-pack (3g)" at bounding box center [259, 400] width 392 height 17
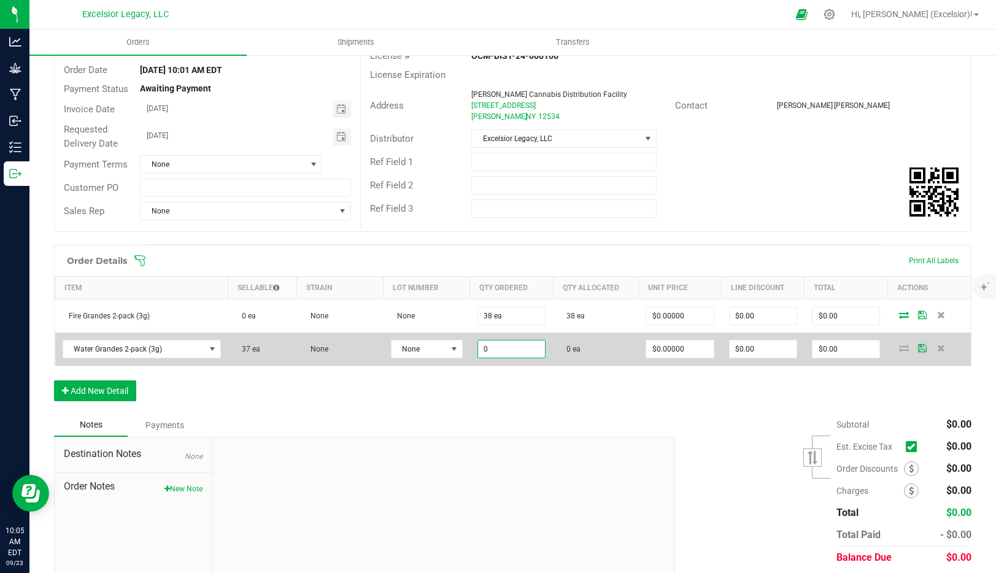
click at [489, 352] on input "0" at bounding box center [511, 349] width 67 height 17
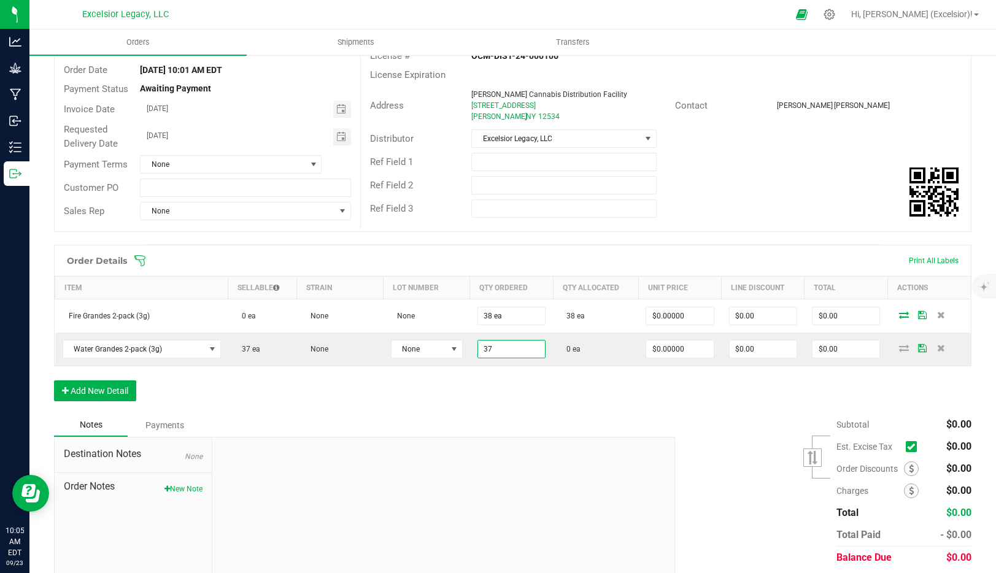
type input "37 ea"
click at [613, 394] on div "Order Details Print All Labels Item Sellable Strain Lot Number Qty Ordered Qty …" at bounding box center [513, 329] width 918 height 169
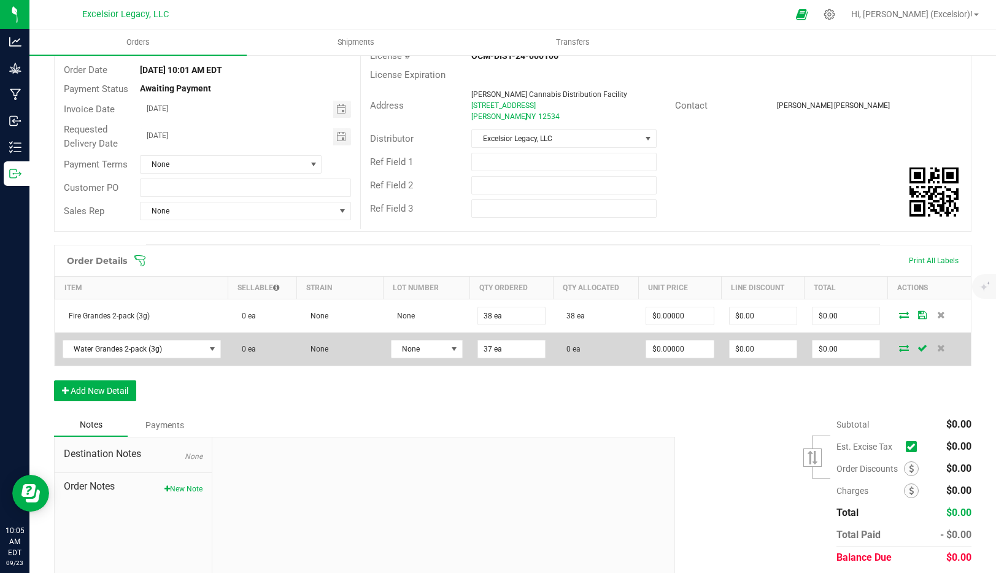
click at [904, 347] on icon at bounding box center [904, 347] width 10 height 7
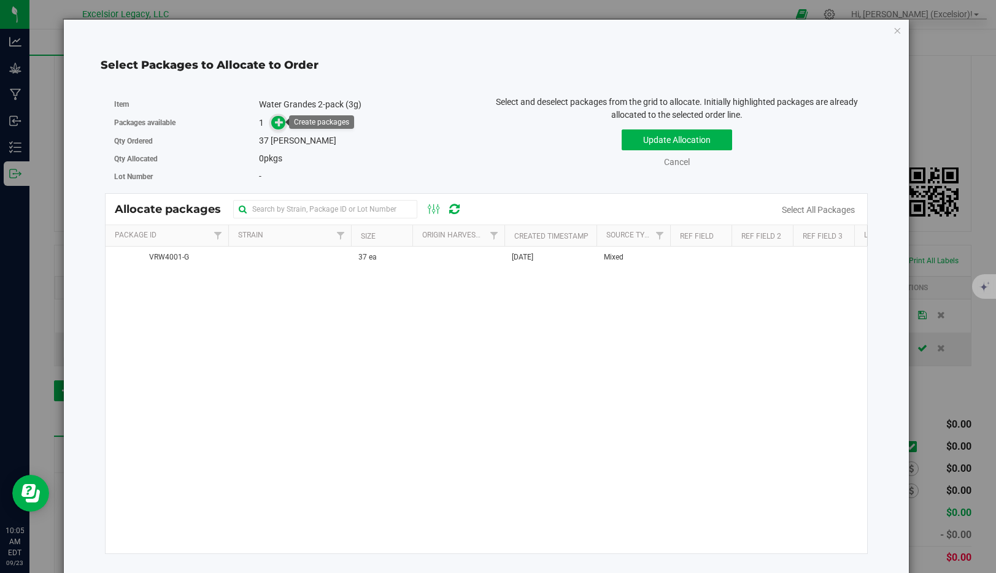
click at [280, 124] on icon at bounding box center [279, 122] width 9 height 9
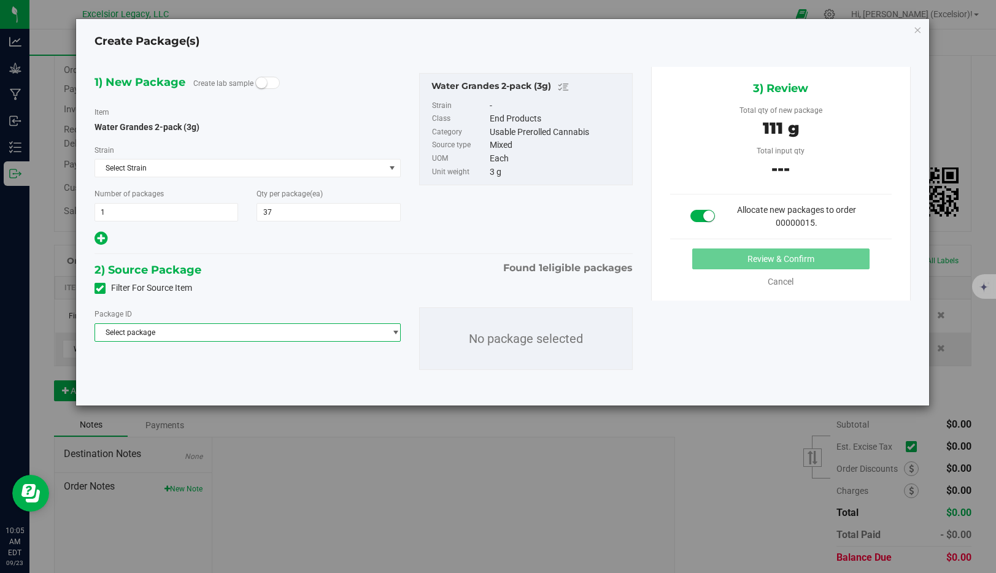
click at [193, 341] on span "Select package" at bounding box center [248, 333] width 306 height 18
click at [176, 381] on span "( Water Grandes 2-pack (3g) )" at bounding box center [192, 383] width 97 height 9
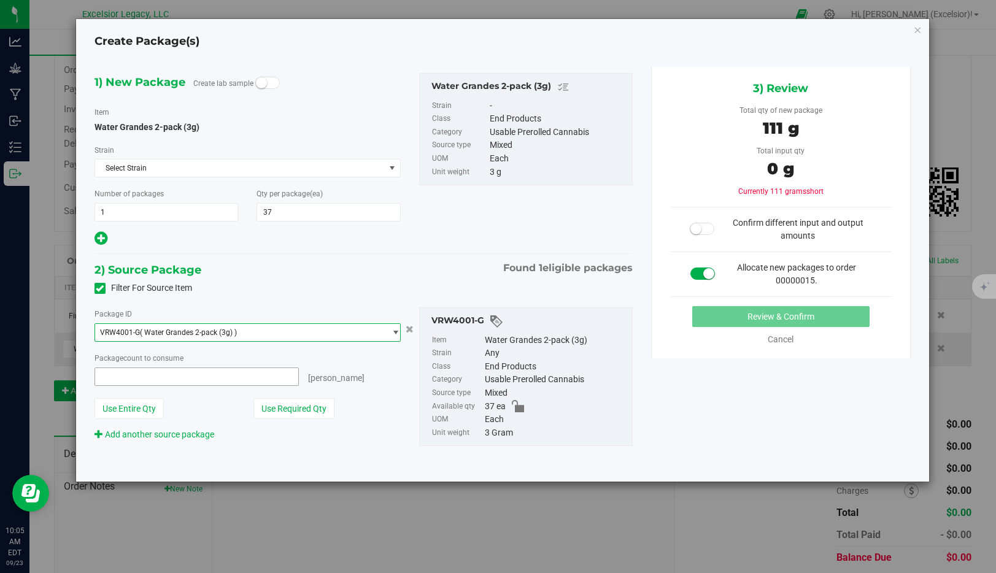
click at [176, 381] on span at bounding box center [197, 377] width 204 height 18
type input "37"
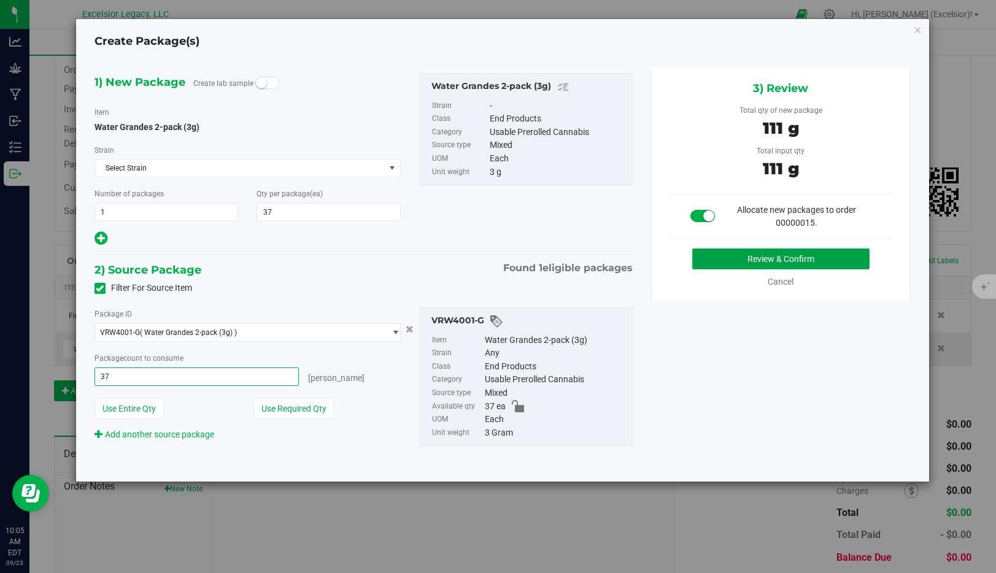
type input "37 ea"
click at [763, 256] on button "Review & Confirm" at bounding box center [781, 259] width 177 height 21
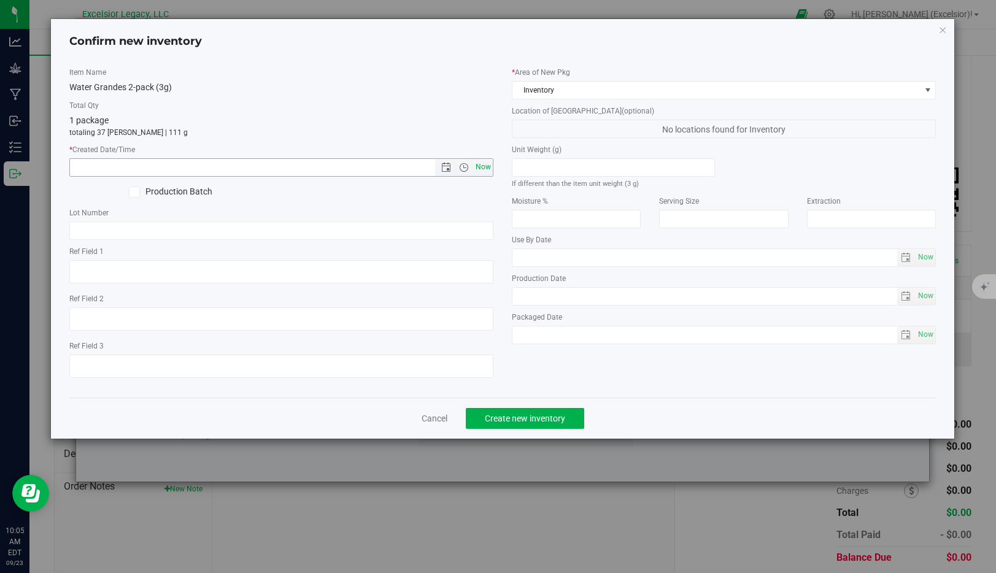
click at [484, 165] on span "Now" at bounding box center [483, 167] width 21 height 18
type input "9/23/2025 10:05 AM"
click at [533, 420] on span "Create new inventory" at bounding box center [525, 419] width 80 height 10
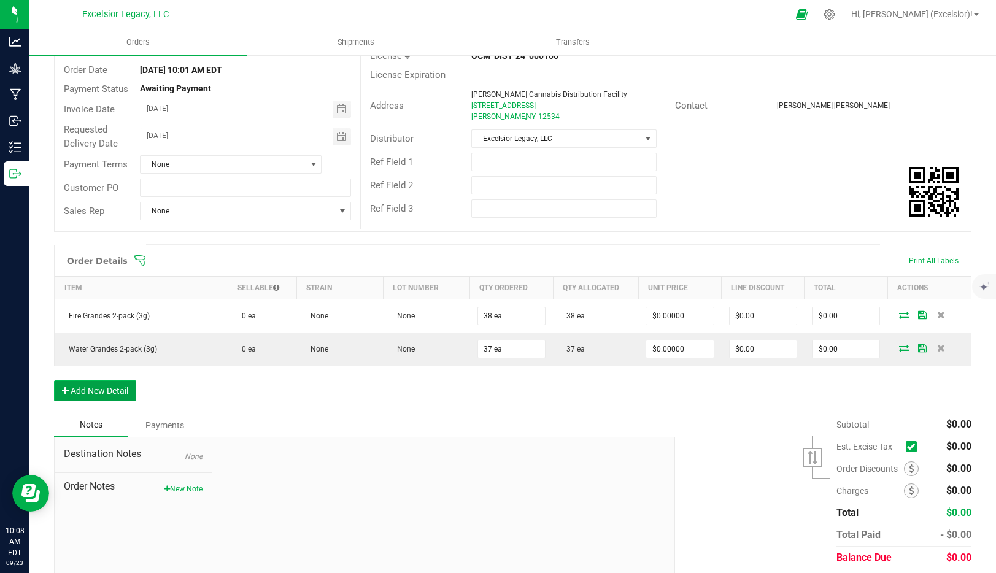
click at [98, 392] on button "Add New Detail" at bounding box center [95, 391] width 82 height 21
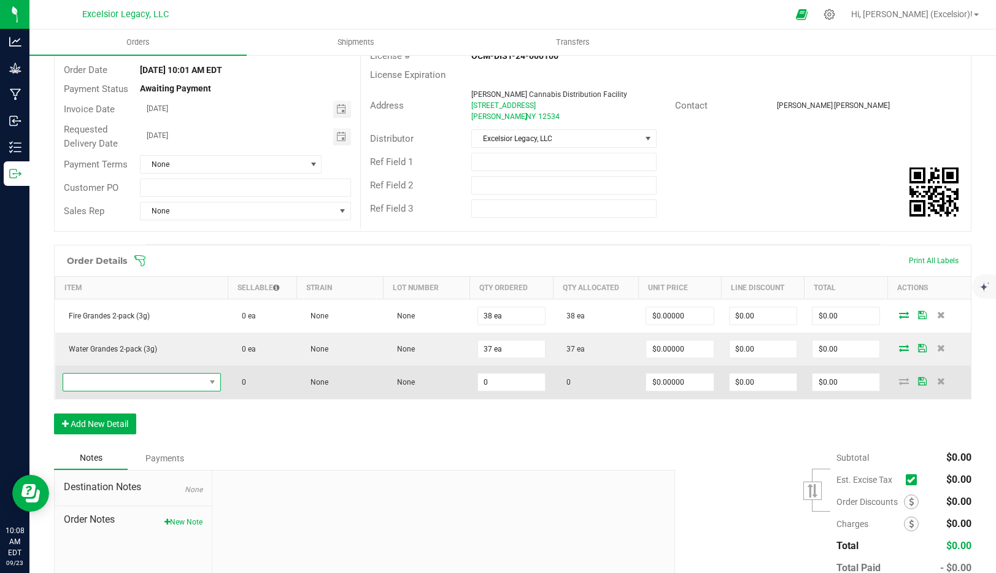
click at [156, 378] on span "NO DATA FOUND" at bounding box center [134, 382] width 142 height 17
click at [138, 383] on span "NO DATA FOUND" at bounding box center [134, 382] width 142 height 17
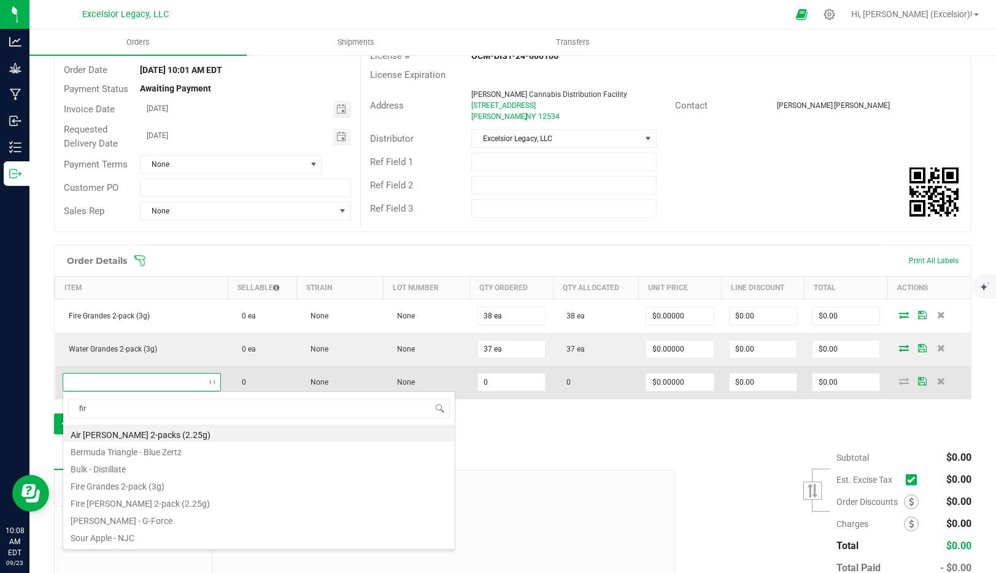
type input "fire"
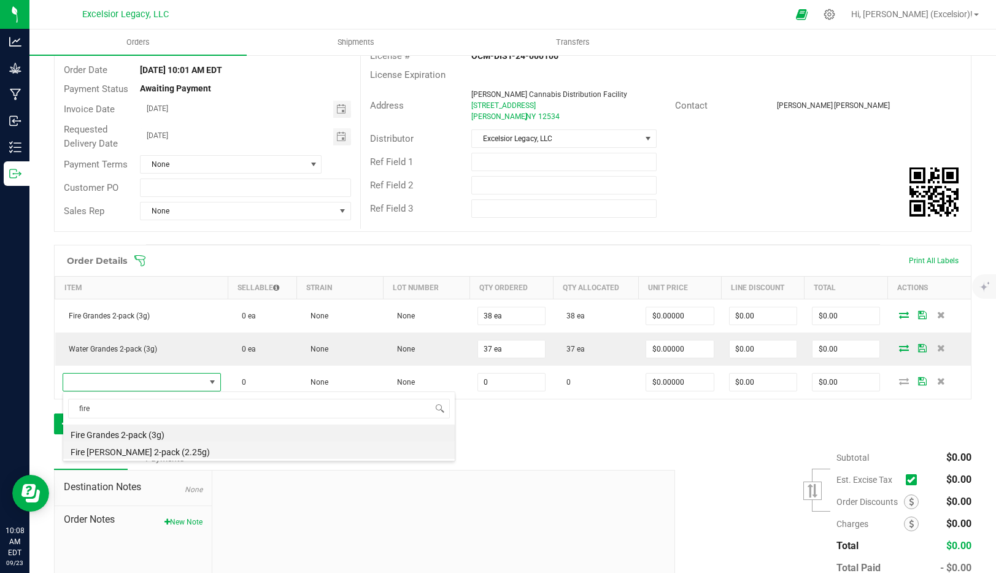
click at [112, 453] on li "Fire Littles 2-pack (2.25g)" at bounding box center [259, 450] width 392 height 17
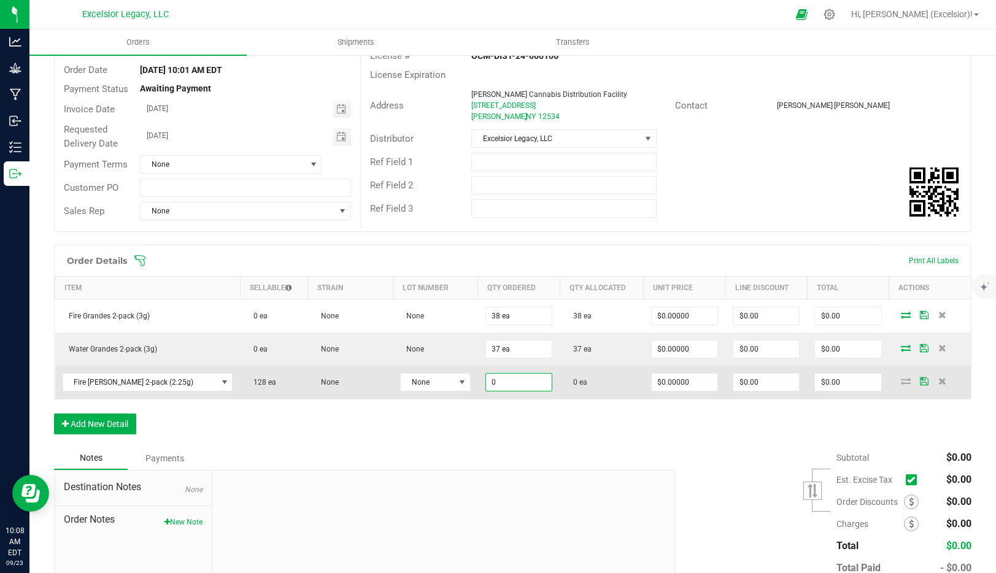
click at [486, 385] on input "0" at bounding box center [519, 382] width 66 height 17
type input "128 ea"
click at [901, 382] on icon at bounding box center [906, 381] width 10 height 7
click at [905, 378] on icon at bounding box center [906, 381] width 10 height 7
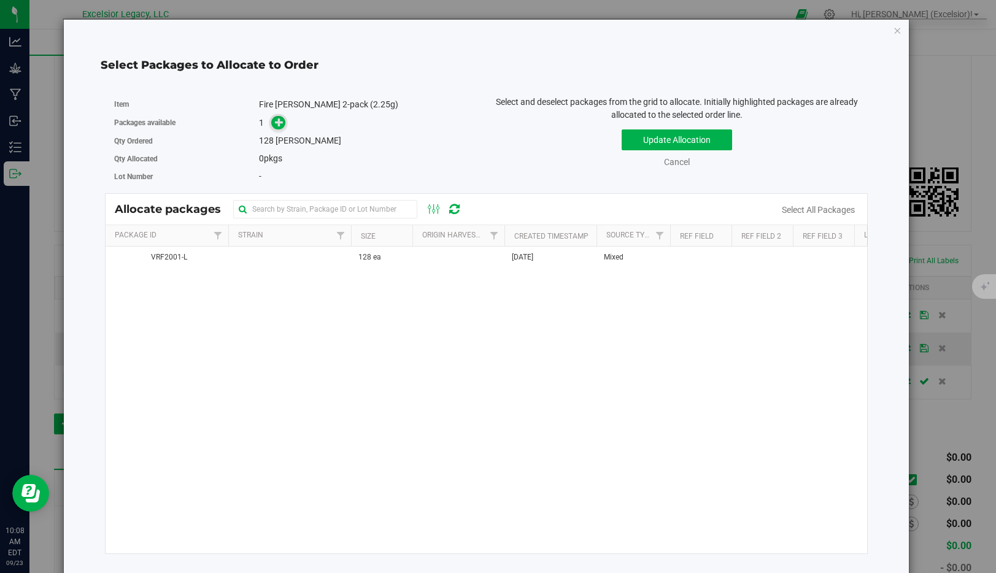
click at [277, 123] on icon at bounding box center [279, 122] width 9 height 9
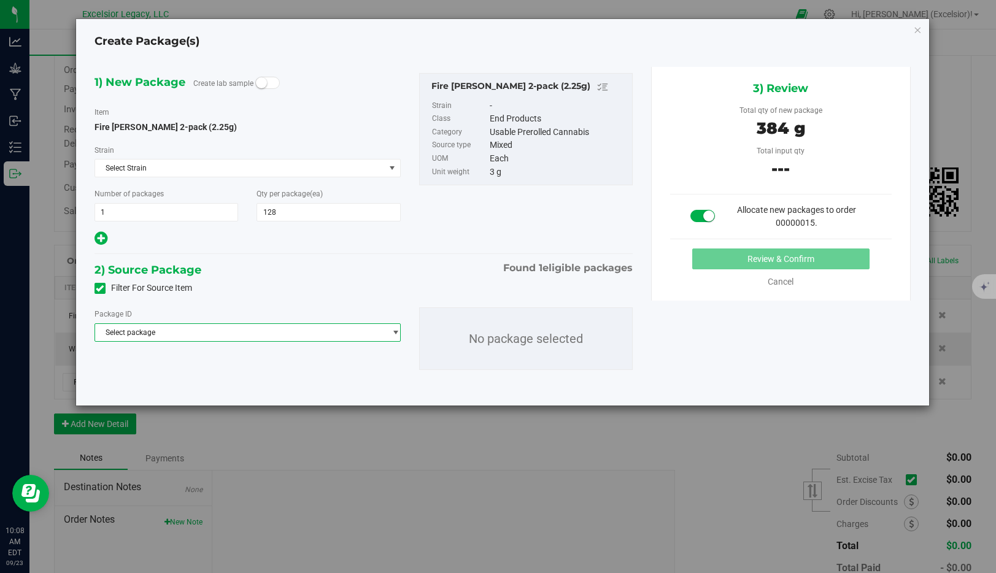
click at [141, 333] on span "Select package" at bounding box center [240, 332] width 290 height 17
click at [130, 385] on span "VRF2001-L" at bounding box center [121, 383] width 36 height 9
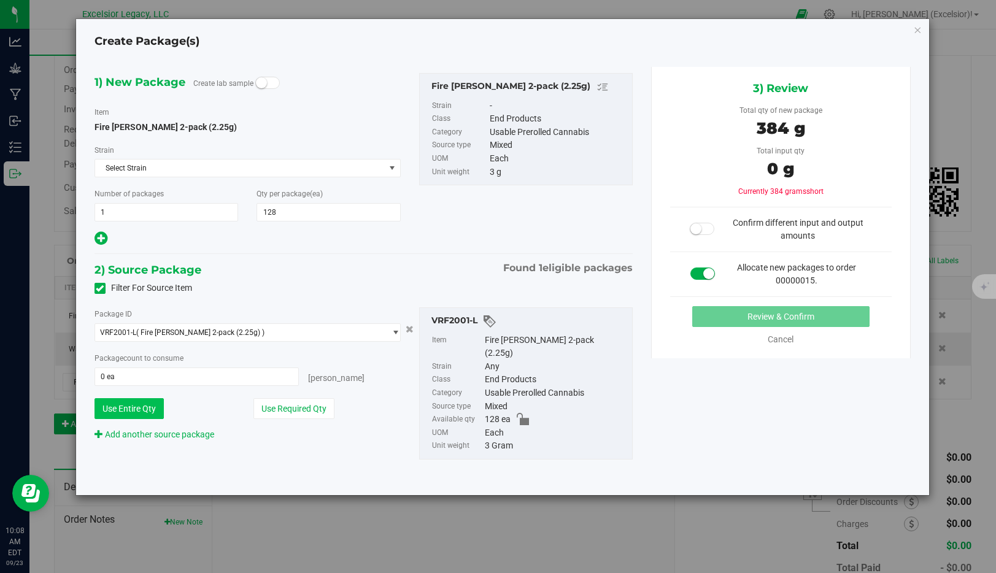
click at [130, 406] on button "Use Entire Qty" at bounding box center [129, 408] width 69 height 21
type input "128 ea"
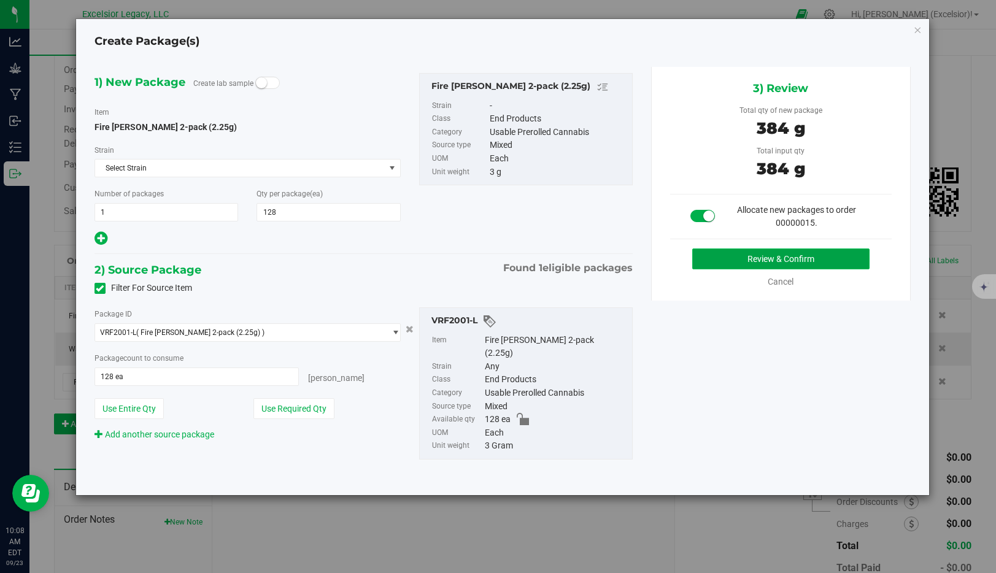
click at [782, 254] on button "Review & Confirm" at bounding box center [781, 259] width 177 height 21
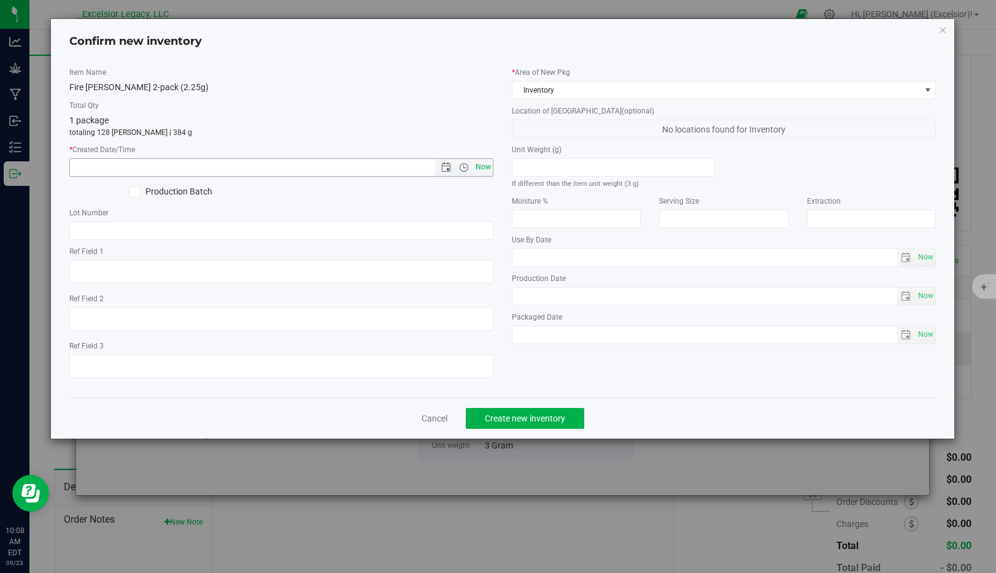
click at [491, 163] on span "Now" at bounding box center [483, 167] width 21 height 18
type input "9/23/2025 10:08 AM"
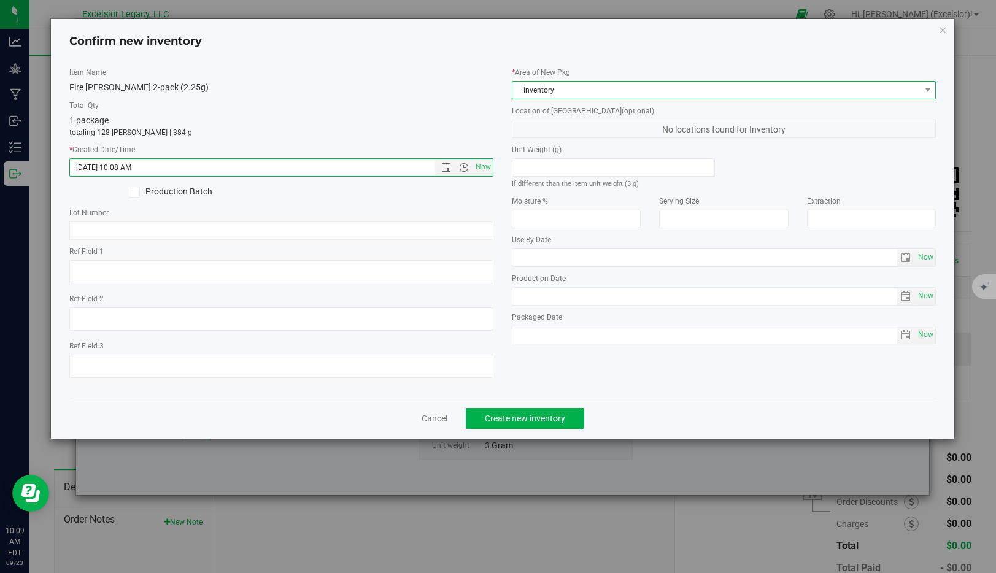
click at [642, 81] on span "Inventory" at bounding box center [724, 90] width 424 height 18
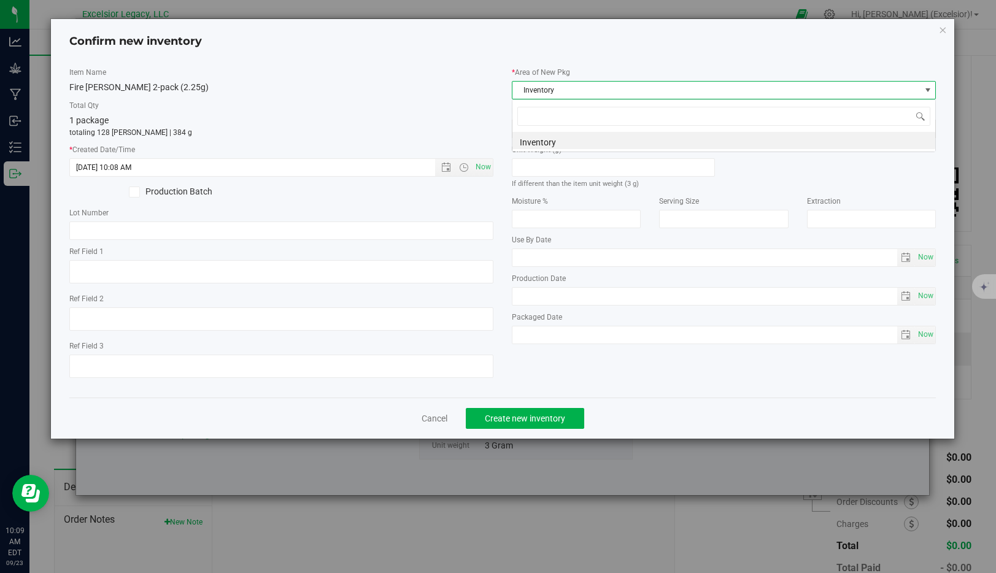
scroll to position [18, 424]
click at [647, 66] on div "Item Name Fire Littles 2-pack (2.25g) Total Qty 1 package totaling 128 eaches |…" at bounding box center [502, 227] width 867 height 341
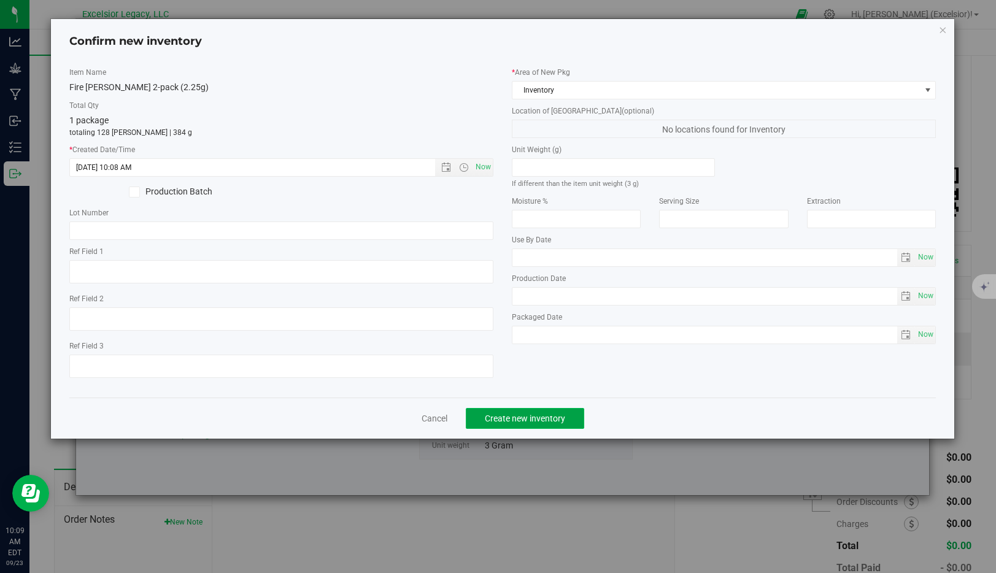
click at [523, 412] on button "Create new inventory" at bounding box center [525, 418] width 118 height 21
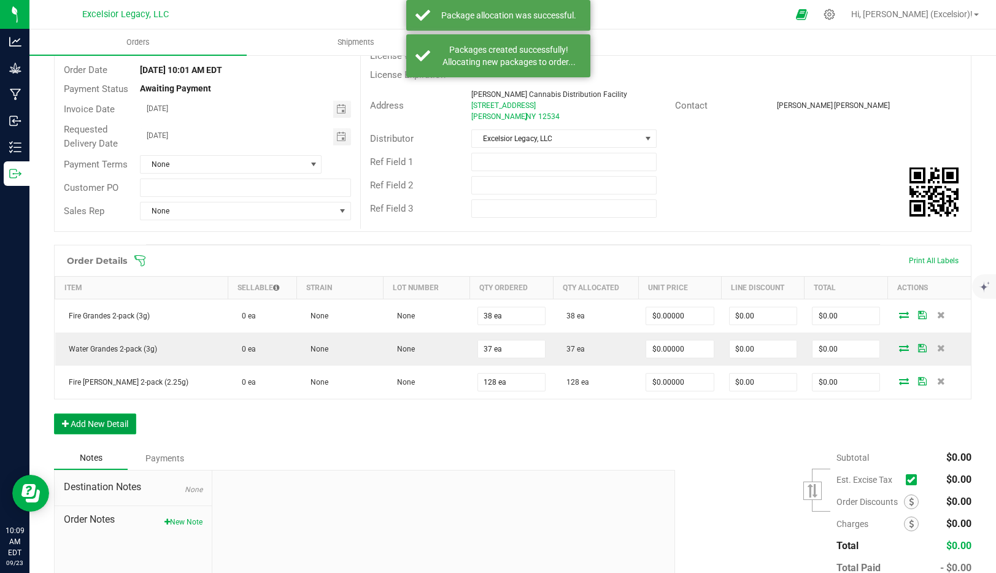
click at [112, 417] on button "Add New Detail" at bounding box center [95, 424] width 82 height 21
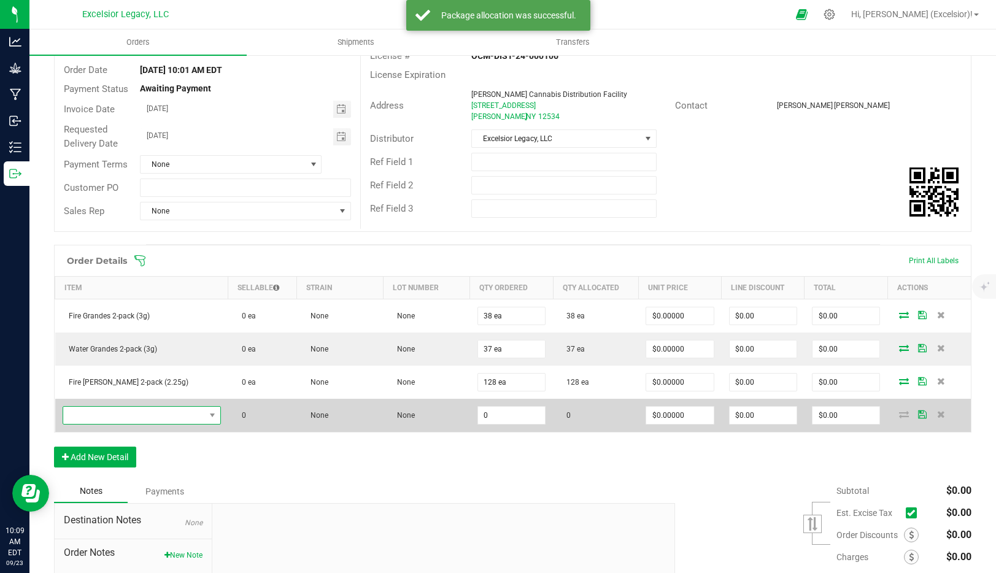
click at [116, 422] on span "NO DATA FOUND" at bounding box center [134, 415] width 142 height 17
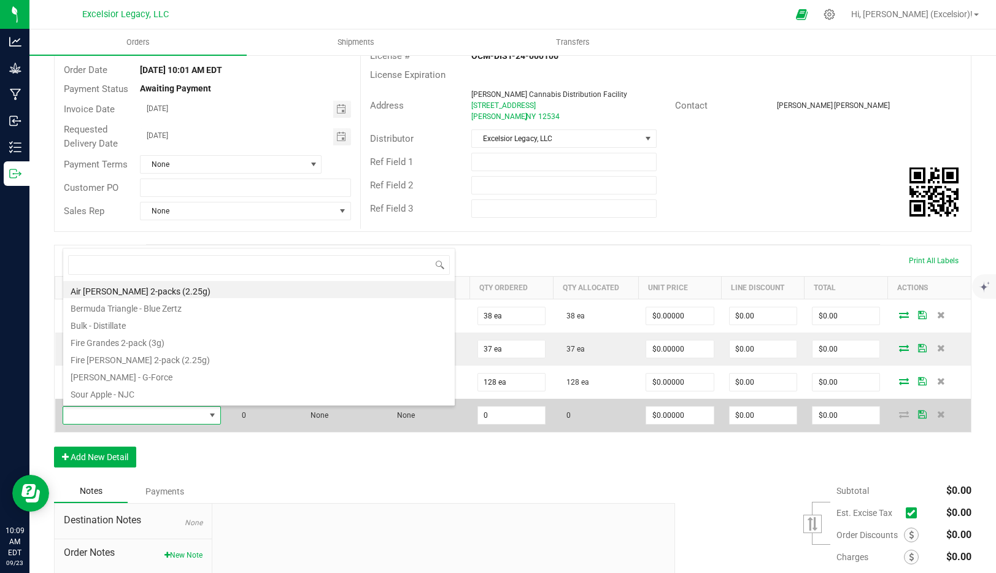
scroll to position [18, 158]
type input "air"
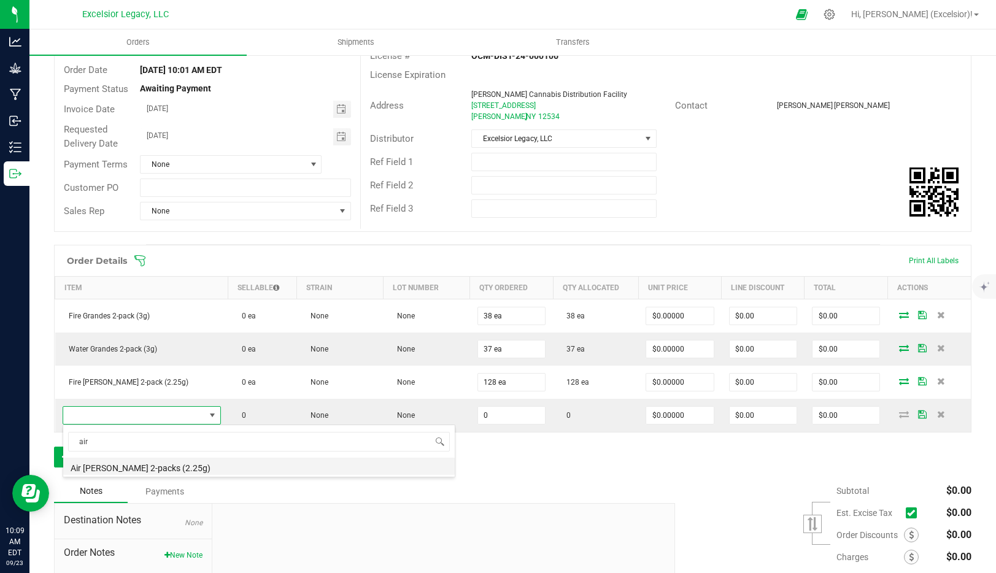
click at [107, 467] on li "Air Littles 2-packs (2.25g)" at bounding box center [259, 466] width 392 height 17
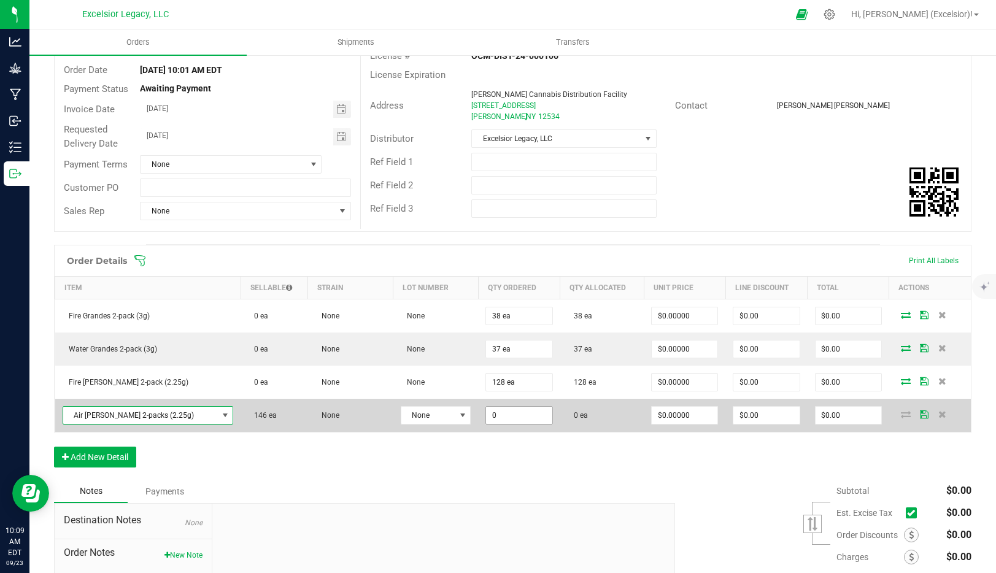
click at [494, 416] on input "0" at bounding box center [519, 415] width 66 height 17
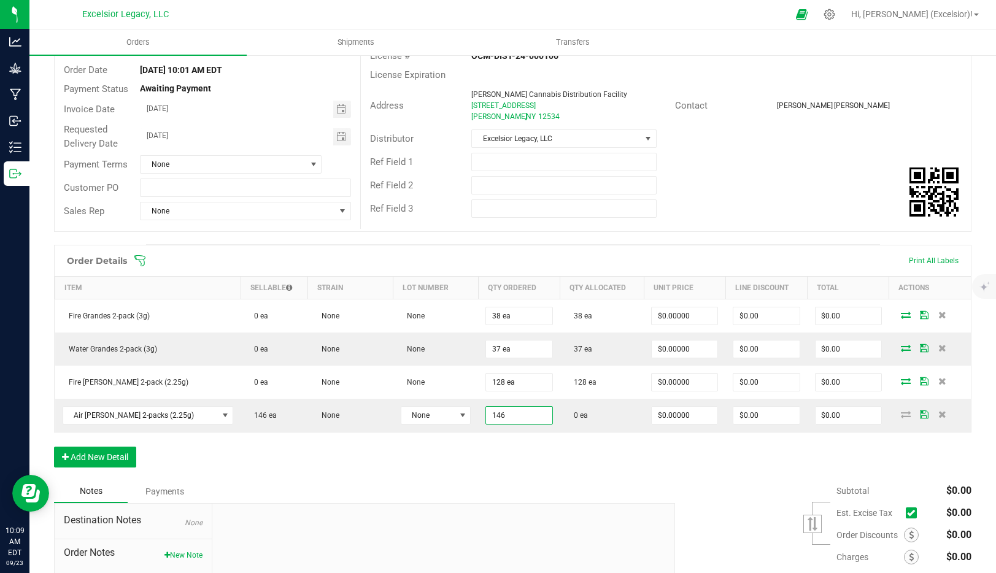
type input "146 ea"
click at [832, 451] on div "Order Details Print All Labels Item Sellable Strain Lot Number Qty Ordered Qty …" at bounding box center [513, 362] width 918 height 235
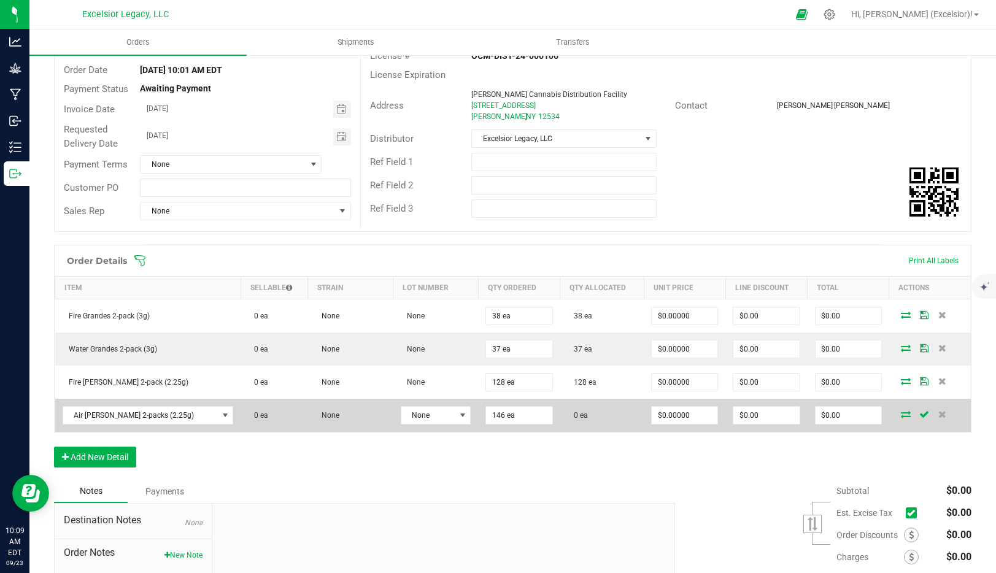
click at [907, 416] on icon at bounding box center [906, 414] width 10 height 7
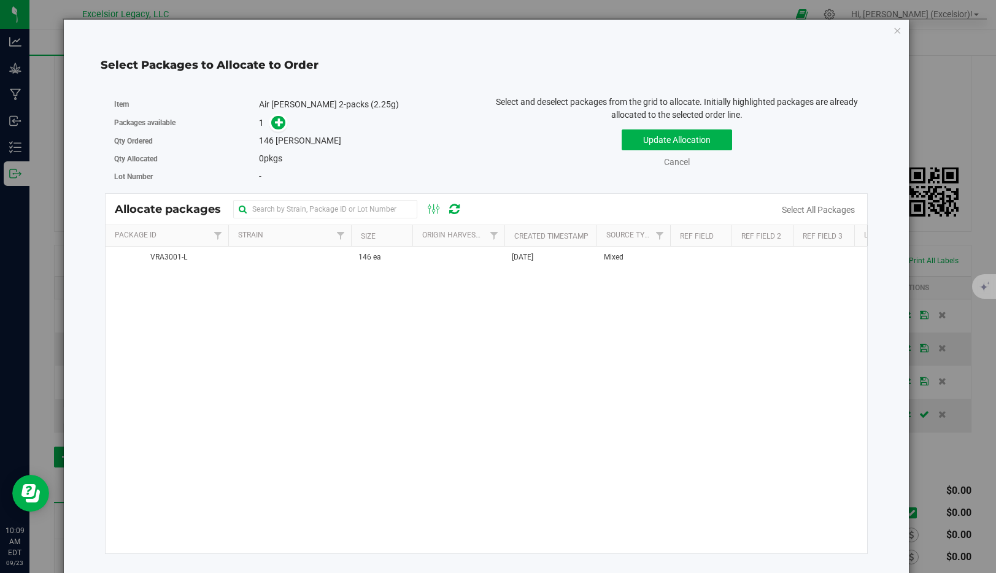
click at [285, 129] on span at bounding box center [276, 123] width 20 height 14
click at [281, 126] on icon at bounding box center [279, 122] width 9 height 9
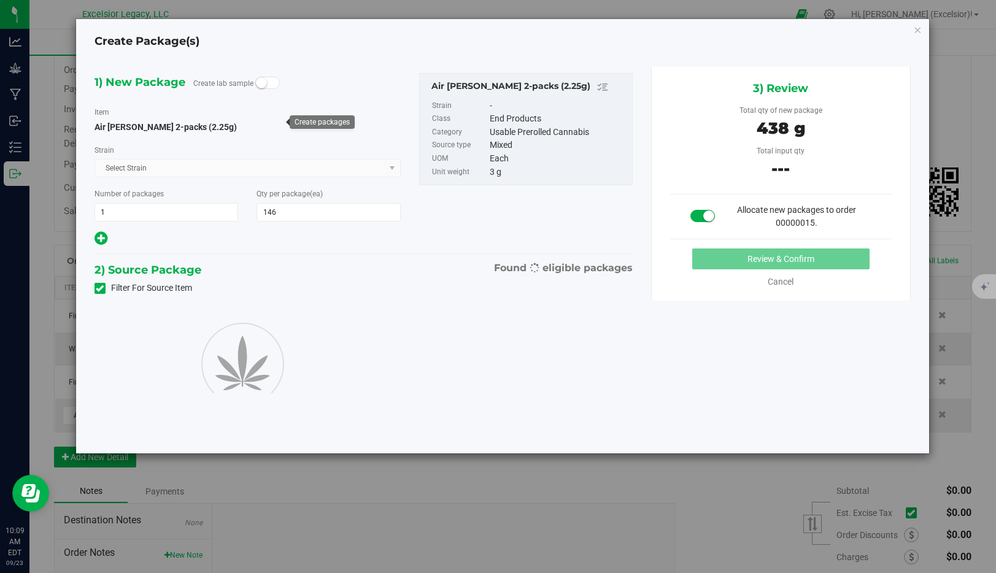
type input "146"
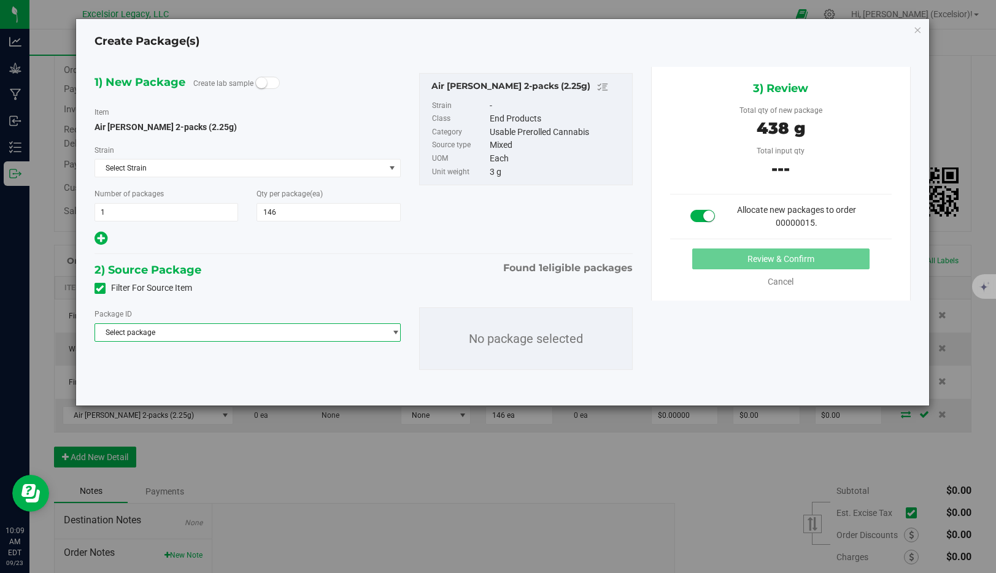
click at [169, 328] on span "Select package" at bounding box center [240, 332] width 290 height 17
click at [141, 385] on span "( Air Littles 2-packs (2.25g) )" at bounding box center [205, 383] width 129 height 9
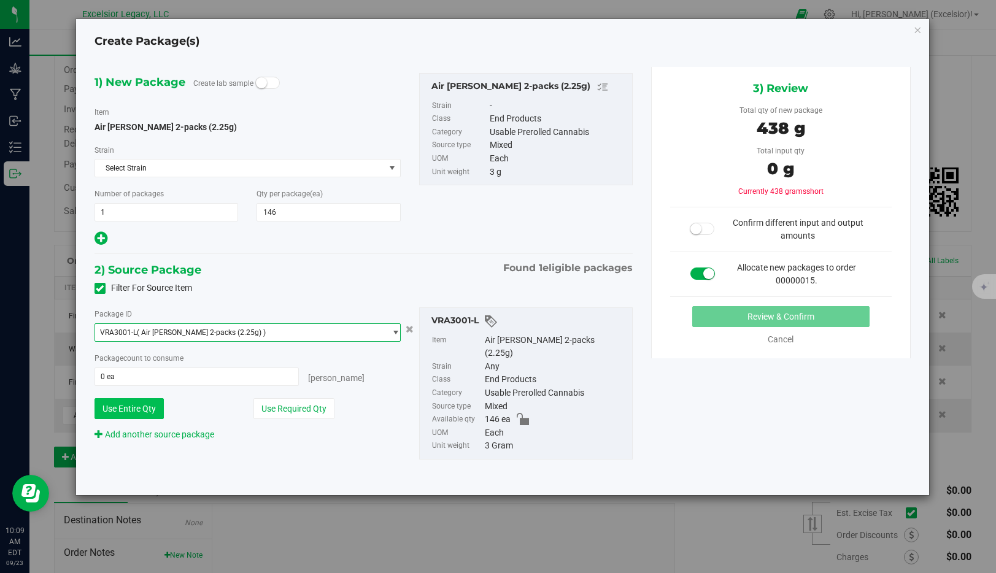
click at [133, 405] on button "Use Entire Qty" at bounding box center [129, 408] width 69 height 21
type input "146 ea"
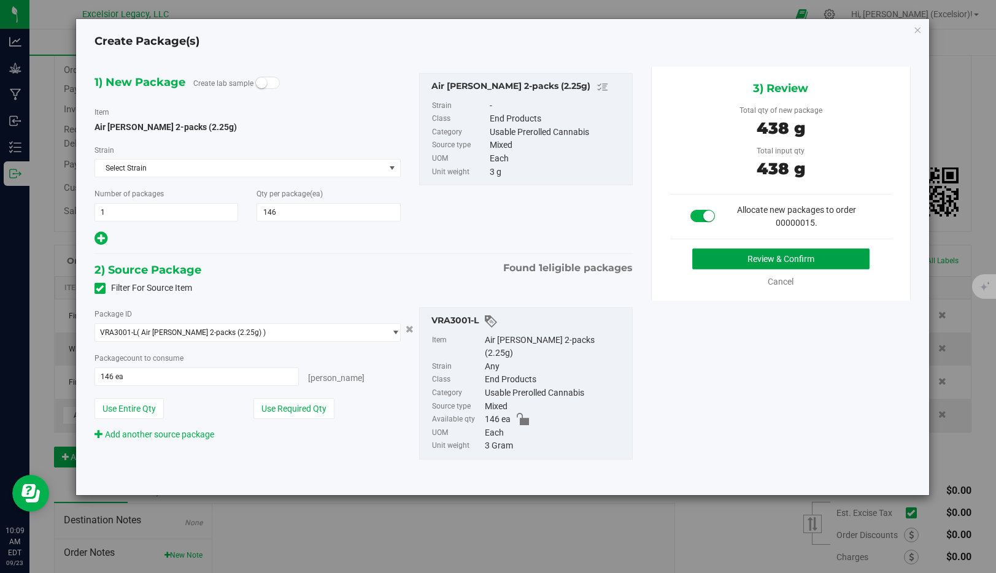
click at [783, 258] on button "Review & Confirm" at bounding box center [781, 259] width 177 height 21
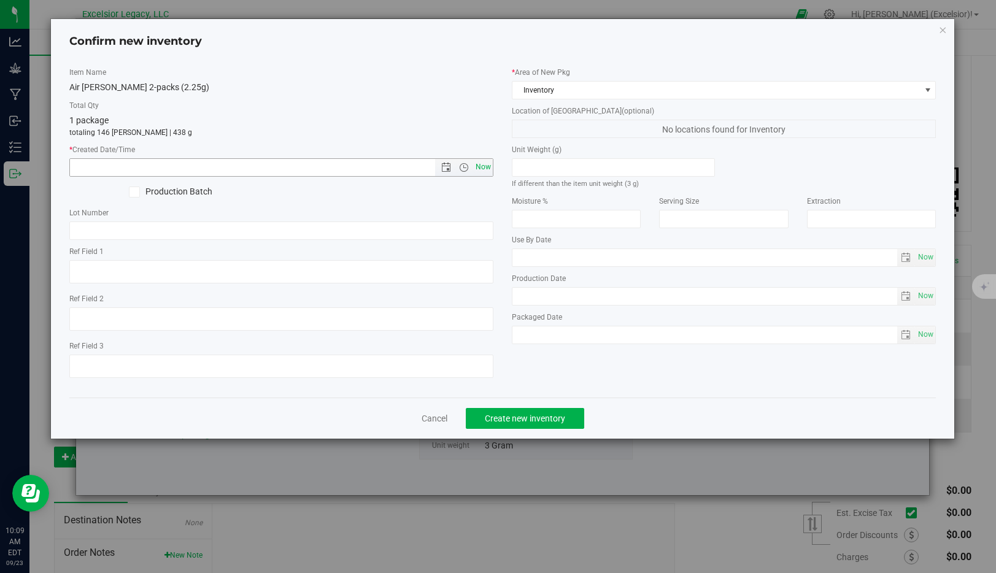
click at [481, 161] on span "Now" at bounding box center [483, 167] width 21 height 18
type input "9/23/2025 10:09 AM"
click at [532, 419] on span "Create new inventory" at bounding box center [525, 419] width 80 height 10
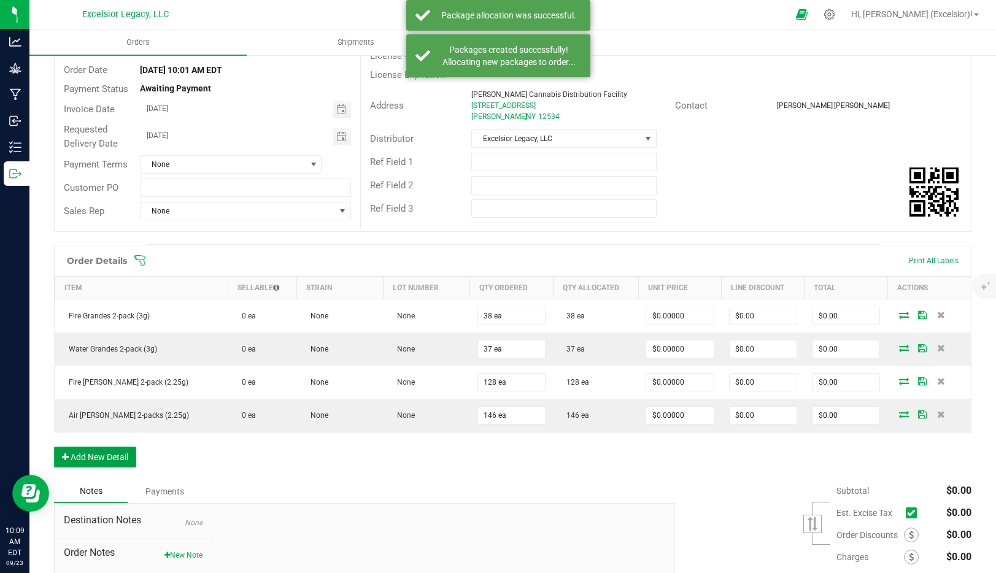
click at [95, 455] on button "Add New Detail" at bounding box center [95, 457] width 82 height 21
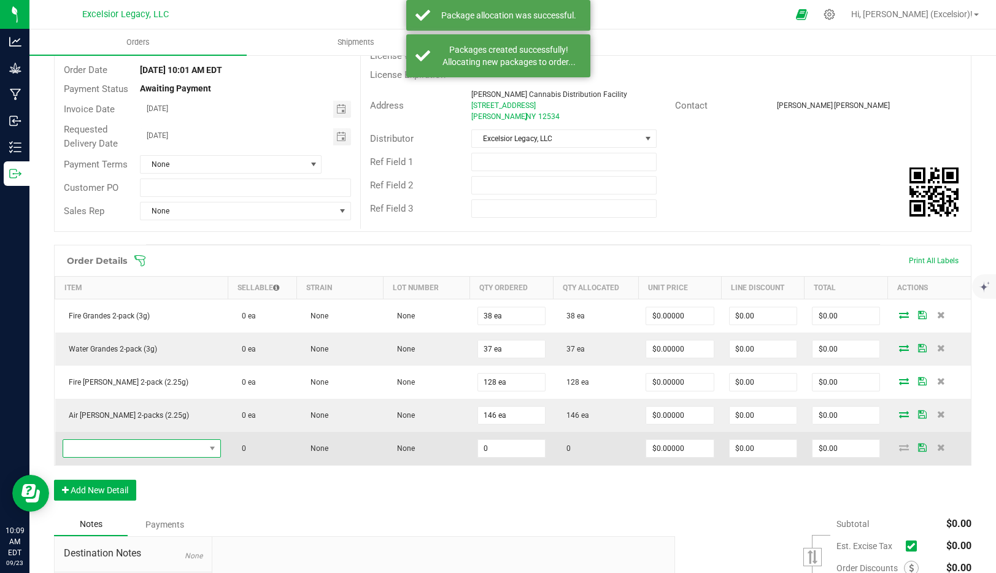
click at [96, 448] on span "NO DATA FOUND" at bounding box center [134, 448] width 142 height 17
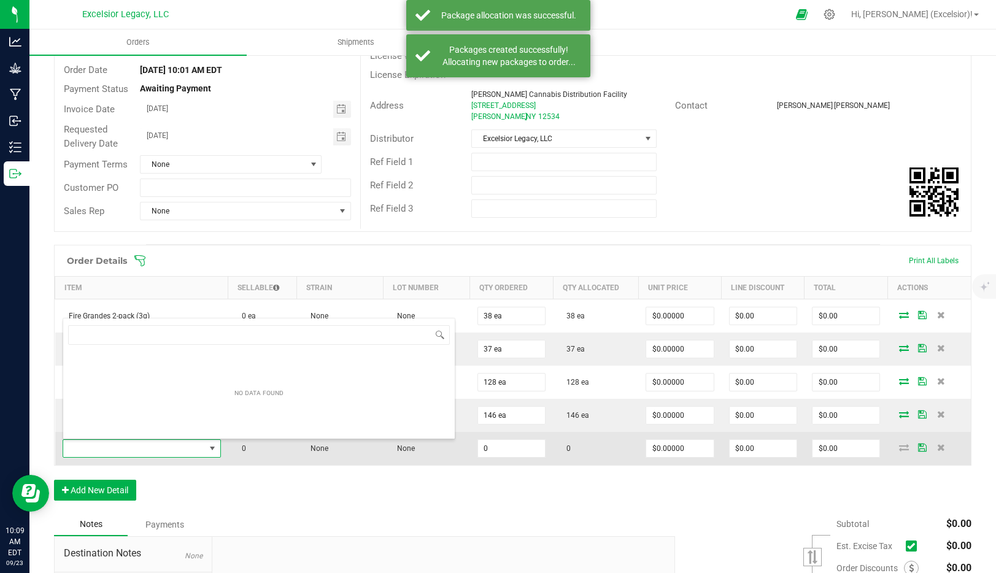
scroll to position [18, 158]
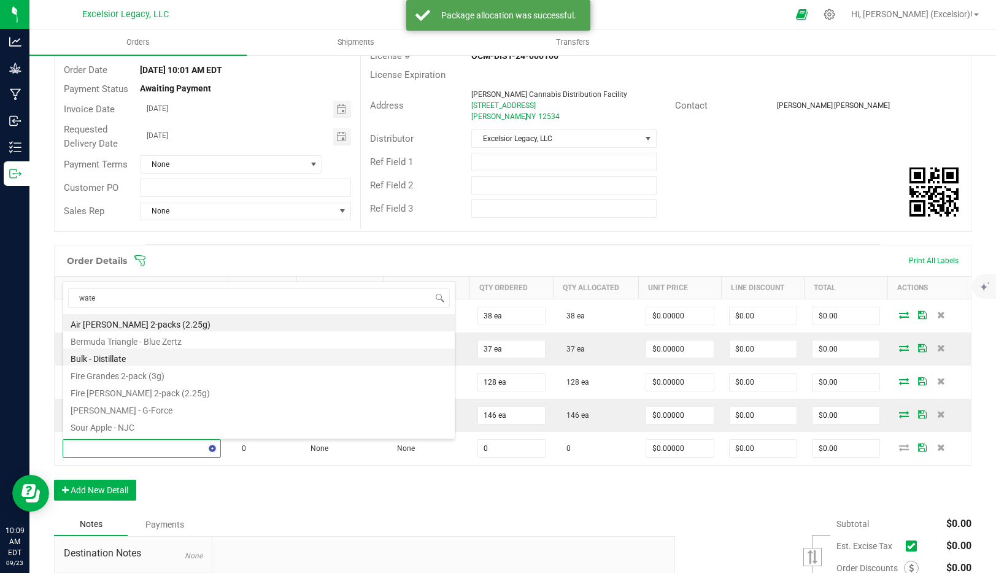
type input "water"
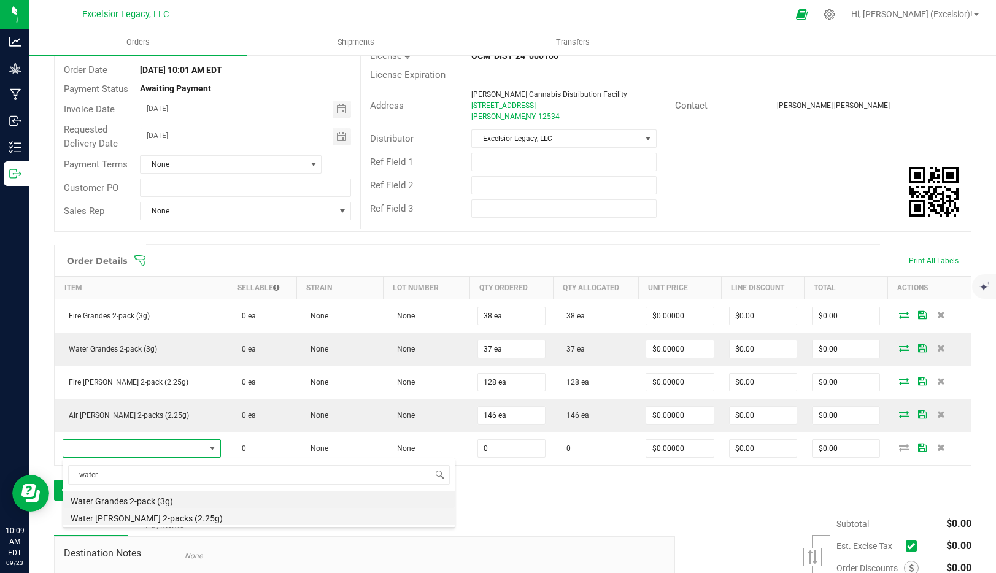
click at [97, 515] on li "Water Littles 2-packs (2.25g)" at bounding box center [259, 516] width 392 height 17
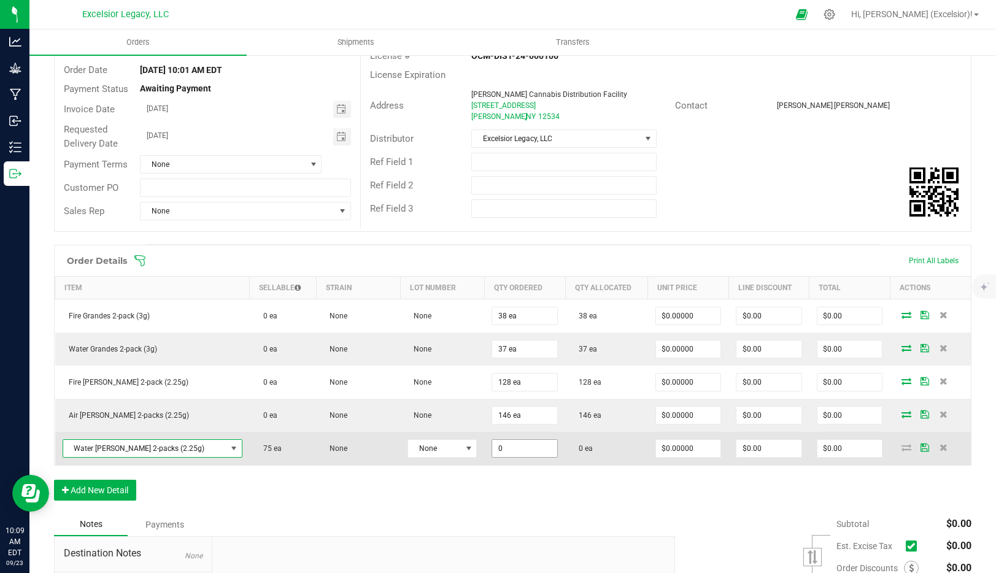
click at [492, 447] on input "0" at bounding box center [524, 448] width 65 height 17
type input "75 ea"
click at [817, 460] on td "$0.00" at bounding box center [850, 448] width 81 height 33
click at [904, 448] on icon at bounding box center [907, 447] width 10 height 7
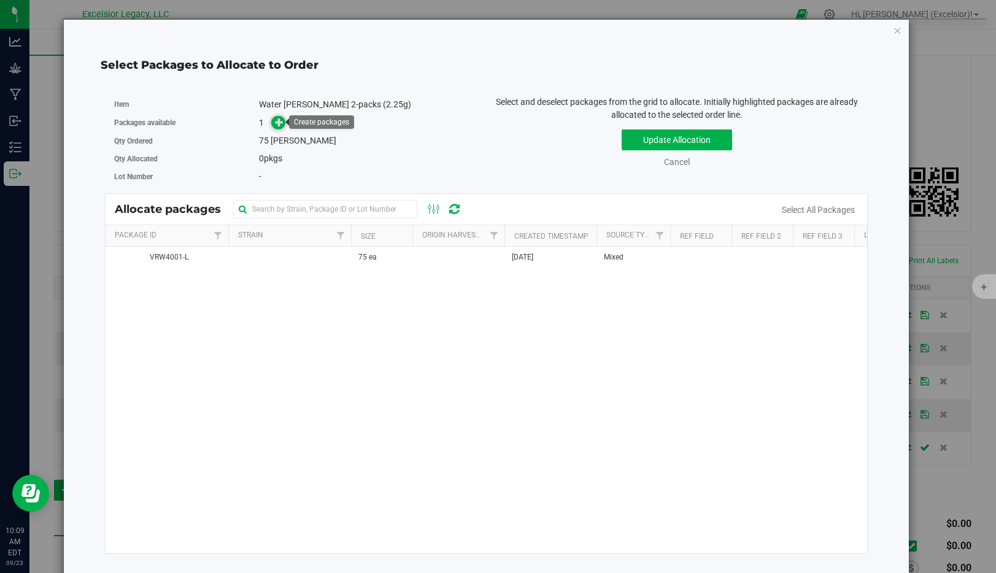
click at [279, 123] on icon at bounding box center [279, 122] width 9 height 9
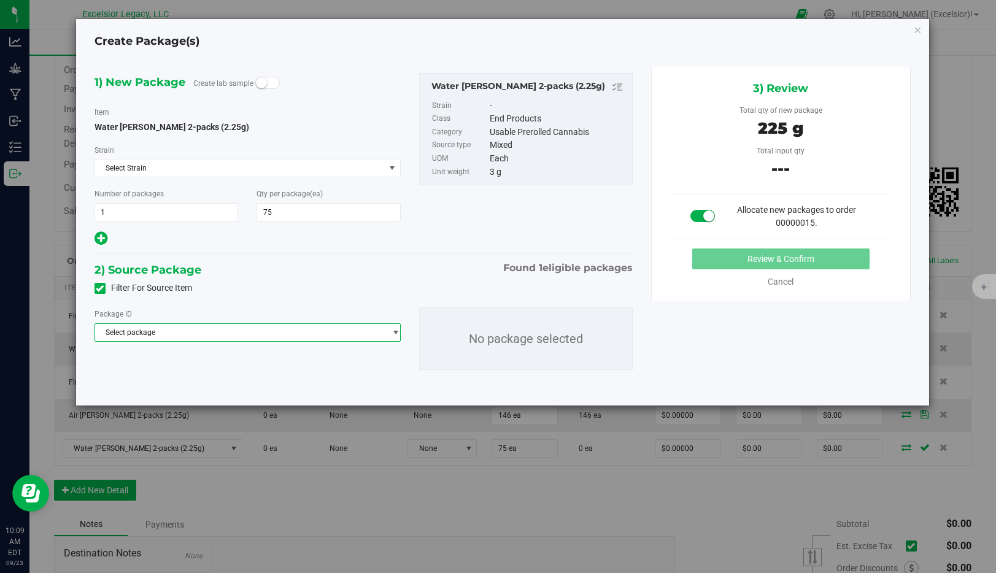
click at [134, 333] on span "Select package" at bounding box center [240, 332] width 290 height 17
click at [134, 386] on span "VRW4001-L" at bounding box center [122, 383] width 39 height 9
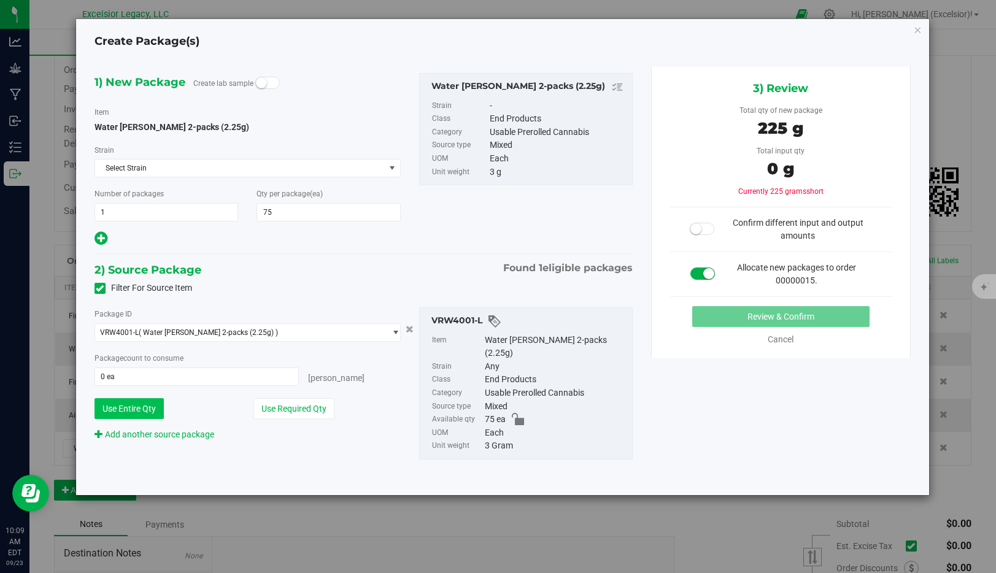
click at [133, 408] on button "Use Entire Qty" at bounding box center [129, 408] width 69 height 21
type input "75 ea"
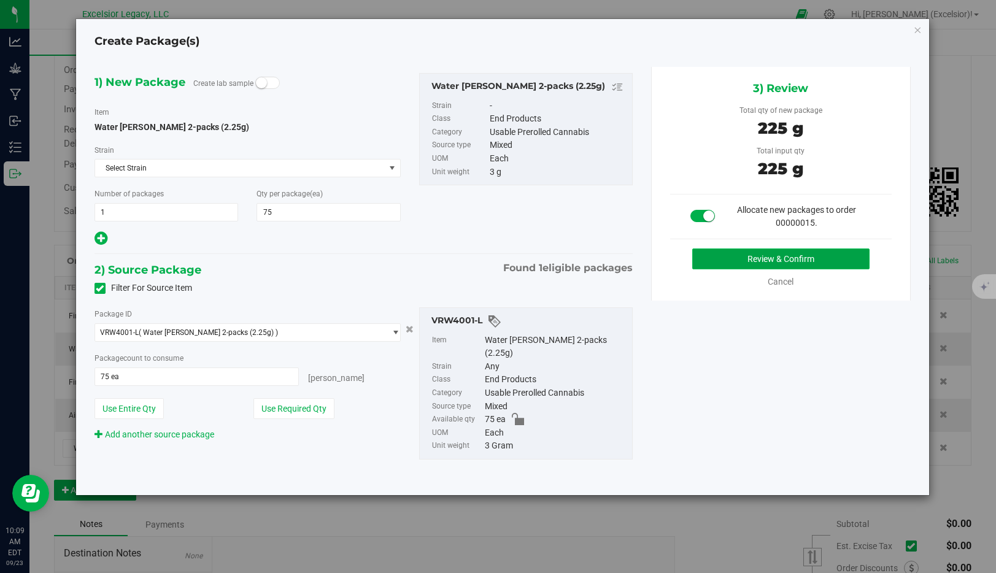
click at [764, 260] on button "Review & Confirm" at bounding box center [781, 259] width 177 height 21
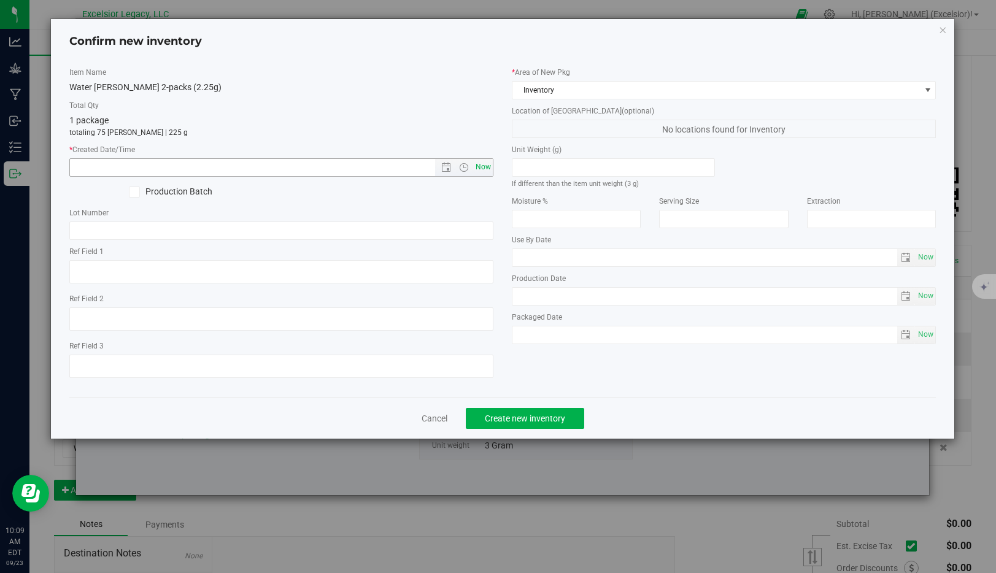
click at [484, 160] on span "Now" at bounding box center [483, 167] width 21 height 18
type input "9/23/2025 10:09 AM"
click at [518, 414] on span "Create new inventory" at bounding box center [525, 419] width 80 height 10
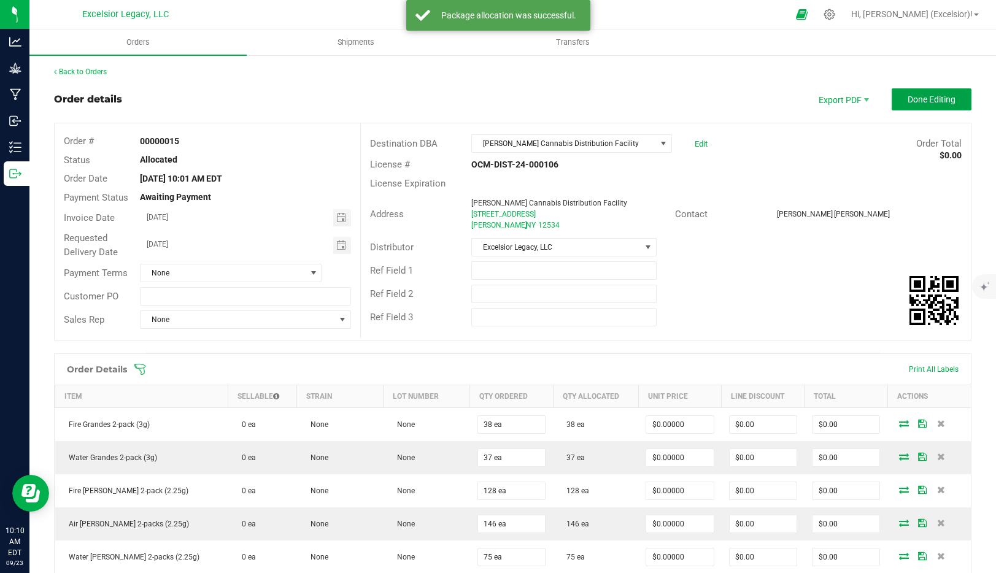
click at [926, 103] on span "Done Editing" at bounding box center [932, 100] width 48 height 10
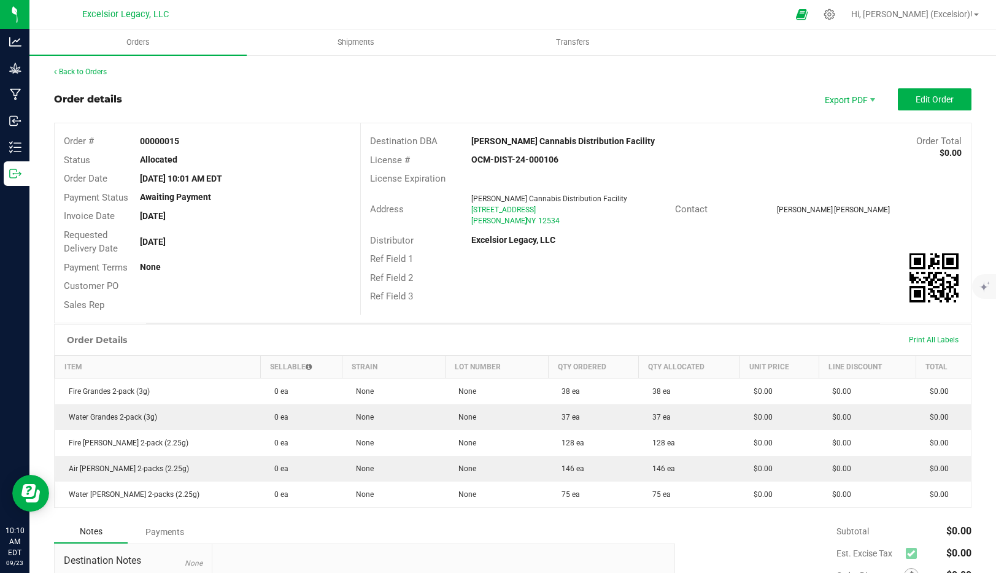
click at [583, 72] on div "Back to Orders" at bounding box center [513, 71] width 918 height 11
click at [576, 32] on uib-tab-heading "Transfers" at bounding box center [573, 42] width 216 height 25
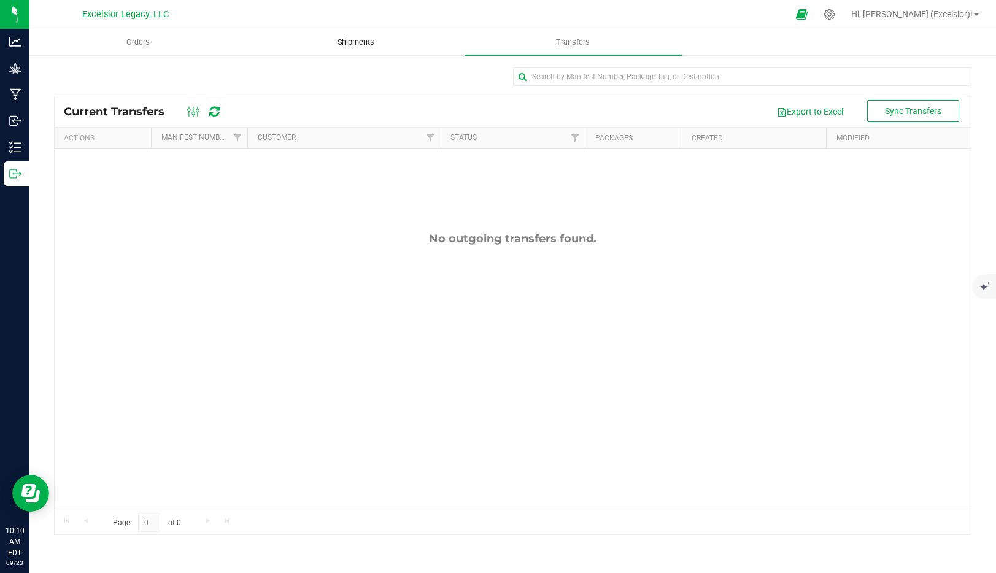
click at [356, 39] on span "Shipments" at bounding box center [356, 42] width 70 height 11
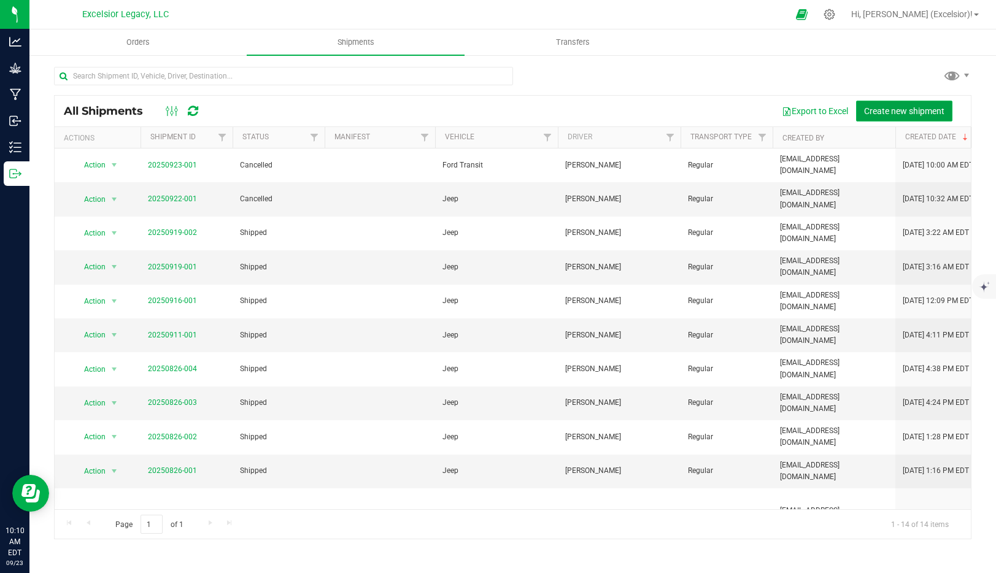
click at [882, 109] on span "Create new shipment" at bounding box center [904, 111] width 80 height 10
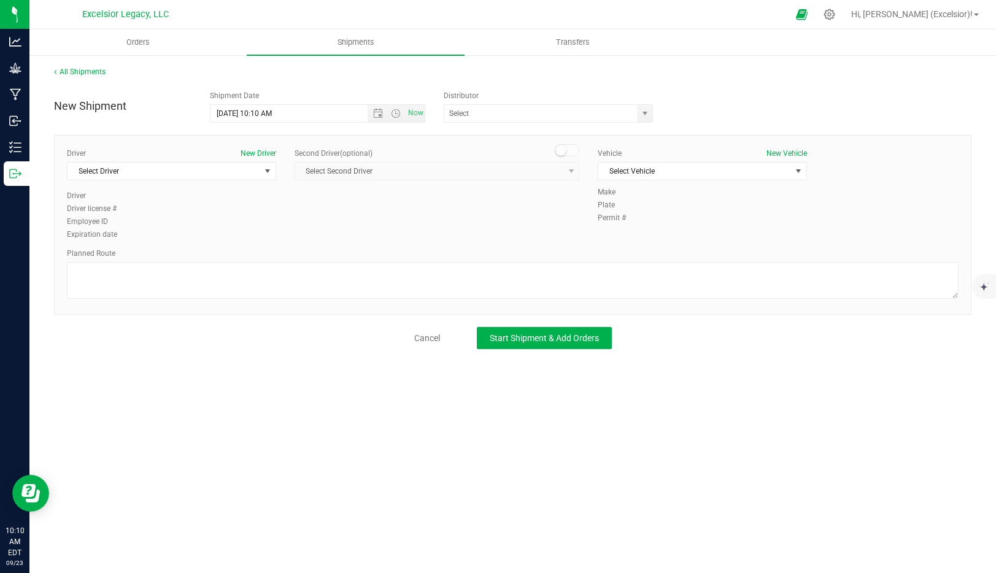
click at [162, 184] on div "Driver New Driver Select Driver Select Driver Johnny Etter Rodolfo Goncalves La…" at bounding box center [171, 169] width 209 height 42
click at [168, 171] on span "Select Driver" at bounding box center [164, 171] width 193 height 17
click at [131, 219] on li "Johnny Etter" at bounding box center [172, 223] width 208 height 18
click at [573, 25] on div at bounding box center [504, 14] width 568 height 24
click at [568, 42] on span "Transfers" at bounding box center [573, 42] width 67 height 11
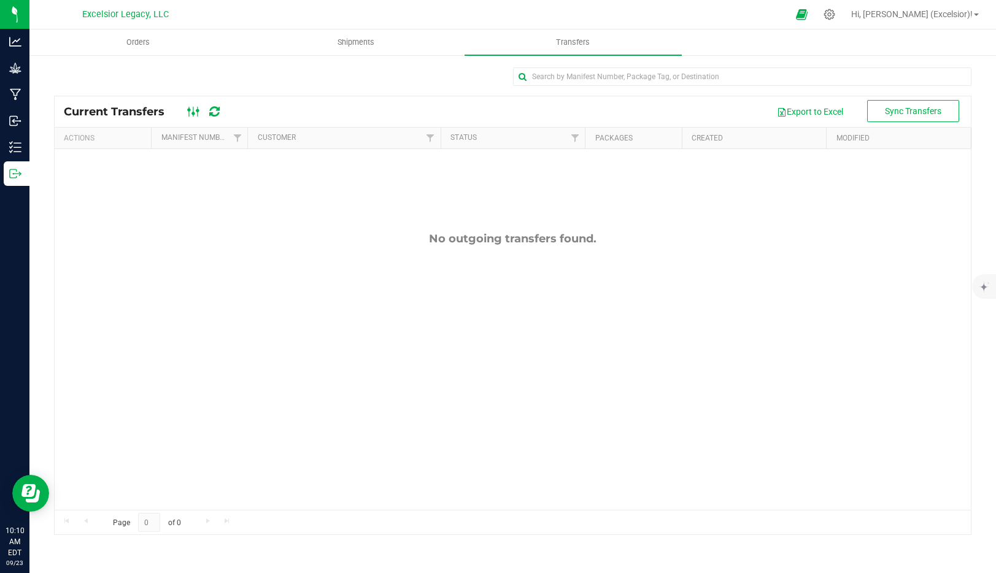
click at [191, 115] on icon at bounding box center [194, 111] width 14 height 15
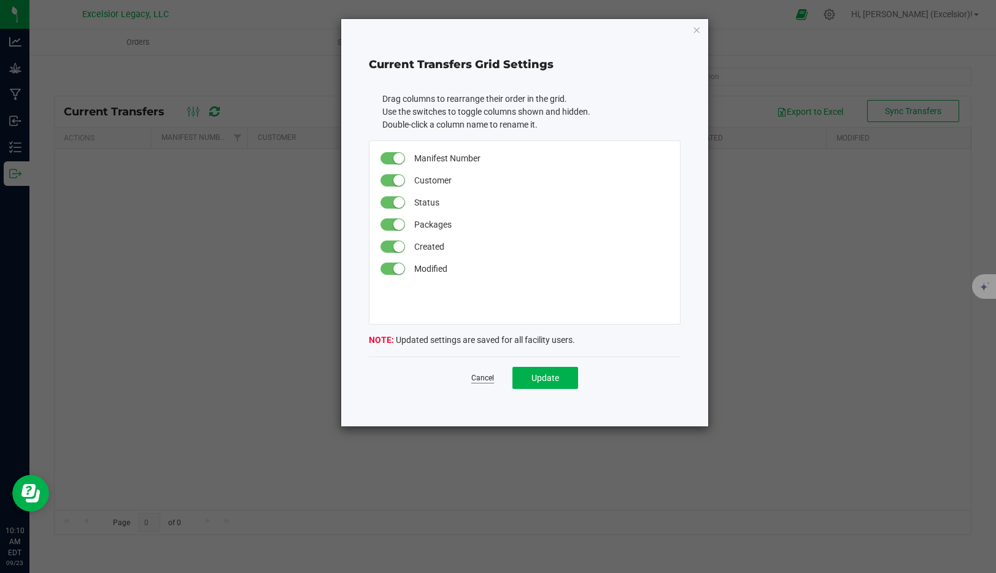
click at [479, 383] on link "Cancel" at bounding box center [482, 378] width 23 height 10
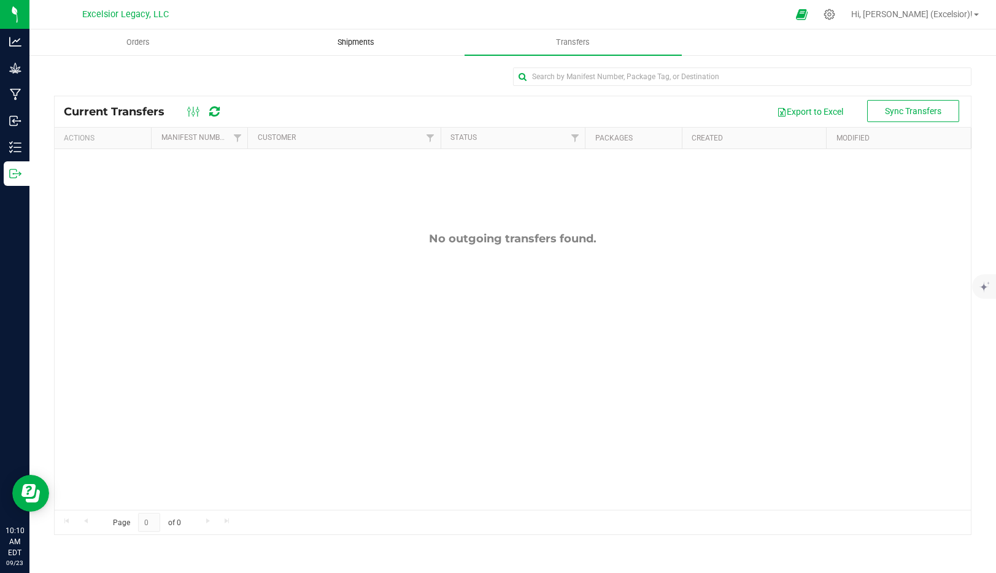
click at [374, 39] on span "Shipments" at bounding box center [356, 42] width 70 height 11
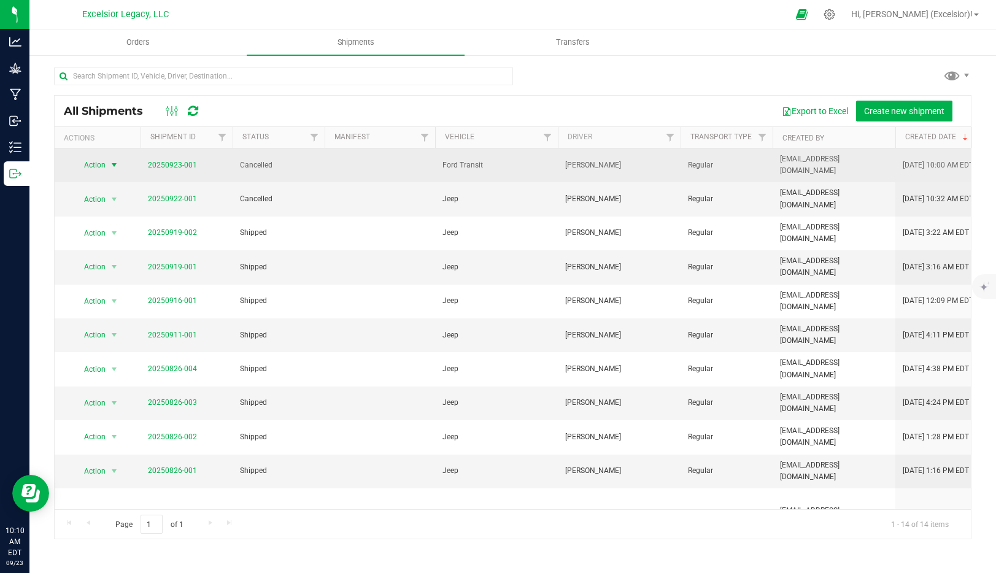
click at [99, 164] on span "Action" at bounding box center [89, 165] width 33 height 17
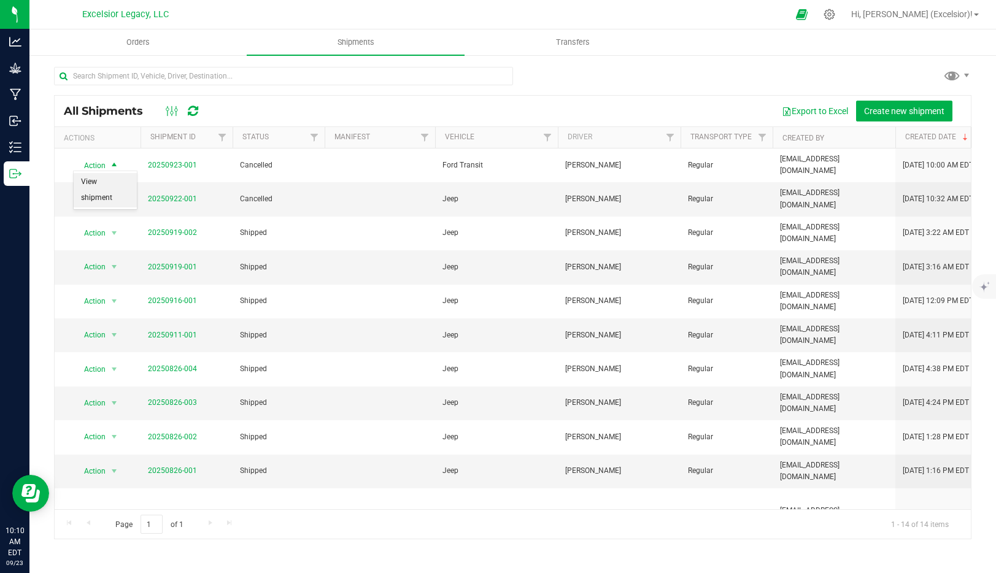
click at [99, 185] on li "View shipment" at bounding box center [105, 190] width 63 height 34
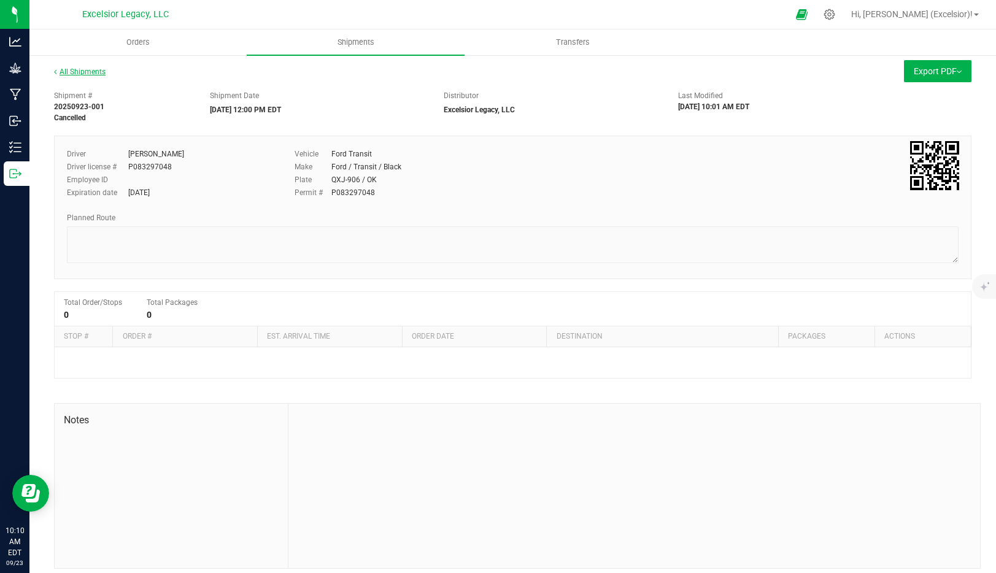
click at [82, 69] on link "All Shipments" at bounding box center [80, 72] width 52 height 9
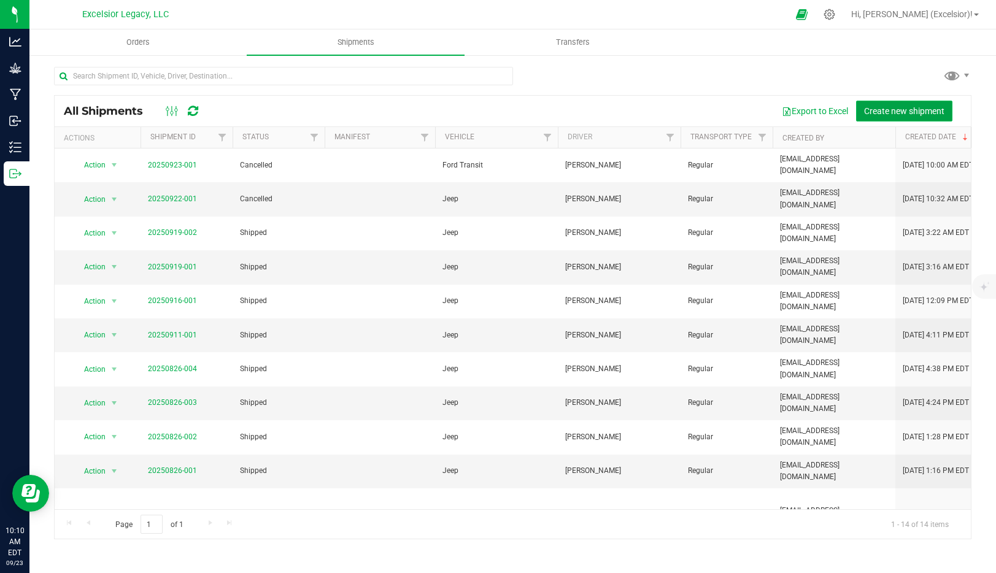
click at [911, 111] on span "Create new shipment" at bounding box center [904, 111] width 80 height 10
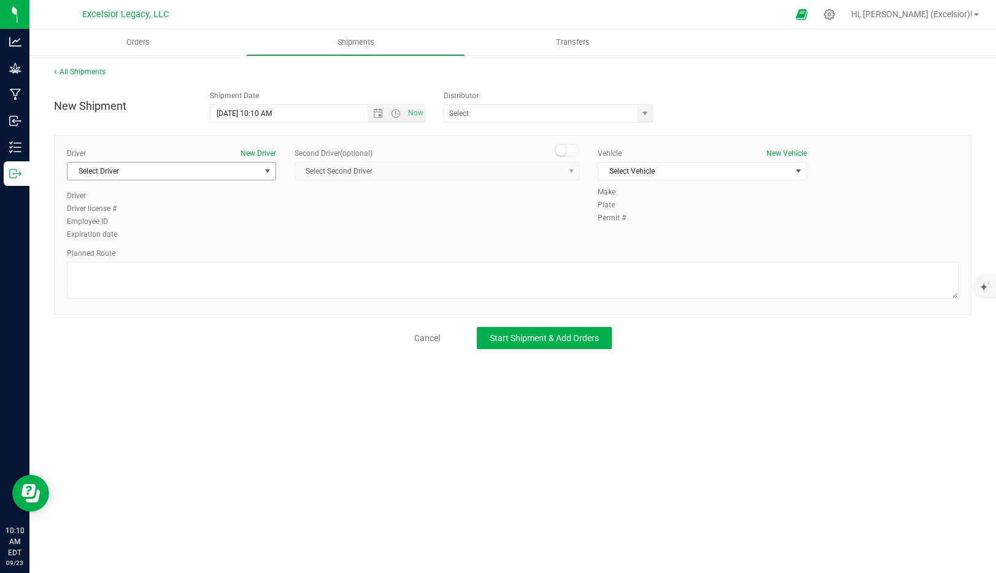
click at [136, 177] on span "Select Driver" at bounding box center [164, 171] width 193 height 17
click at [117, 224] on li "Johnny Etter" at bounding box center [172, 223] width 208 height 18
click at [710, 162] on span "Select Vehicle" at bounding box center [702, 171] width 209 height 18
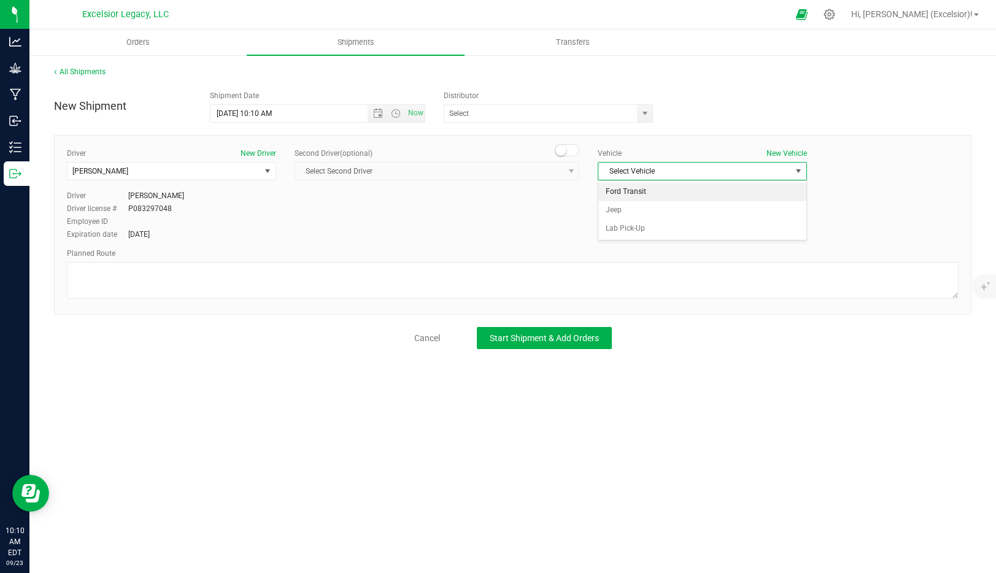
click at [655, 190] on li "Ford Transit" at bounding box center [703, 192] width 208 height 18
click at [543, 113] on input "text" at bounding box center [537, 113] width 187 height 17
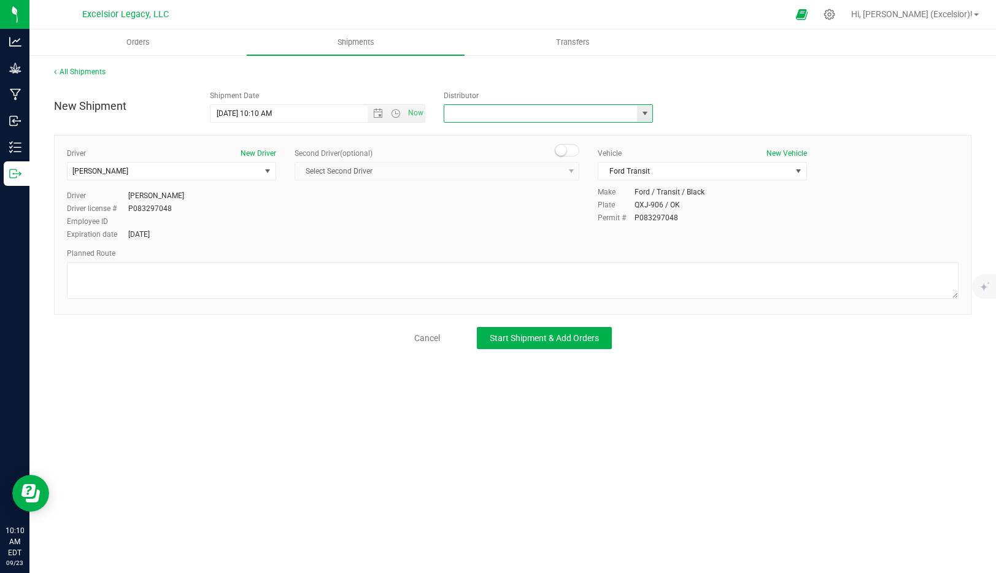
click at [638, 113] on span "select" at bounding box center [644, 113] width 15 height 17
click at [478, 133] on li "Excelsior Legacy, LLC" at bounding box center [548, 134] width 208 height 18
type input "Excelsior Legacy, LLC"
click at [540, 340] on span "Start Shipment & Add Orders" at bounding box center [544, 338] width 109 height 10
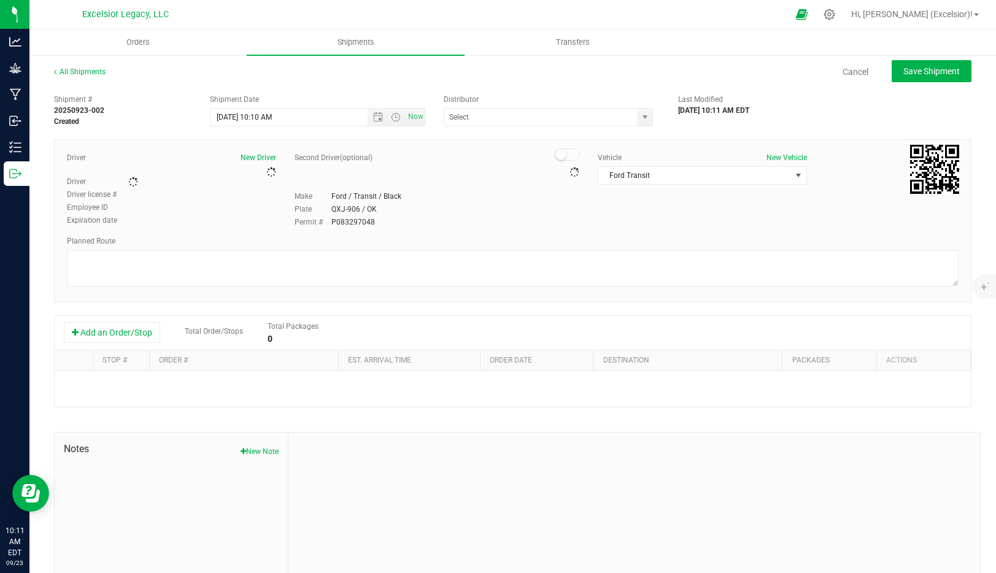
type input "Excelsior Legacy, LLC"
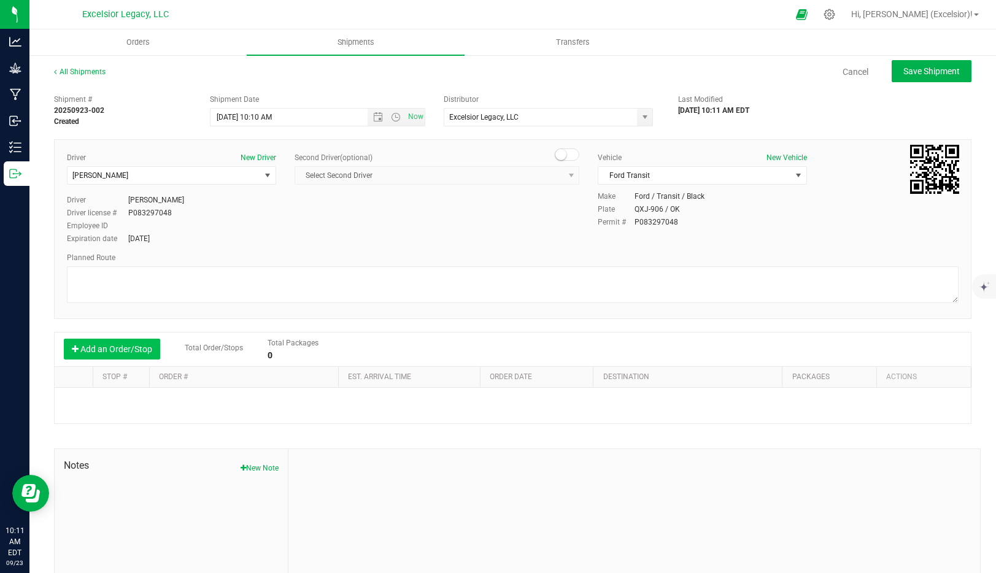
click at [122, 353] on button "Add an Order/Stop" at bounding box center [112, 349] width 96 height 21
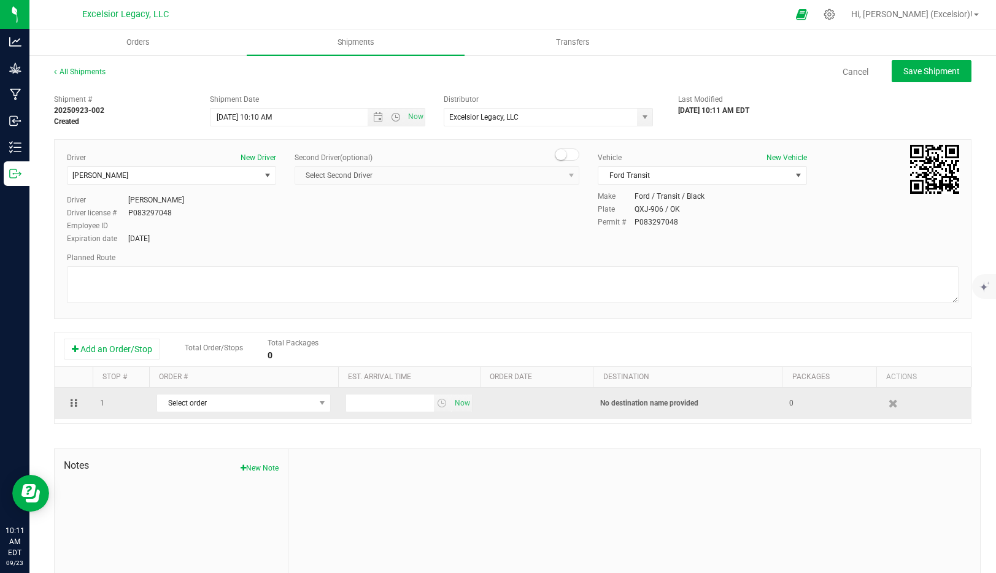
click at [206, 393] on td "Select order 00000015" at bounding box center [243, 403] width 189 height 31
click at [206, 398] on span "Select order" at bounding box center [236, 403] width 158 height 17
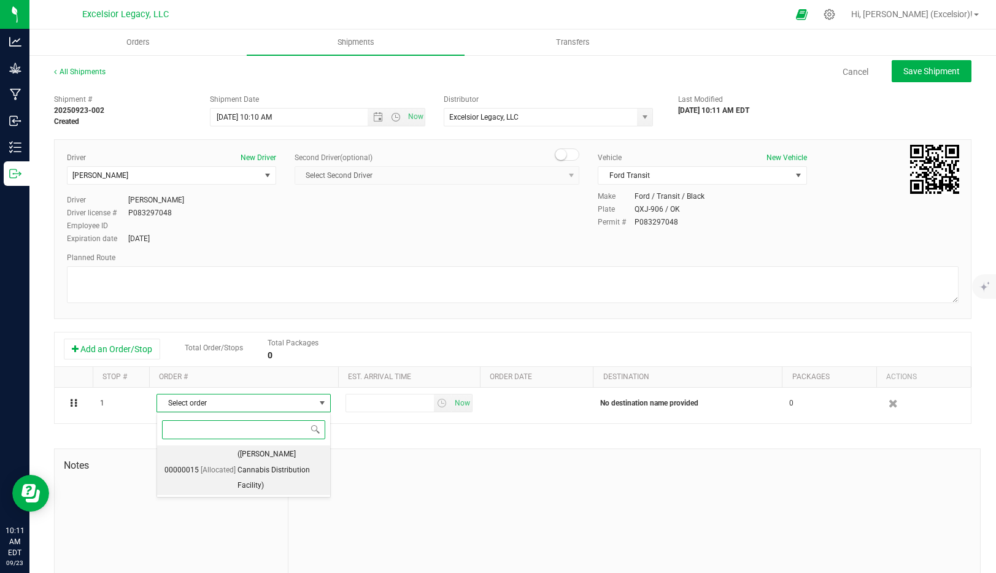
click at [235, 463] on li "00000015 [Allocated] (Hudson Cannabis Distribution Facility)" at bounding box center [243, 471] width 173 height 50
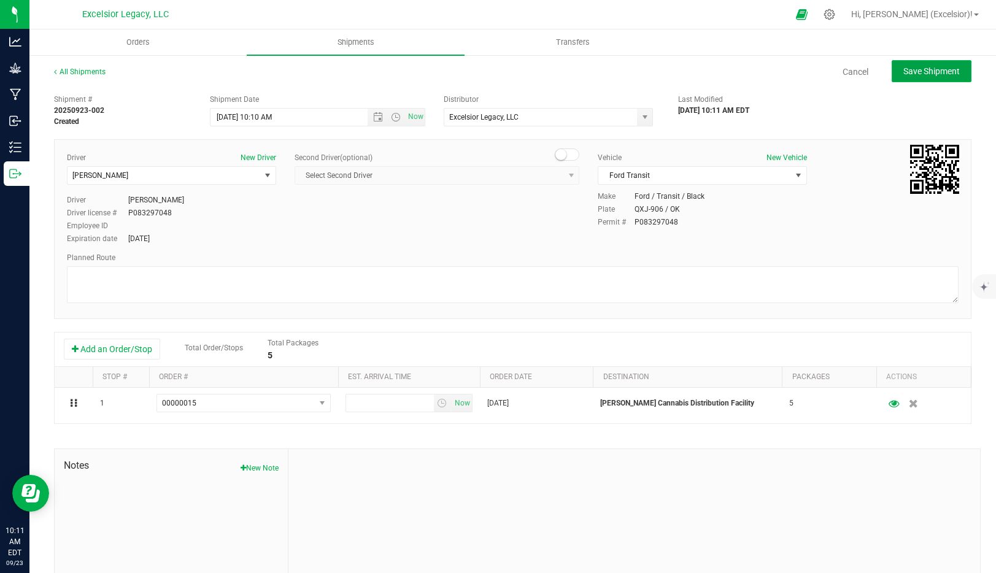
click at [934, 73] on span "Save Shipment" at bounding box center [932, 71] width 56 height 10
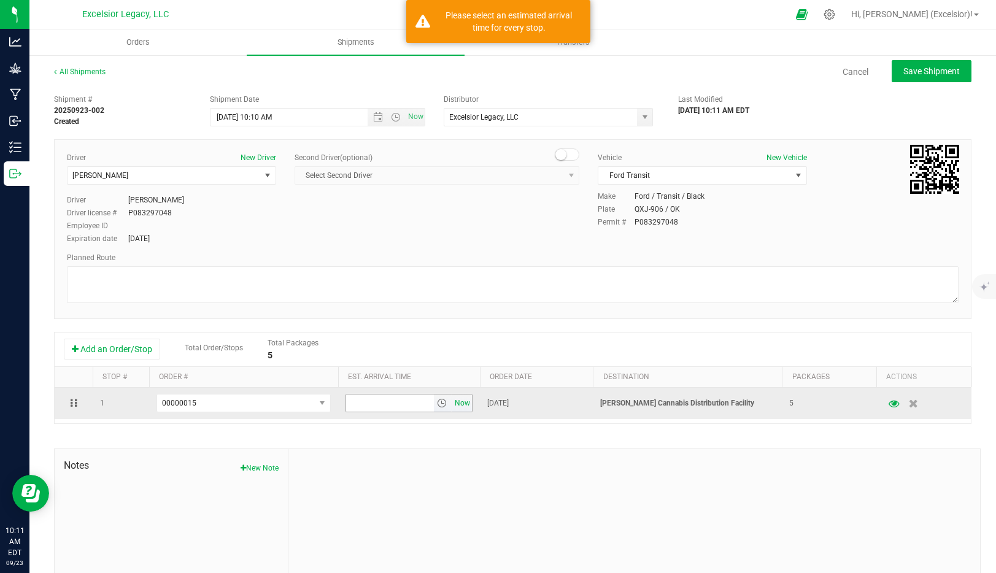
click at [456, 408] on span "Now" at bounding box center [462, 404] width 21 height 18
click at [439, 403] on span "select" at bounding box center [442, 403] width 10 height 10
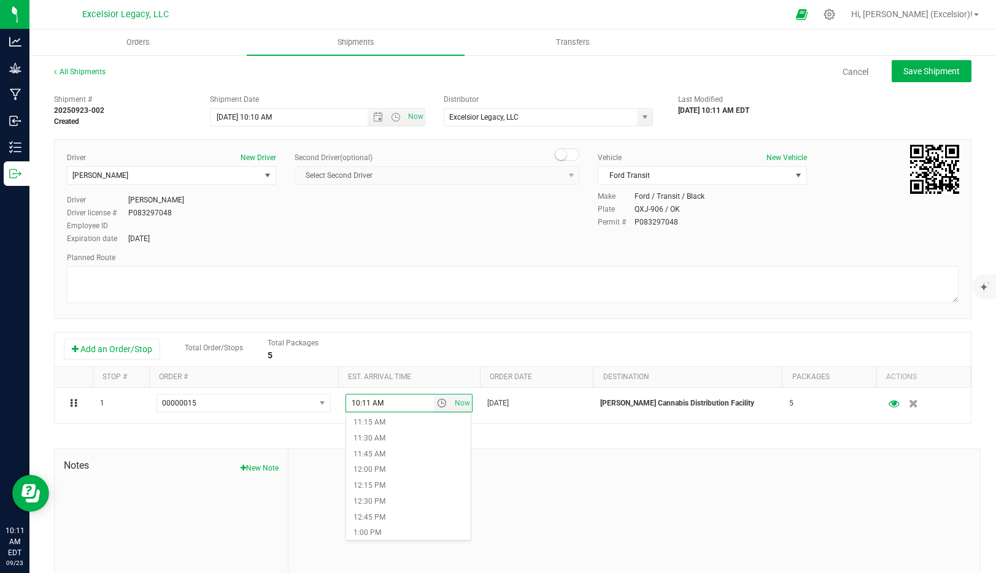
scroll to position [709, 0]
click at [393, 470] on li "12:00 PM" at bounding box center [408, 472] width 125 height 16
click at [926, 69] on span "Save Shipment" at bounding box center [932, 71] width 56 height 10
type input "9/23/2025 2:10 PM"
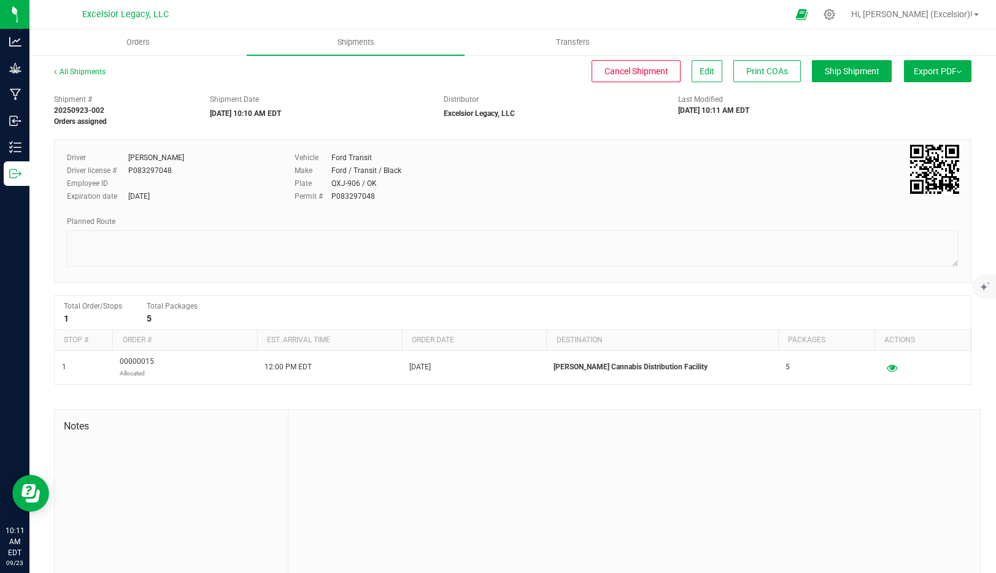
click at [926, 69] on span "Export PDF" at bounding box center [938, 71] width 48 height 10
click at [907, 97] on span "Manifest by Package ID" at bounding box center [920, 98] width 78 height 9
click at [571, 49] on uib-tab-heading "Transfers" at bounding box center [573, 42] width 216 height 25
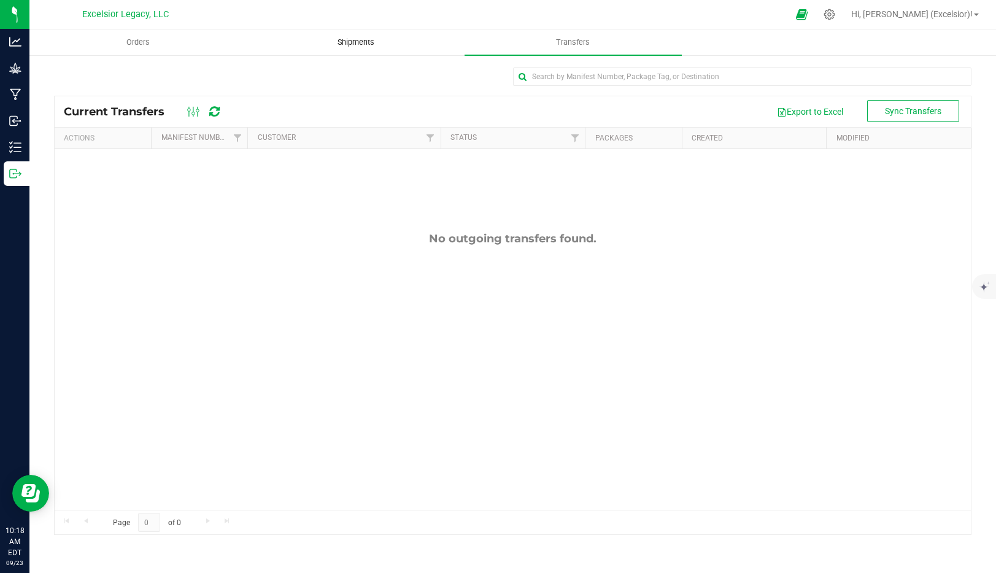
click at [349, 38] on span "Shipments" at bounding box center [356, 42] width 70 height 11
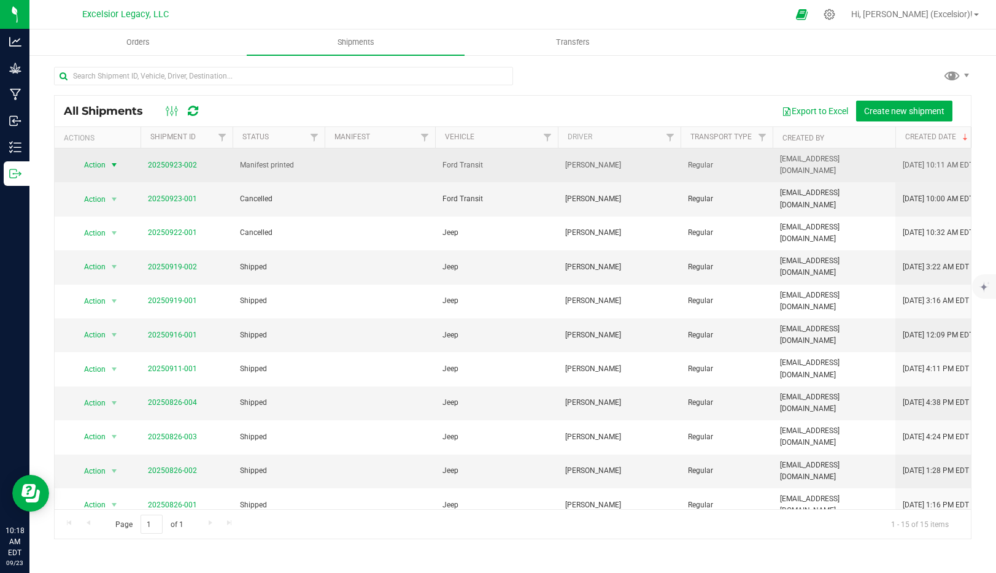
click at [102, 166] on span "Action" at bounding box center [89, 165] width 33 height 17
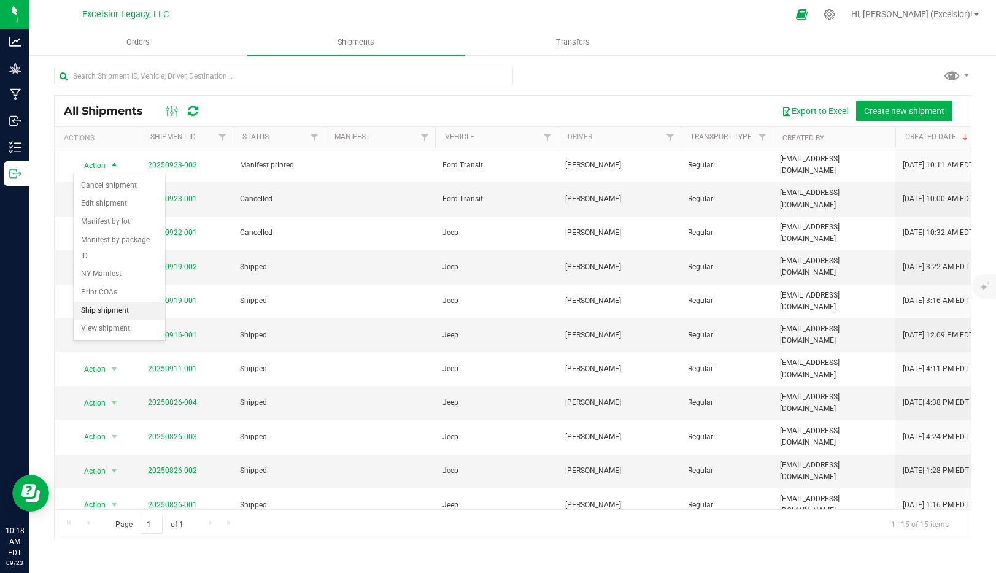
click at [104, 302] on li "Ship shipment" at bounding box center [119, 311] width 91 height 18
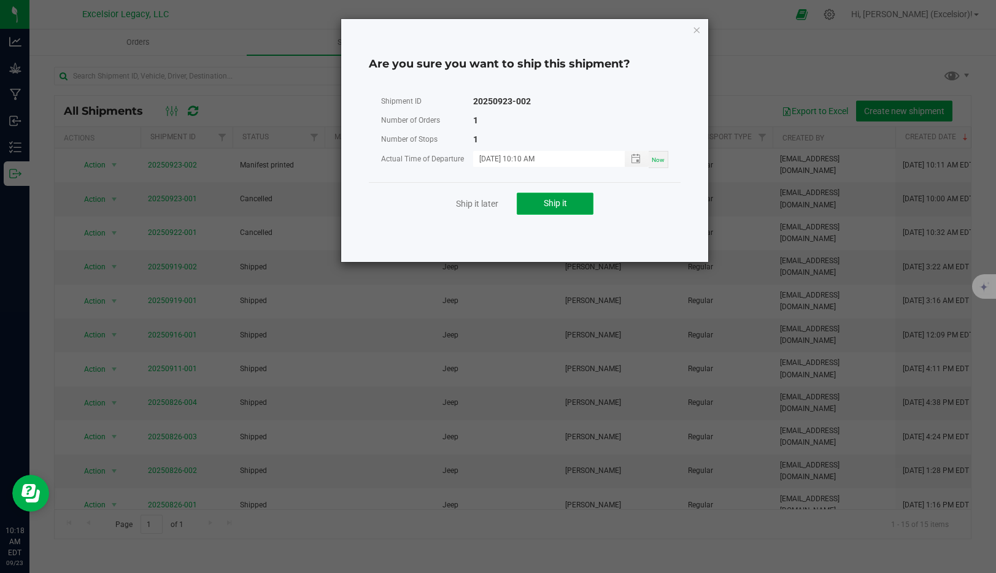
click at [545, 206] on span "Ship it" at bounding box center [555, 203] width 23 height 10
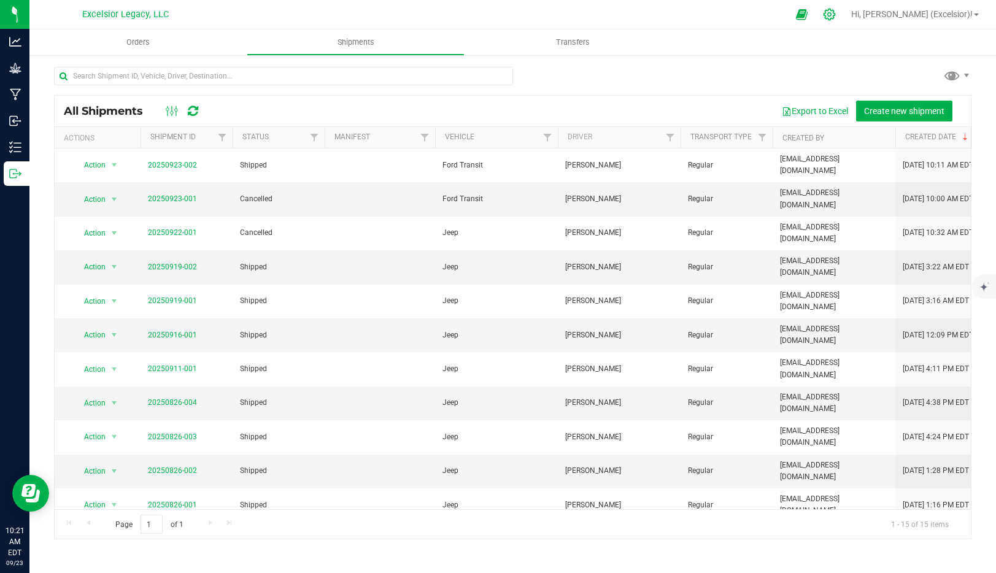
click at [836, 12] on icon at bounding box center [829, 14] width 13 height 13
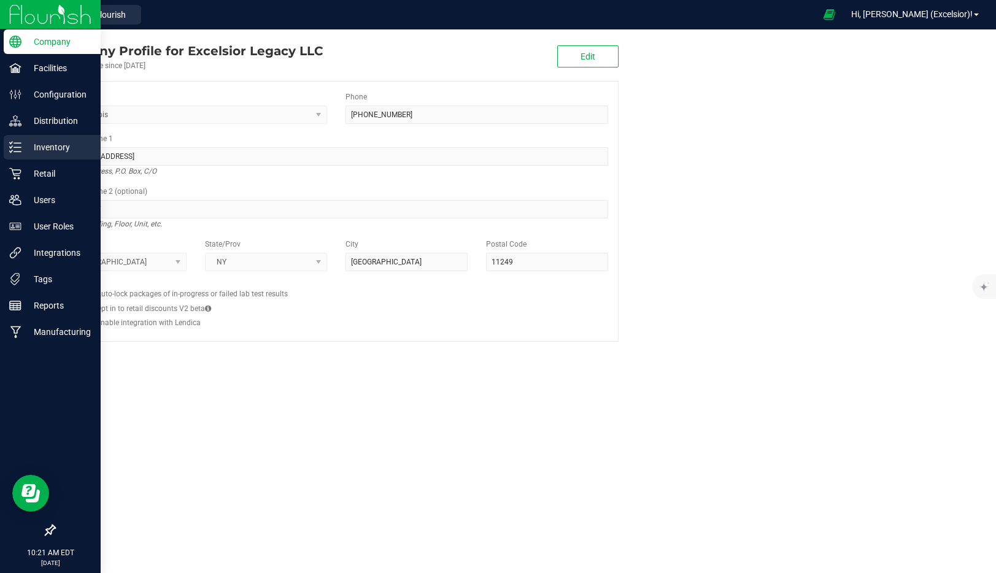
click at [42, 146] on p "Inventory" at bounding box center [58, 147] width 74 height 15
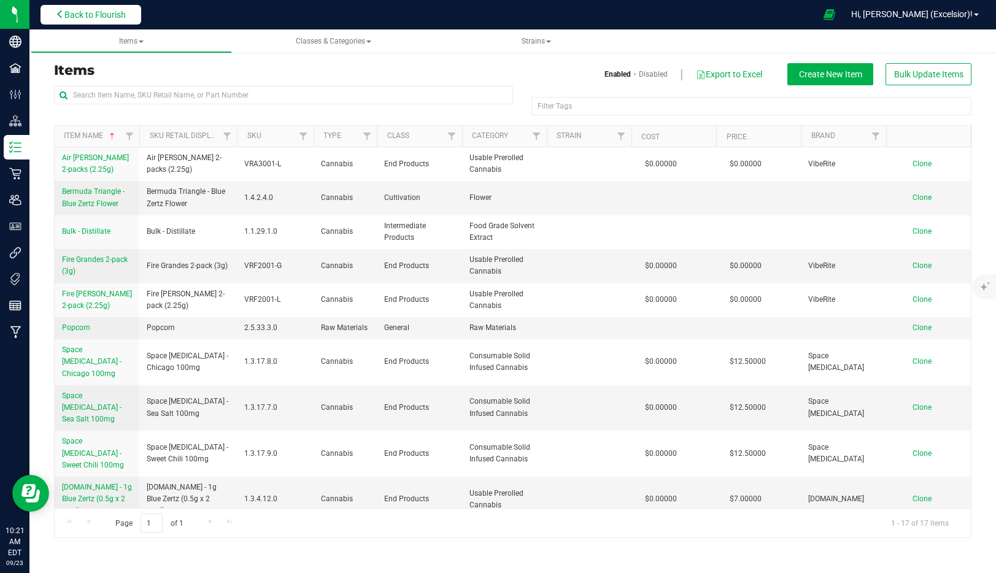
click at [75, 16] on span "Back to Flourish" at bounding box center [94, 15] width 61 height 10
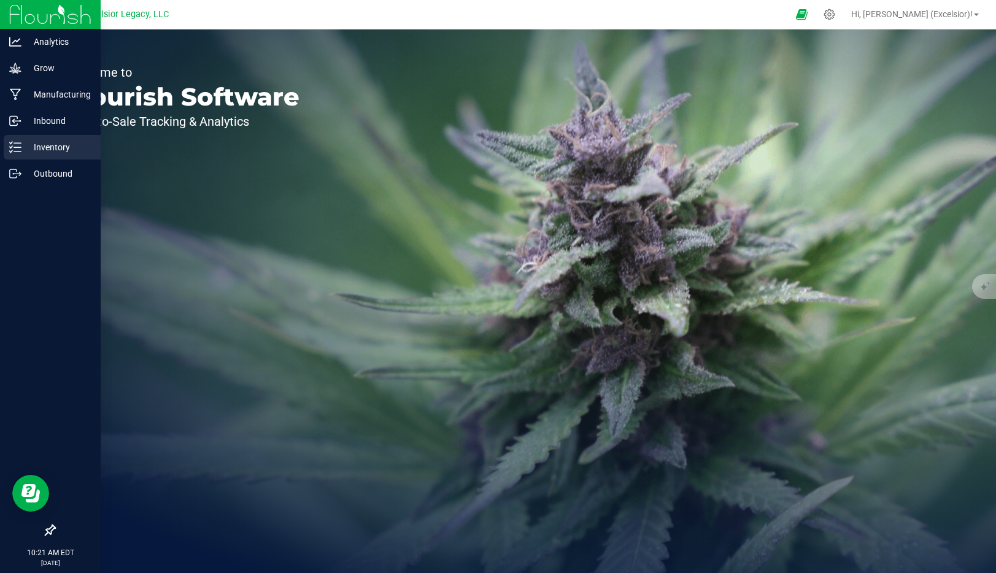
click at [28, 142] on p "Inventory" at bounding box center [58, 147] width 74 height 15
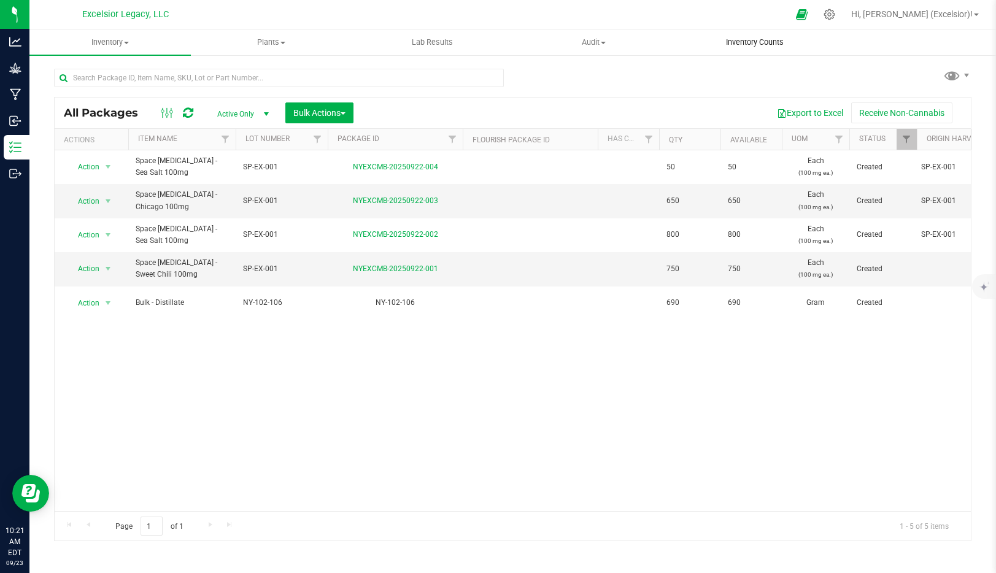
click at [720, 49] on uib-tab-heading "Inventory Counts" at bounding box center [755, 42] width 160 height 25
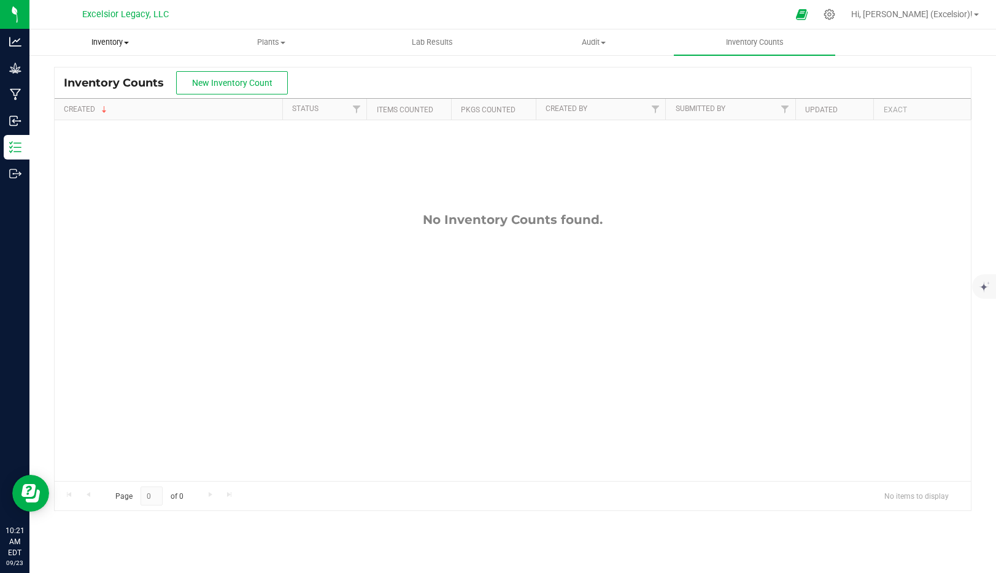
click at [95, 49] on uib-tab-heading "Inventory All packages All inventory Waste log Create inventory" at bounding box center [110, 42] width 160 height 25
click at [87, 72] on span "All packages" at bounding box center [71, 74] width 84 height 10
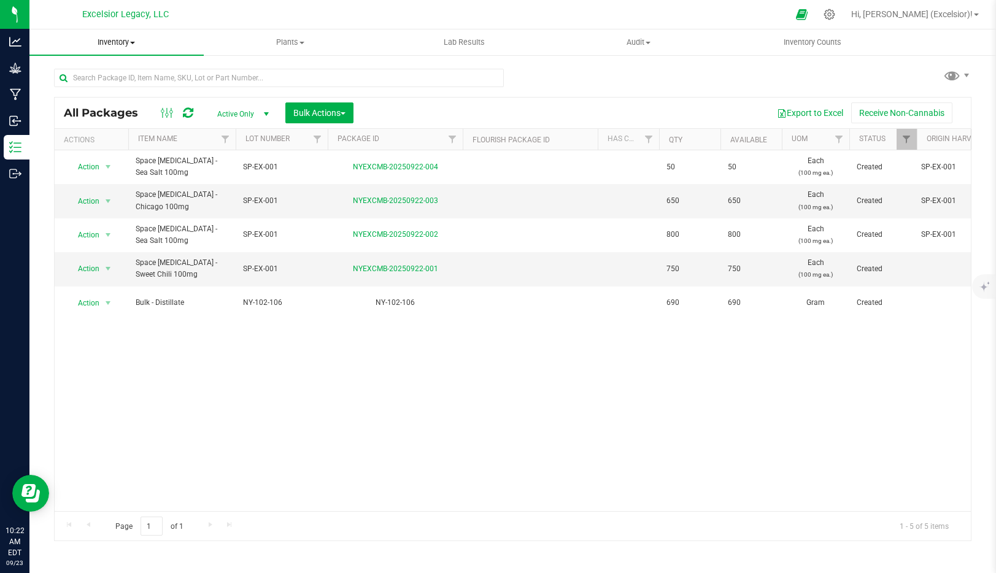
click at [101, 52] on uib-tab-heading "Inventory All packages All inventory Waste log Create inventory" at bounding box center [116, 42] width 174 height 26
click at [70, 100] on span "Waste log" at bounding box center [65, 103] width 73 height 10
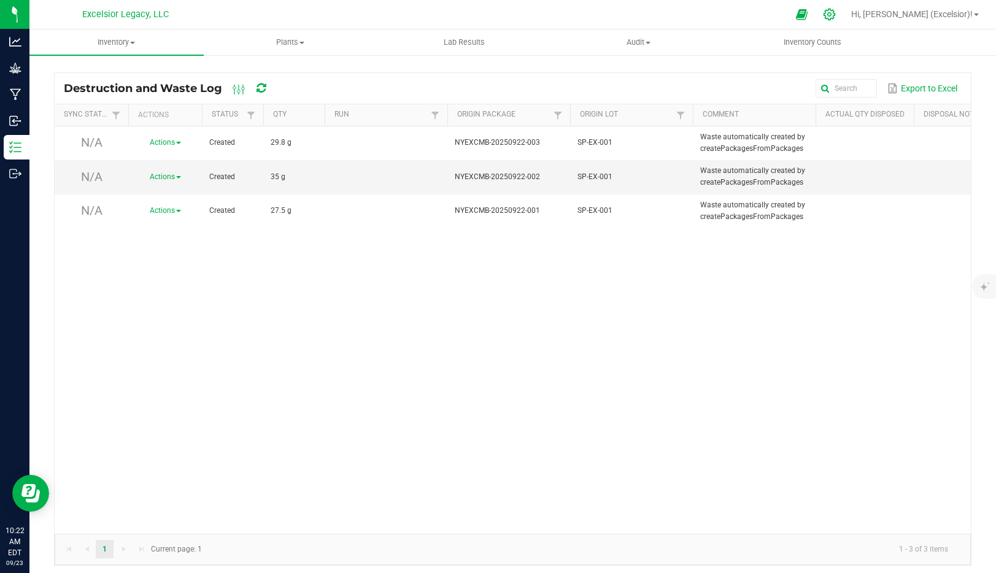
click at [836, 18] on icon at bounding box center [829, 14] width 13 height 13
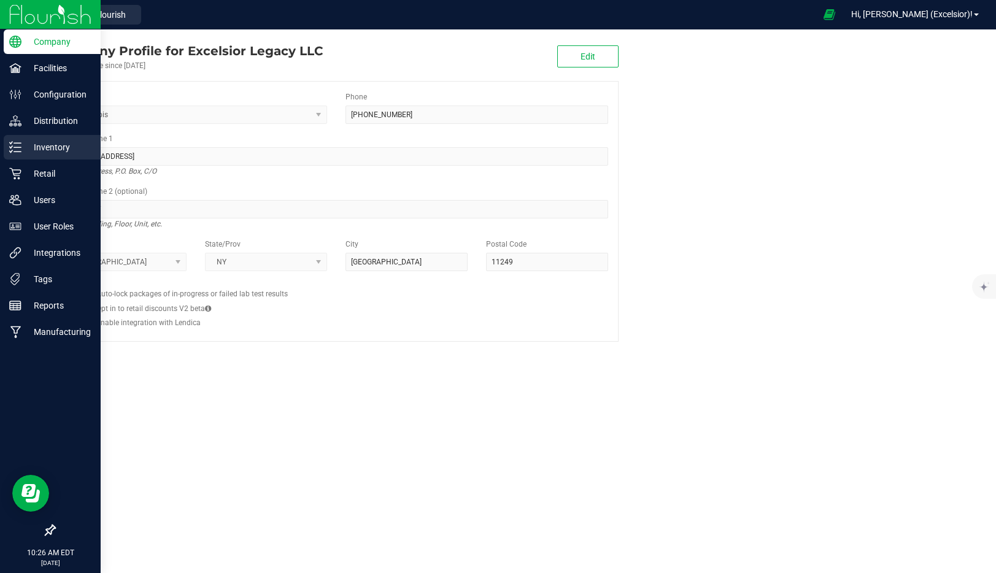
click at [51, 152] on p "Inventory" at bounding box center [58, 147] width 74 height 15
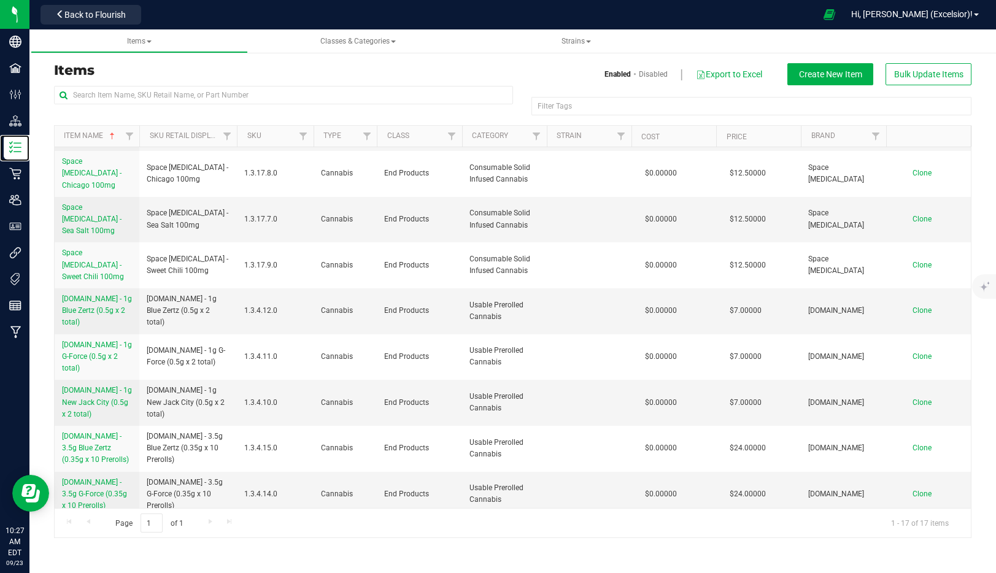
scroll to position [252, 0]
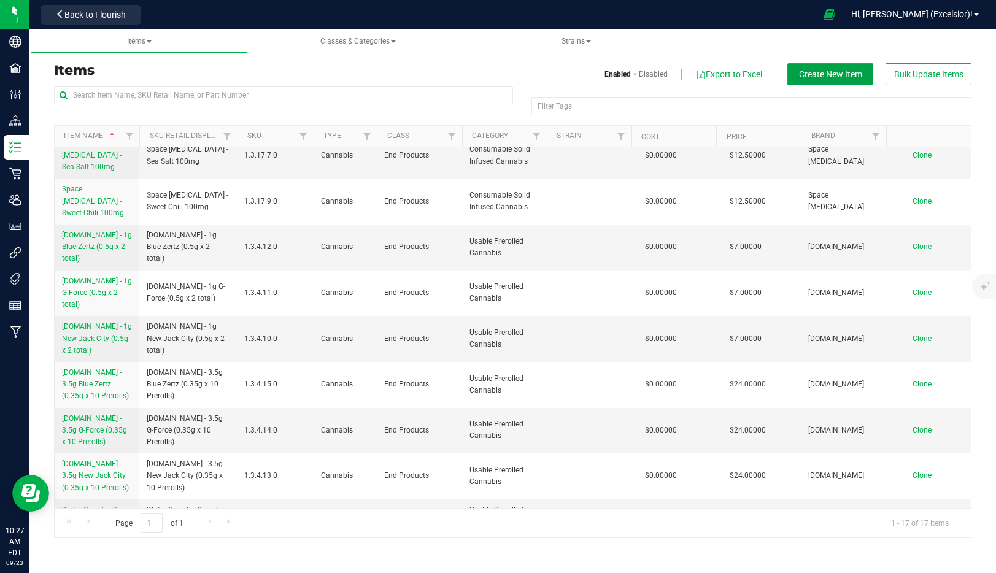
click at [851, 72] on span "Create New Item" at bounding box center [830, 74] width 63 height 10
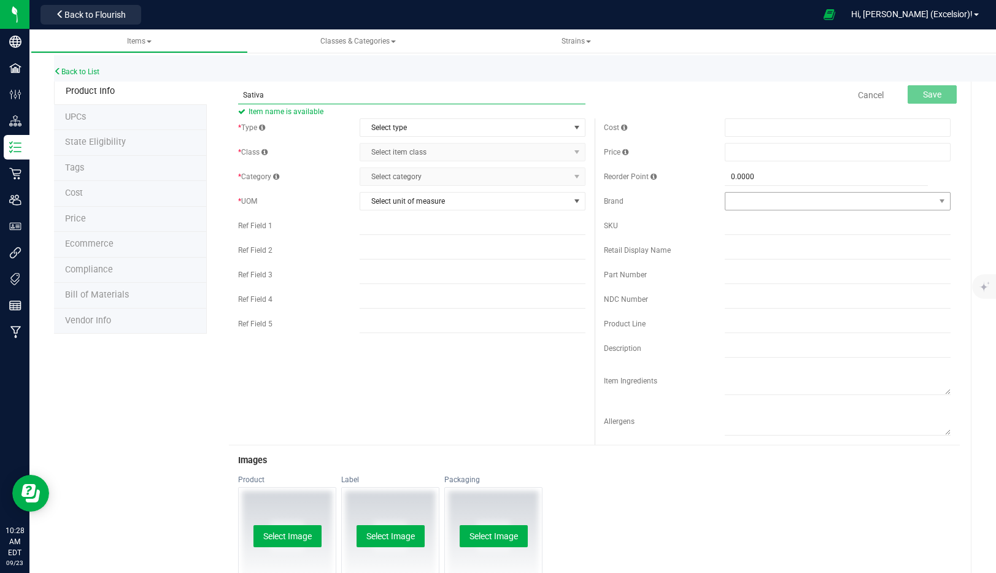
type input "Sativa"
click at [838, 204] on span at bounding box center [830, 201] width 209 height 17
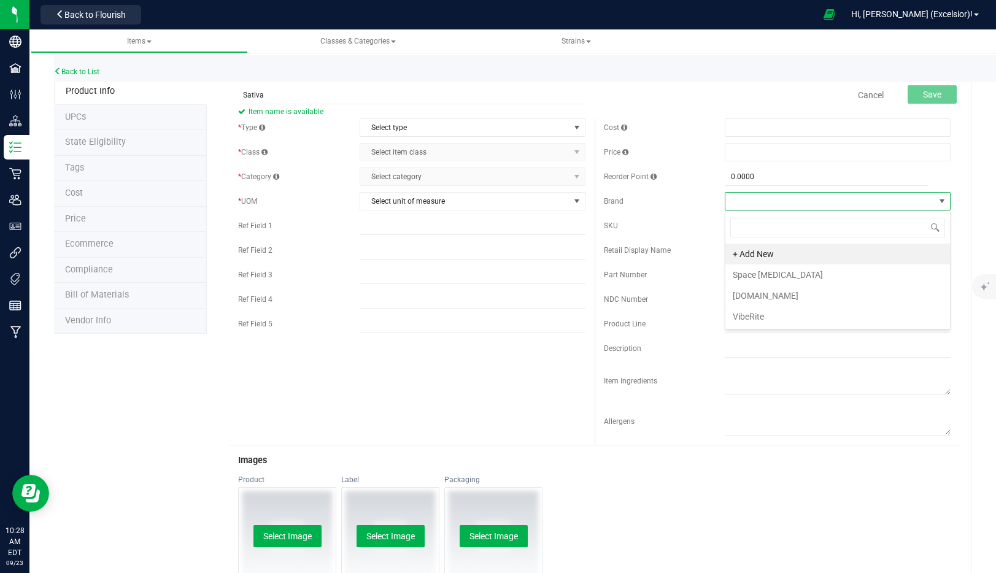
scroll to position [18, 225]
click at [747, 253] on li "+ Add New" at bounding box center [838, 254] width 225 height 21
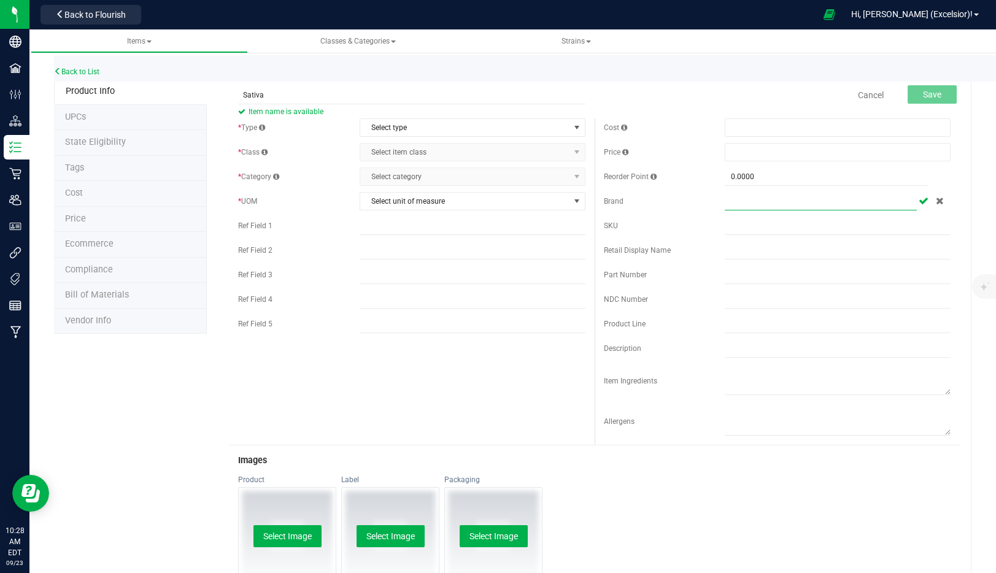
click at [768, 196] on input "text" at bounding box center [821, 201] width 192 height 18
type input "SPLASH"
click at [273, 92] on input "Sativa" at bounding box center [411, 95] width 347 height 18
type input "Sativa 2-pack (1.5g)"
click at [437, 124] on span "Select type" at bounding box center [464, 127] width 209 height 17
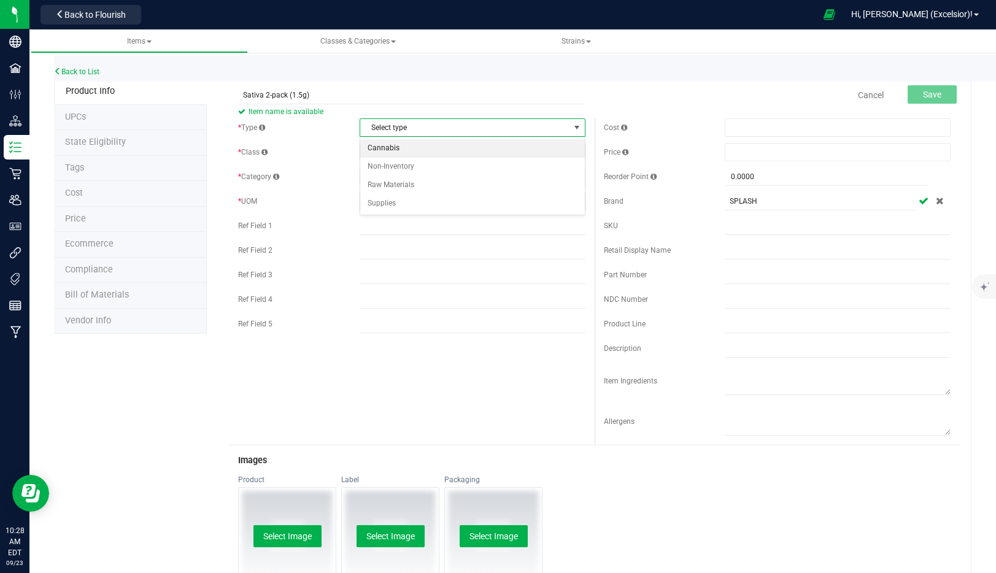
click at [424, 147] on li "Cannabis" at bounding box center [472, 148] width 225 height 18
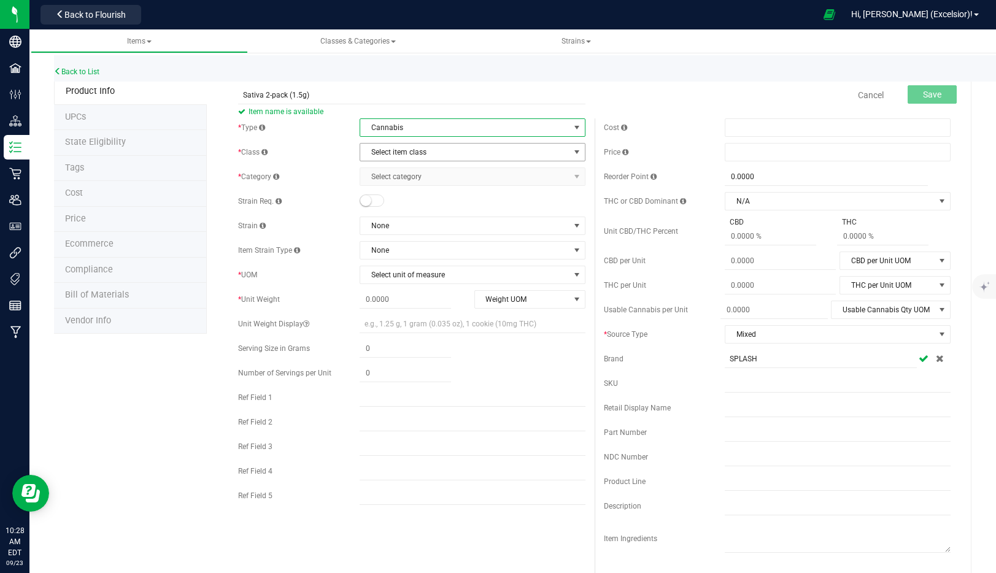
click at [427, 153] on span "Select item class" at bounding box center [464, 152] width 209 height 17
click at [415, 185] on li "End Products" at bounding box center [472, 191] width 225 height 18
click at [417, 177] on span "Select category" at bounding box center [464, 176] width 209 height 17
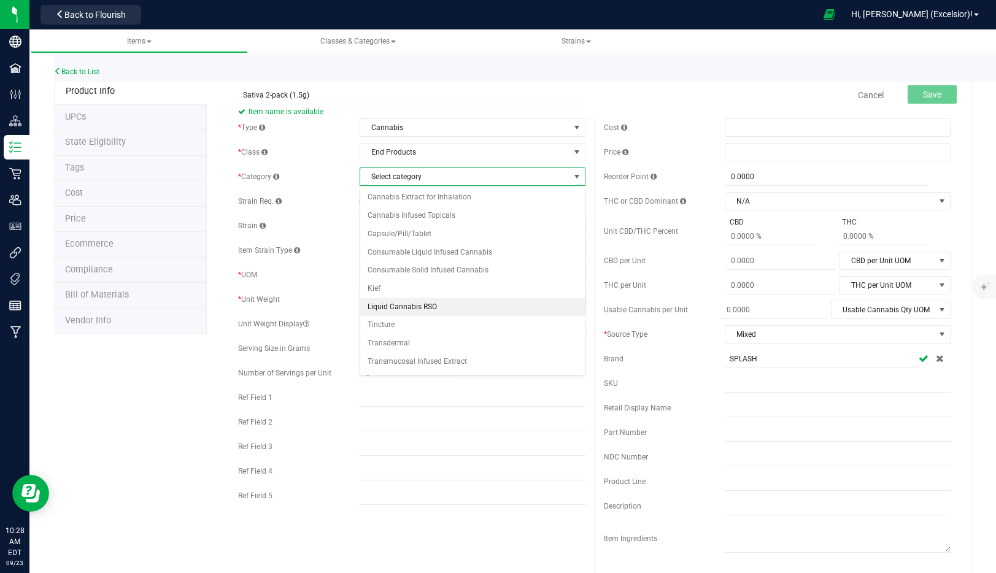
scroll to position [71, 0]
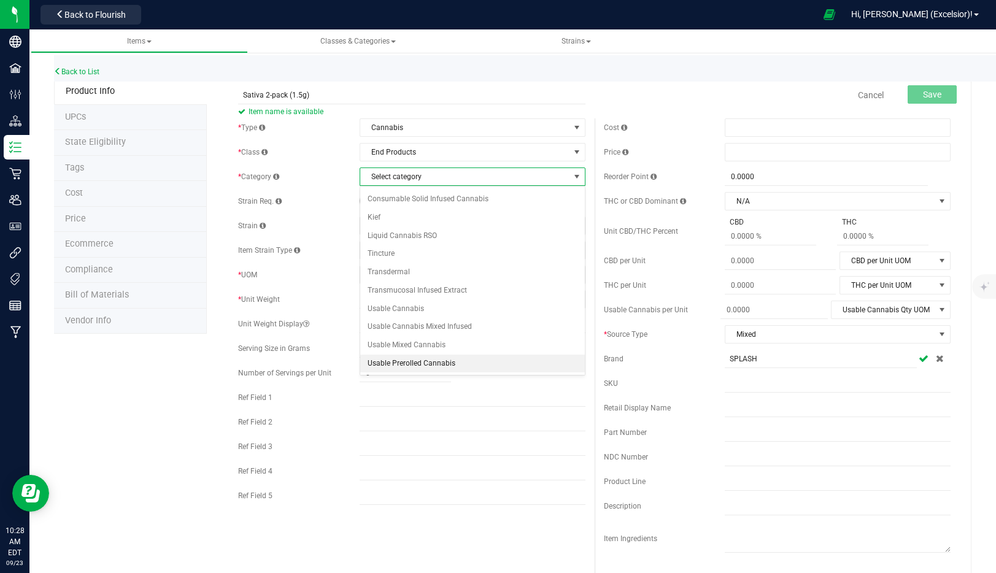
click at [406, 362] on li "Usable Prerolled Cannabis" at bounding box center [472, 364] width 225 height 18
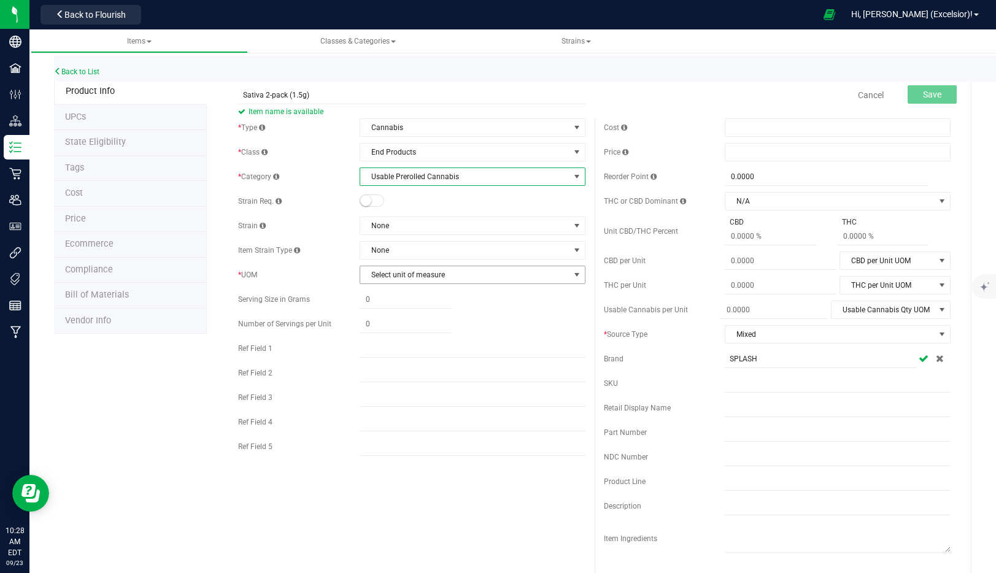
click at [430, 280] on span "Select unit of measure" at bounding box center [464, 274] width 209 height 17
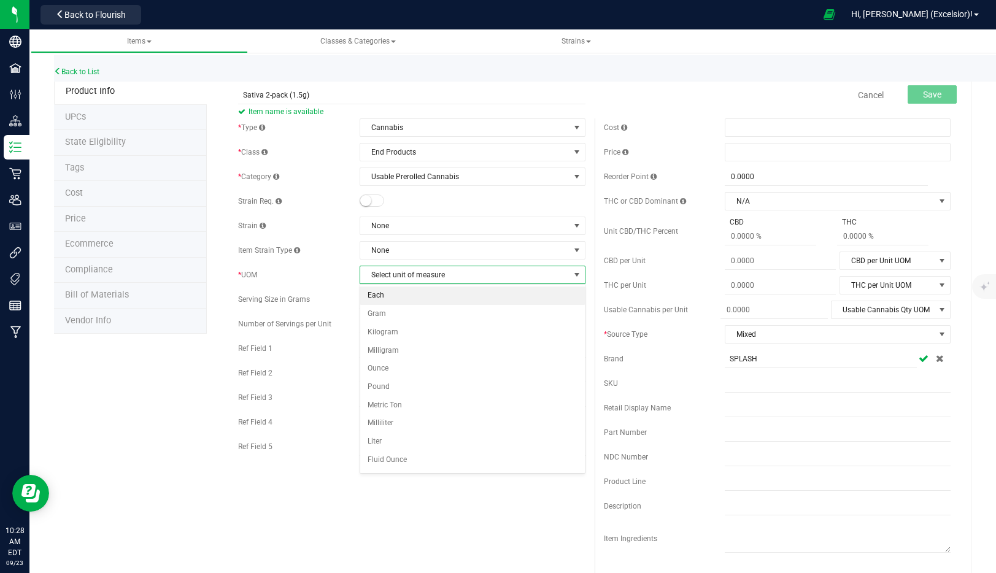
click at [414, 298] on li "Each" at bounding box center [472, 296] width 225 height 18
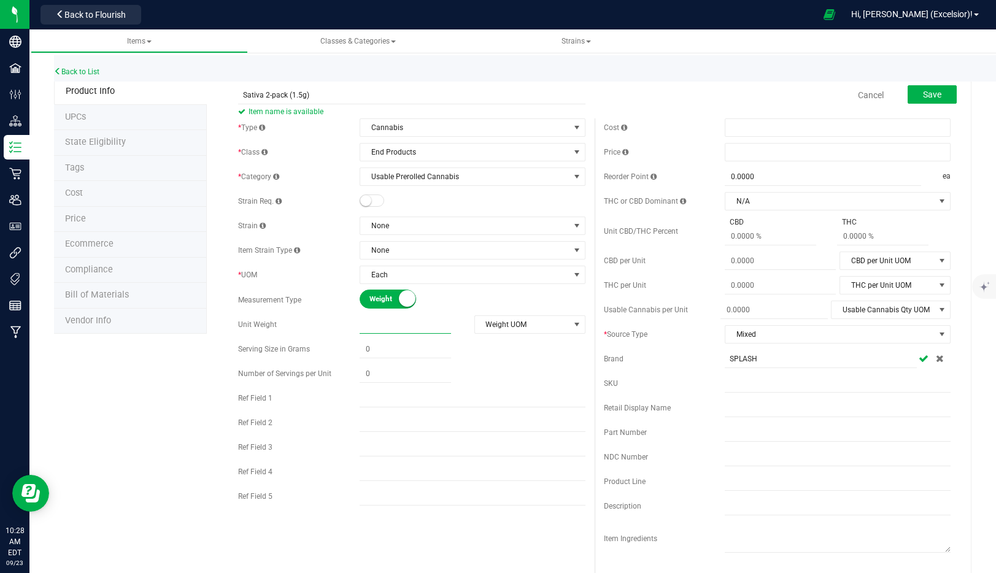
click at [377, 325] on span at bounding box center [405, 325] width 91 height 18
type input "0.0000"
click at [504, 322] on span "Weight UOM" at bounding box center [522, 324] width 95 height 17
click at [420, 330] on span at bounding box center [405, 325] width 91 height 18
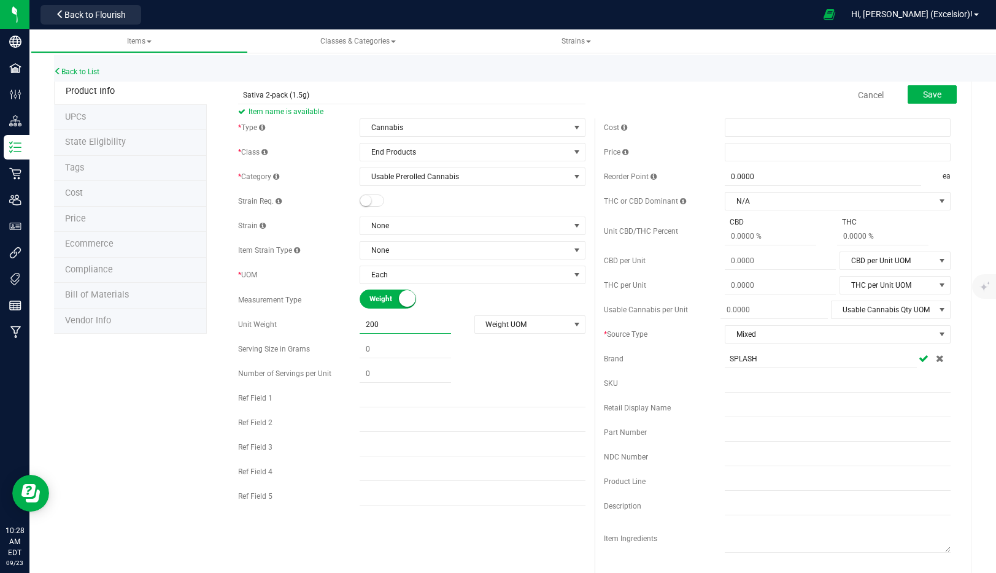
type input "2000"
type input "2,000.0000"
click at [413, 349] on div "* Type Cannabis Select type Cannabis Non-Inventory Raw Materials Supplies * Cla…" at bounding box center [411, 327] width 365 height 418
type input "0.0000"
click at [517, 316] on span "Weight UOM" at bounding box center [522, 324] width 95 height 17
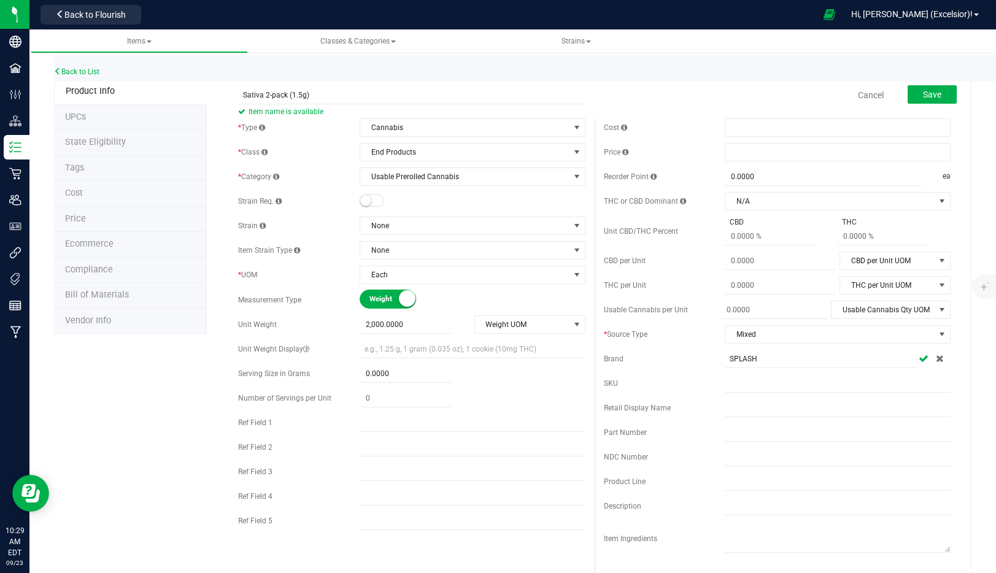
click at [487, 301] on div "Weight Volume" at bounding box center [473, 299] width 226 height 19
click at [396, 304] on span "Weight" at bounding box center [397, 299] width 55 height 18
click at [396, 327] on span at bounding box center [415, 325] width 111 height 18
type input "2000"
type input "2,000.0000"
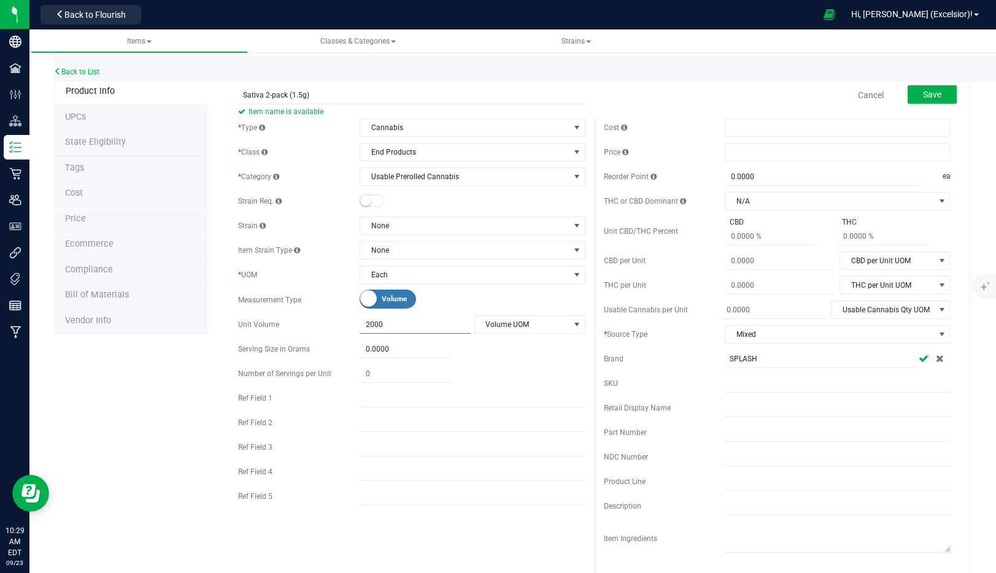
click at [487, 311] on div "* Type Cannabis Select type Cannabis Non-Inventory Raw Materials Supplies * Cla…" at bounding box center [411, 315] width 365 height 394
click at [373, 293] on small at bounding box center [368, 298] width 17 height 17
click at [451, 273] on span "Each" at bounding box center [464, 274] width 209 height 17
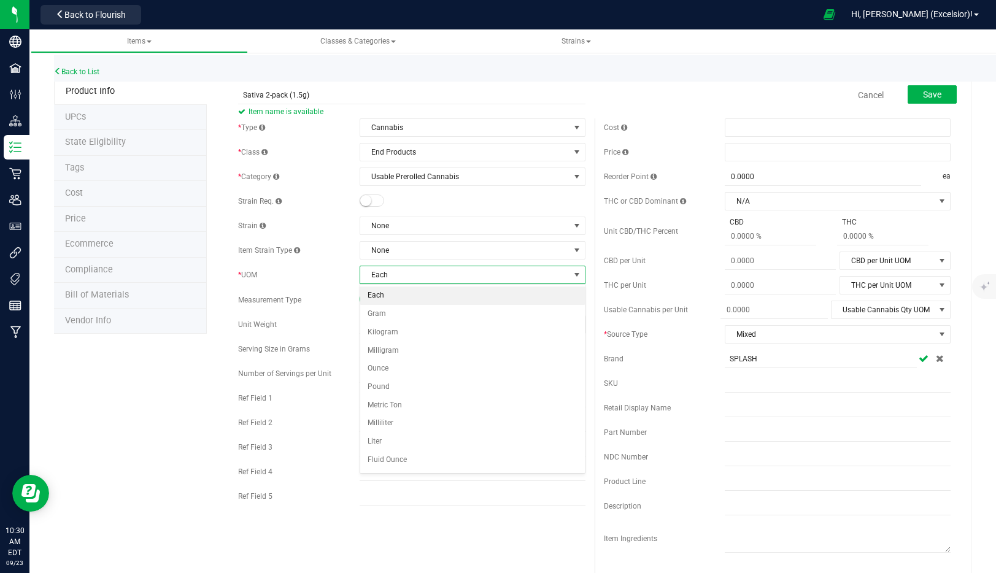
click at [441, 293] on li "Each" at bounding box center [472, 296] width 225 height 18
click at [392, 301] on span "Weight" at bounding box center [397, 299] width 55 height 18
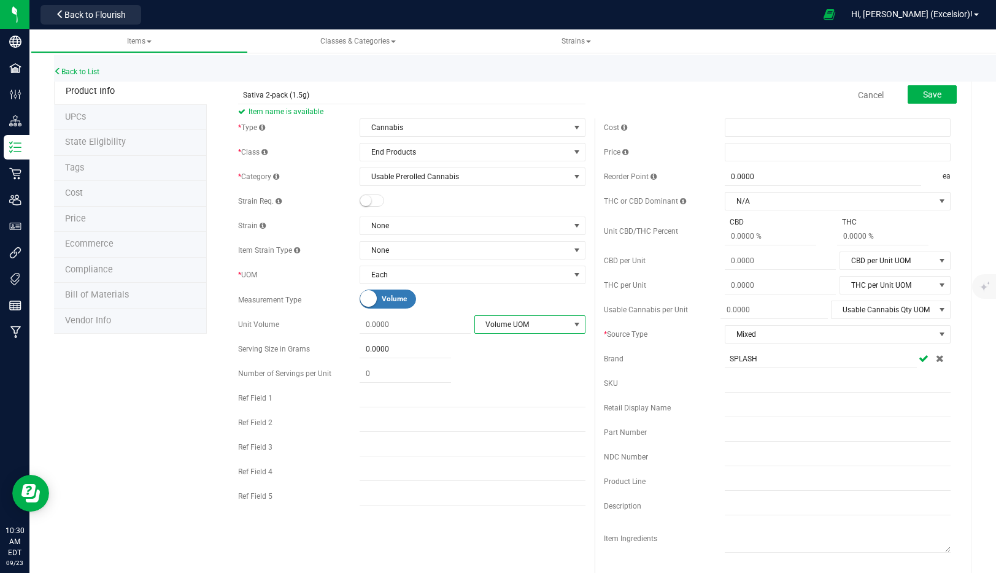
click at [516, 320] on span "Volume UOM" at bounding box center [522, 324] width 95 height 17
click at [374, 308] on span "Weight Volume" at bounding box center [387, 299] width 55 height 18
click at [542, 326] on span "Weight UOM" at bounding box center [522, 324] width 95 height 17
click at [513, 344] on li "Gram" at bounding box center [530, 345] width 110 height 18
click at [394, 331] on span at bounding box center [405, 325] width 91 height 18
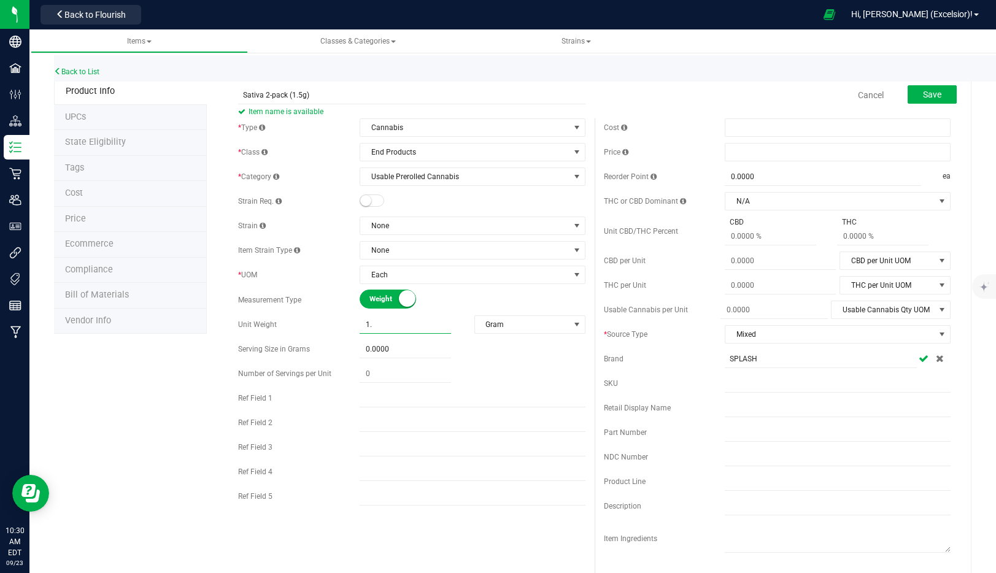
type input "1.5"
type input "1.5000"
click at [390, 355] on div "* Type Cannabis Select type Cannabis Non-Inventory Raw Materials Supplies * Cla…" at bounding box center [411, 315] width 365 height 394
click at [391, 379] on input "text" at bounding box center [405, 373] width 91 height 17
type input "0.0000"
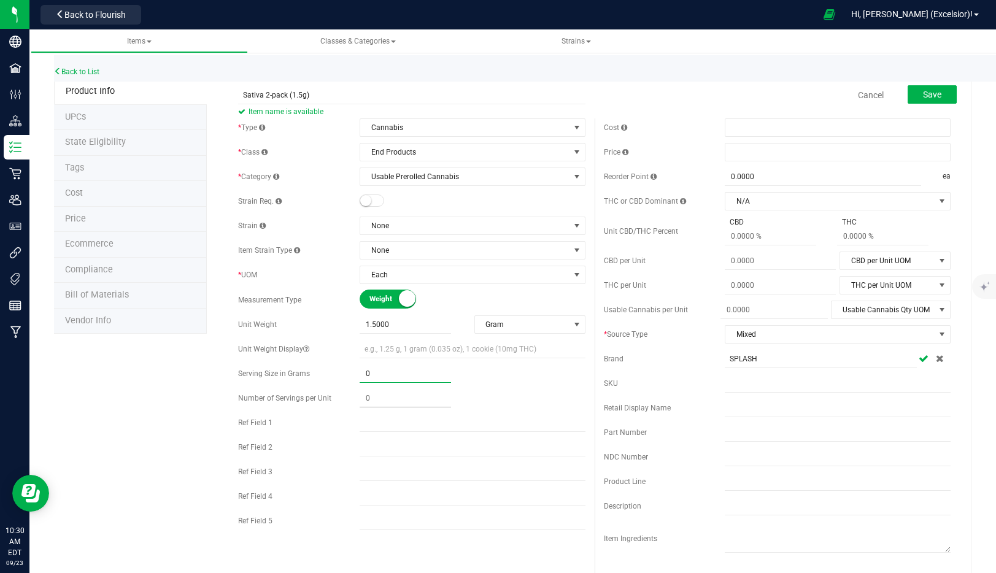
click at [391, 391] on span at bounding box center [405, 399] width 91 height 18
type input "2"
type input "2.00"
click at [391, 367] on span at bounding box center [405, 374] width 91 height 18
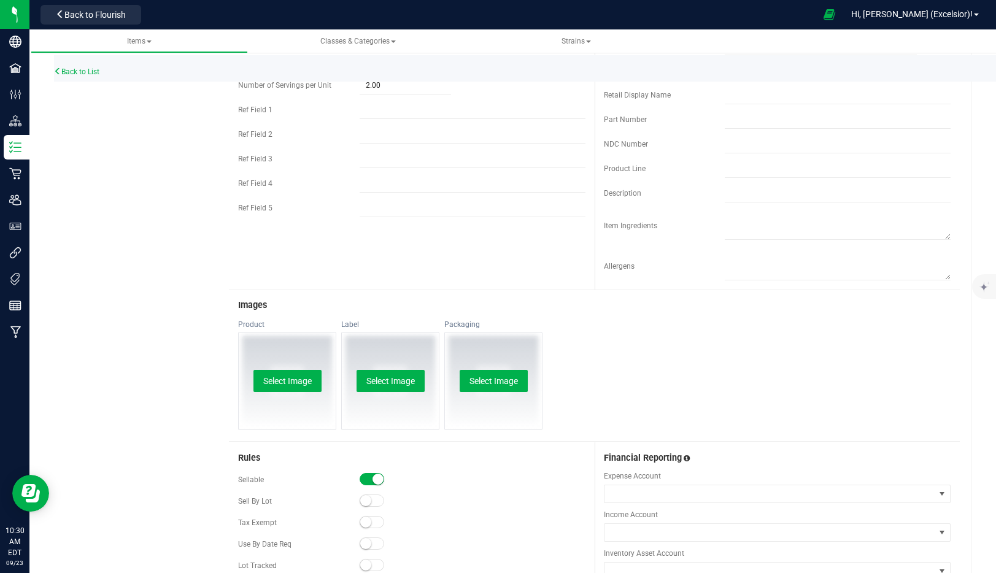
scroll to position [0, 0]
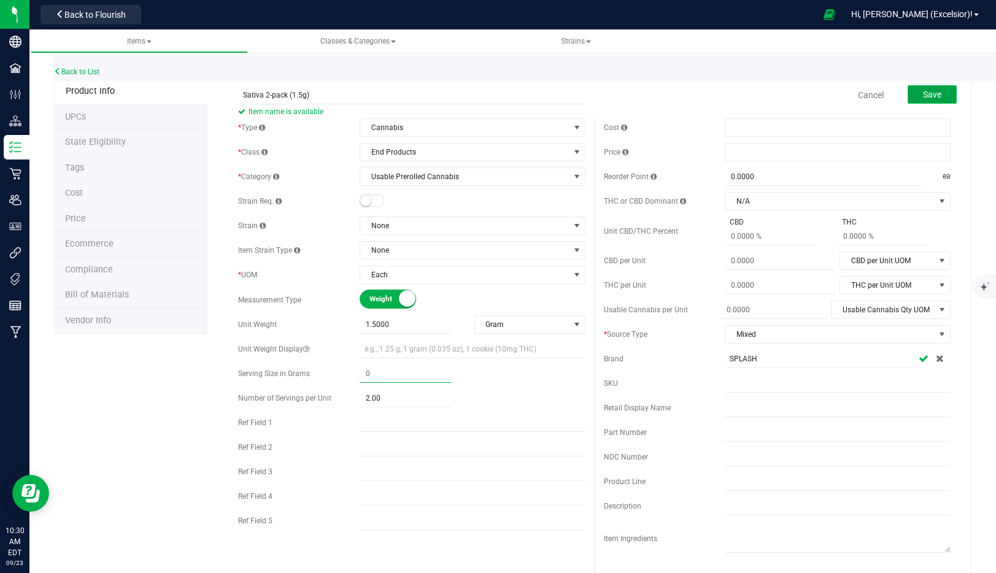
type input "0.0000"
click at [946, 95] on button "Save" at bounding box center [932, 94] width 49 height 18
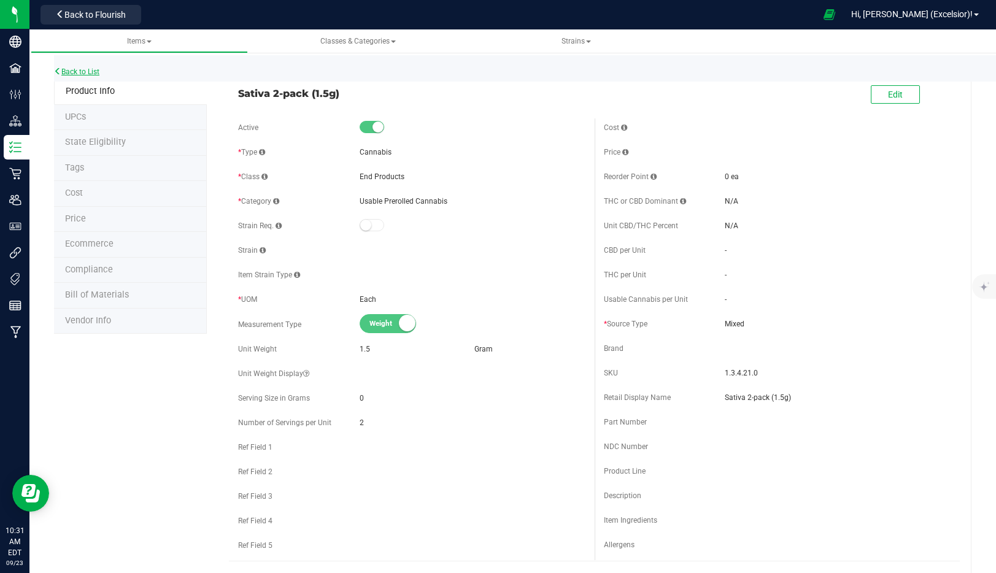
click at [88, 74] on link "Back to List" at bounding box center [76, 72] width 45 height 9
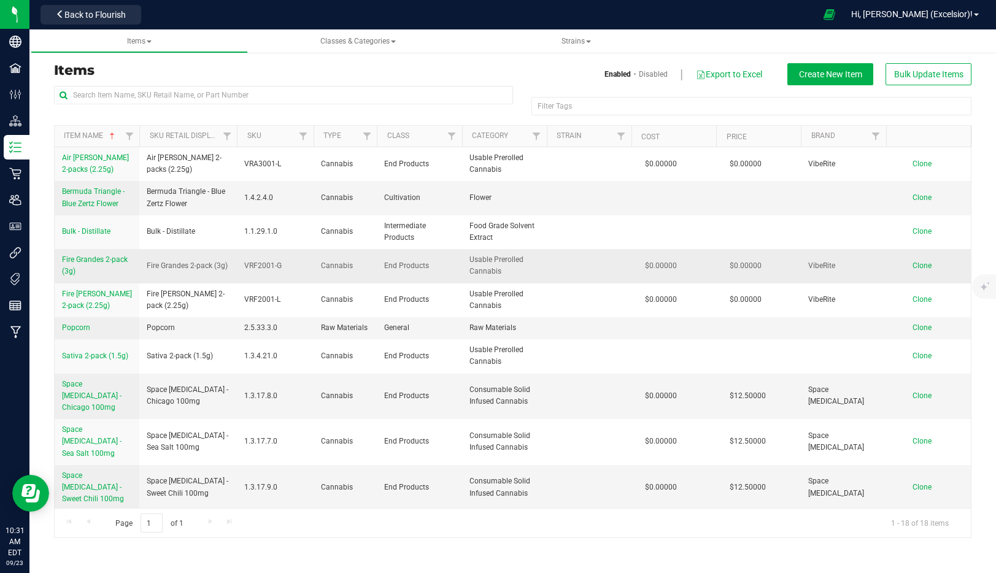
click at [93, 255] on span "Fire Grandes 2-pack (3g)" at bounding box center [95, 265] width 66 height 20
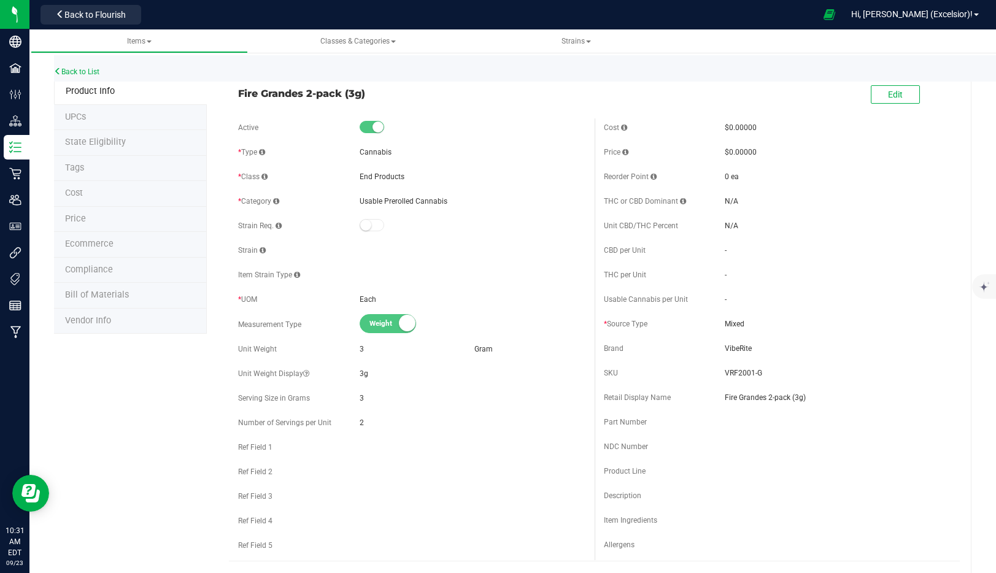
click at [94, 66] on div "Back to List" at bounding box center [552, 68] width 996 height 26
click at [89, 72] on link "Back to List" at bounding box center [76, 72] width 45 height 9
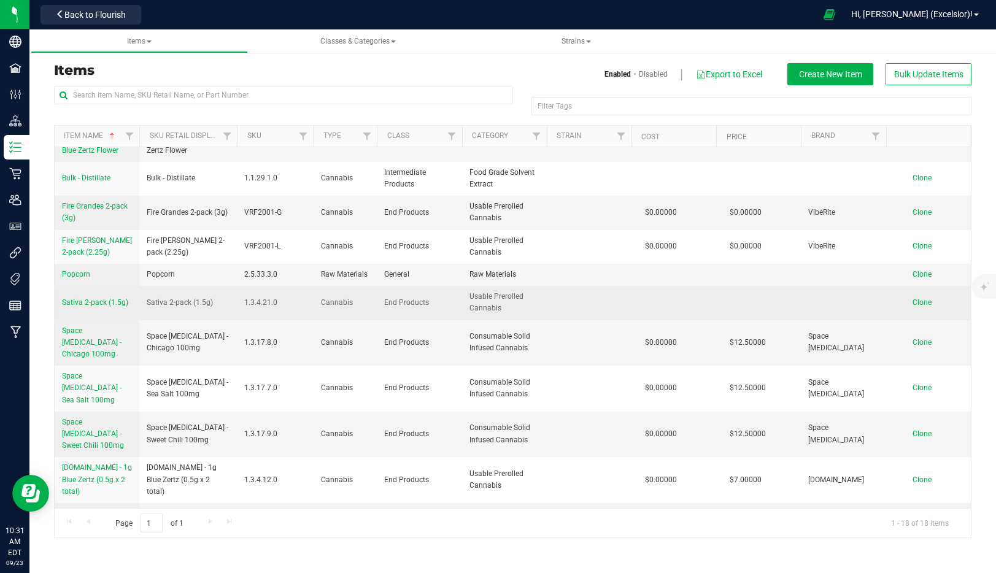
scroll to position [52, 0]
click at [90, 305] on span "Sativa 2-pack (1.5g)" at bounding box center [95, 304] width 66 height 9
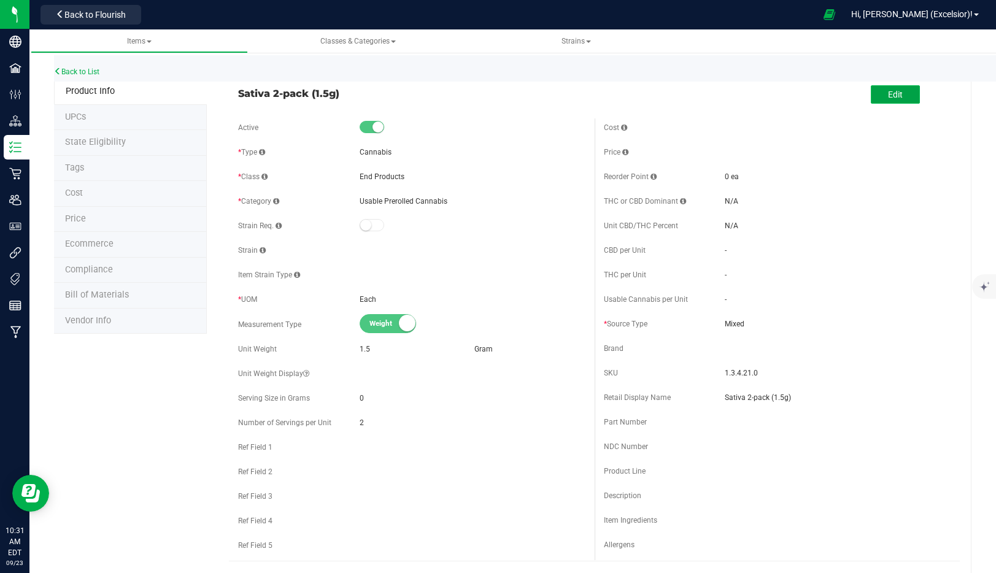
click at [891, 96] on span "Edit" at bounding box center [895, 95] width 15 height 10
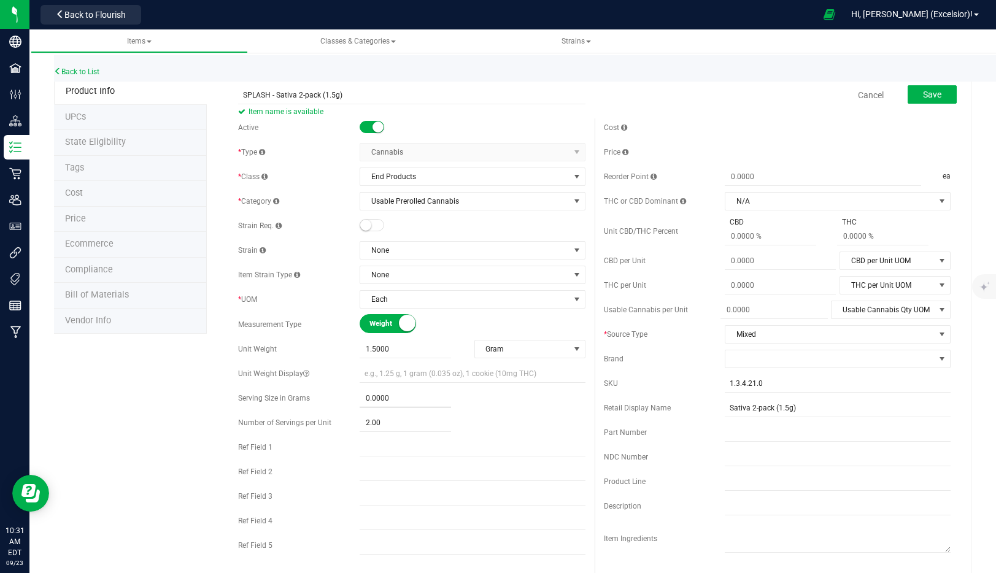
type input "SPLASH - Sativa 2-pack (1.5g)"
click at [404, 397] on span at bounding box center [405, 399] width 91 height 18
type input "1.5"
type input "1.5000"
click at [575, 418] on div "2.00 2" at bounding box center [473, 423] width 226 height 18
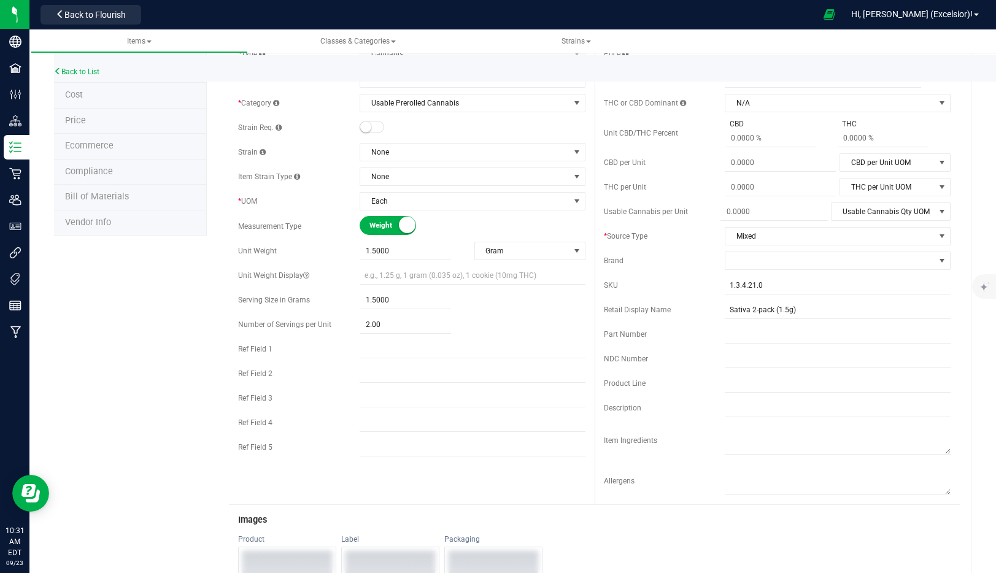
scroll to position [18, 0]
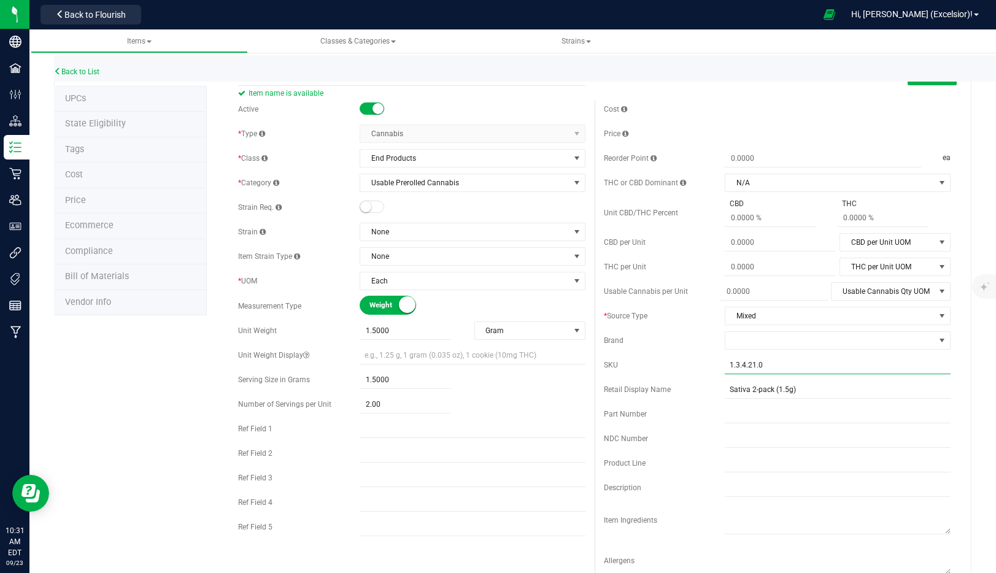
click at [789, 371] on input "1.3.4.21.0" at bounding box center [838, 365] width 226 height 18
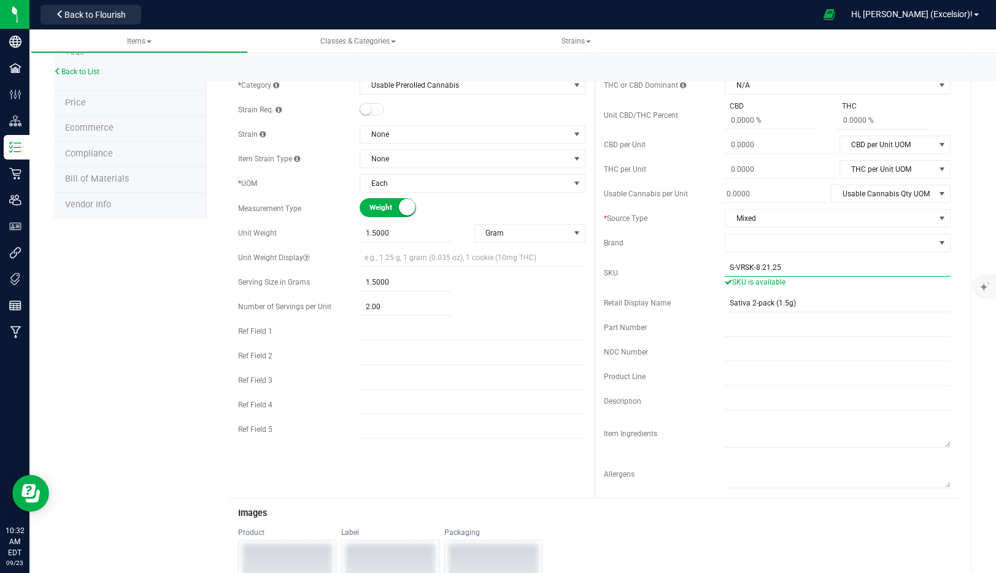
scroll to position [0, 0]
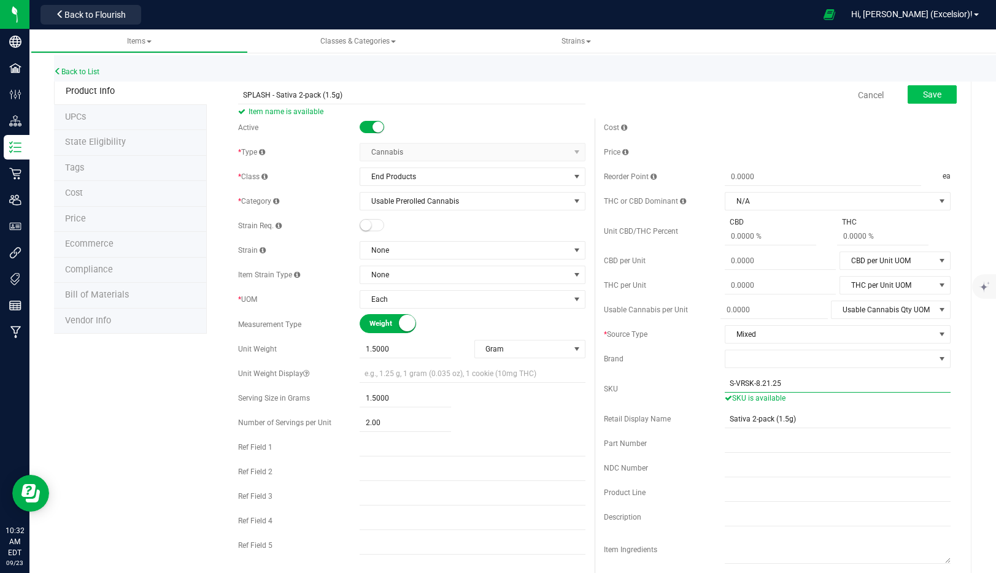
type input "S-VRSK-8.21.25"
click at [933, 87] on button "Save" at bounding box center [932, 94] width 49 height 18
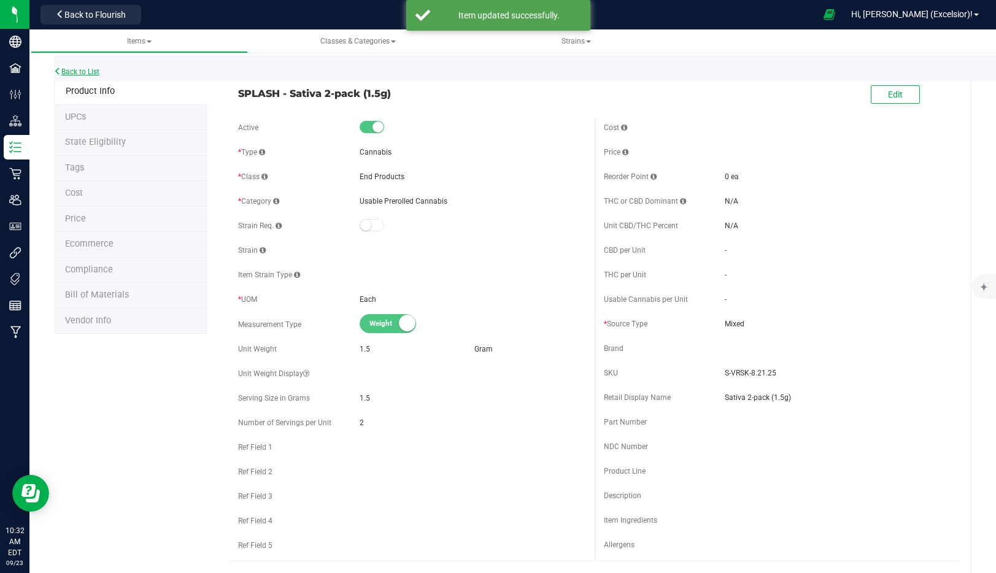
click at [81, 68] on link "Back to List" at bounding box center [76, 72] width 45 height 9
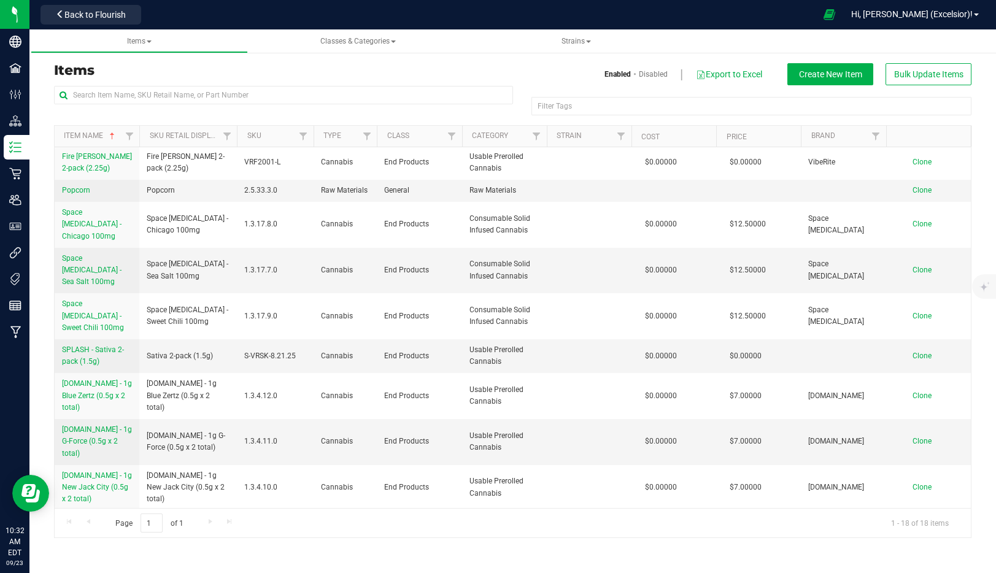
scroll to position [136, 0]
click at [87, 347] on span "SPLASH - Sativa 2-pack (1.5g)" at bounding box center [93, 357] width 62 height 20
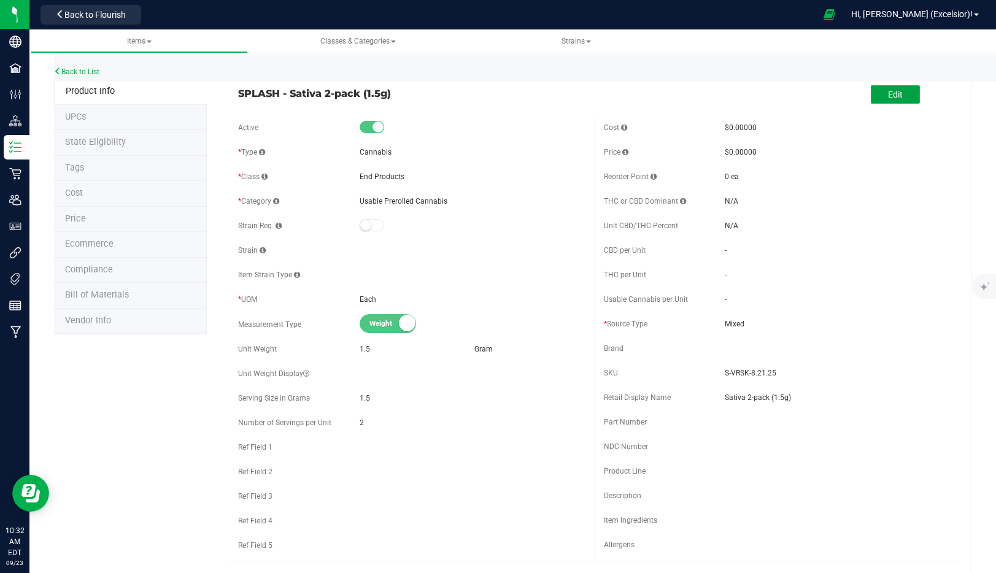
click at [906, 90] on button "Edit" at bounding box center [895, 94] width 49 height 18
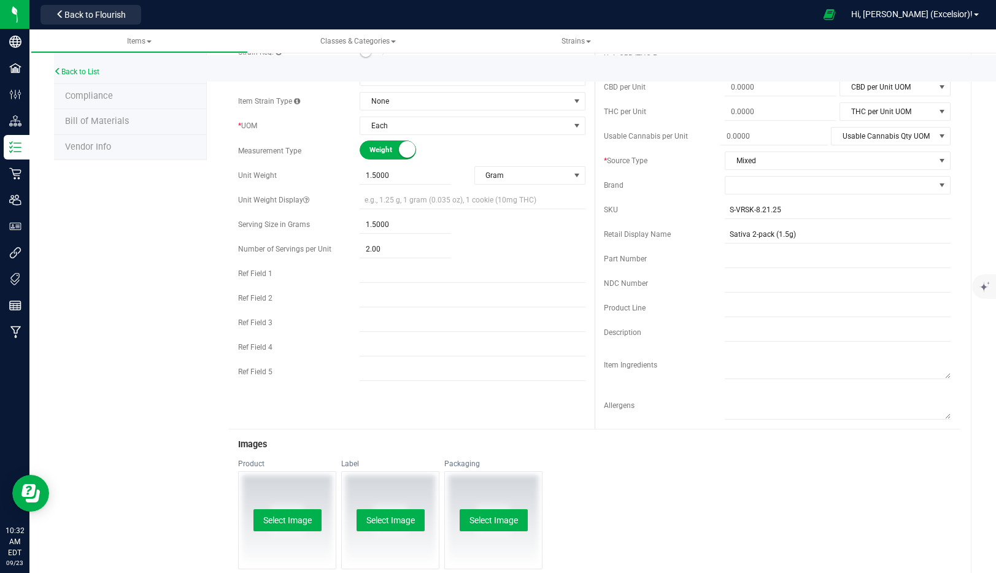
scroll to position [206, 0]
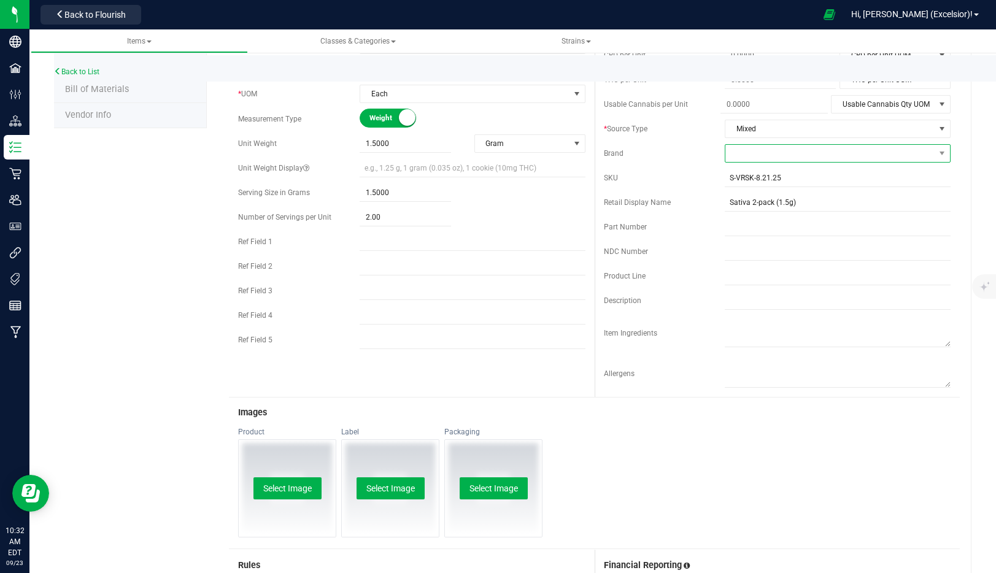
click at [780, 155] on span at bounding box center [830, 153] width 209 height 17
click at [757, 207] on li "+ Add New" at bounding box center [838, 206] width 225 height 21
click at [758, 158] on input "text" at bounding box center [821, 153] width 192 height 18
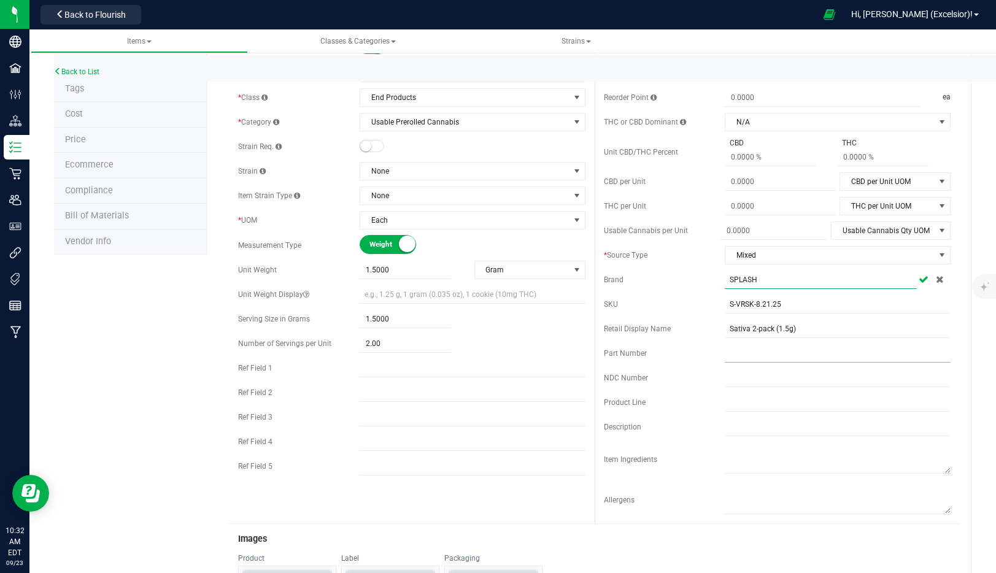
scroll to position [132, 0]
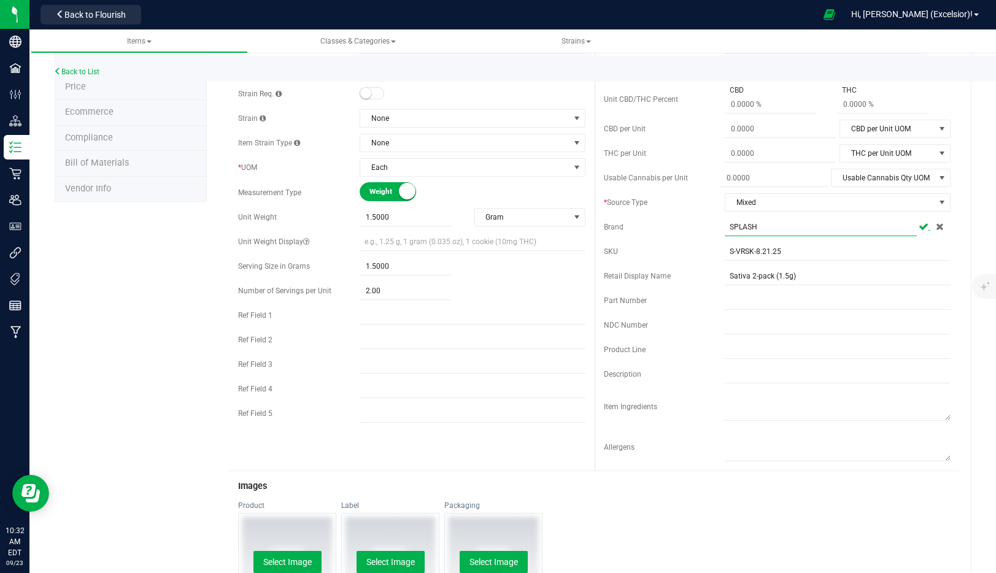
type input "SPLASH"
click at [922, 228] on icon at bounding box center [924, 226] width 10 height 7
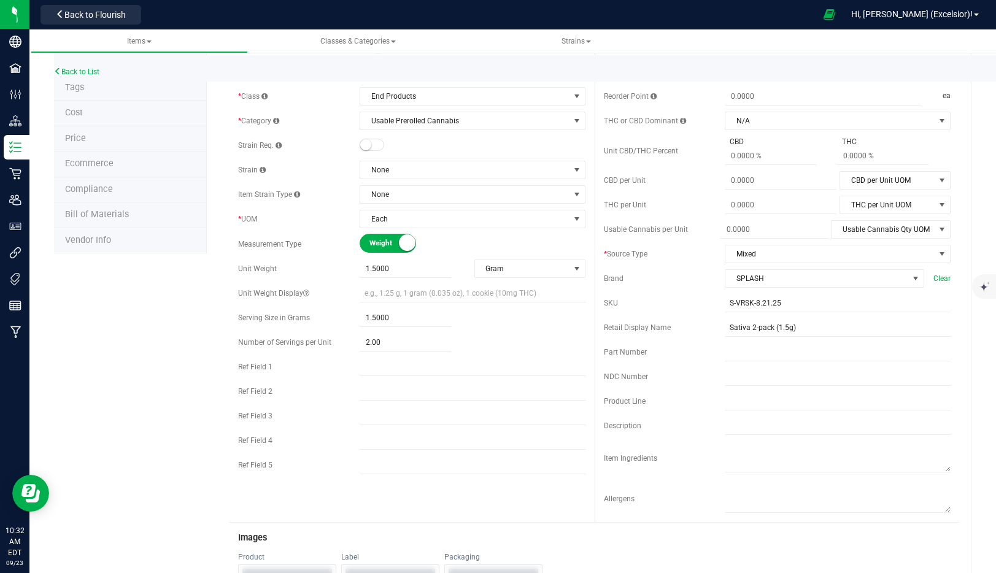
scroll to position [76, 0]
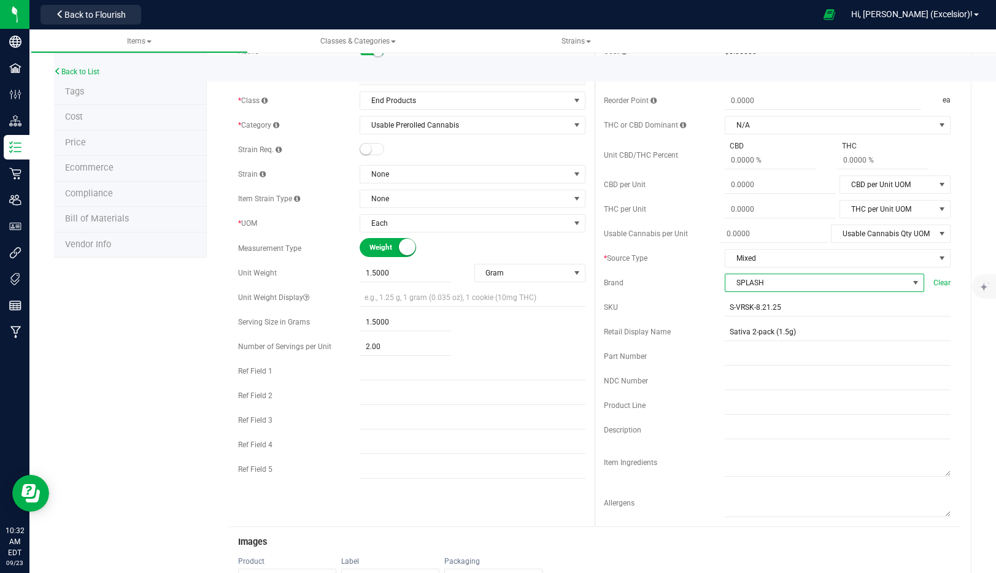
click at [896, 282] on span "SPLASH" at bounding box center [817, 282] width 183 height 17
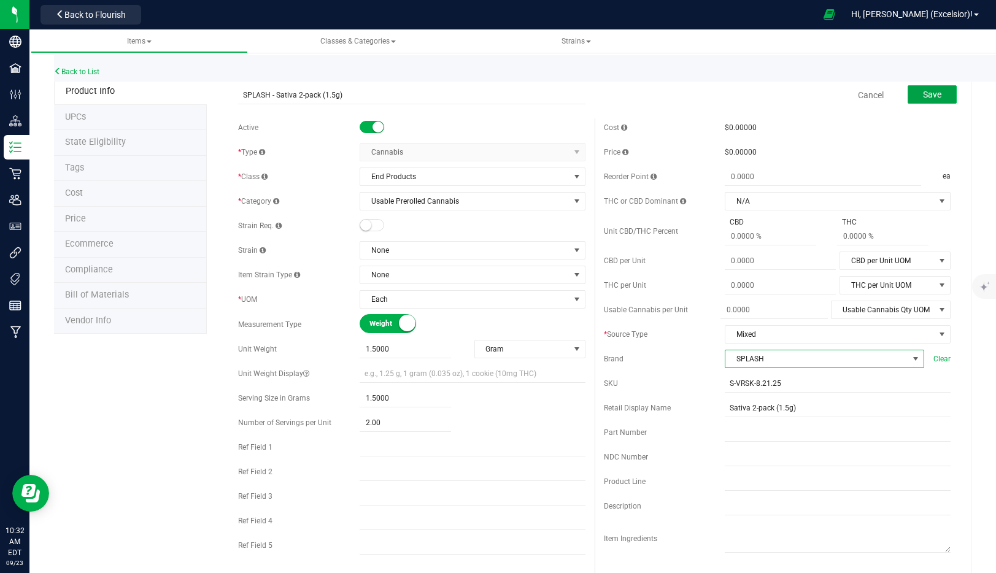
click at [925, 90] on span "Save" at bounding box center [932, 95] width 18 height 10
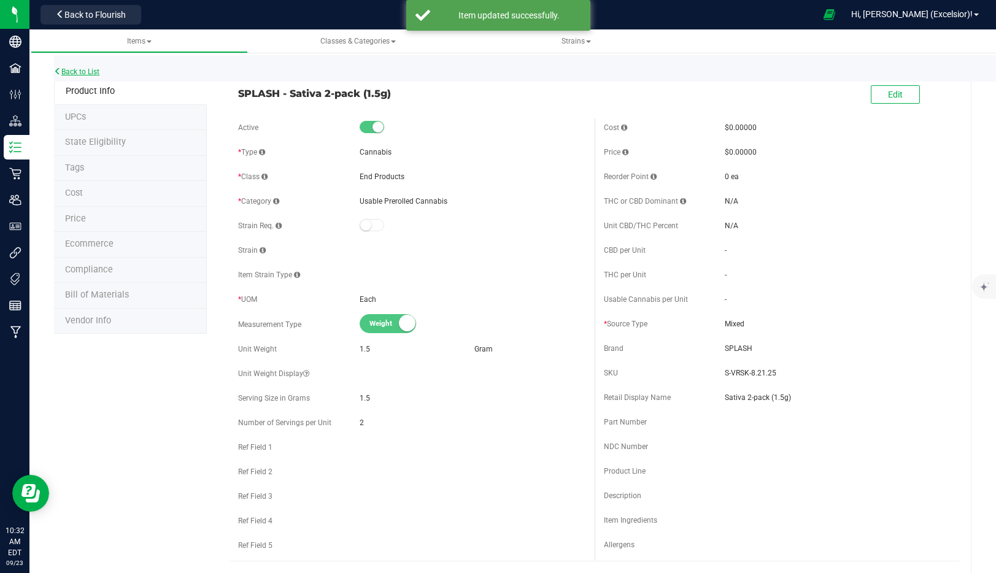
click at [89, 74] on link "Back to List" at bounding box center [76, 72] width 45 height 9
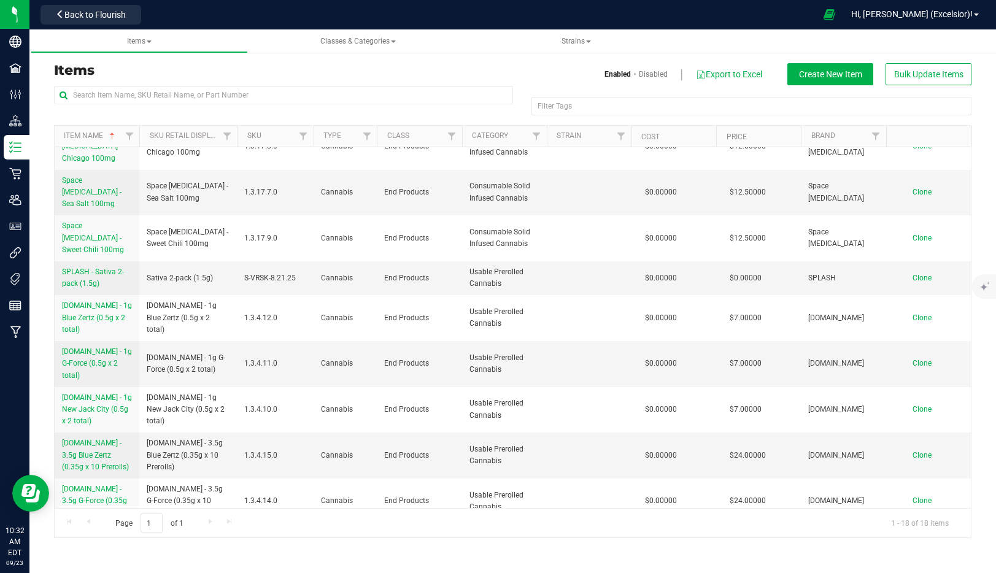
scroll to position [181, 0]
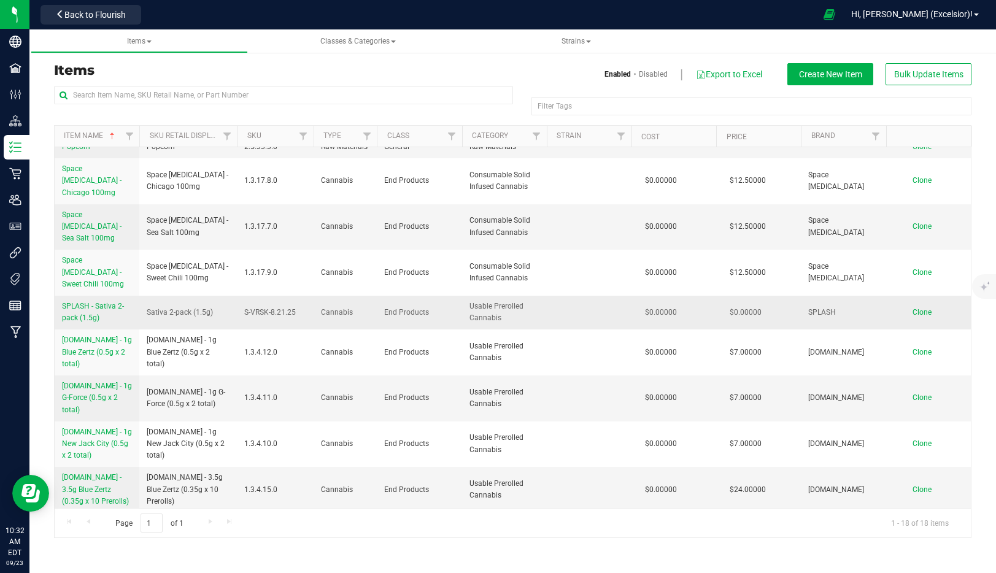
click at [924, 308] on span "Clone" at bounding box center [922, 312] width 19 height 9
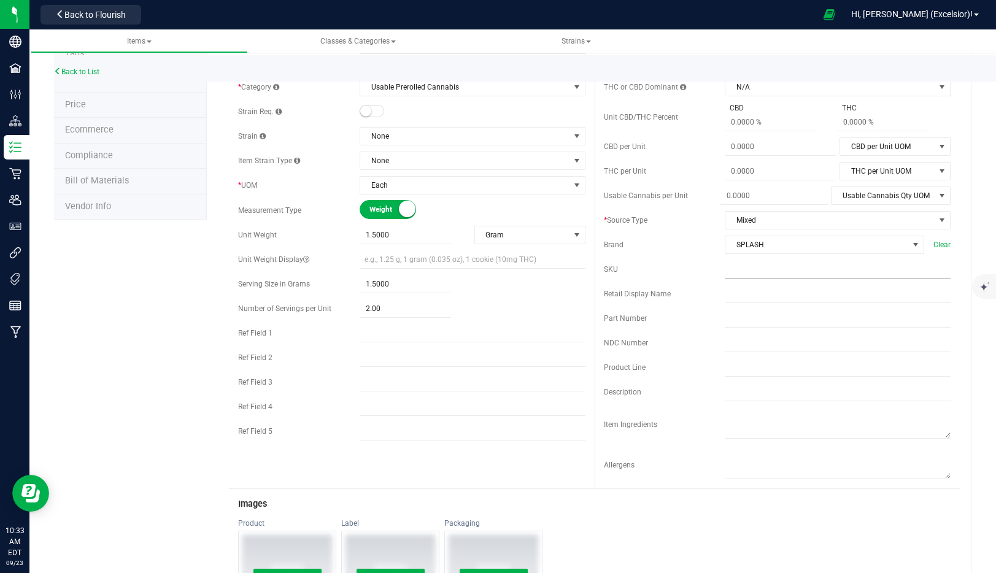
scroll to position [123, 0]
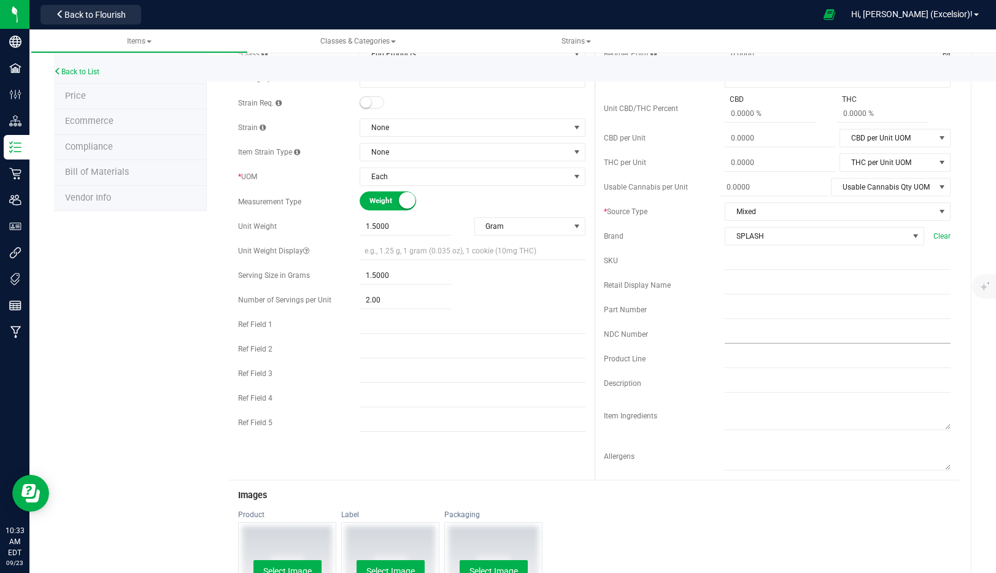
type input "SPLASH - Hybrid 2-pack (1.5g)"
click at [752, 264] on input "text" at bounding box center [838, 261] width 226 height 18
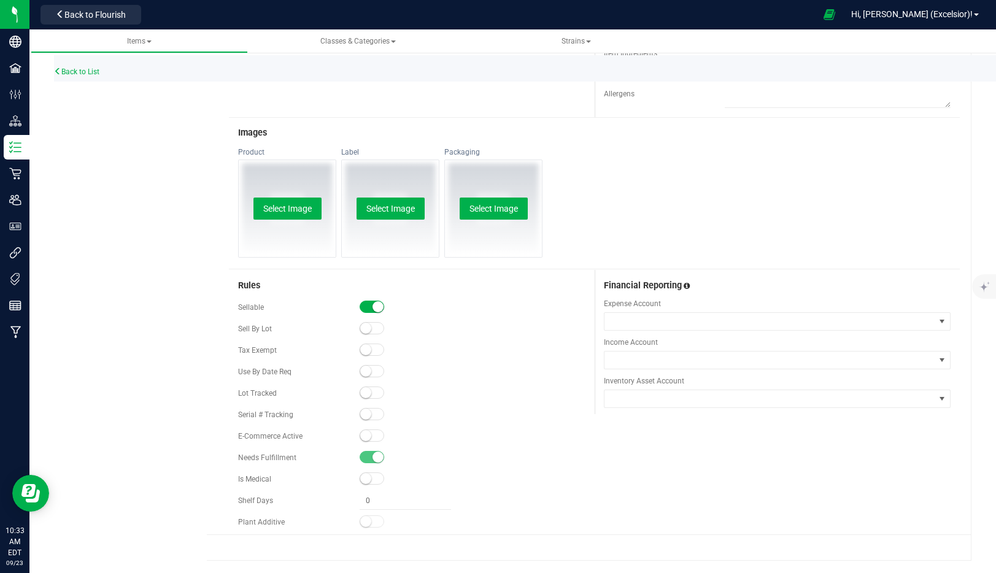
scroll to position [0, 0]
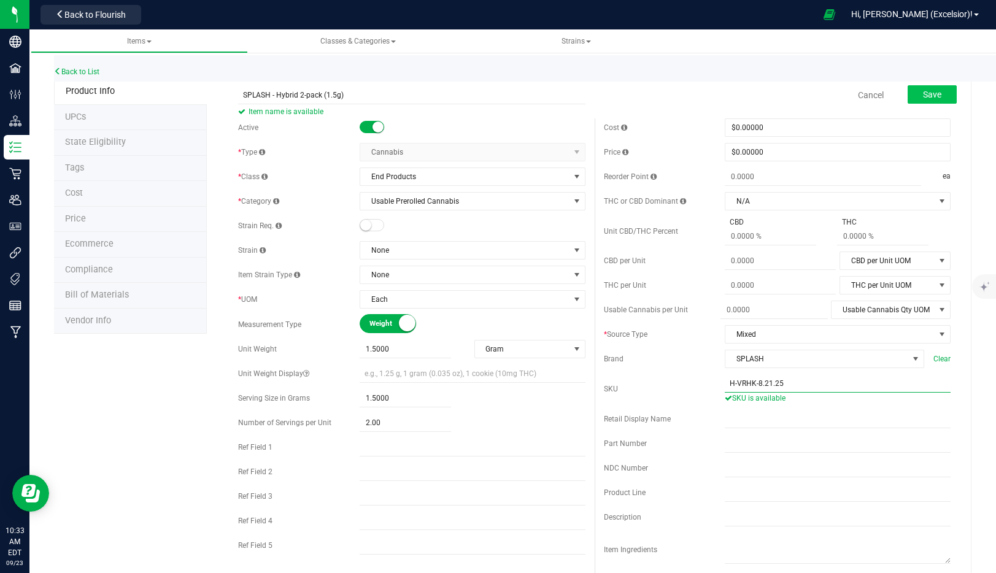
type input "H-VRHK-8.21.25"
click at [936, 90] on span "Save" at bounding box center [932, 95] width 18 height 10
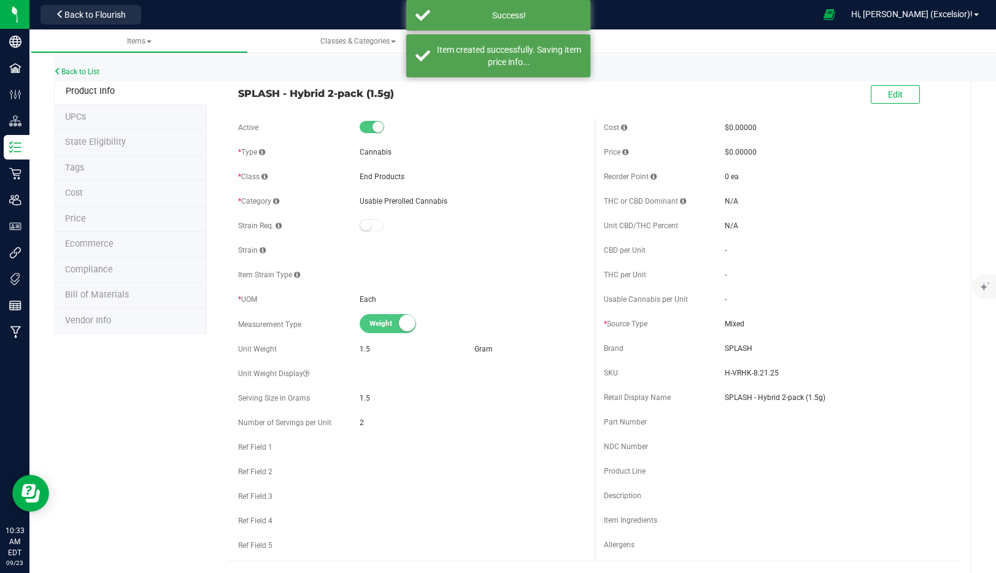
click at [69, 66] on div "Back to List" at bounding box center [552, 68] width 996 height 26
click at [69, 71] on link "Back to List" at bounding box center [76, 72] width 45 height 9
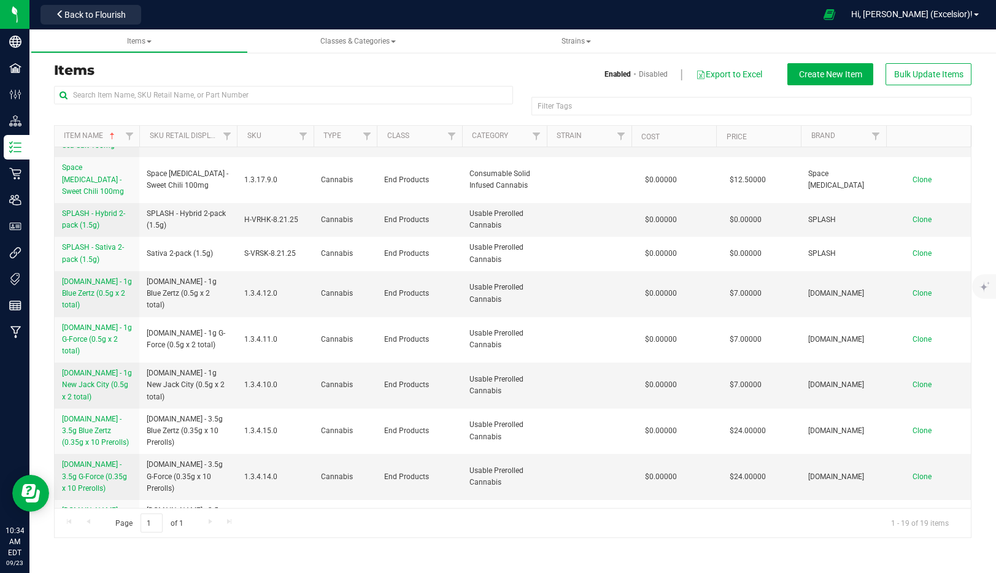
scroll to position [269, 0]
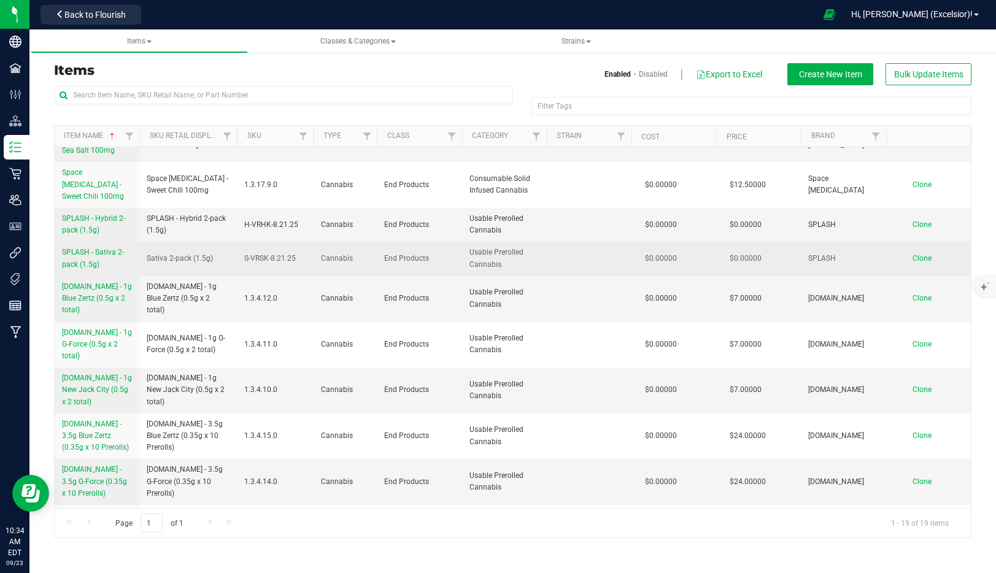
click at [925, 254] on span "Clone" at bounding box center [922, 258] width 19 height 9
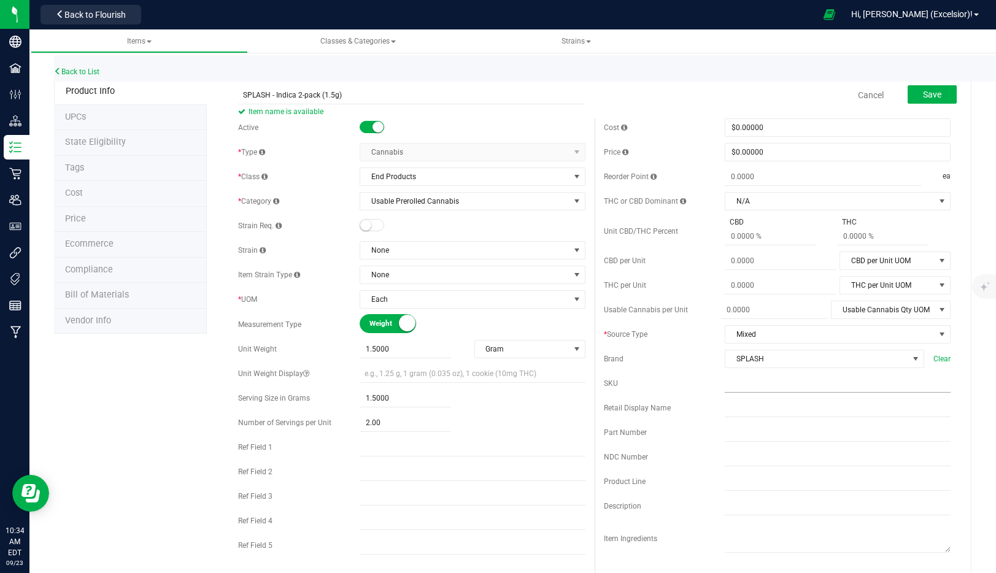
type input "SPLASH - Indica 2-pack (1.5g)"
click at [744, 389] on input "text" at bounding box center [838, 383] width 226 height 18
click at [746, 388] on input "text" at bounding box center [838, 383] width 226 height 18
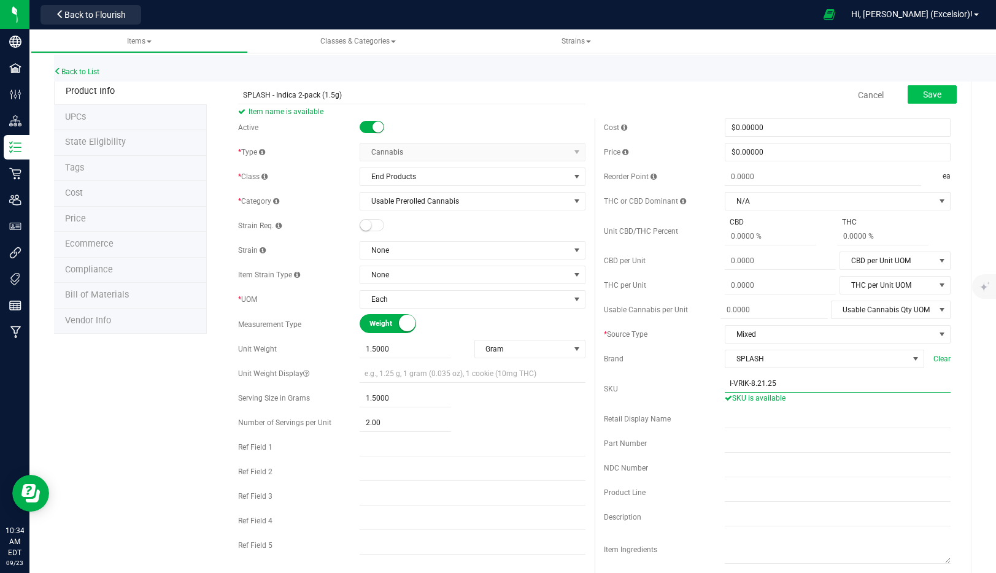
type input "I-VRIK-8.21.25"
click at [930, 88] on button "Save" at bounding box center [932, 94] width 49 height 18
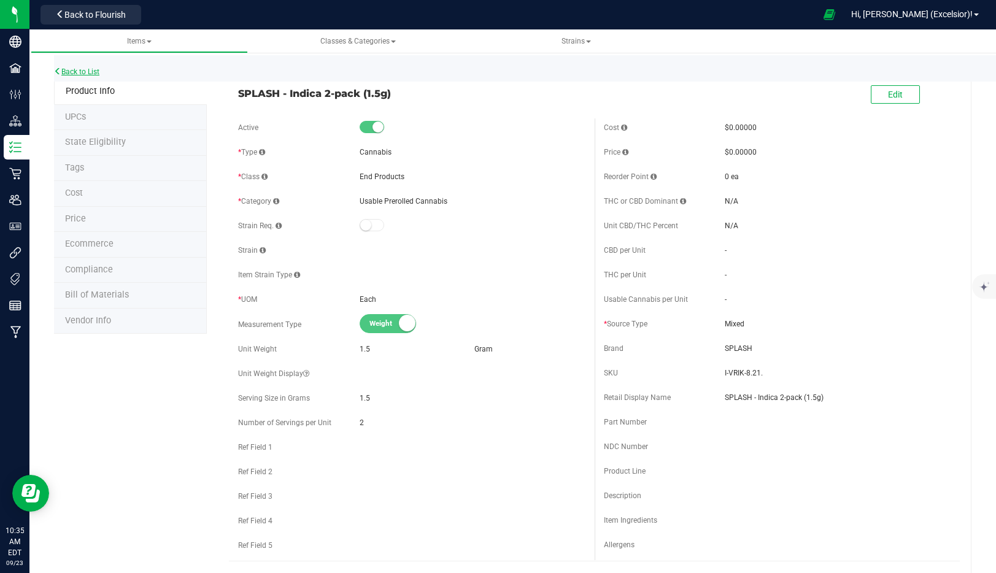
click at [74, 72] on link "Back to List" at bounding box center [76, 72] width 45 height 9
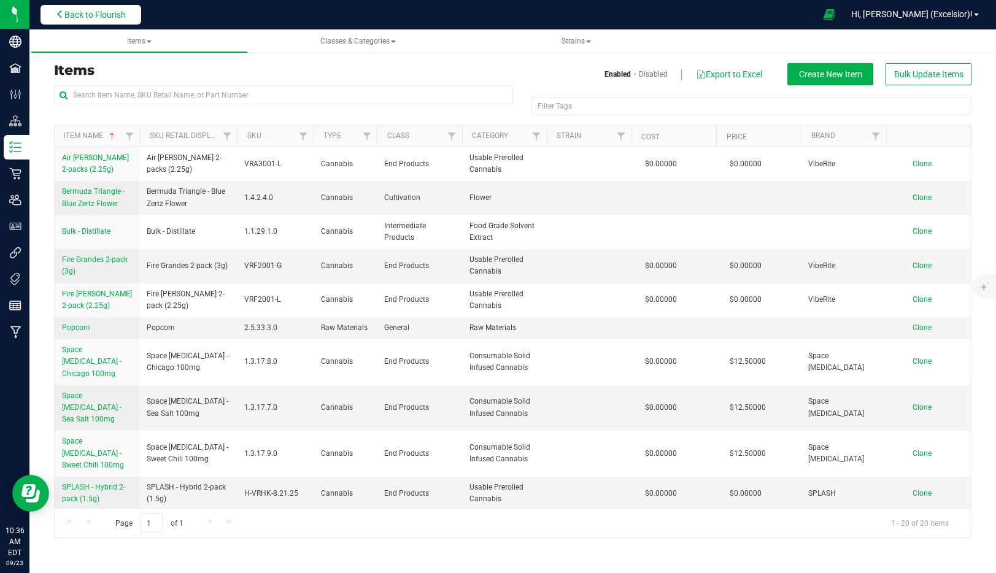
click at [85, 14] on span "Back to Flourish" at bounding box center [94, 15] width 61 height 10
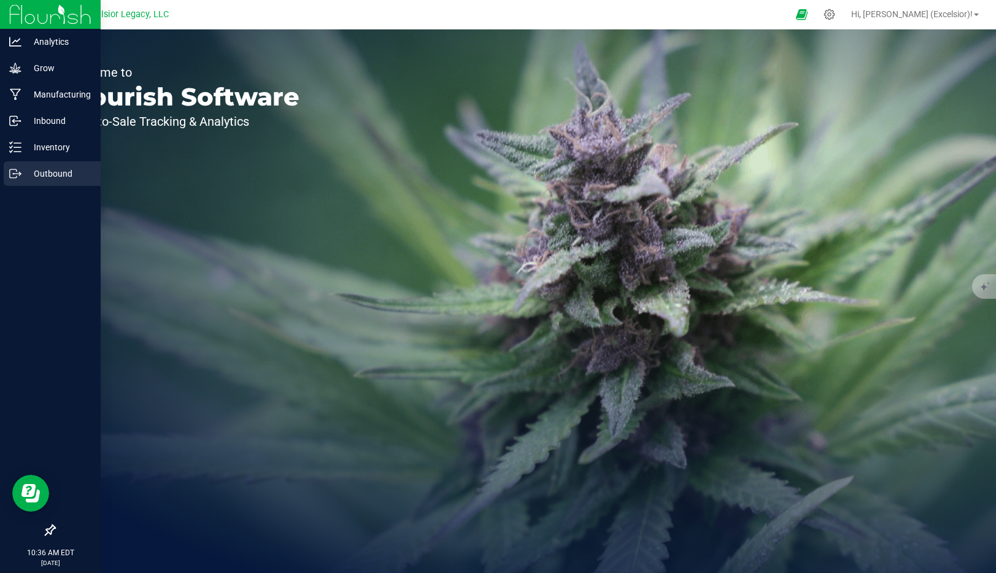
click at [23, 171] on p "Outbound" at bounding box center [58, 173] width 74 height 15
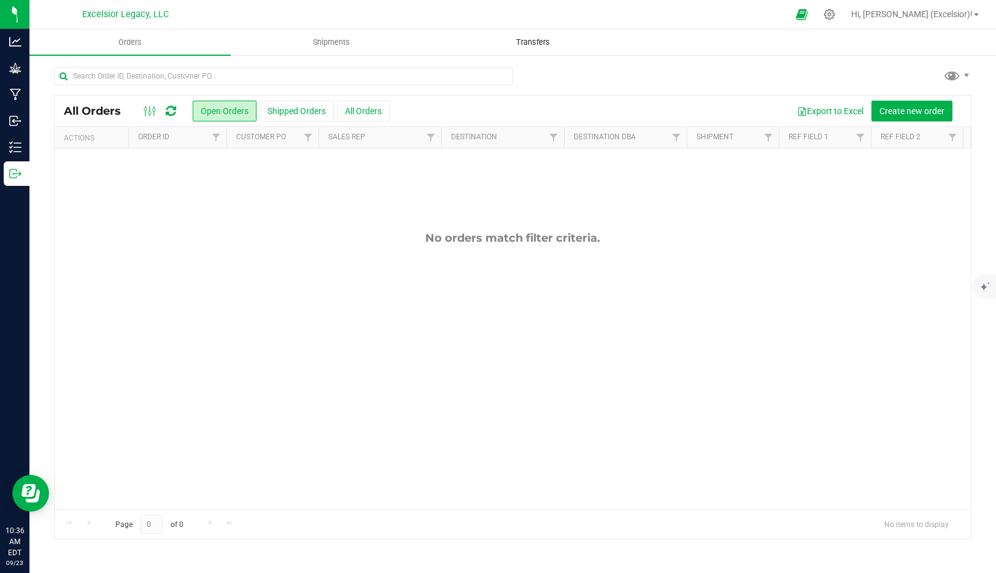
click at [510, 45] on span "Transfers" at bounding box center [533, 42] width 67 height 11
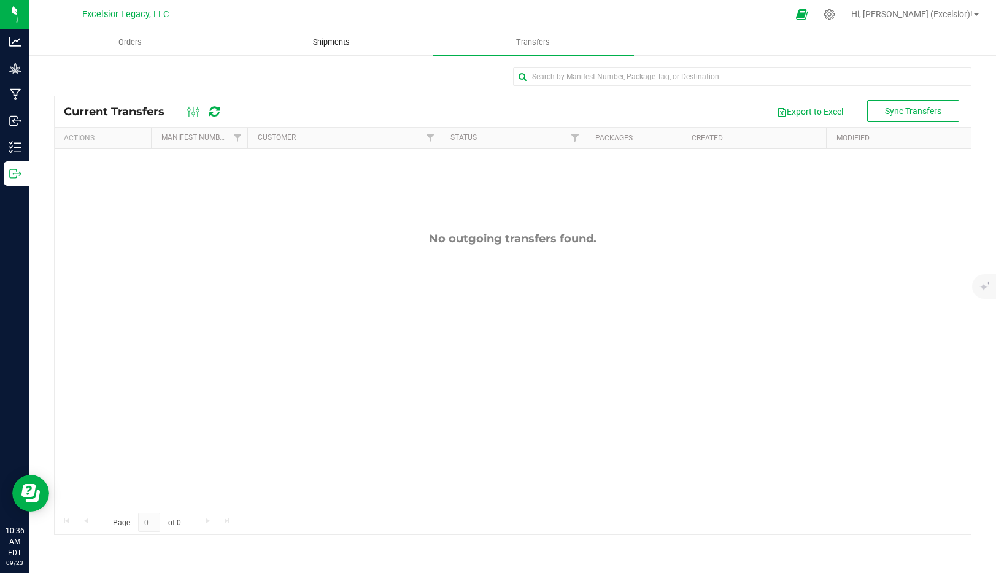
click at [308, 47] on uib-tab-heading "Shipments" at bounding box center [331, 42] width 200 height 25
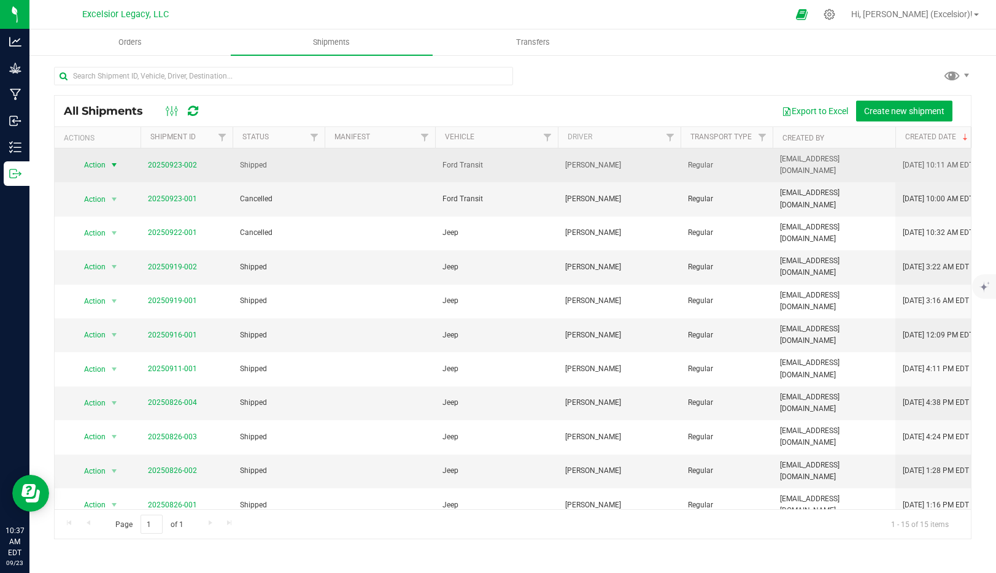
click at [107, 164] on span "select" at bounding box center [114, 165] width 15 height 17
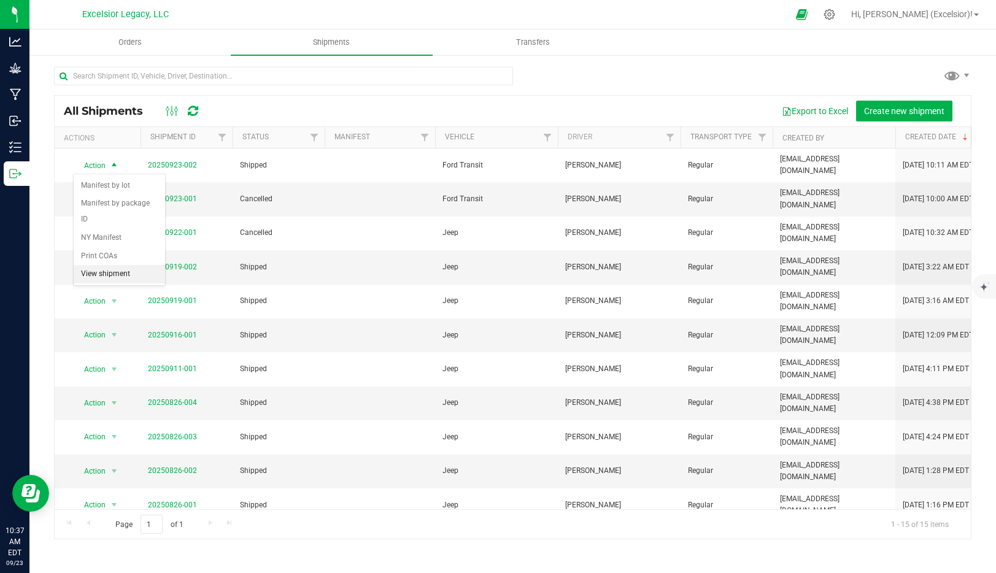
click at [106, 265] on li "View shipment" at bounding box center [119, 274] width 91 height 18
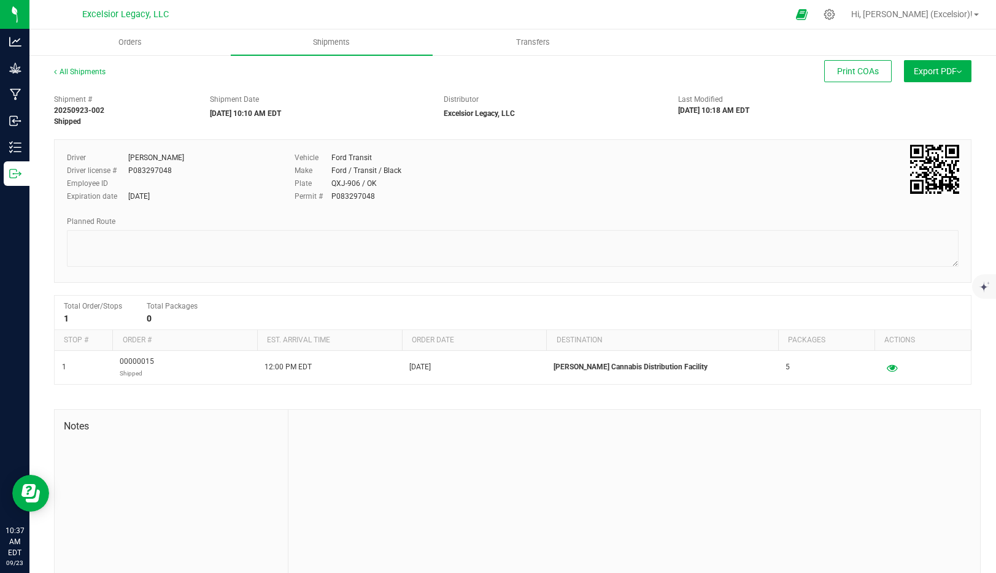
scroll to position [14, 0]
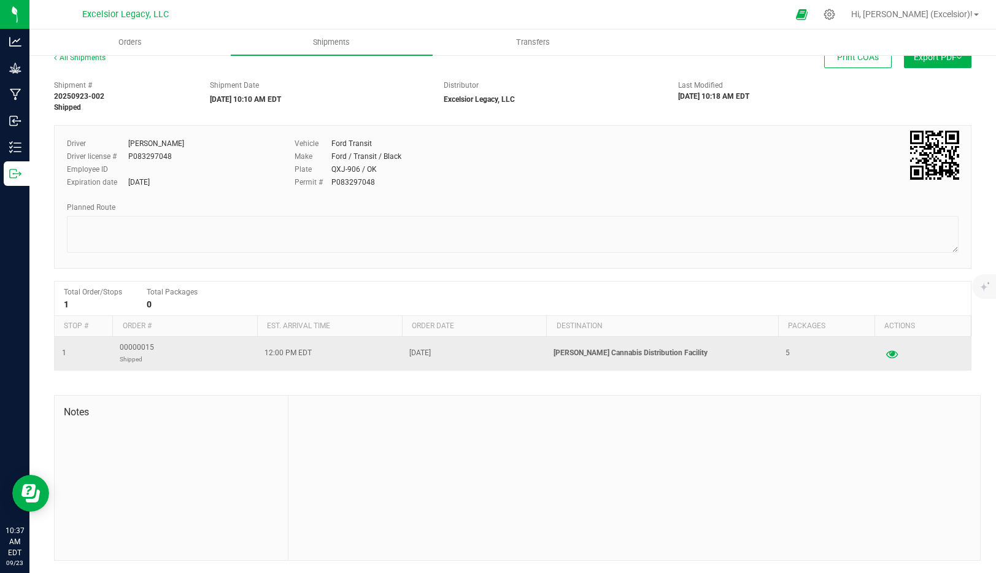
click at [895, 363] on td at bounding box center [923, 353] width 96 height 33
click at [892, 360] on button "button" at bounding box center [892, 354] width 22 height 20
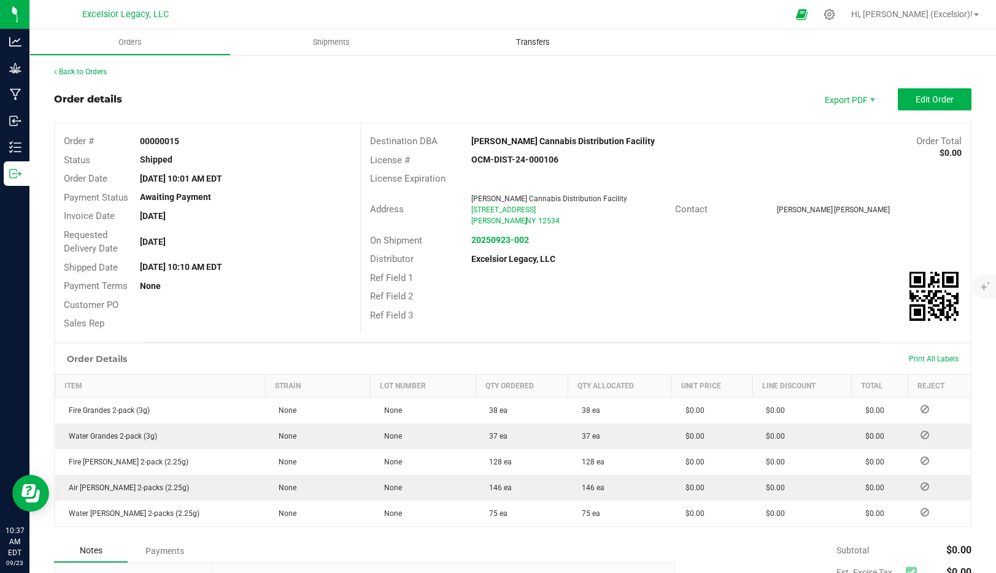
click at [525, 37] on span "Transfers" at bounding box center [533, 42] width 67 height 11
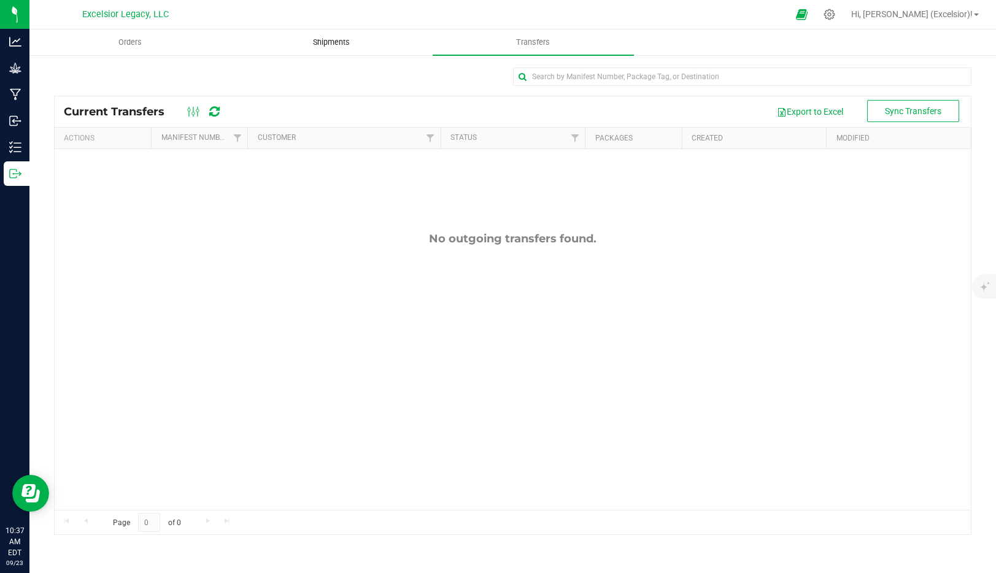
click at [322, 41] on span "Shipments" at bounding box center [332, 42] width 70 height 11
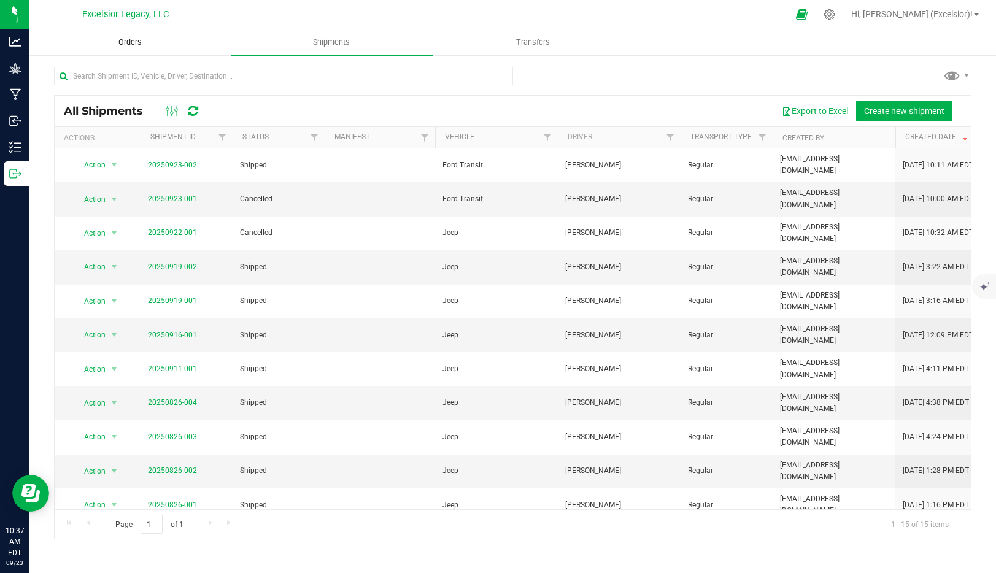
click at [112, 31] on uib-tab-heading "Orders" at bounding box center [130, 42] width 200 height 25
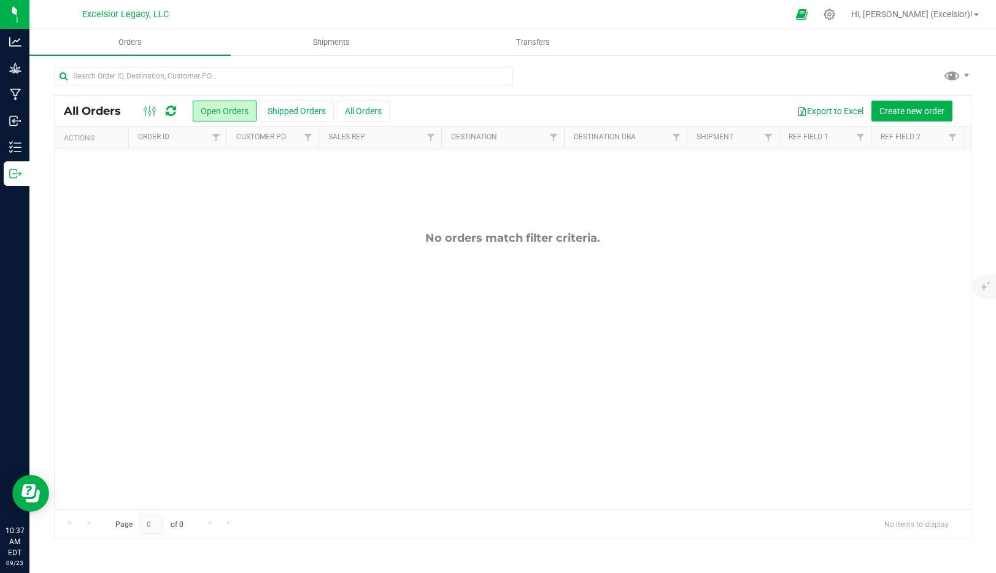
click at [393, 4] on div at bounding box center [504, 14] width 568 height 24
click at [918, 109] on span "Create new order" at bounding box center [912, 111] width 65 height 10
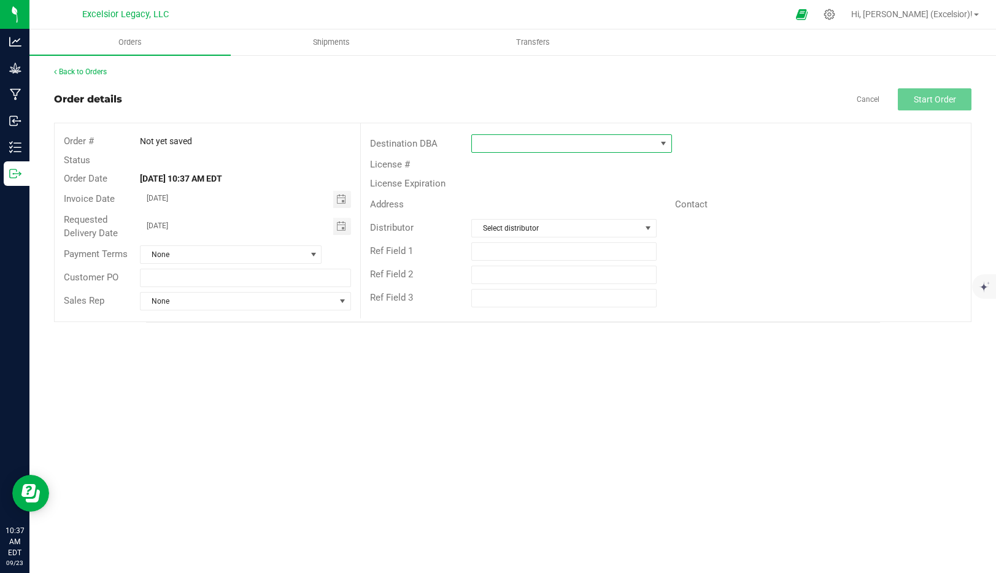
click at [476, 146] on span at bounding box center [564, 143] width 184 height 17
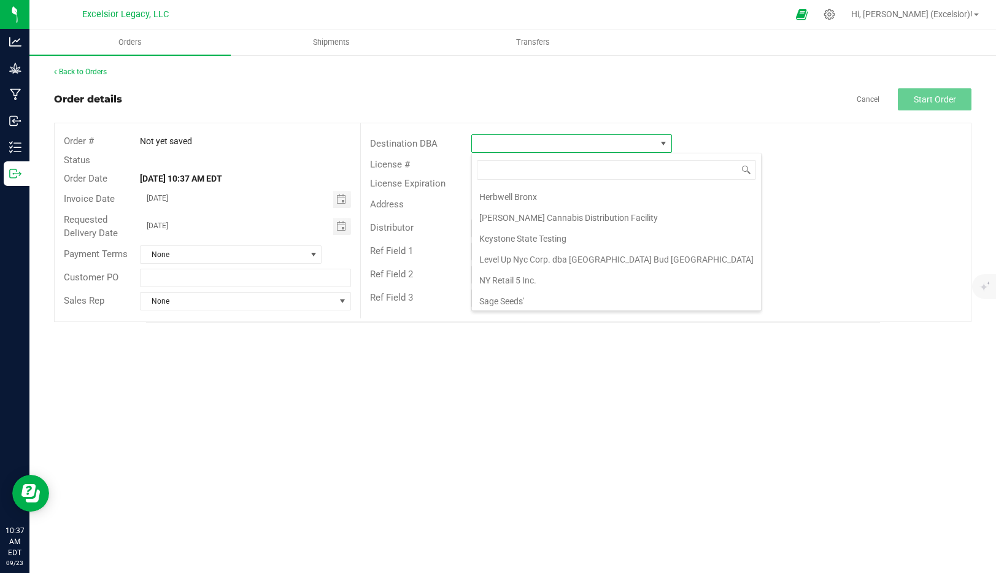
scroll to position [169, 0]
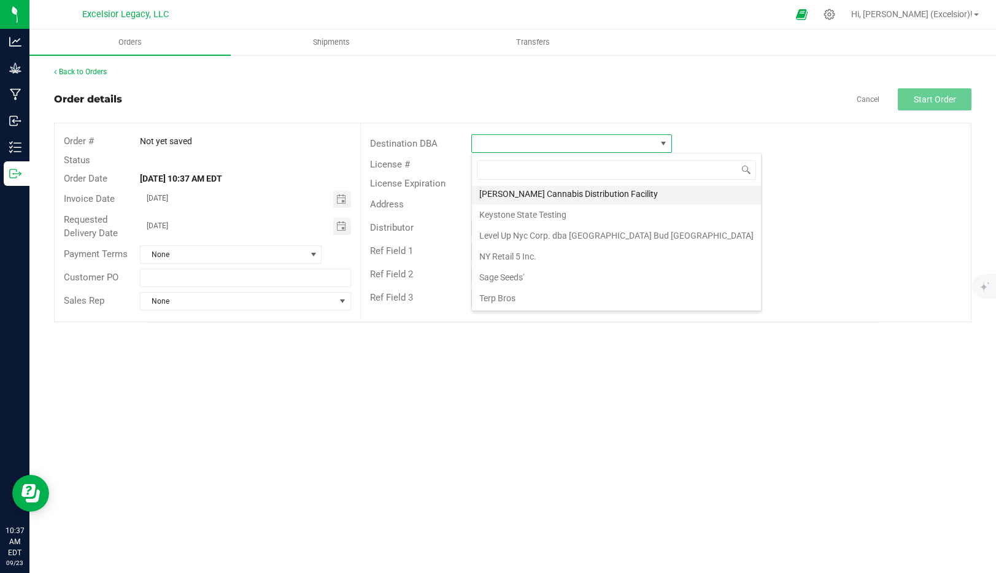
click at [525, 190] on li "Hudson Cannabis Distribution Facility" at bounding box center [616, 194] width 289 height 21
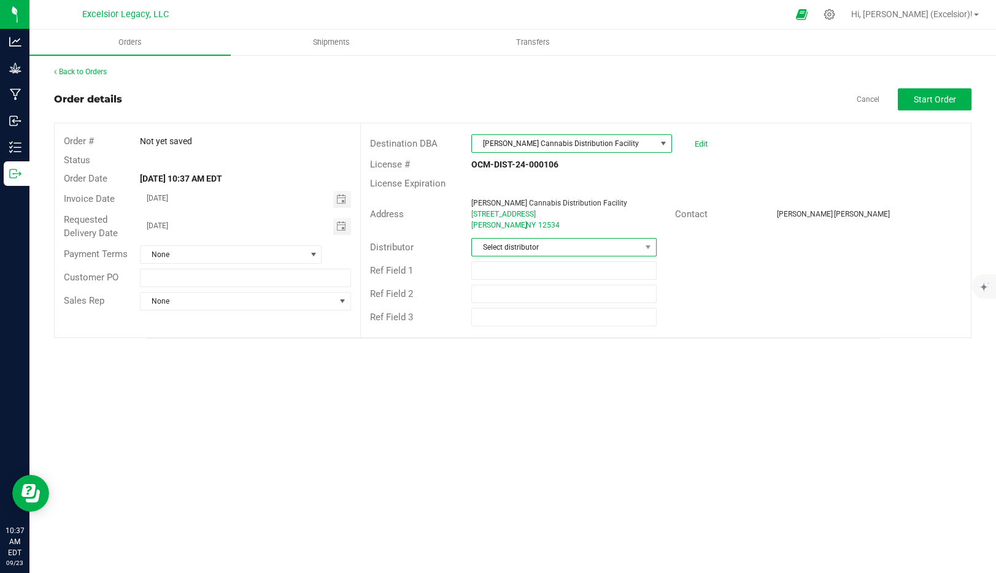
click at [525, 241] on span "Select distributor" at bounding box center [556, 247] width 168 height 17
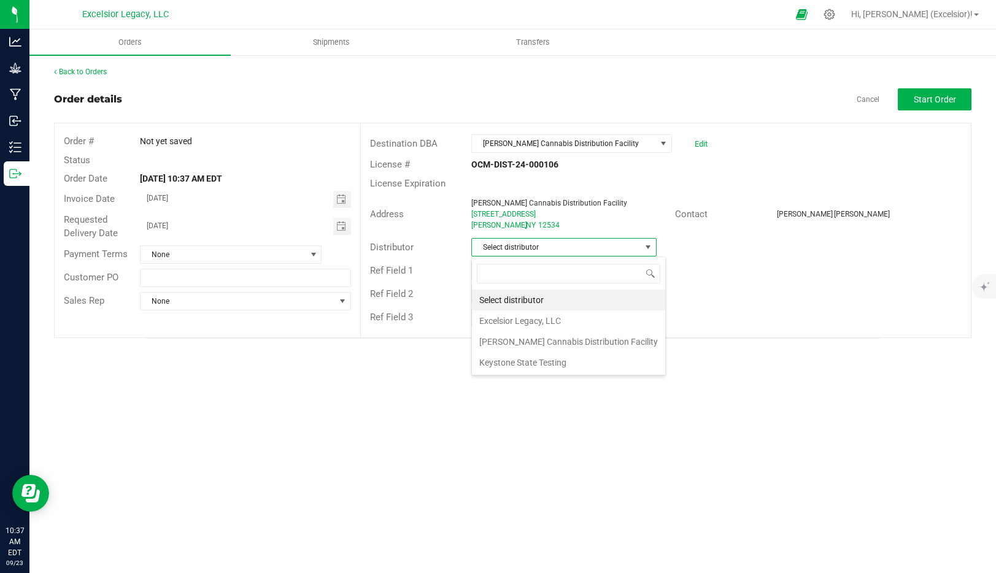
scroll to position [18, 185]
click at [522, 320] on li "Excelsior Legacy, LLC" at bounding box center [568, 321] width 193 height 21
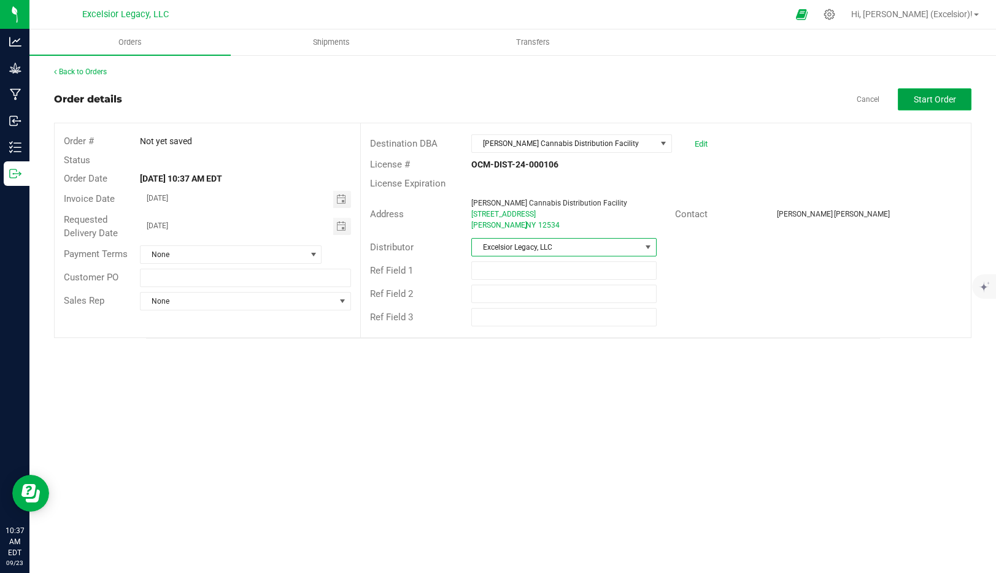
click at [942, 95] on span "Start Order" at bounding box center [935, 100] width 42 height 10
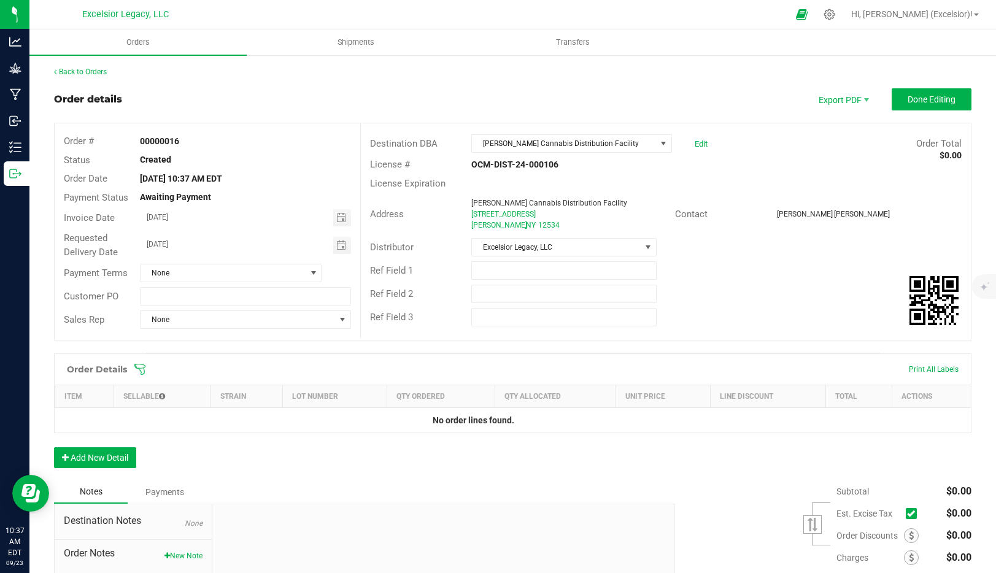
scroll to position [109, 0]
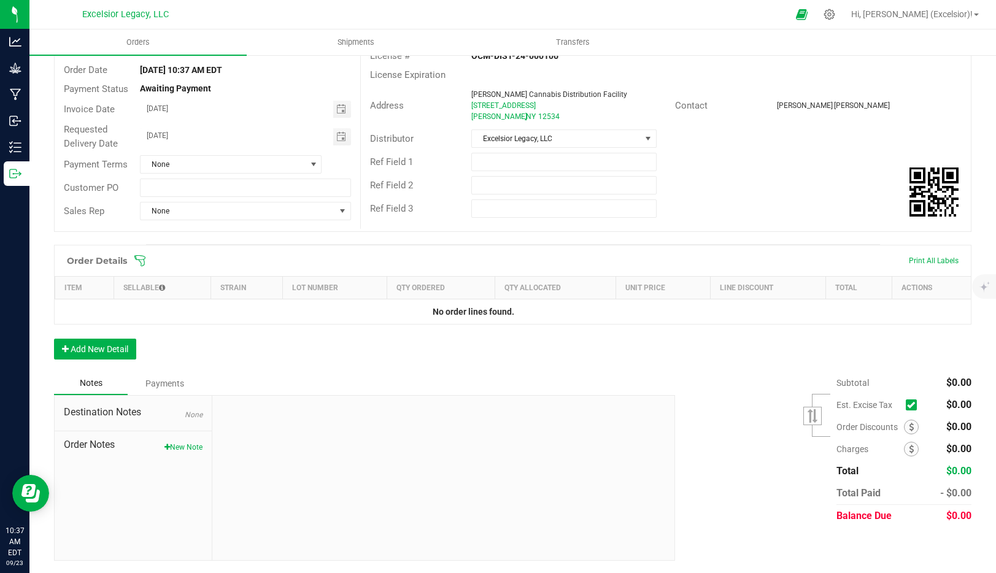
click at [59, 365] on div "Order Details Print All Labels Item Sellable Strain Lot Number Qty Ordered Qty …" at bounding box center [513, 308] width 918 height 127
click at [72, 347] on button "Add New Detail" at bounding box center [95, 349] width 82 height 21
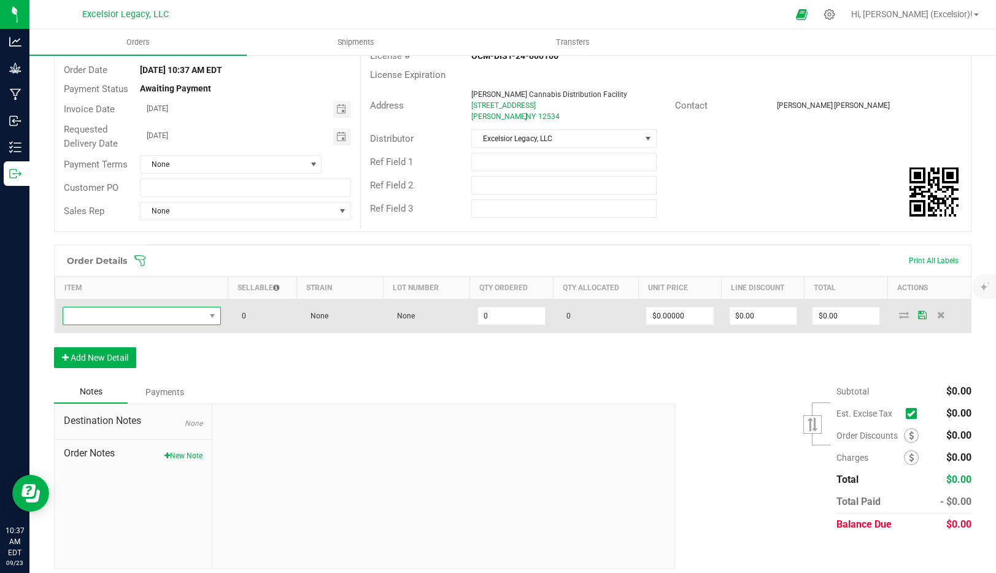
click at [155, 312] on span "NO DATA FOUND" at bounding box center [134, 316] width 142 height 17
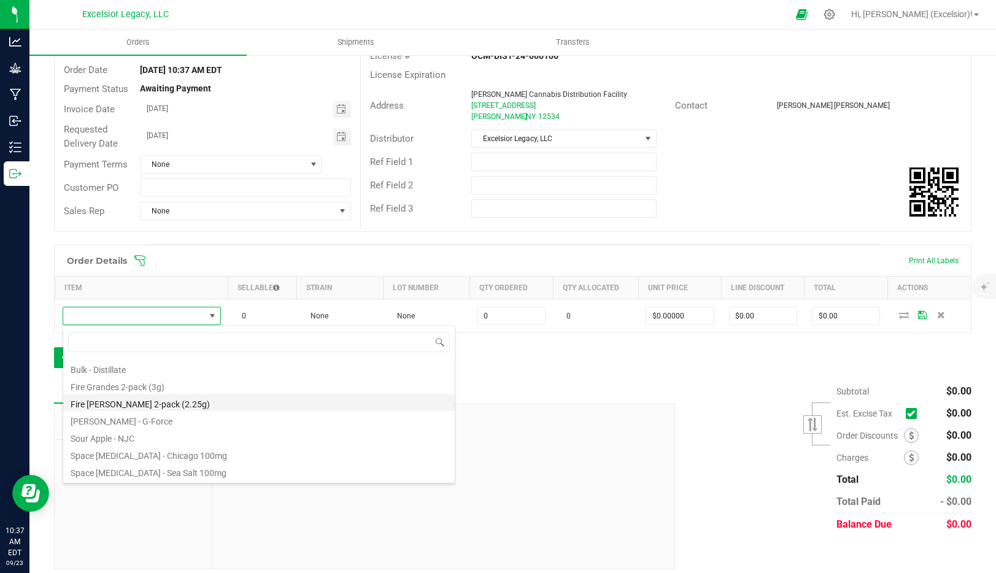
scroll to position [34, 0]
click at [120, 440] on li "Sour Apple - NJC" at bounding box center [259, 436] width 392 height 17
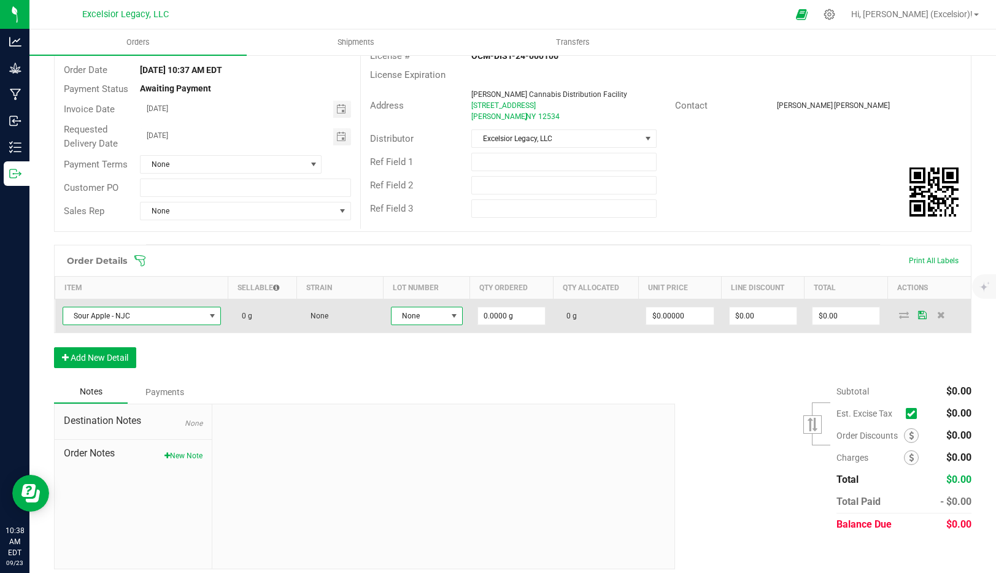
click at [451, 311] on span at bounding box center [454, 316] width 10 height 10
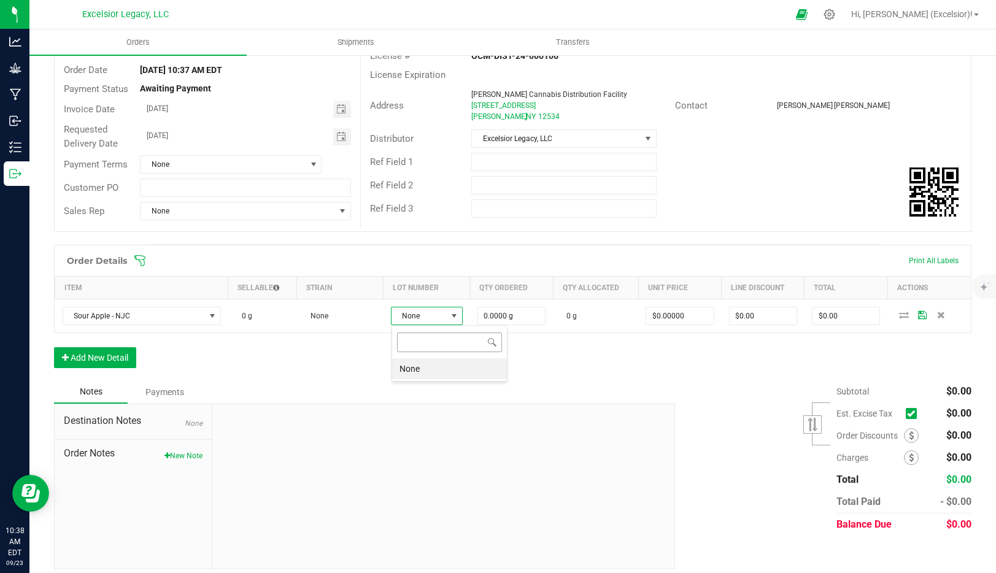
click at [463, 347] on input at bounding box center [449, 342] width 105 height 19
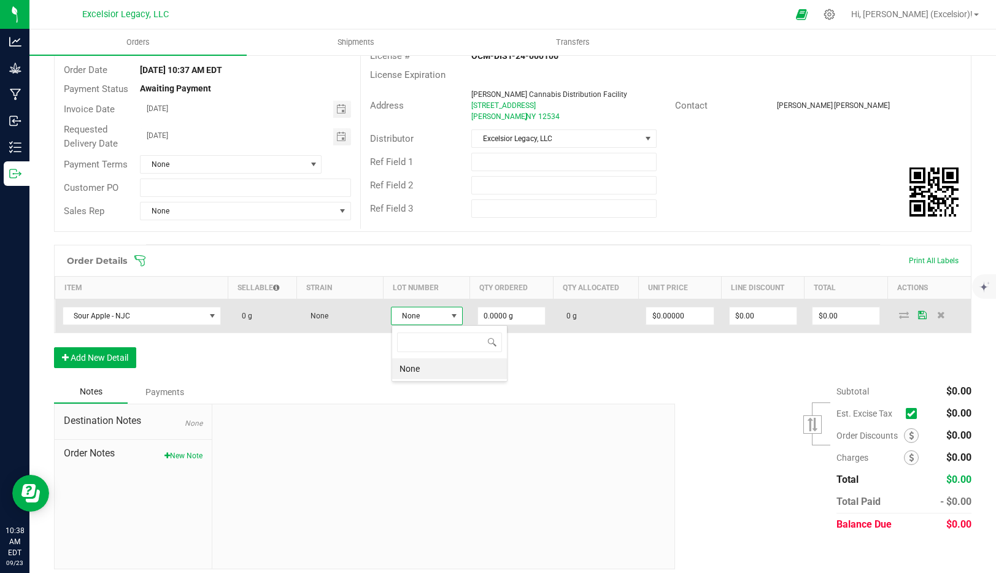
click at [907, 313] on icon at bounding box center [904, 314] width 10 height 7
click at [480, 309] on input "0" at bounding box center [511, 316] width 67 height 17
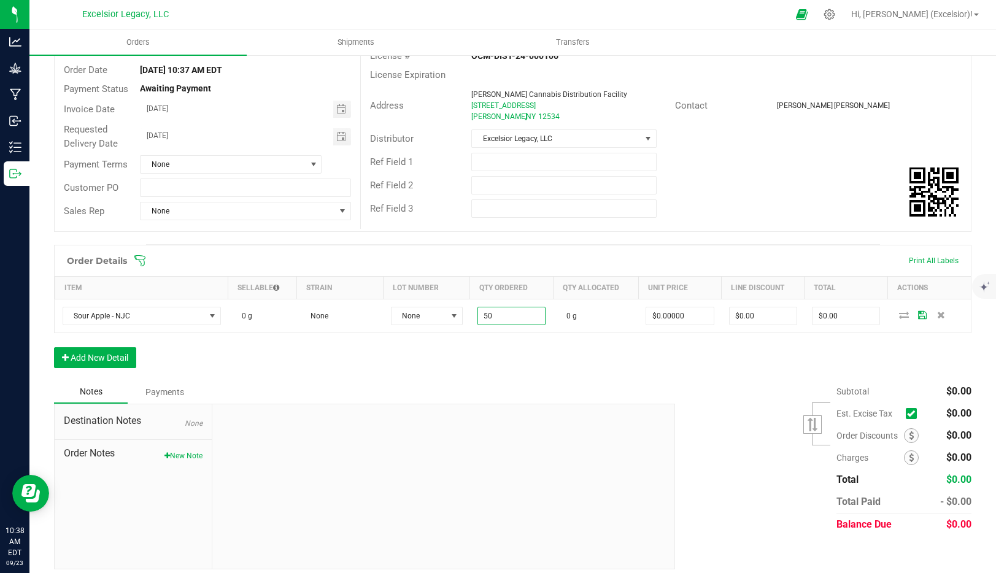
type input "50.0000 g"
click at [550, 360] on div "Order Details Print All Labels Item Sellable Strain Lot Number Qty Ordered Qty …" at bounding box center [513, 313] width 918 height 136
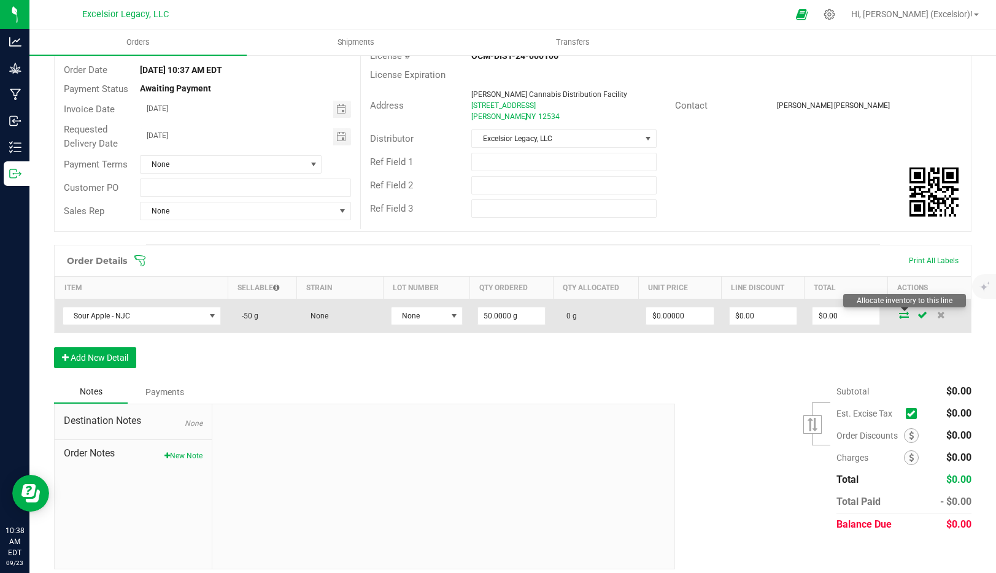
click at [901, 317] on icon at bounding box center [904, 314] width 10 height 7
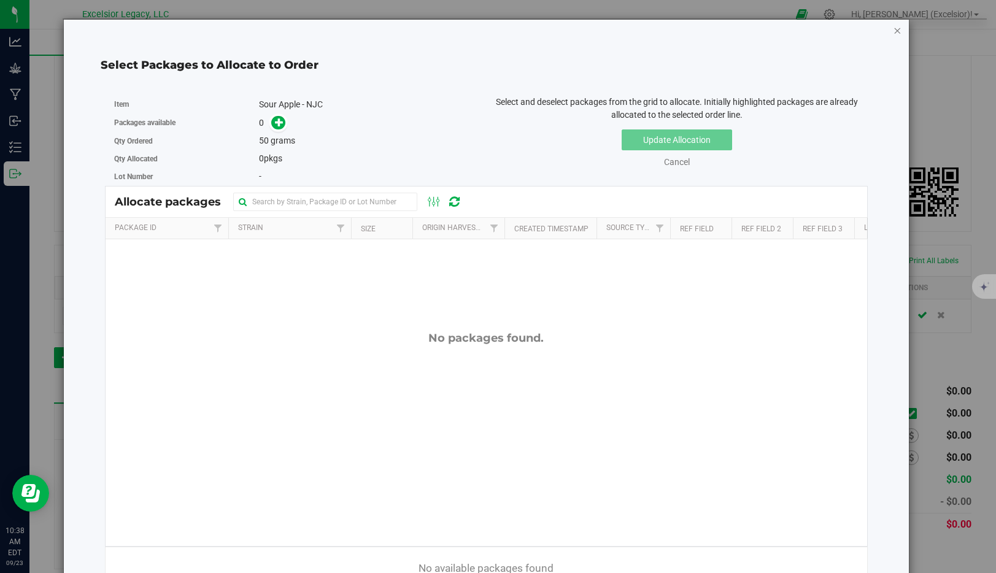
click at [898, 29] on icon "button" at bounding box center [898, 30] width 9 height 15
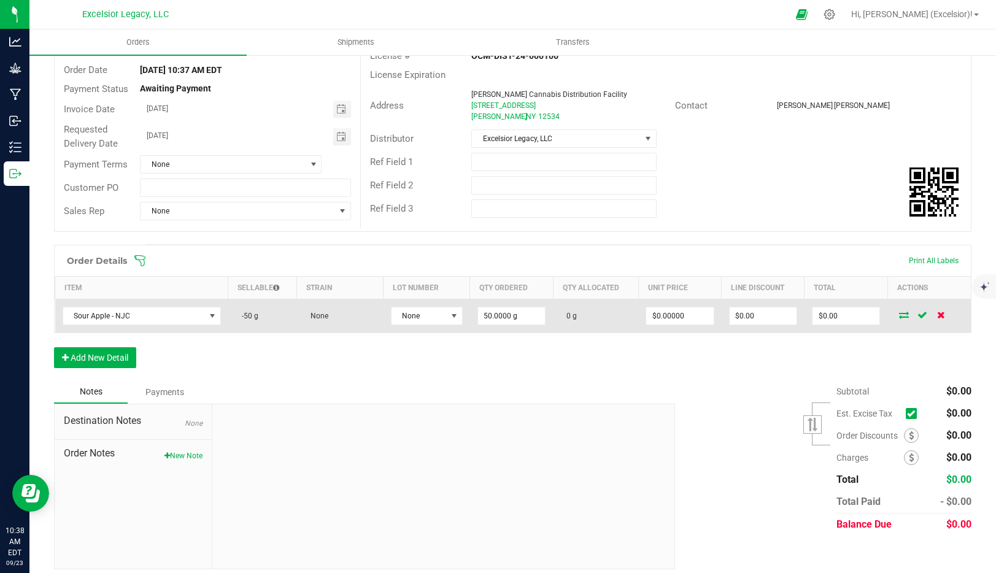
click at [943, 314] on icon at bounding box center [941, 314] width 8 height 7
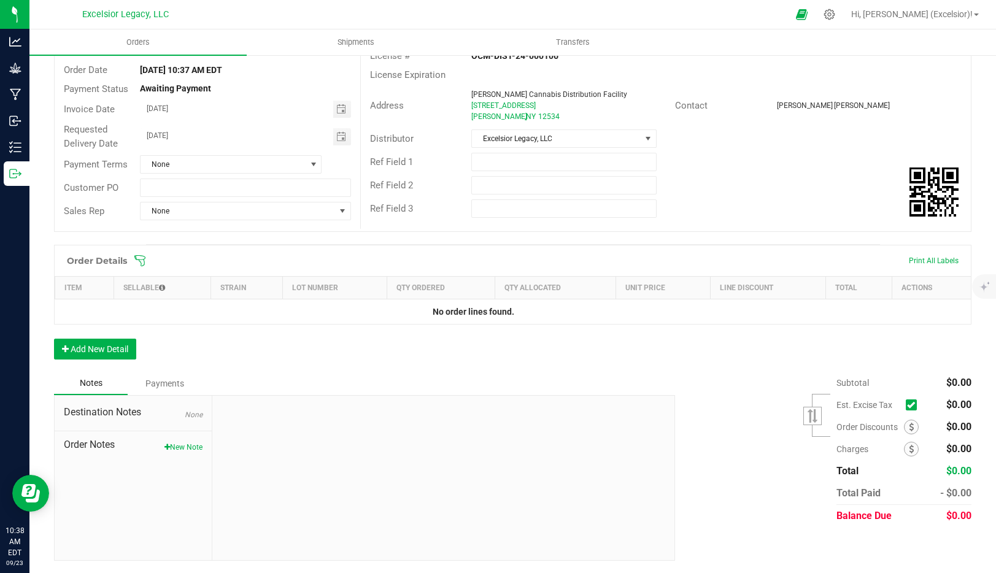
scroll to position [0, 0]
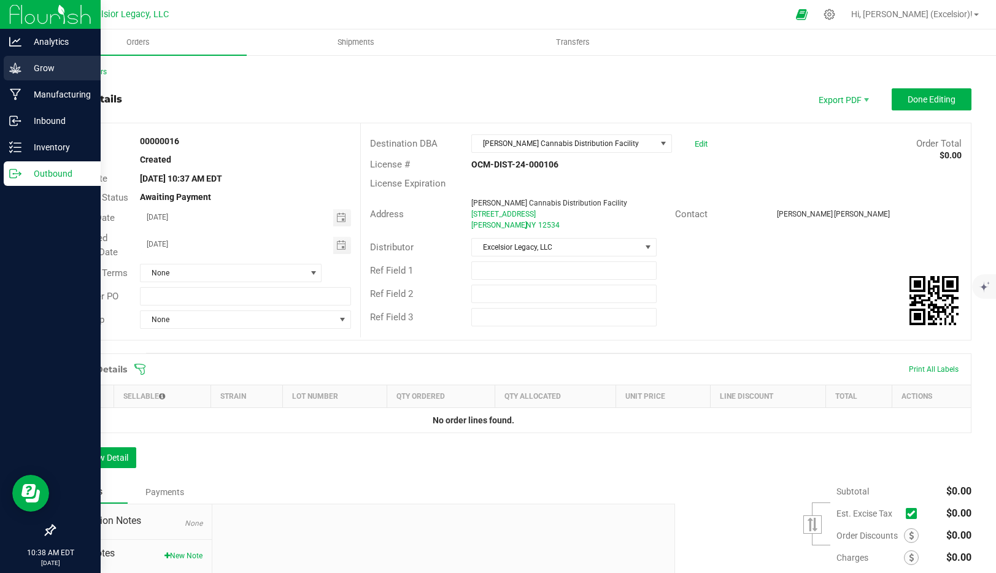
click at [98, 71] on div "Grow" at bounding box center [52, 68] width 97 height 25
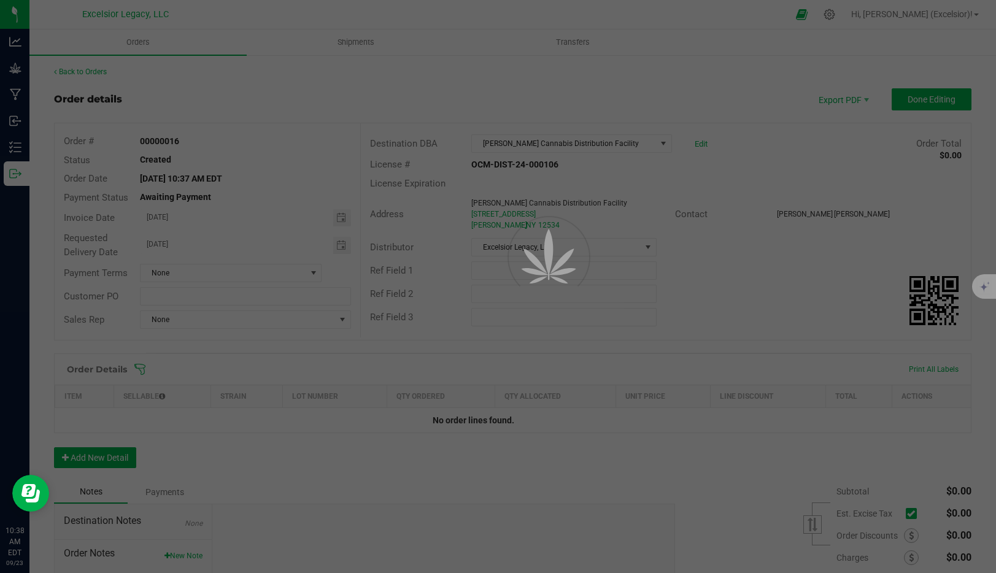
click at [111, 69] on div at bounding box center [498, 286] width 996 height 573
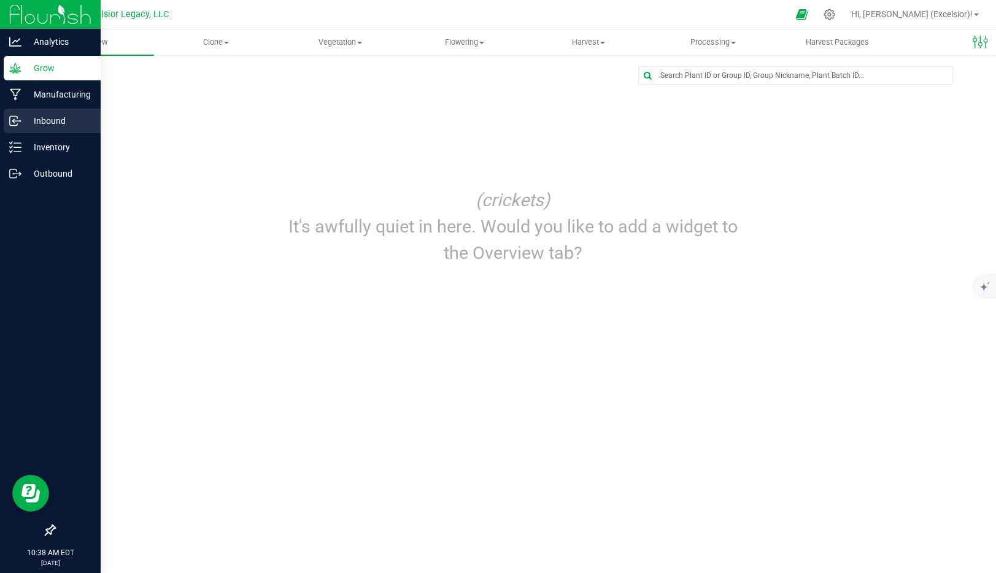
click at [53, 124] on p "Inbound" at bounding box center [58, 121] width 74 height 15
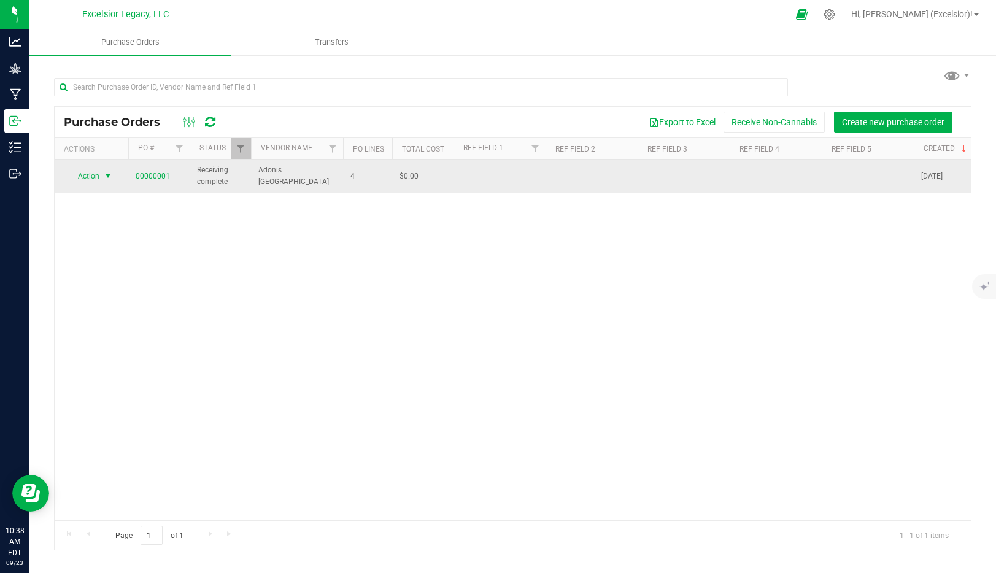
click at [99, 180] on span "Action" at bounding box center [83, 176] width 33 height 17
click at [157, 174] on link "00000001" at bounding box center [153, 176] width 34 height 9
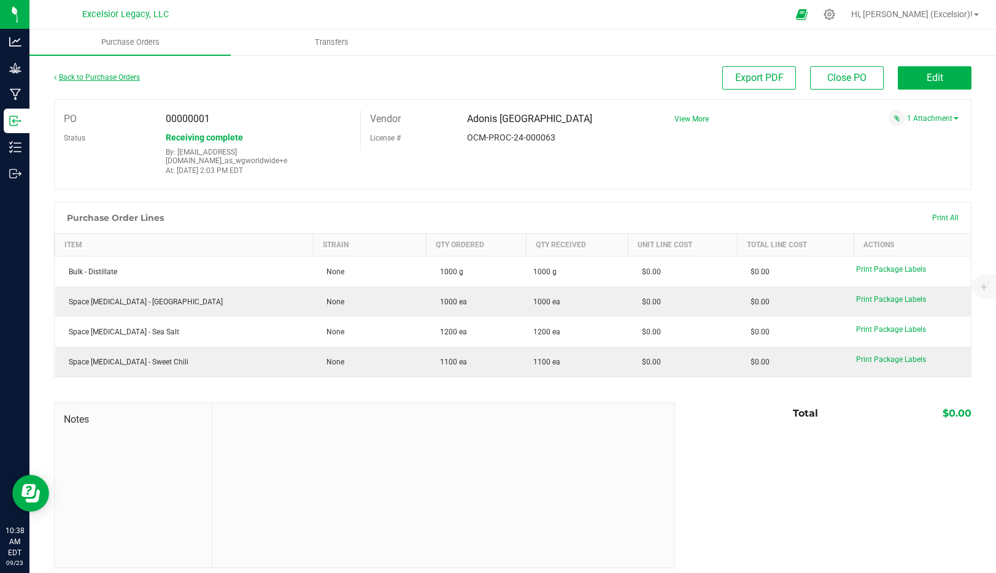
click at [94, 79] on link "Back to Purchase Orders" at bounding box center [97, 77] width 86 height 9
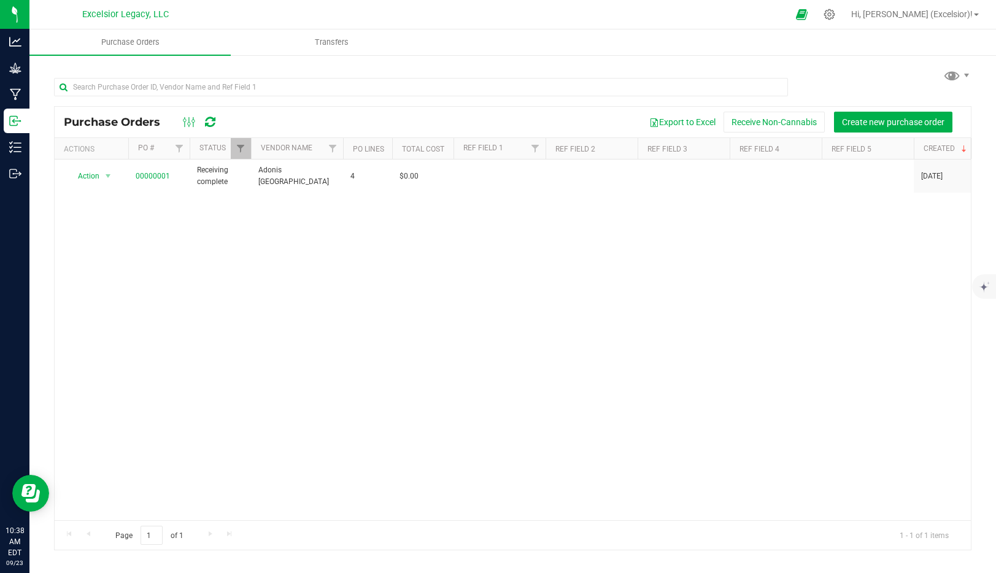
click at [330, 29] on link "Transfers" at bounding box center [331, 42] width 201 height 26
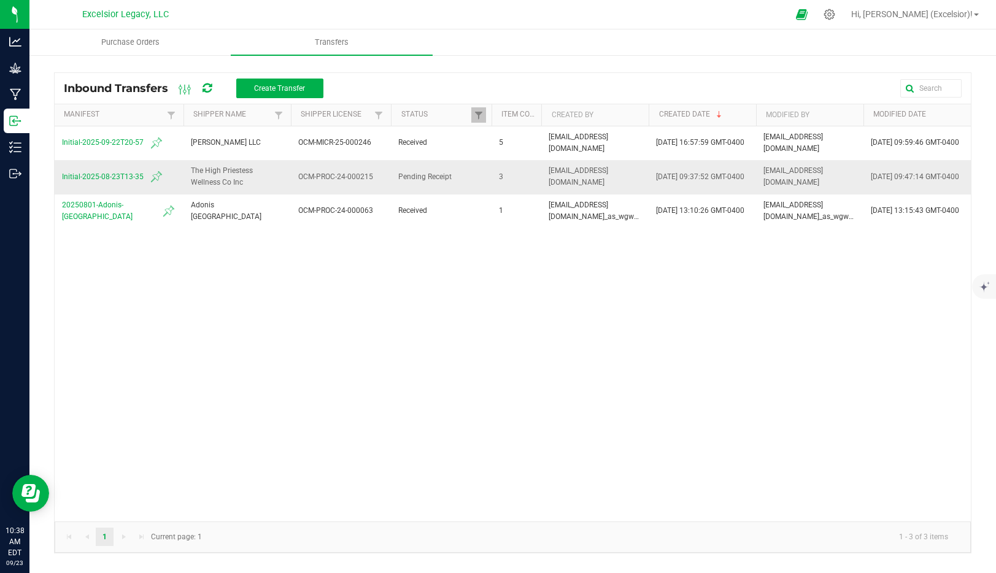
click at [126, 179] on span "Initial-2025-08-23T13-35" at bounding box center [119, 176] width 114 height 15
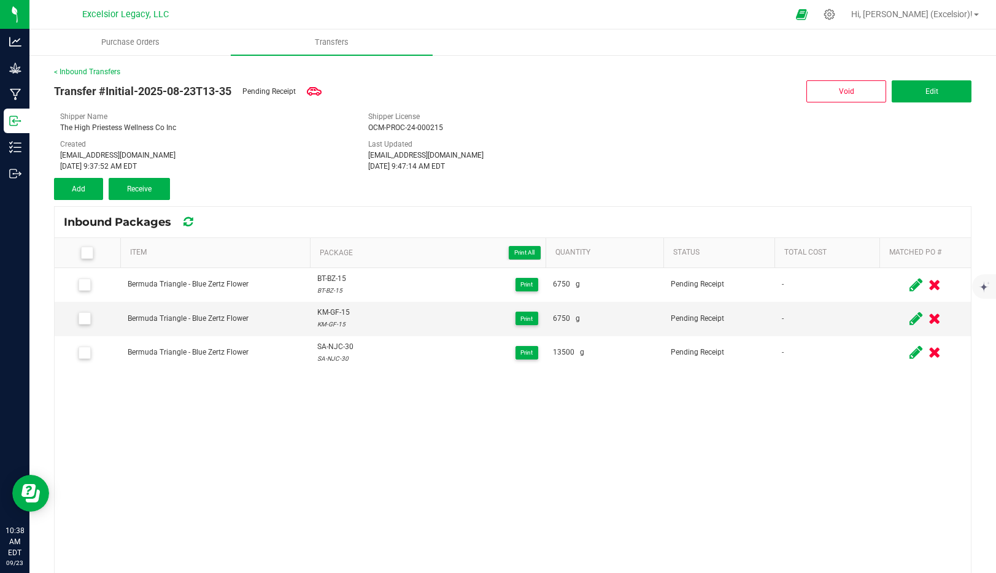
click at [86, 63] on div "< Inbound Transfers Transfer #Initial-2025-08-23T13-35 Pending Receipt Void Edi…" at bounding box center [512, 346] width 967 height 584
click at [85, 74] on link "< Inbound Transfers" at bounding box center [87, 72] width 66 height 9
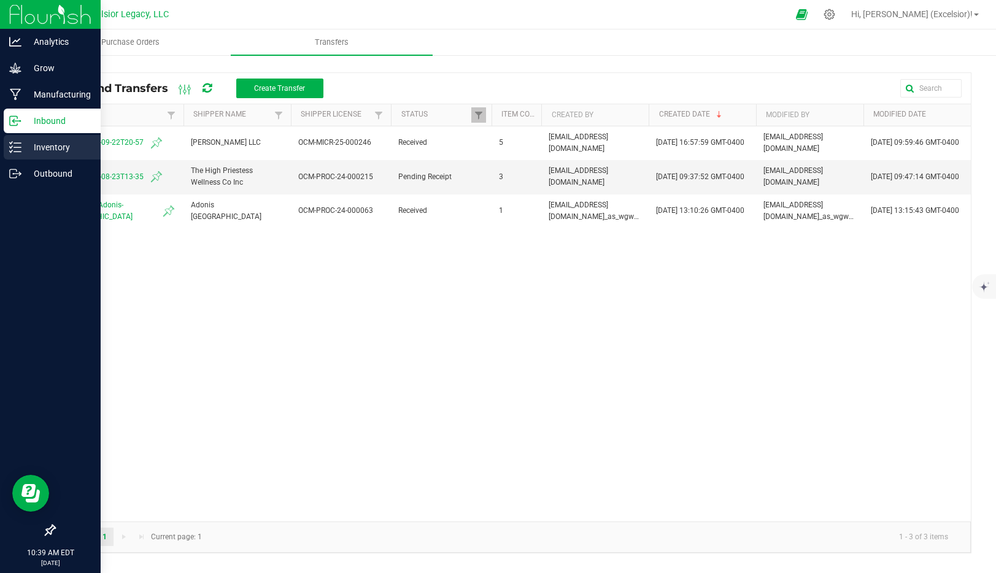
click at [26, 152] on p "Inventory" at bounding box center [58, 147] width 74 height 15
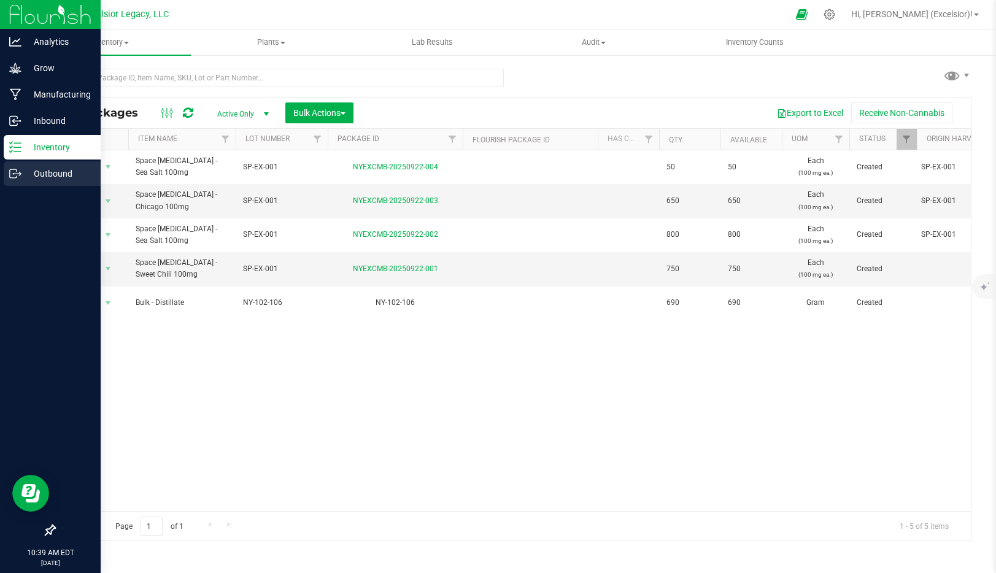
click at [25, 176] on p "Outbound" at bounding box center [58, 173] width 74 height 15
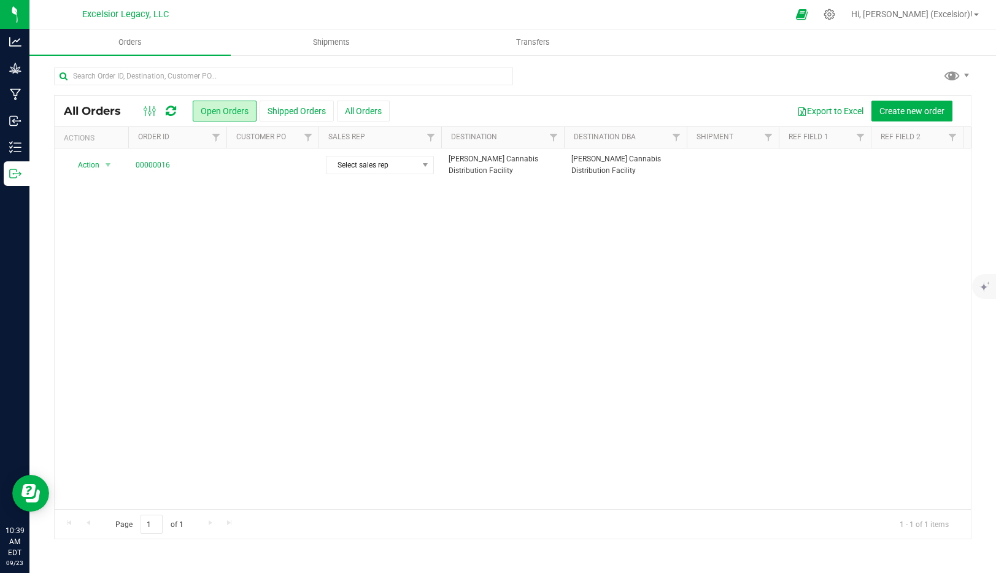
click at [379, 187] on div "Action Action Cancel order Change facility Clone order Edit order Mark as fully…" at bounding box center [513, 329] width 917 height 361
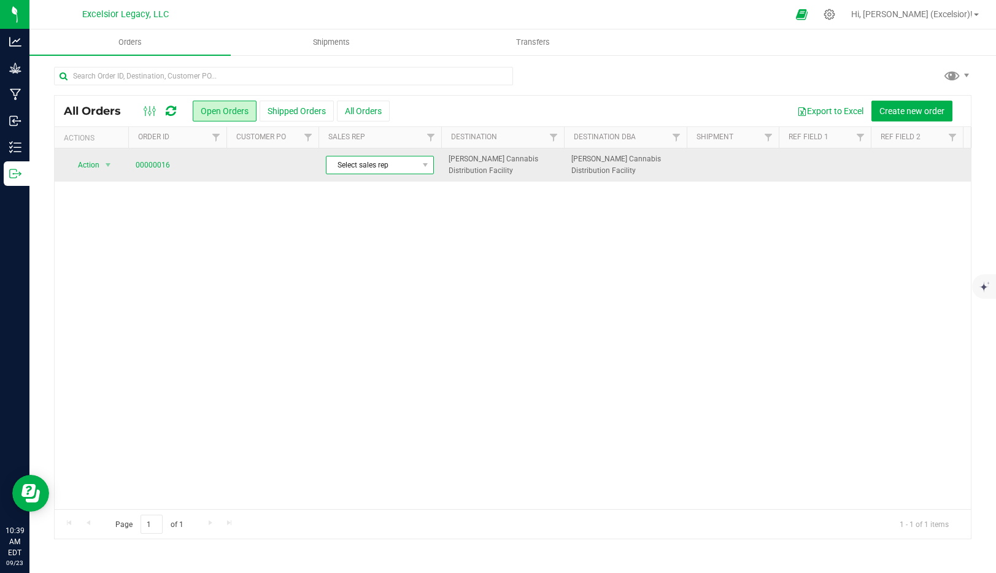
click at [391, 163] on span "Select sales rep" at bounding box center [372, 165] width 91 height 17
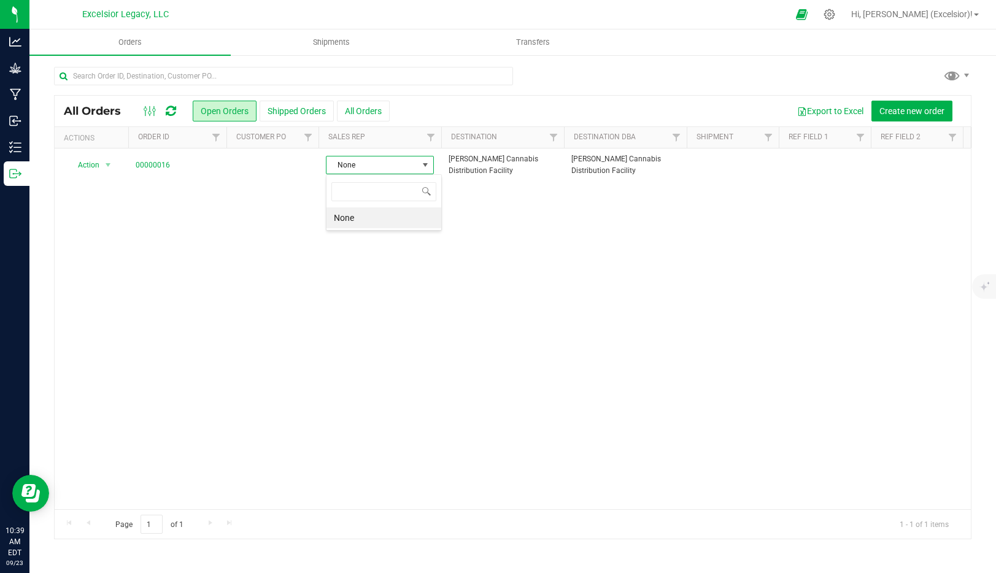
click at [271, 241] on div "Action Action Cancel order Change facility Clone order Edit order Mark as fully…" at bounding box center [513, 329] width 917 height 361
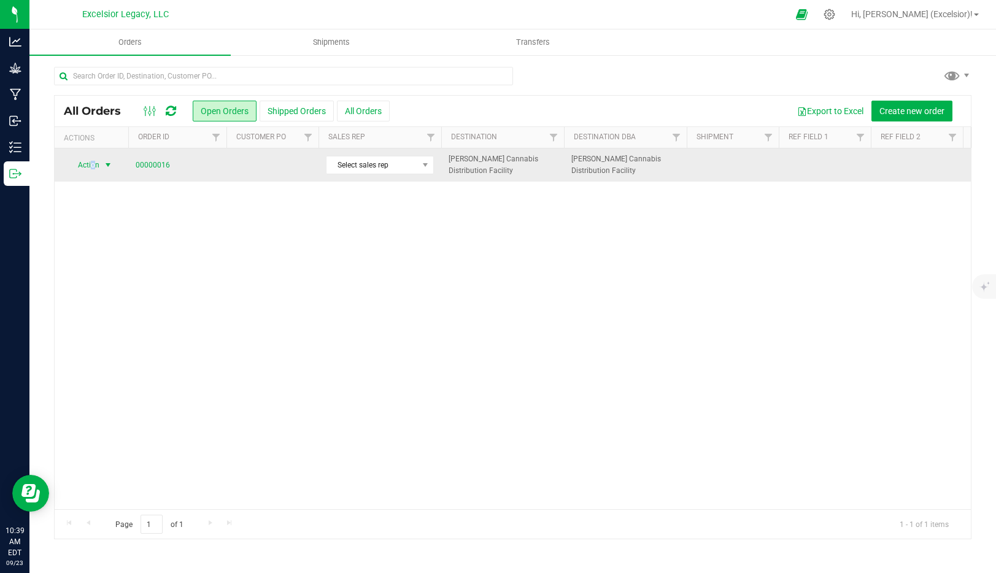
click at [92, 163] on span "Action" at bounding box center [83, 165] width 33 height 17
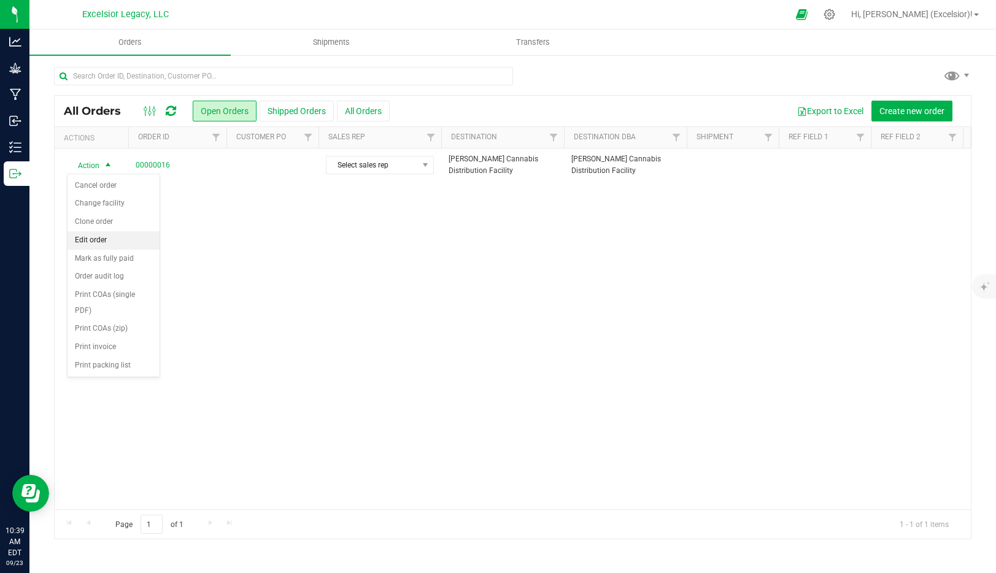
click at [91, 235] on li "Edit order" at bounding box center [114, 240] width 92 height 18
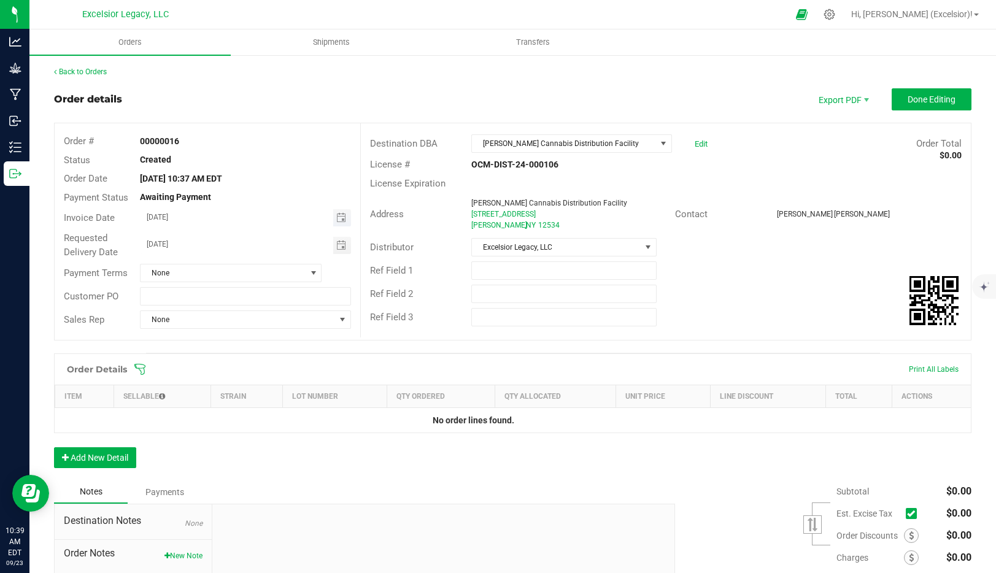
scroll to position [109, 0]
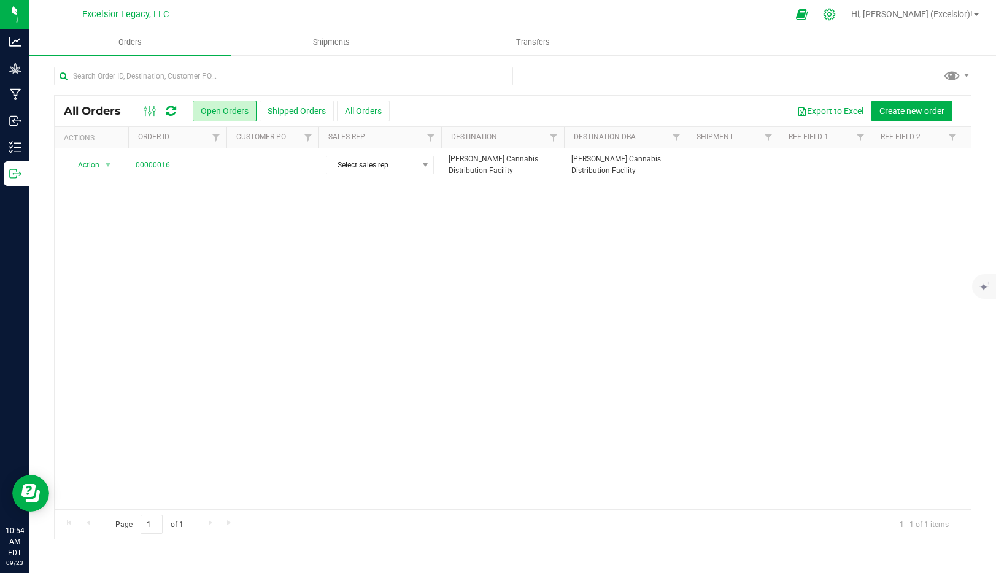
click at [836, 15] on icon at bounding box center [830, 15] width 12 height 12
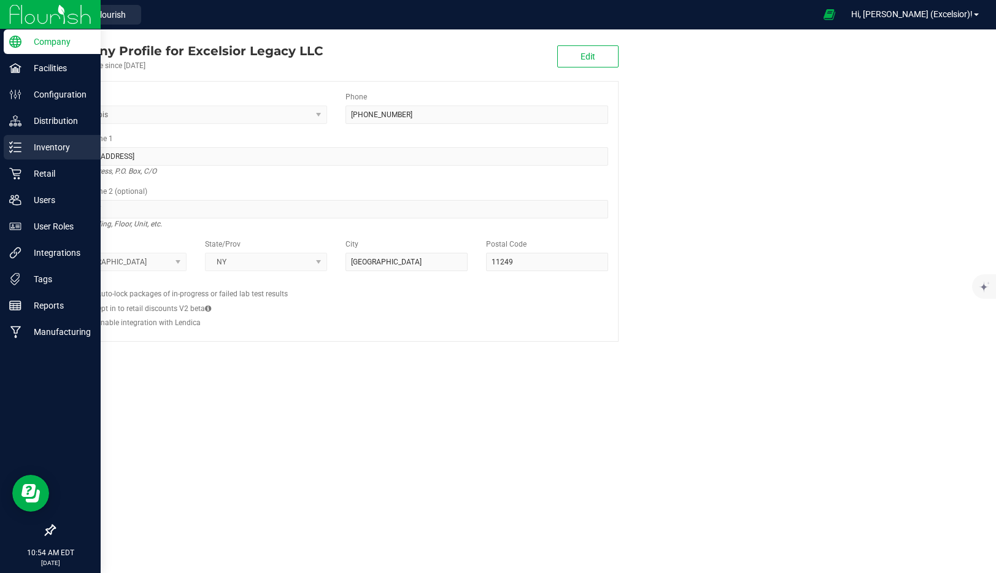
click at [60, 145] on p "Inventory" at bounding box center [58, 147] width 74 height 15
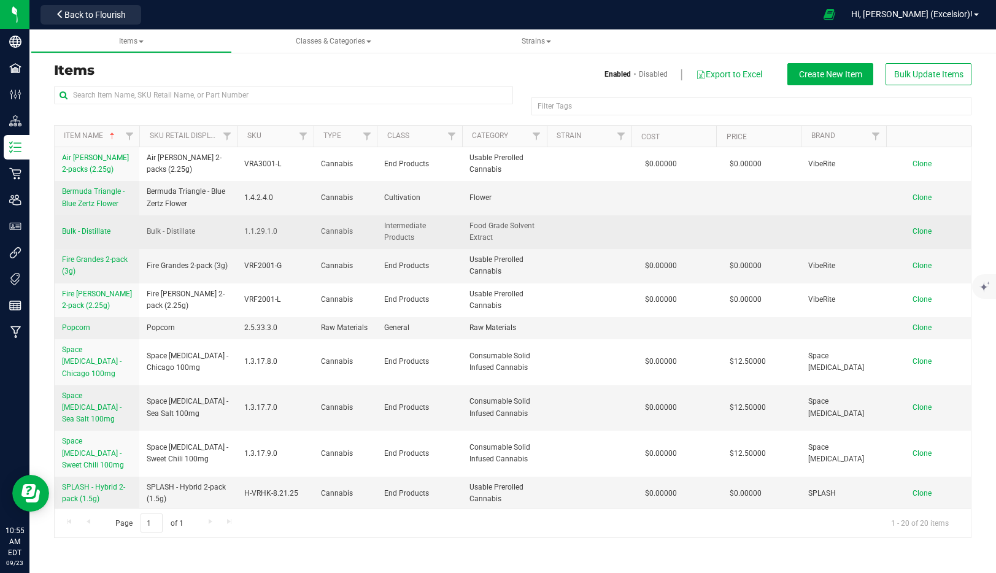
click at [85, 232] on span "Bulk - Distillate" at bounding box center [86, 231] width 49 height 9
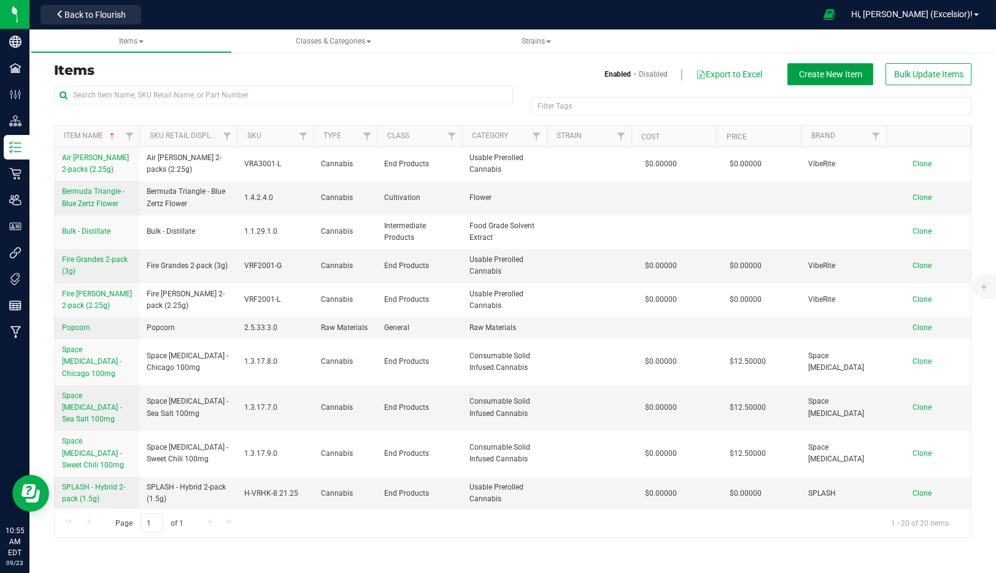
click at [826, 77] on span "Create New Item" at bounding box center [830, 74] width 63 height 10
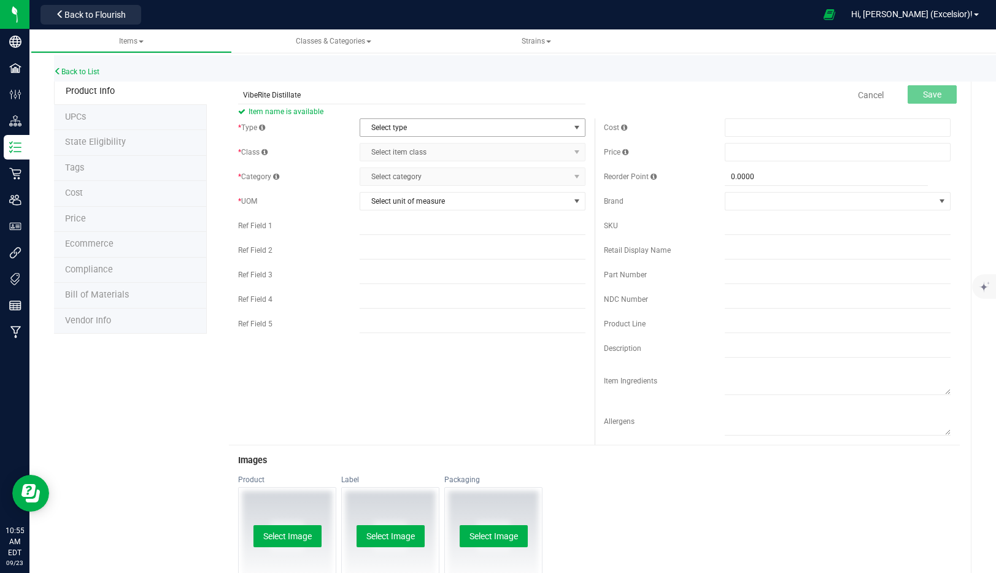
type input "VibeRite Distillate"
click at [458, 126] on span "Select type" at bounding box center [464, 127] width 209 height 17
click at [441, 146] on li "Cannabis" at bounding box center [472, 148] width 225 height 18
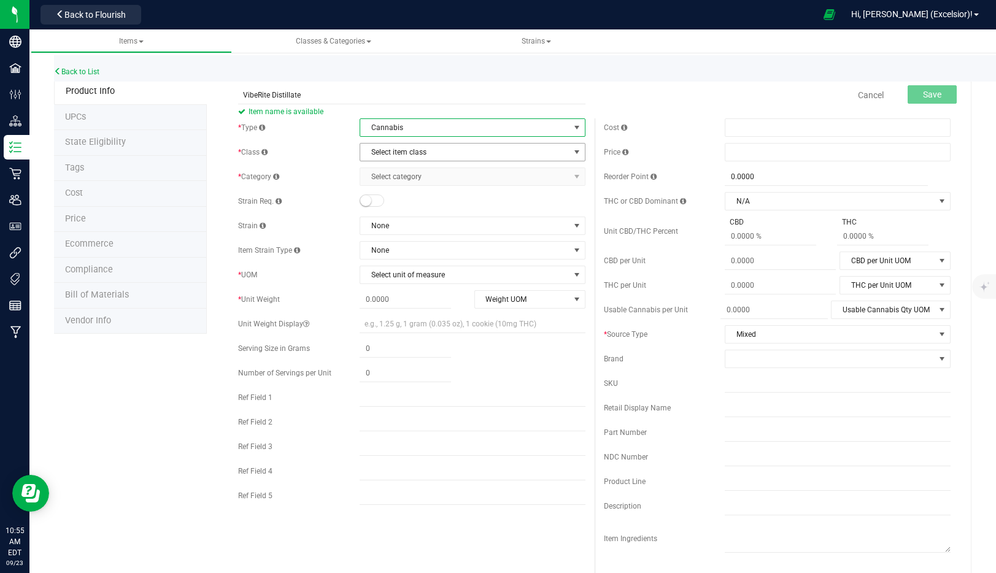
click at [434, 153] on span "Select item class" at bounding box center [464, 152] width 209 height 17
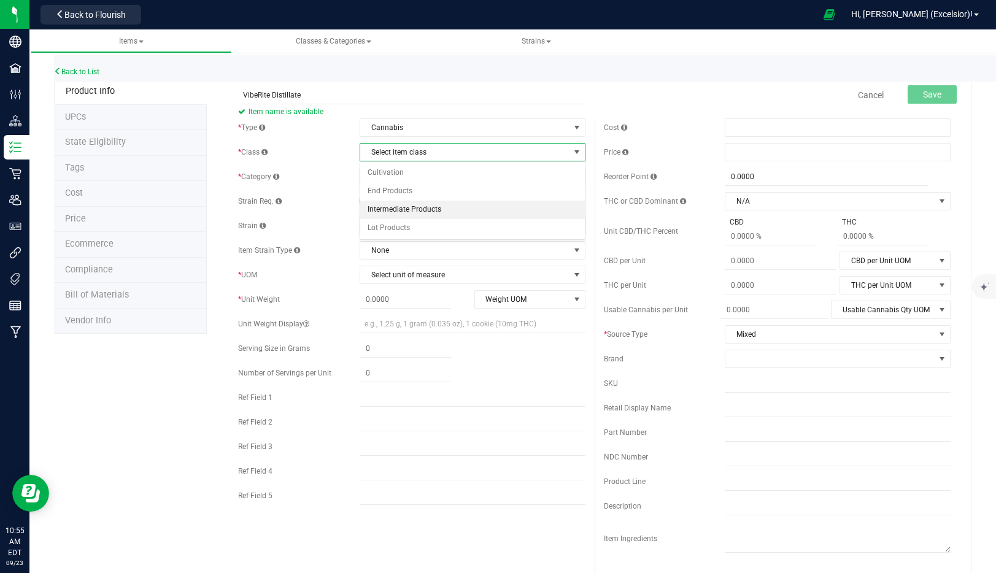
click at [410, 212] on li "Intermediate Products" at bounding box center [472, 210] width 225 height 18
click at [414, 180] on span "Select category" at bounding box center [464, 176] width 209 height 17
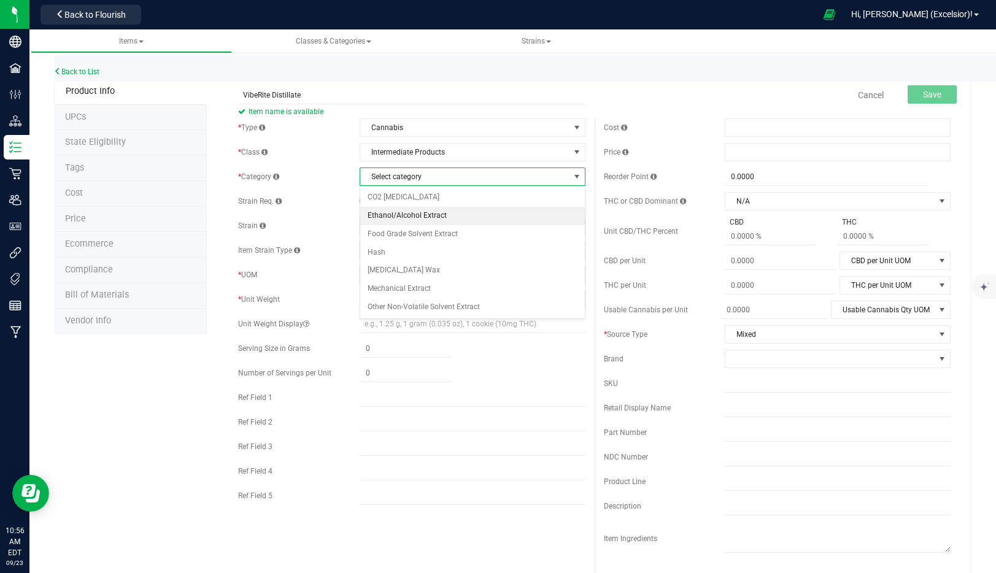
click at [406, 215] on li "Ethanol/Alcohol Extract" at bounding box center [472, 216] width 225 height 18
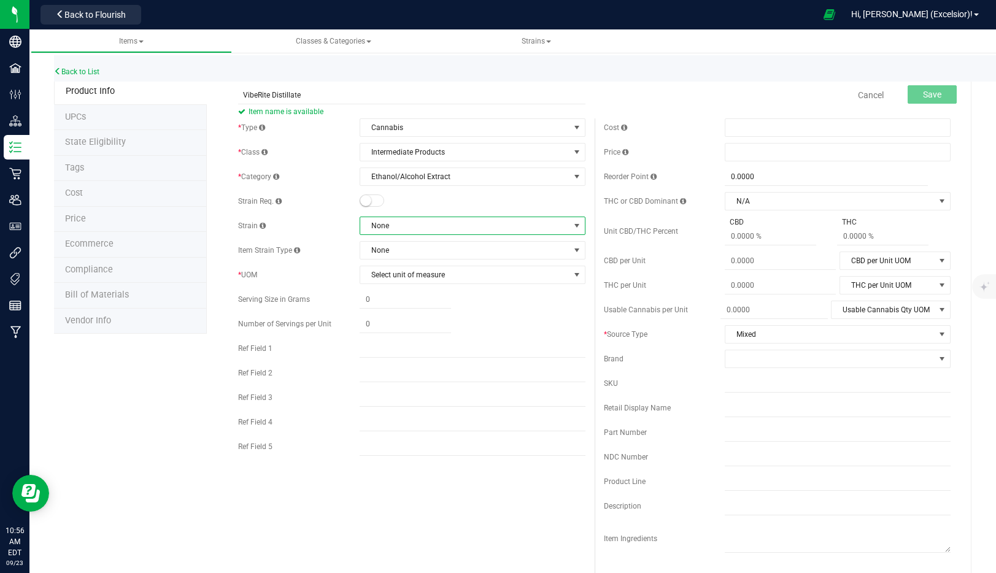
click at [395, 230] on span "None" at bounding box center [464, 225] width 209 height 17
click at [394, 255] on span "None" at bounding box center [464, 250] width 209 height 17
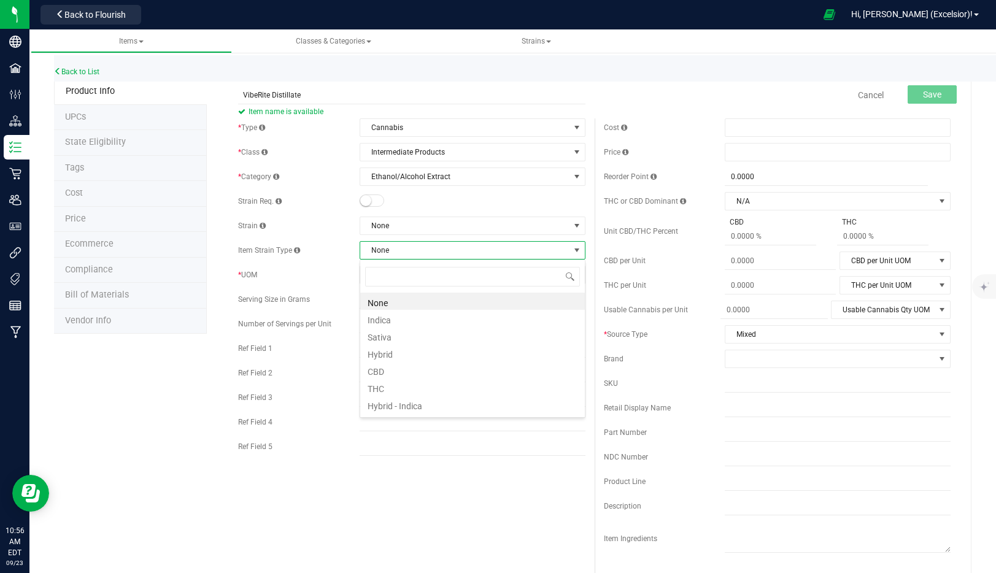
click at [394, 255] on span "None" at bounding box center [464, 250] width 209 height 17
click at [389, 279] on span "Select unit of measure" at bounding box center [464, 274] width 209 height 17
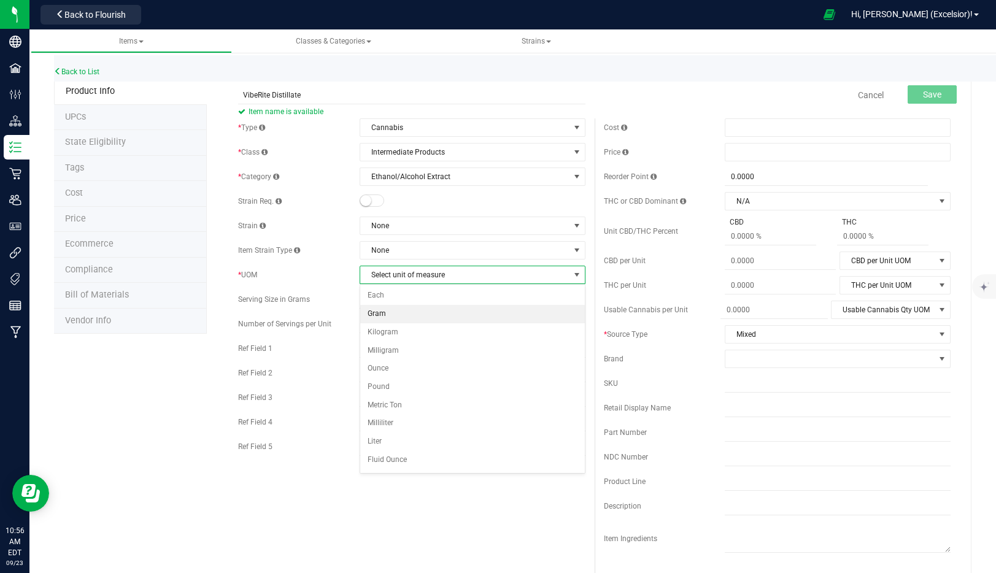
click at [380, 312] on li "Gram" at bounding box center [472, 314] width 225 height 18
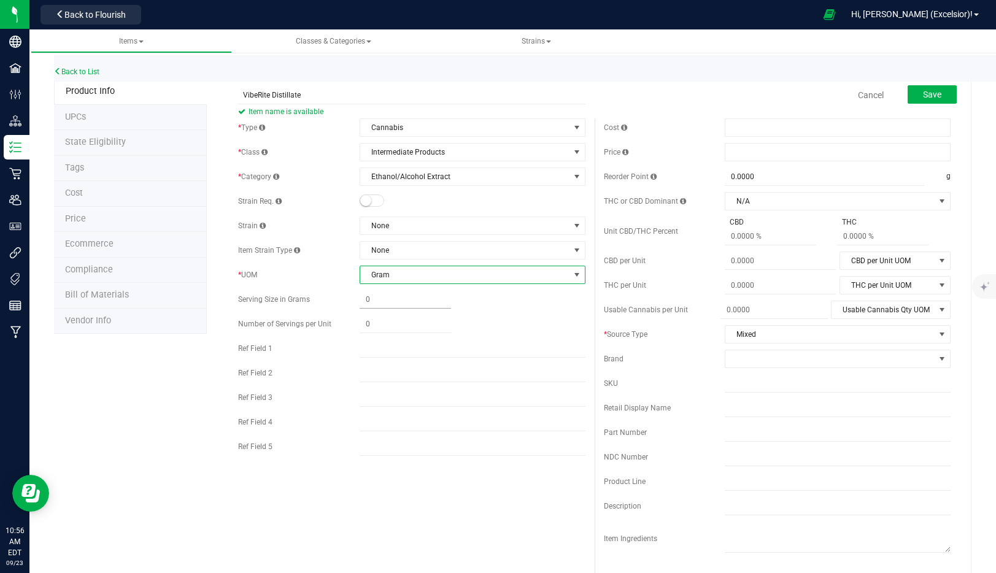
click at [382, 300] on span at bounding box center [405, 300] width 91 height 18
type input "1000"
type input "1,000.0000"
click at [530, 292] on div "1,000.0000 1000" at bounding box center [473, 300] width 226 height 18
click at [418, 303] on span "1,000.0000 1000" at bounding box center [405, 300] width 91 height 18
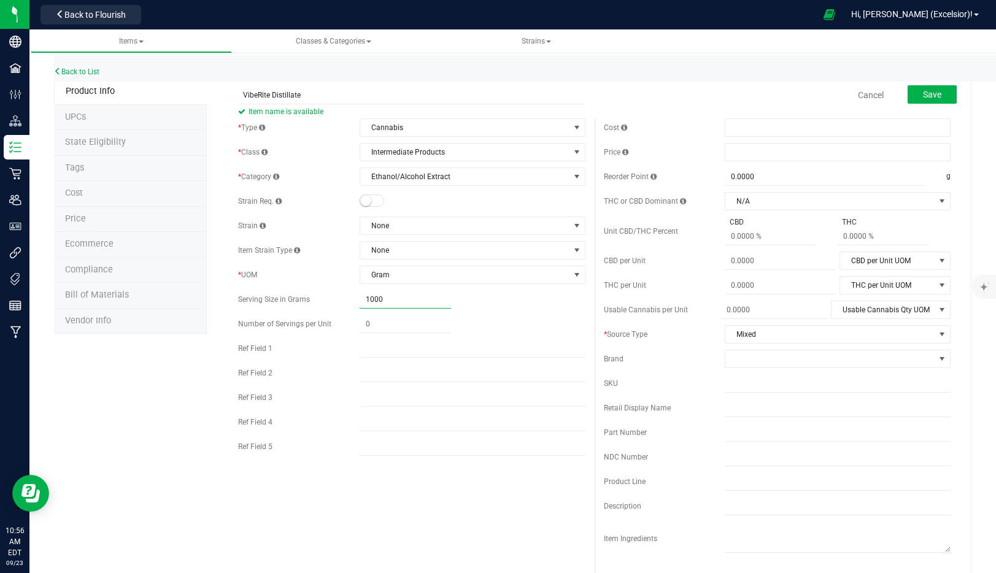
click at [497, 284] on div "* Type Cannabis Select type Cannabis Non-Inventory Raw Materials Supplies * Cla…" at bounding box center [411, 290] width 365 height 344
click at [785, 330] on span "Mixed" at bounding box center [830, 334] width 209 height 17
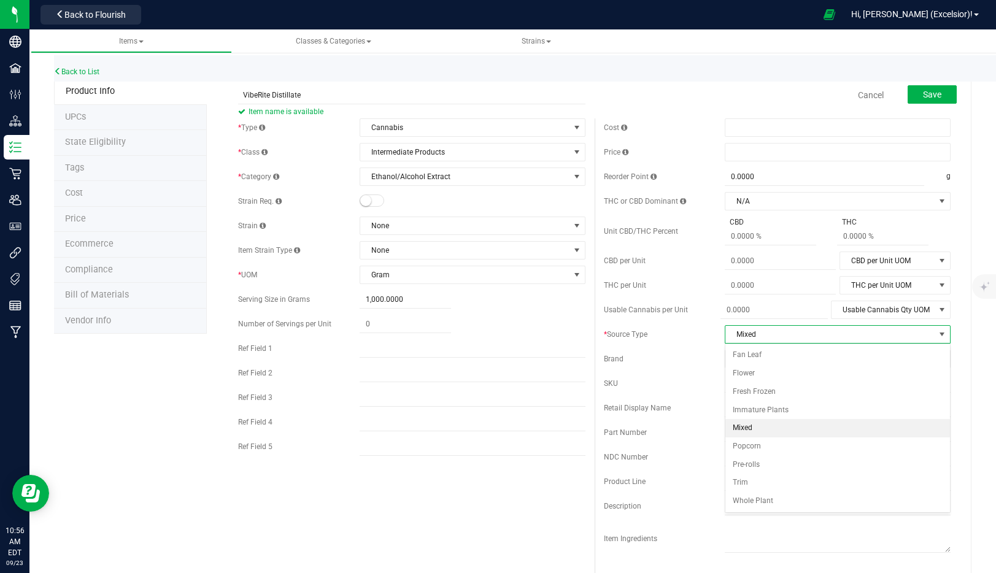
click at [761, 430] on li "Mixed" at bounding box center [838, 428] width 225 height 18
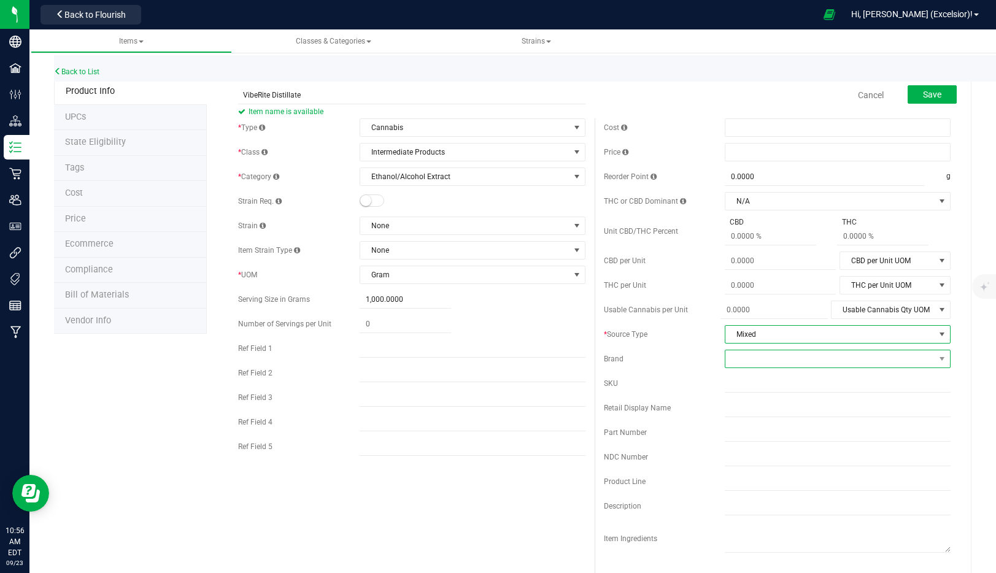
click at [764, 353] on span at bounding box center [830, 359] width 209 height 17
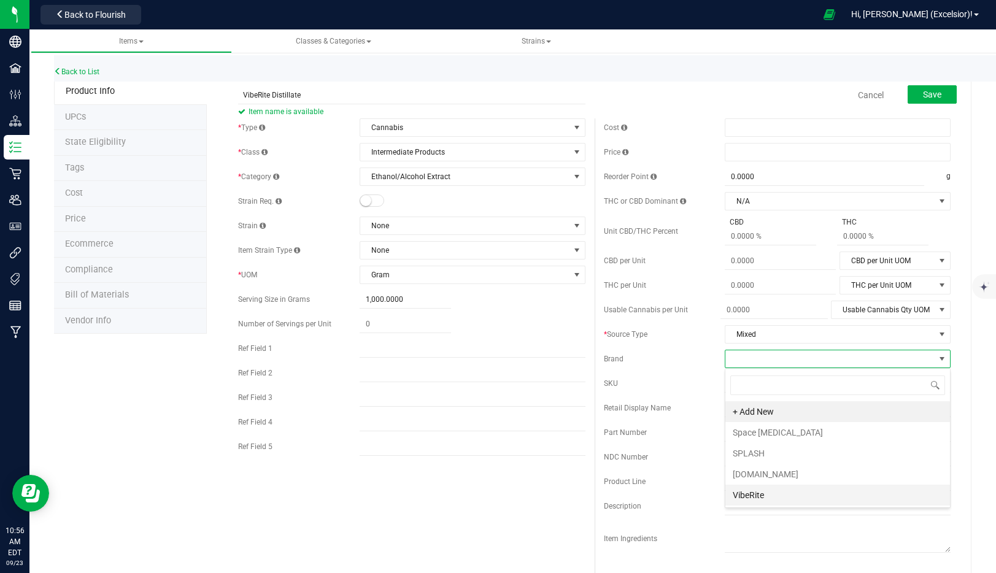
click at [755, 495] on li "VibeRite" at bounding box center [838, 495] width 225 height 21
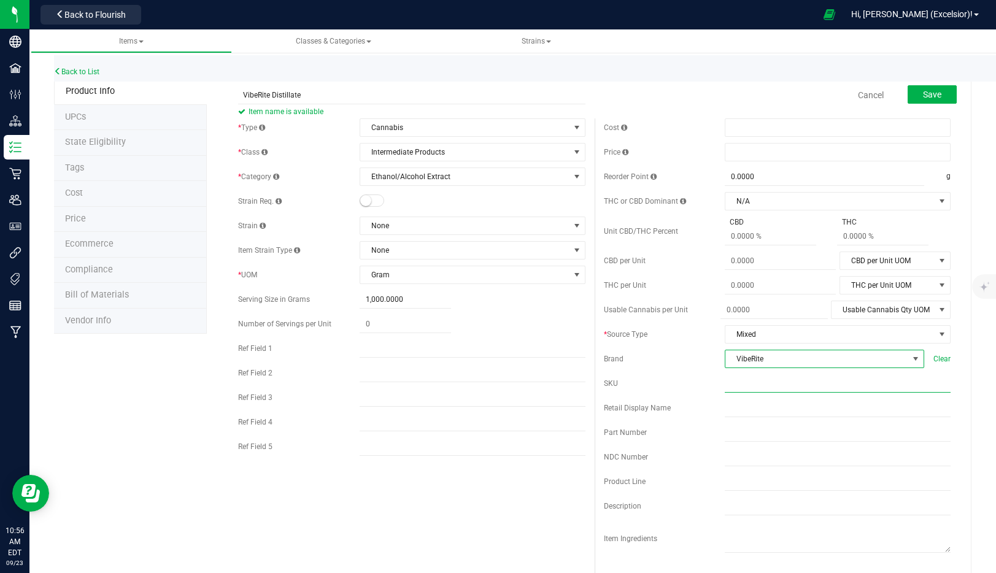
click at [805, 379] on input "text" at bounding box center [838, 383] width 226 height 18
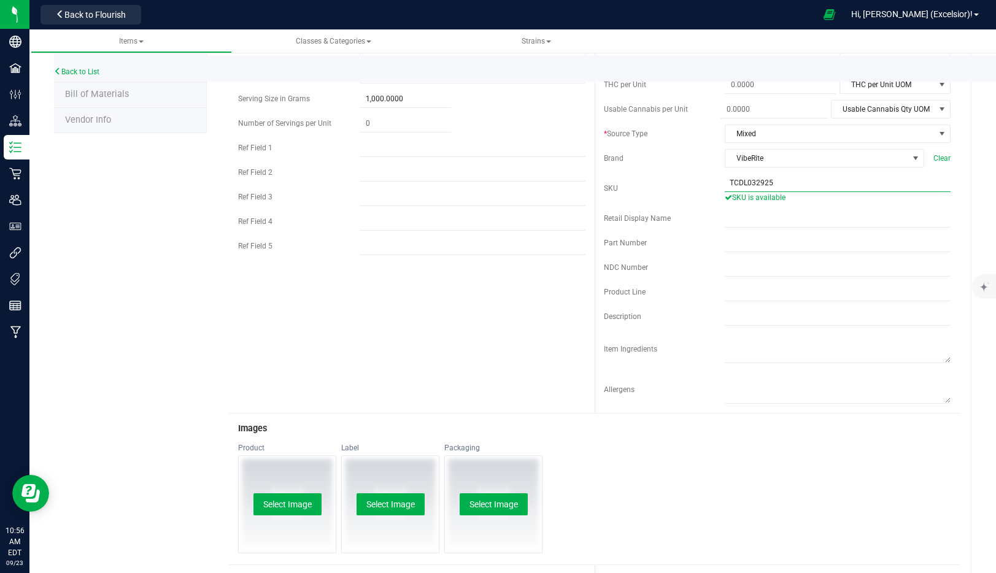
scroll to position [0, 0]
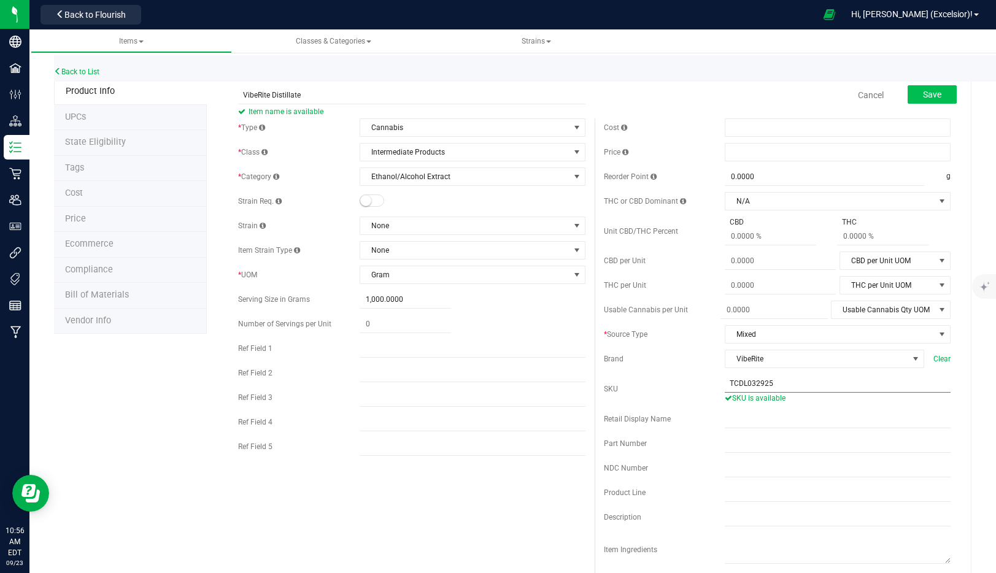
type input "TCDL032925"
click at [937, 91] on span "Save" at bounding box center [932, 95] width 18 height 10
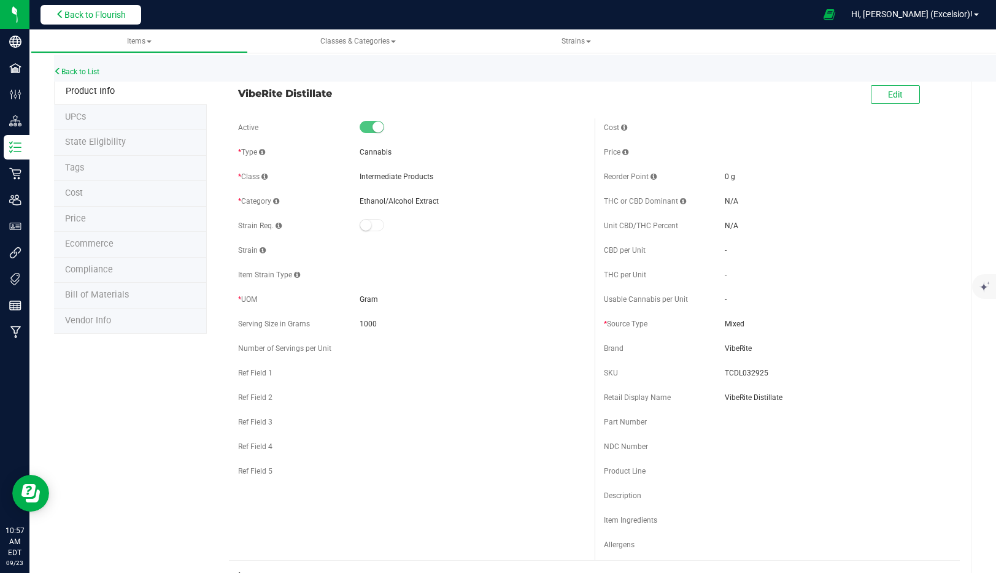
click at [89, 14] on span "Back to Flourish" at bounding box center [94, 15] width 61 height 10
